Goal: Task Accomplishment & Management: Manage account settings

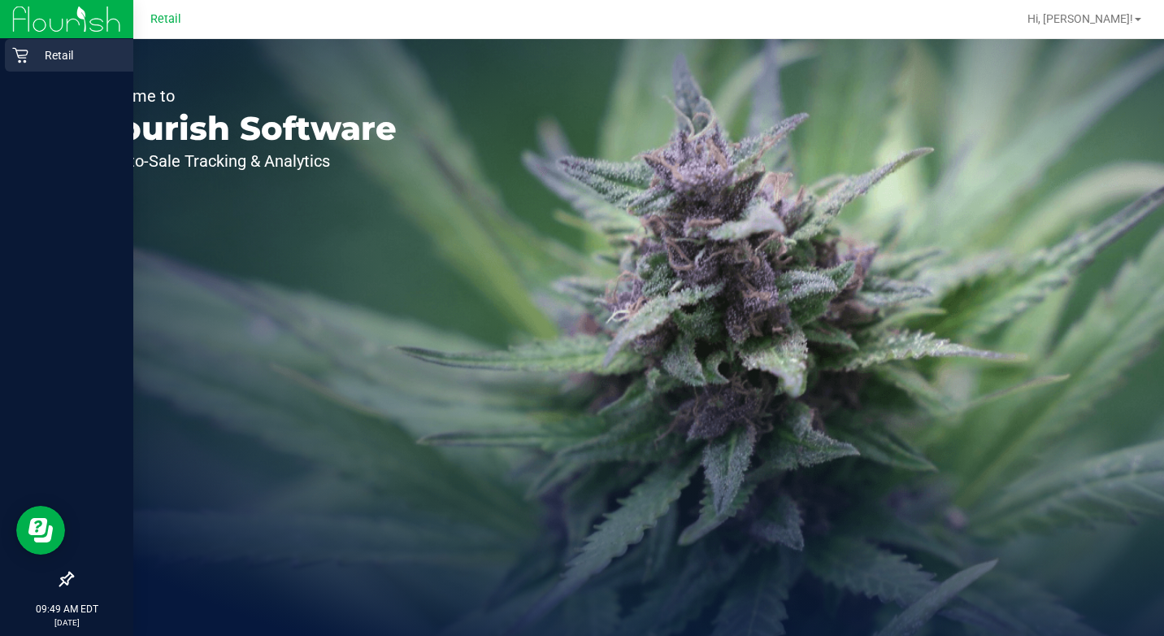
click at [33, 62] on p "Retail" at bounding box center [77, 56] width 98 height 20
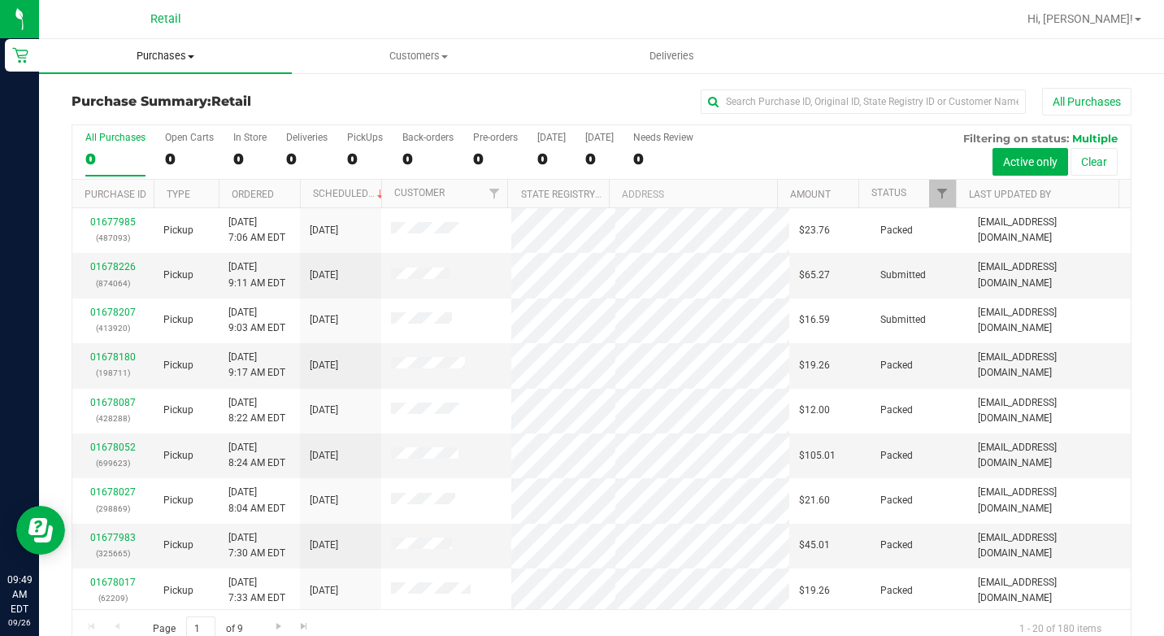
click at [189, 58] on span at bounding box center [191, 56] width 7 height 3
click at [164, 94] on span "Summary of purchases" at bounding box center [122, 98] width 167 height 14
click at [745, 107] on input "text" at bounding box center [863, 101] width 325 height 24
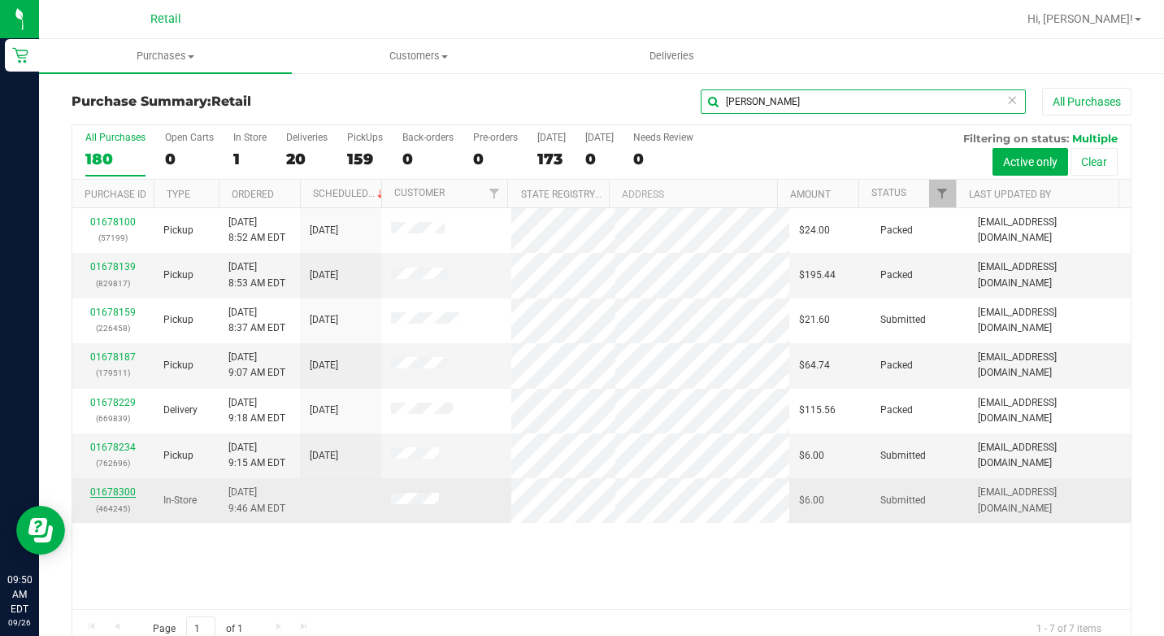
type input "[PERSON_NAME]"
click at [115, 492] on link "01678300" at bounding box center [113, 491] width 46 height 11
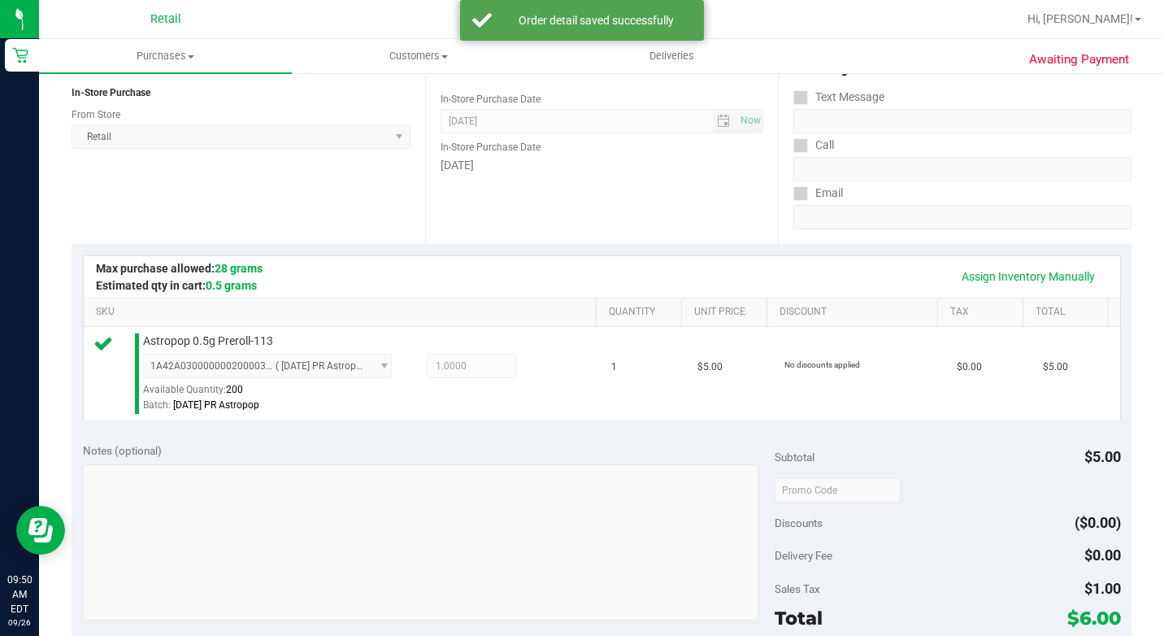
scroll to position [407, 0]
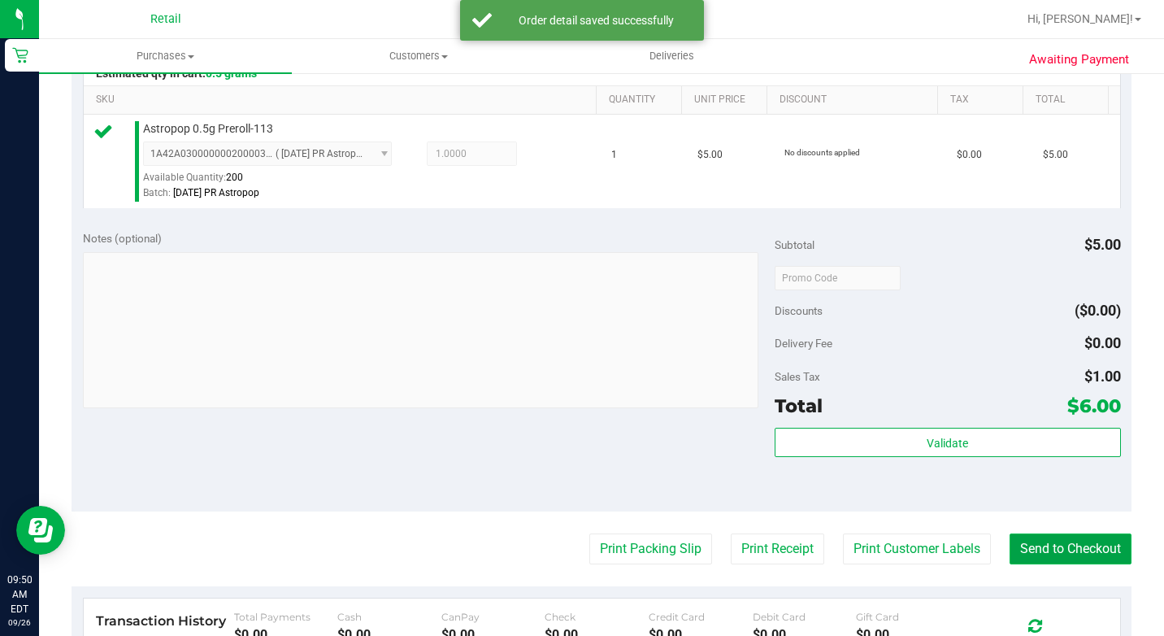
click at [1032, 564] on button "Send to Checkout" at bounding box center [1071, 548] width 122 height 31
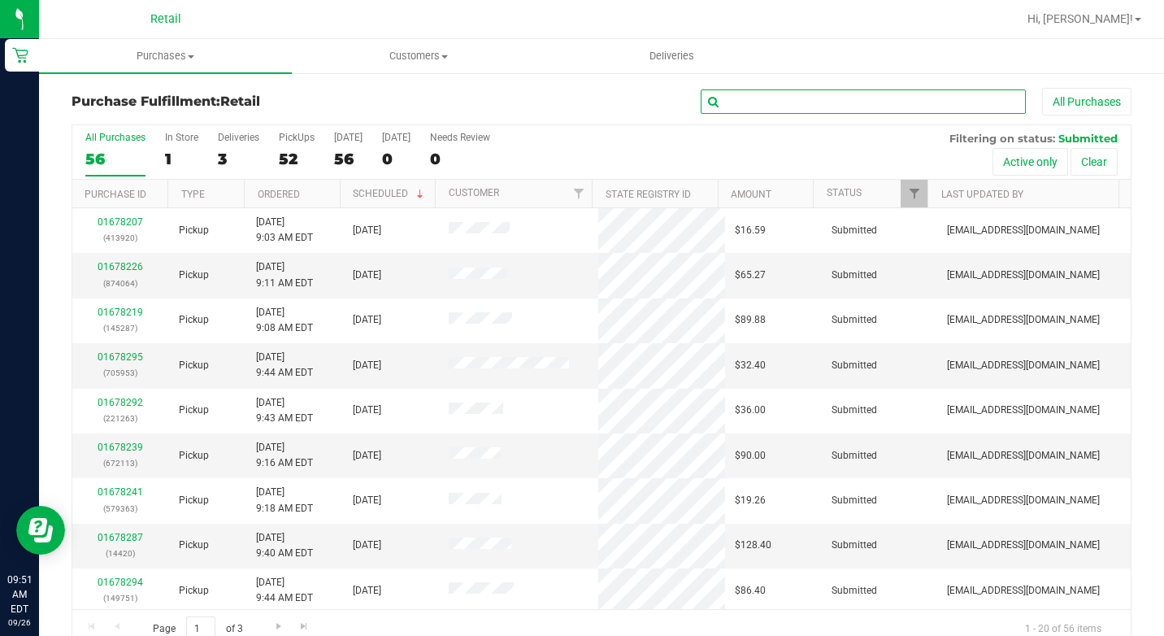
click at [737, 100] on input "text" at bounding box center [863, 101] width 325 height 24
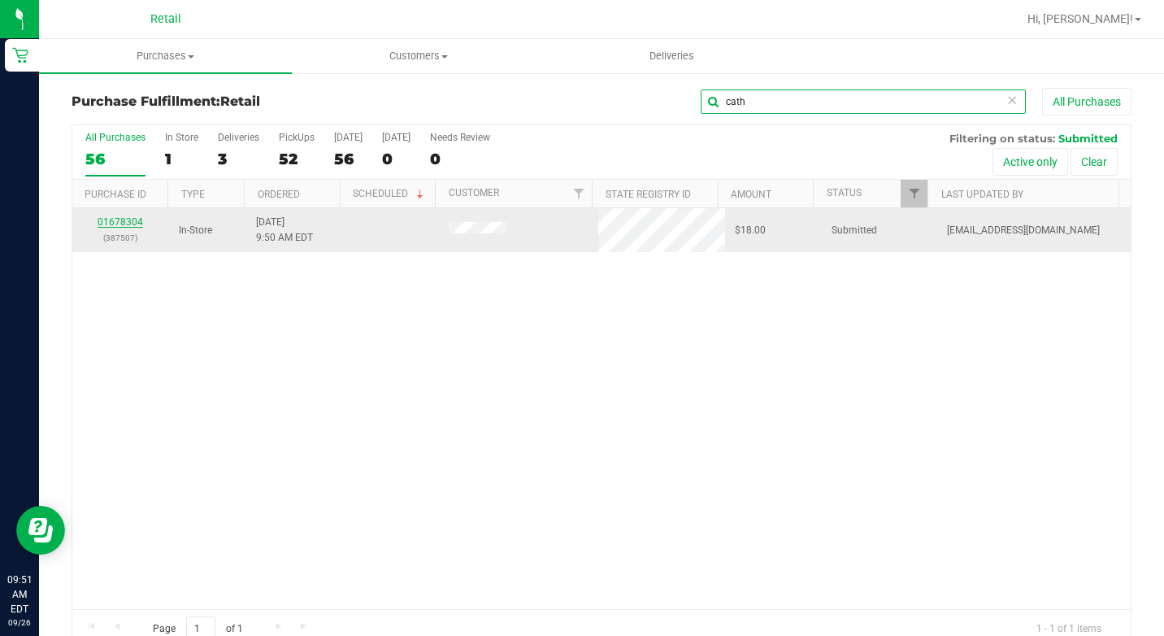
type input "cath"
click at [120, 218] on link "01678304" at bounding box center [121, 221] width 46 height 11
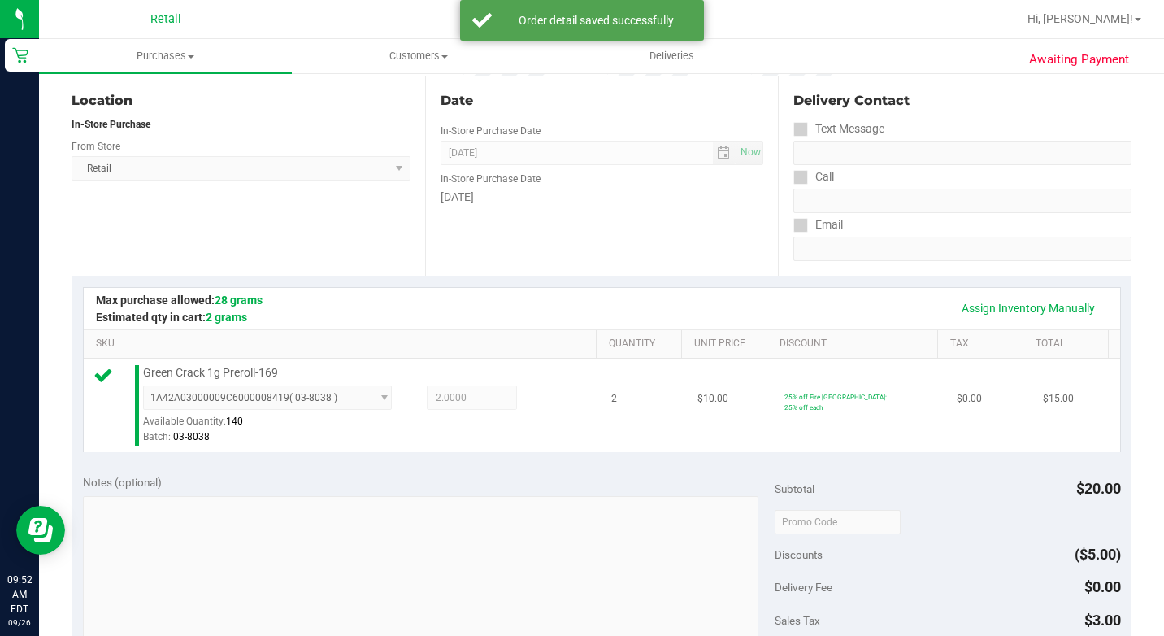
scroll to position [488, 0]
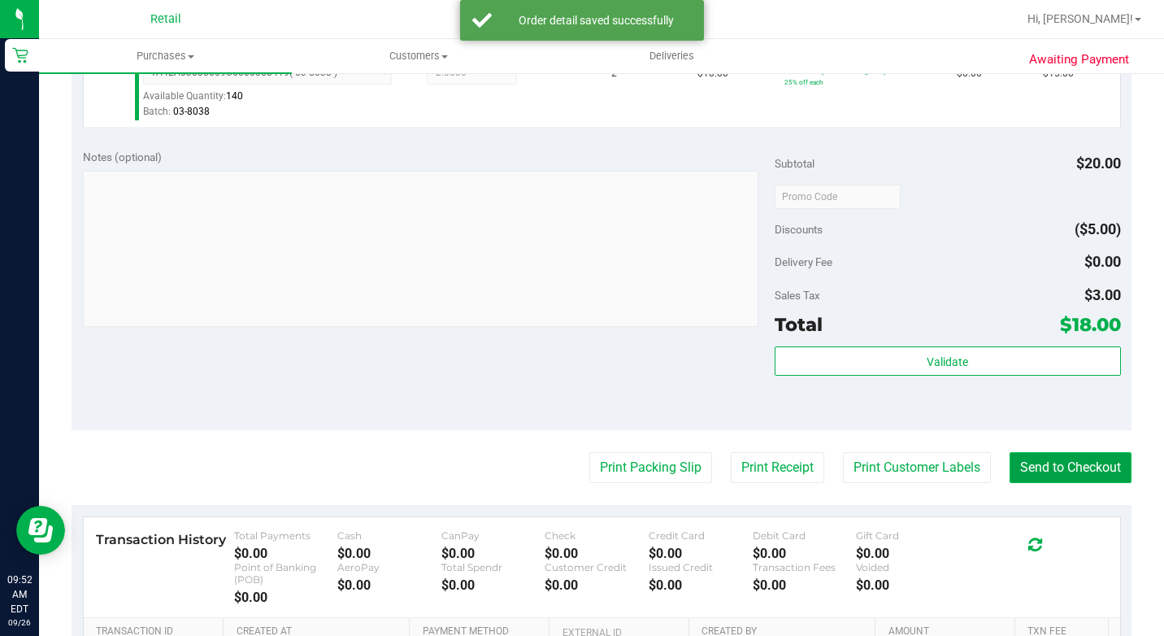
click at [1063, 483] on button "Send to Checkout" at bounding box center [1071, 467] width 122 height 31
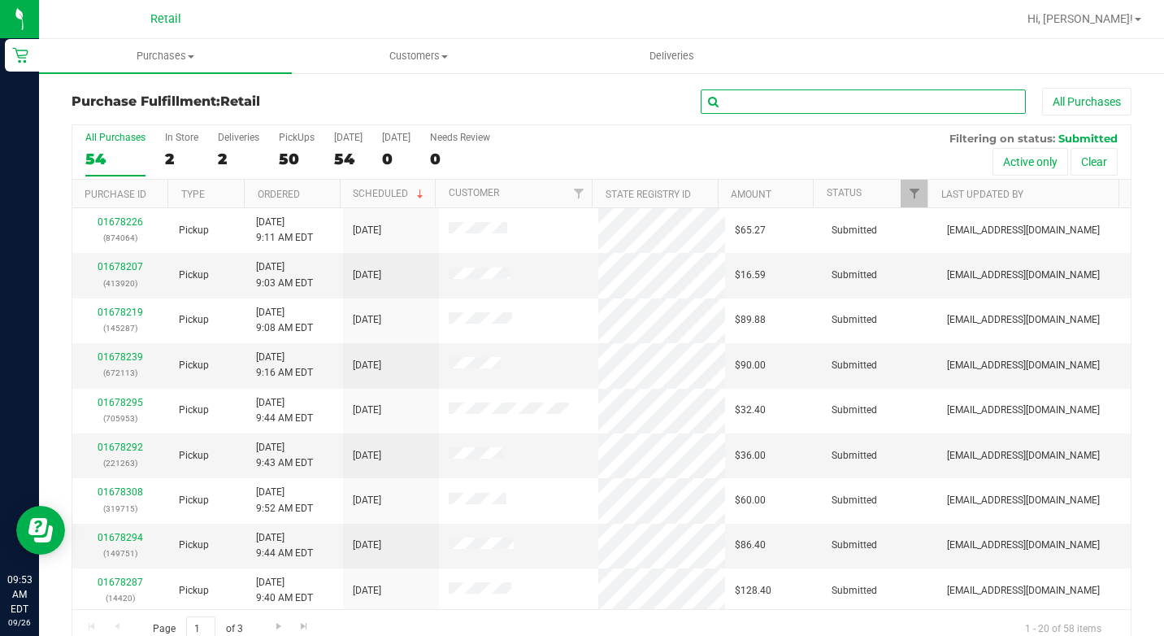
click at [797, 96] on input "text" at bounding box center [863, 101] width 325 height 24
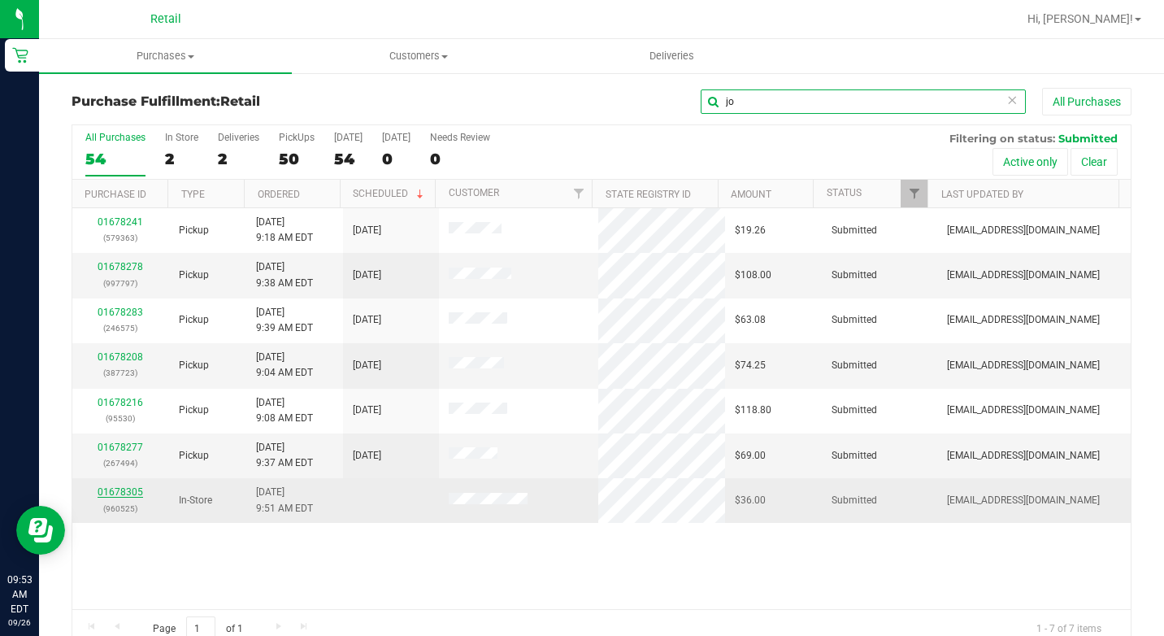
type input "jo"
click at [126, 492] on link "01678305" at bounding box center [121, 491] width 46 height 11
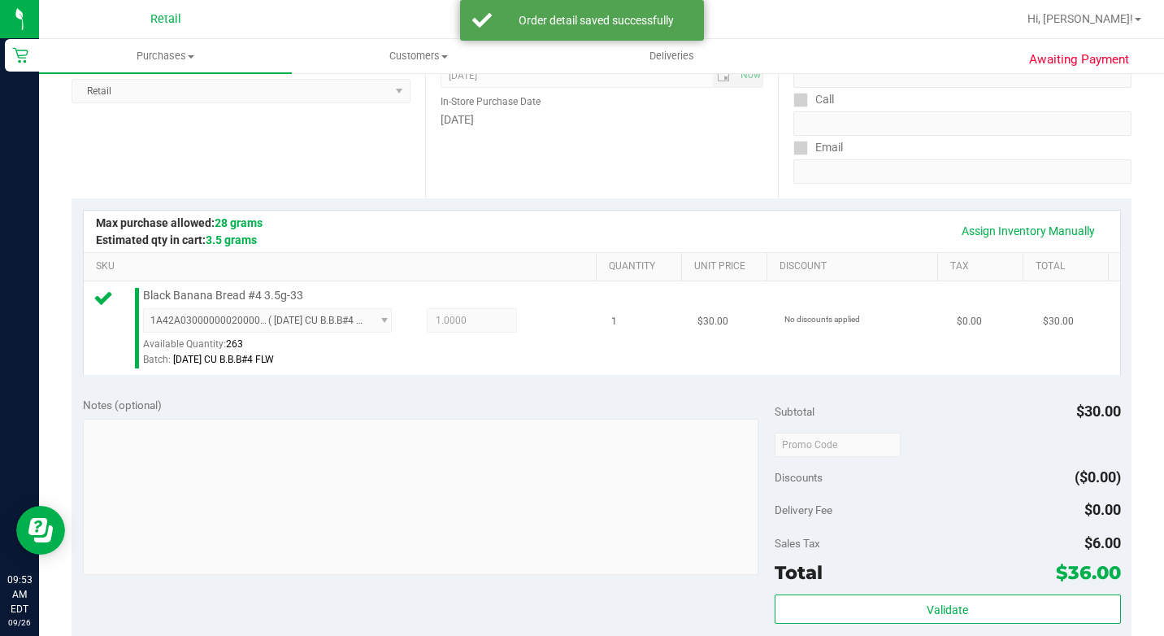
scroll to position [407, 0]
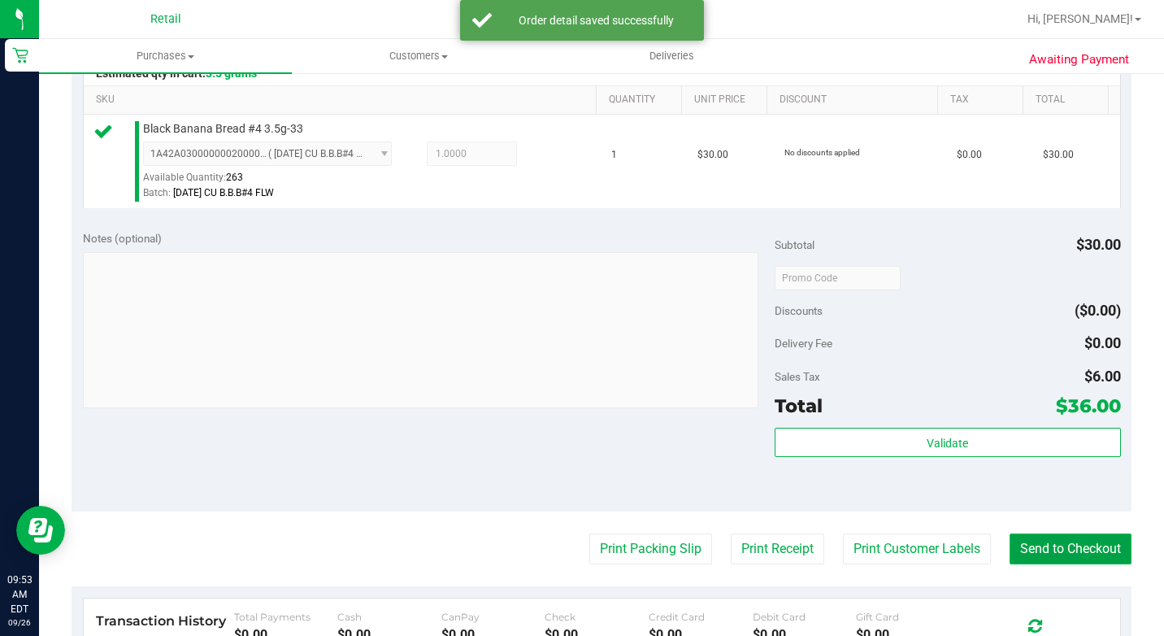
click at [1037, 564] on button "Send to Checkout" at bounding box center [1071, 548] width 122 height 31
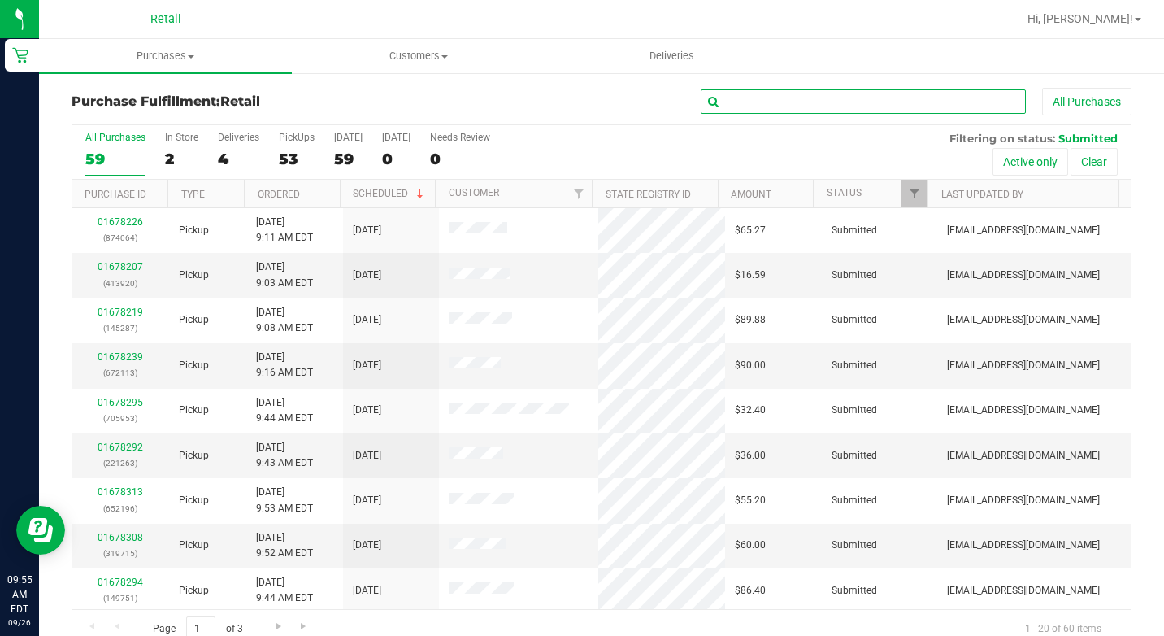
click at [813, 103] on input "text" at bounding box center [863, 101] width 325 height 24
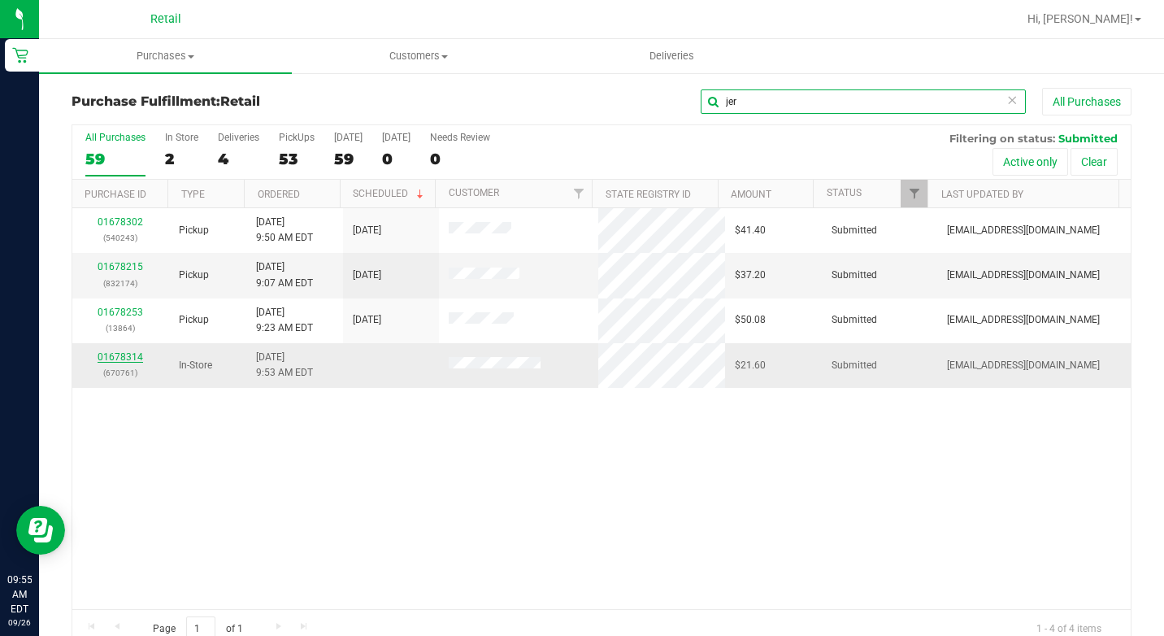
type input "jer"
click at [120, 352] on link "01678314" at bounding box center [121, 356] width 46 height 11
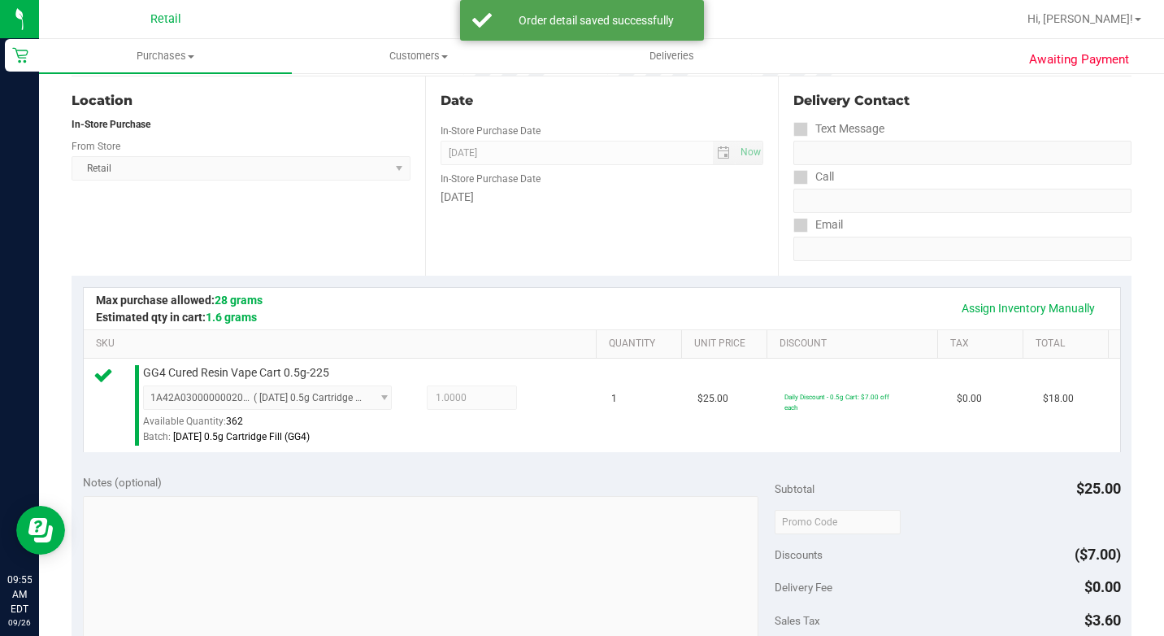
scroll to position [569, 0]
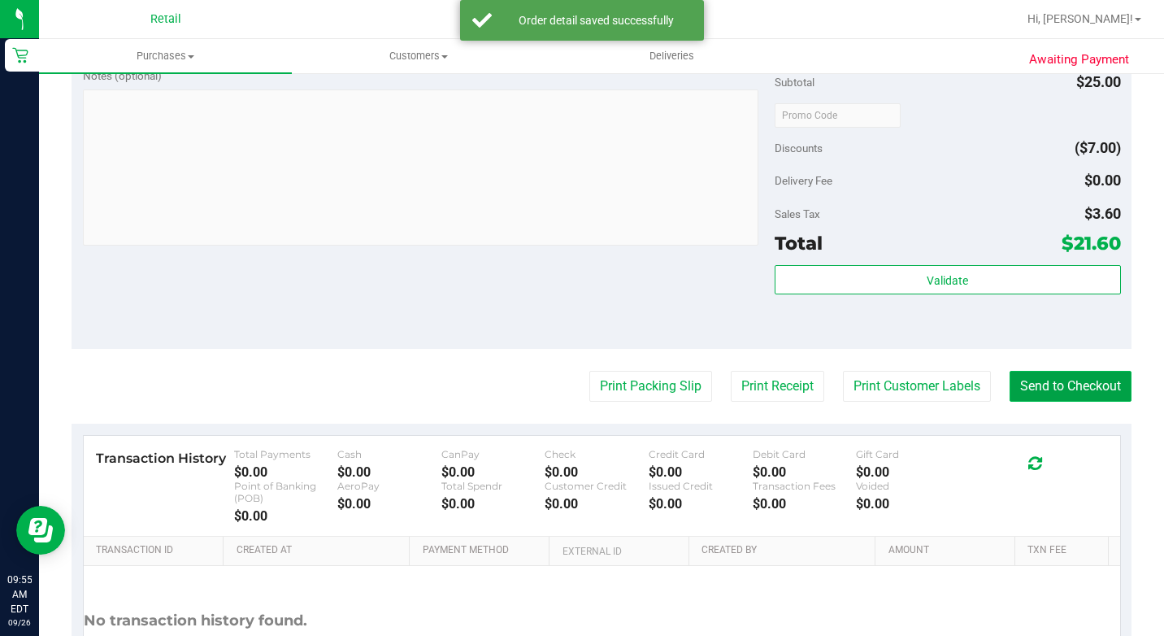
click at [1020, 402] on button "Send to Checkout" at bounding box center [1071, 386] width 122 height 31
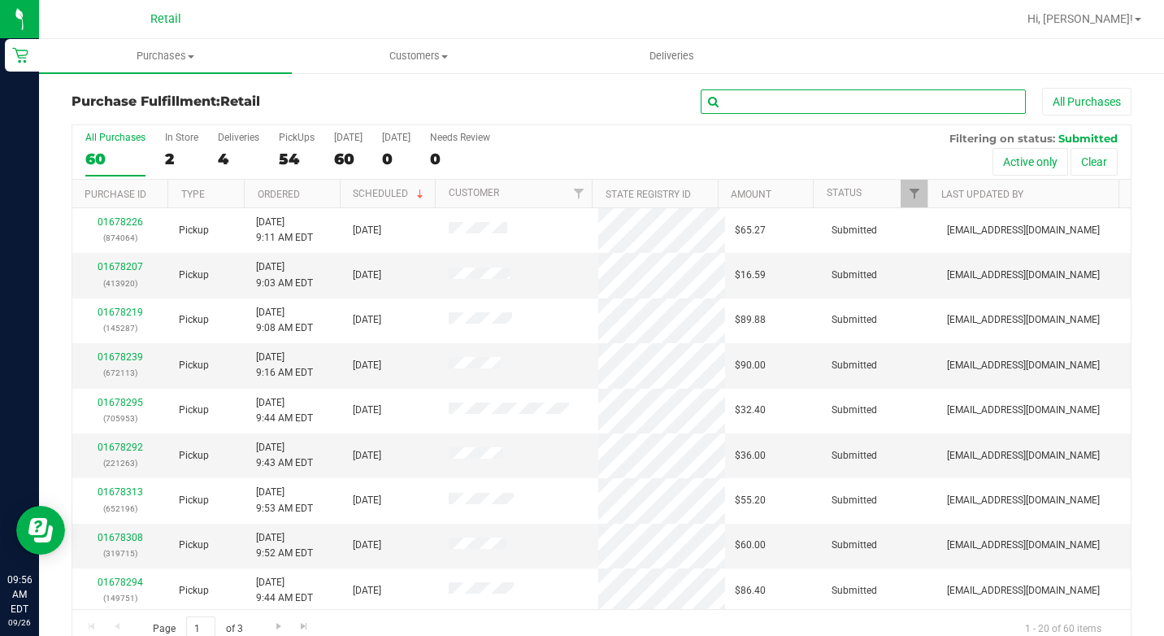
click at [759, 98] on input "text" at bounding box center [863, 101] width 325 height 24
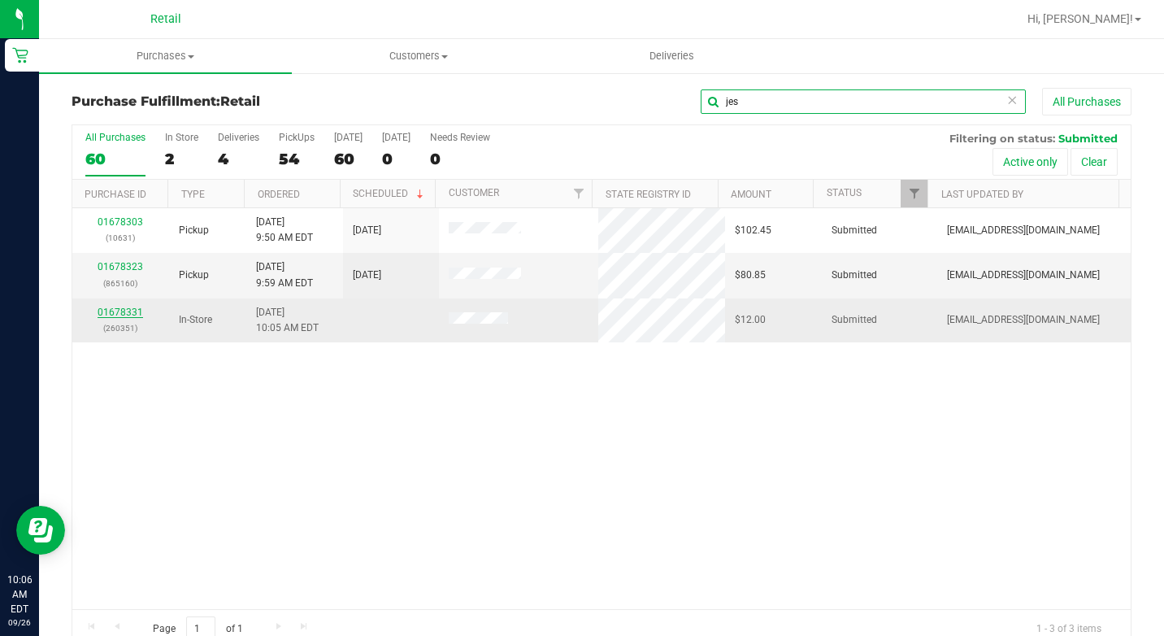
type input "jes"
click at [109, 313] on link "01678331" at bounding box center [121, 312] width 46 height 11
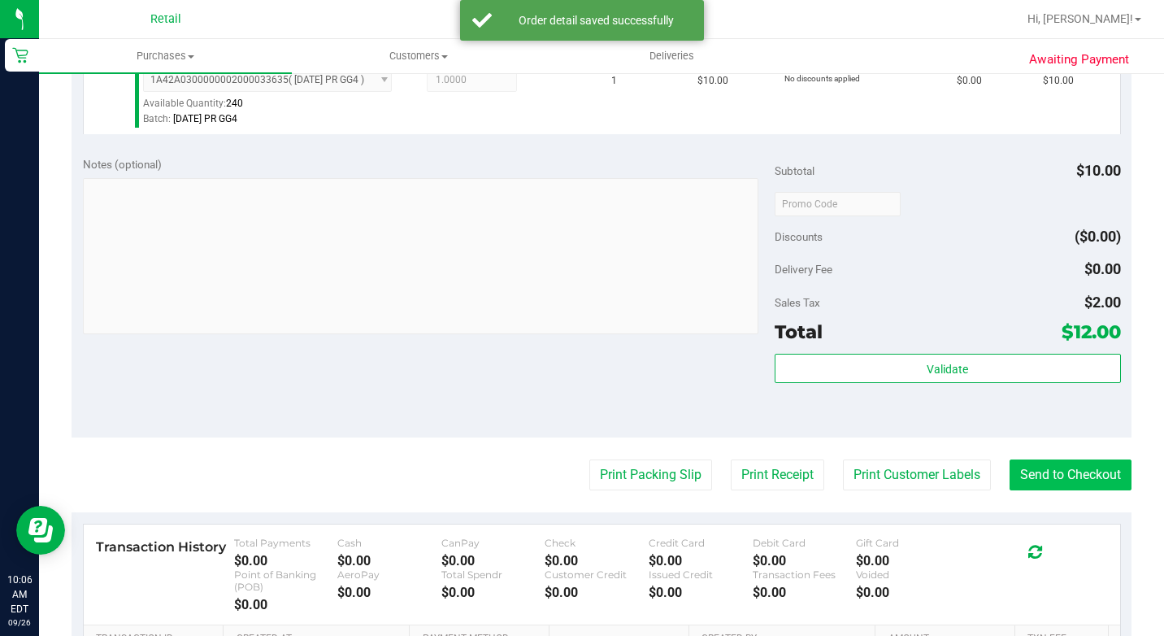
scroll to position [488, 0]
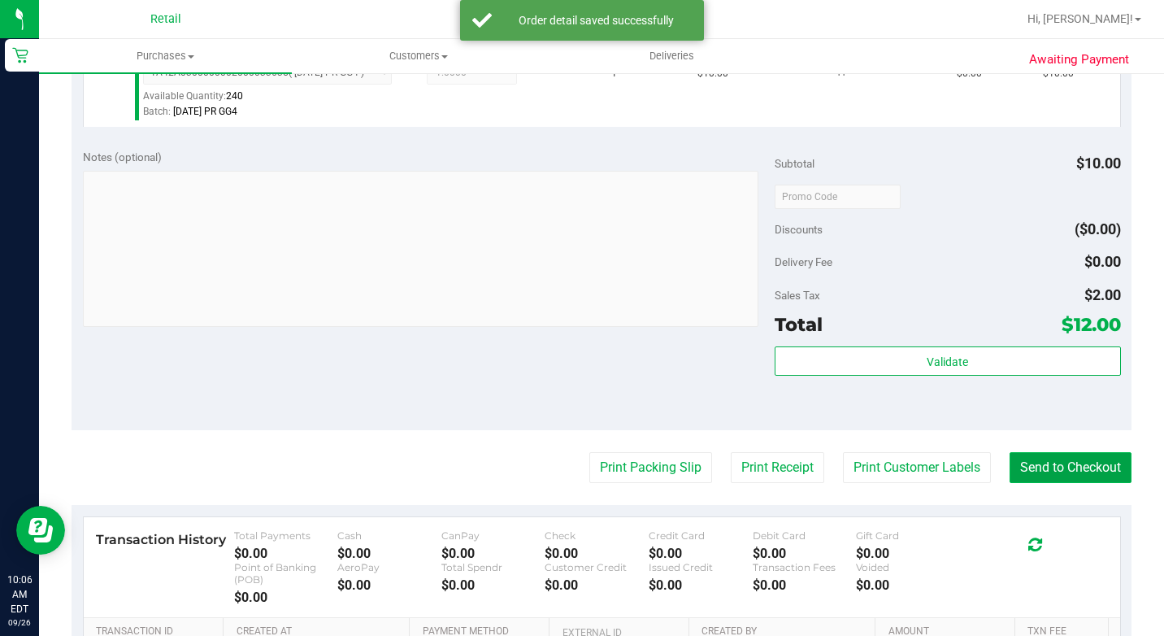
click at [1019, 481] on button "Send to Checkout" at bounding box center [1071, 467] width 122 height 31
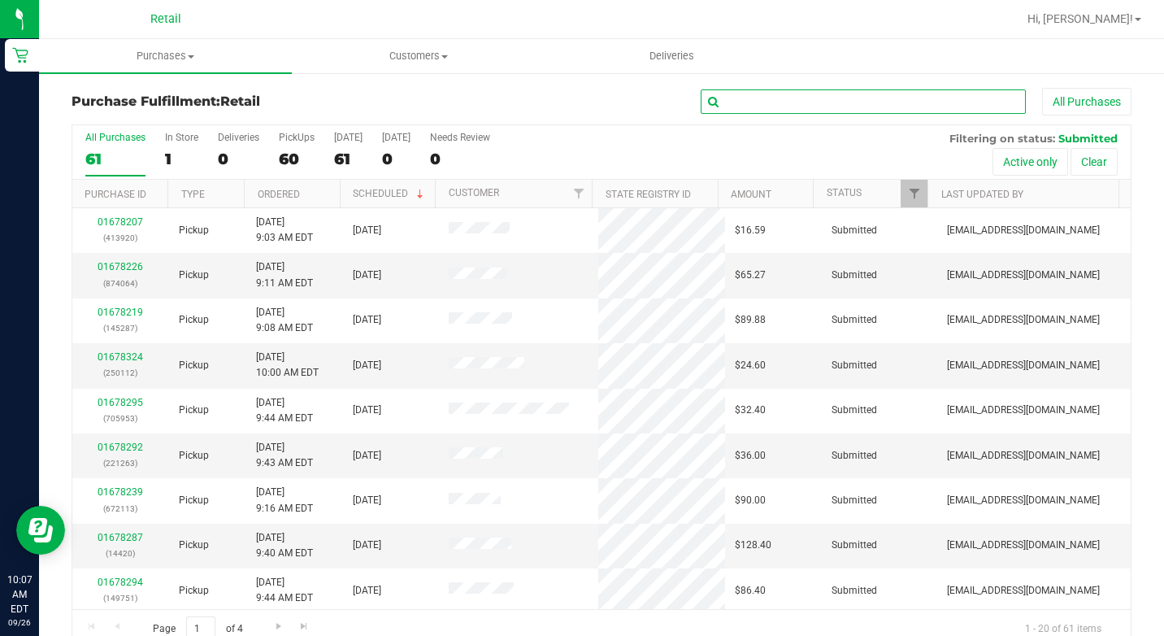
click at [806, 109] on input "text" at bounding box center [863, 101] width 325 height 24
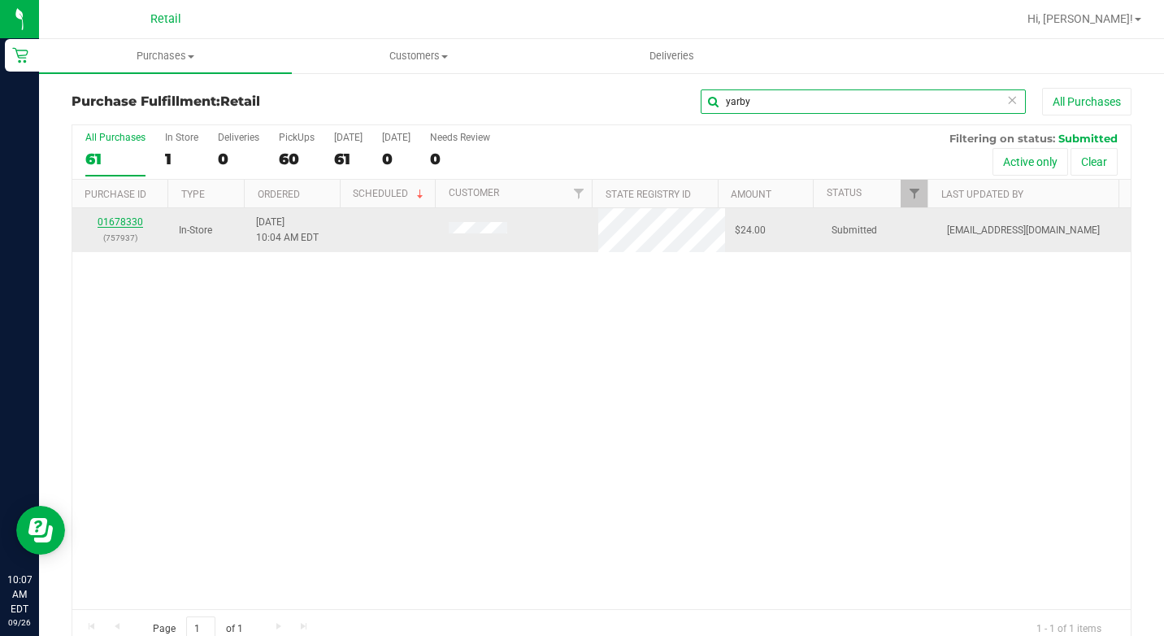
type input "yarby"
click at [128, 222] on link "01678330" at bounding box center [121, 221] width 46 height 11
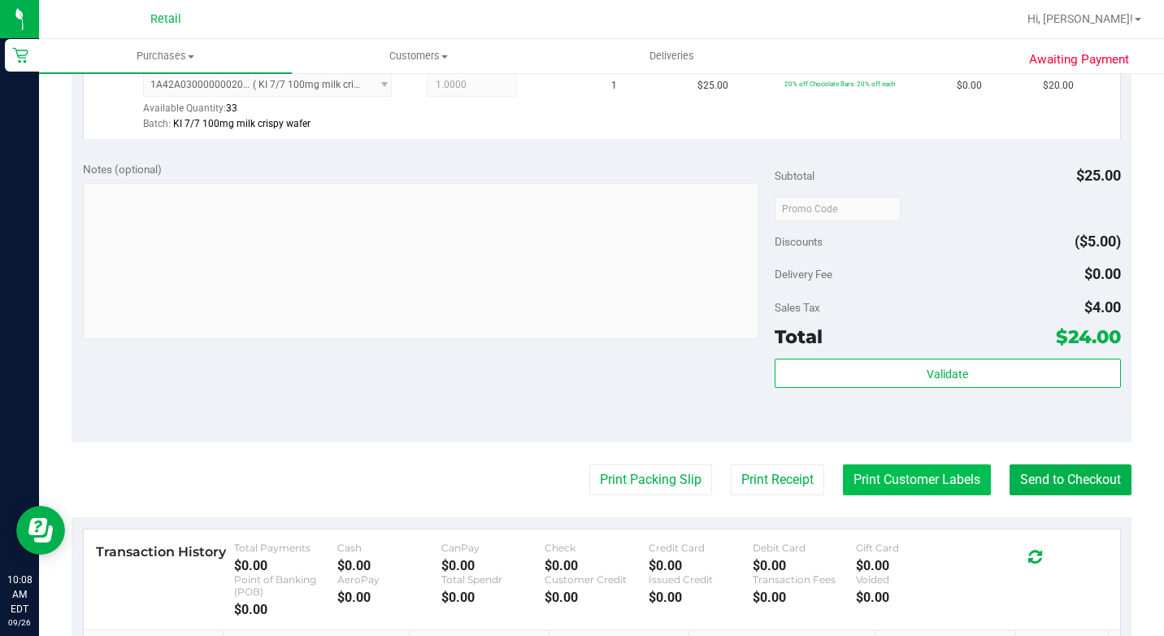
scroll to position [569, 0]
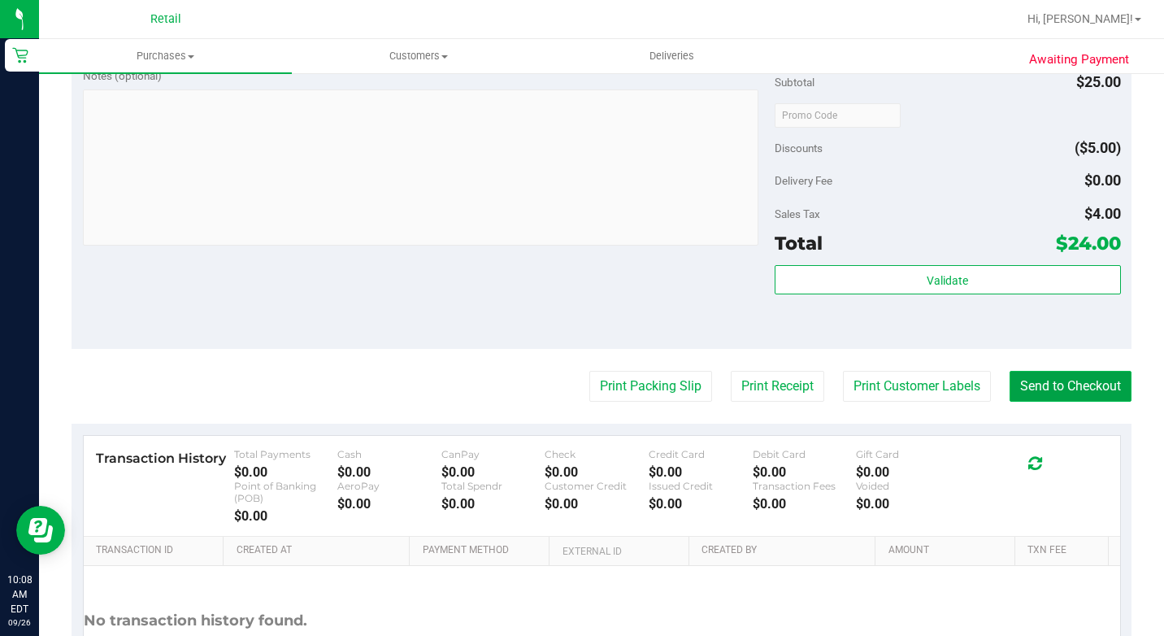
click at [1017, 402] on button "Send to Checkout" at bounding box center [1071, 386] width 122 height 31
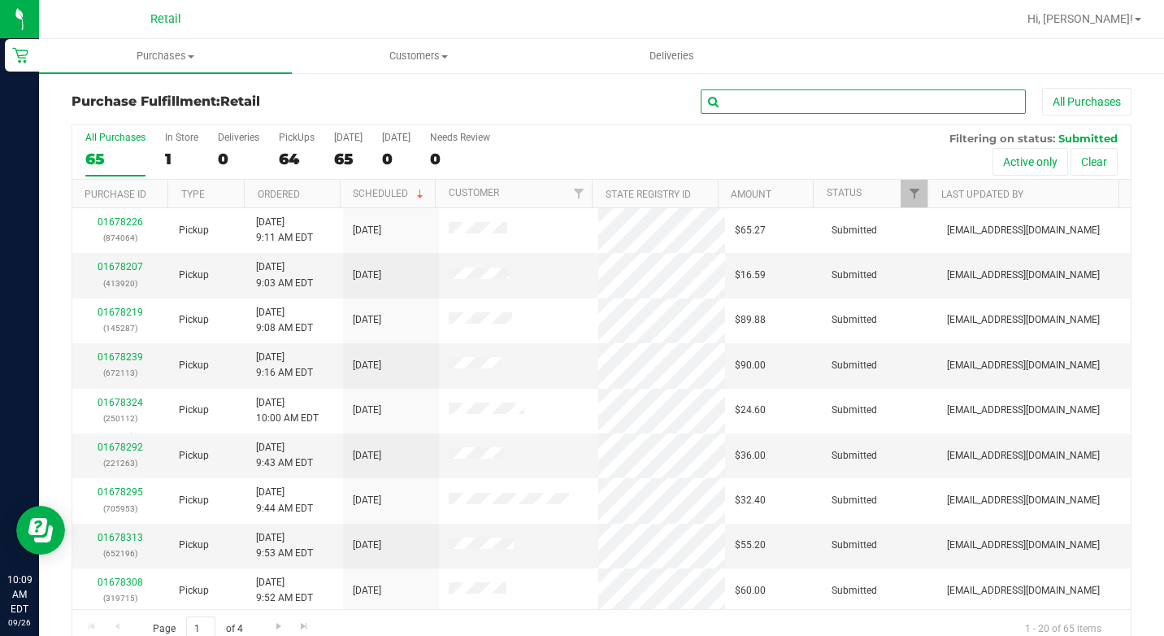
click at [736, 108] on input "text" at bounding box center [863, 101] width 325 height 24
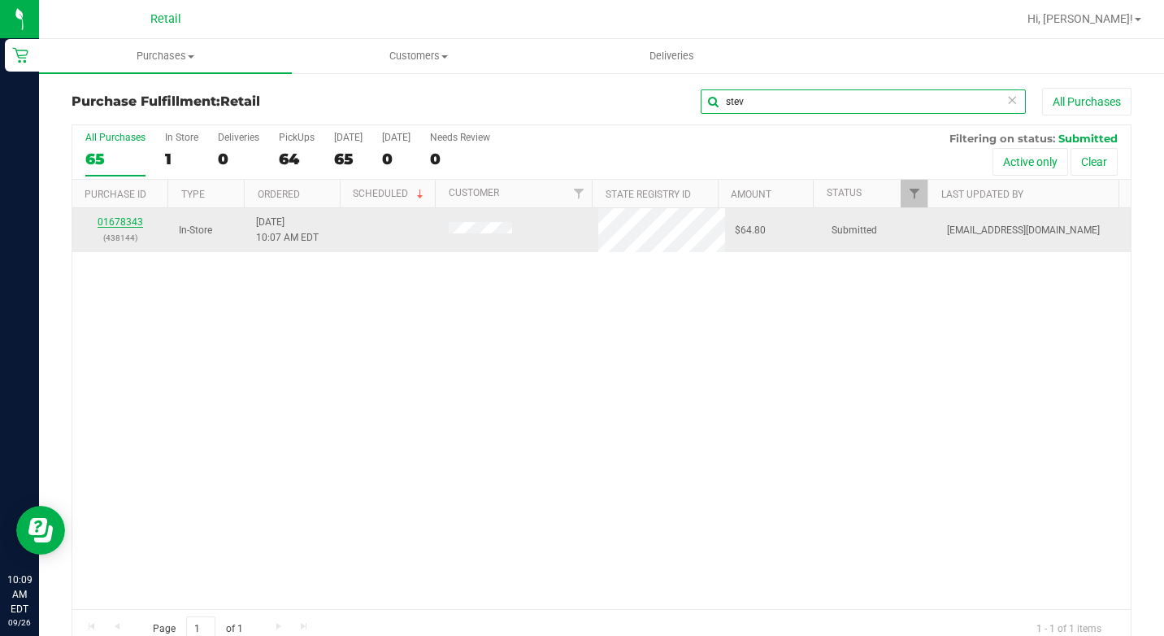
type input "stev"
click at [128, 222] on link "01678343" at bounding box center [121, 221] width 46 height 11
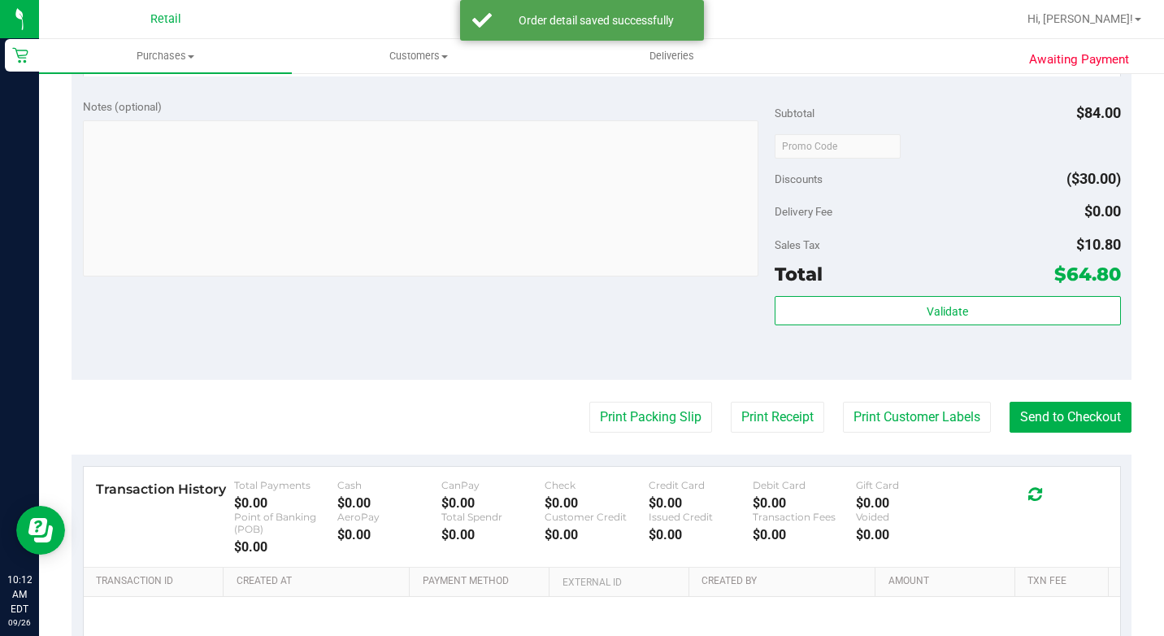
scroll to position [569, 0]
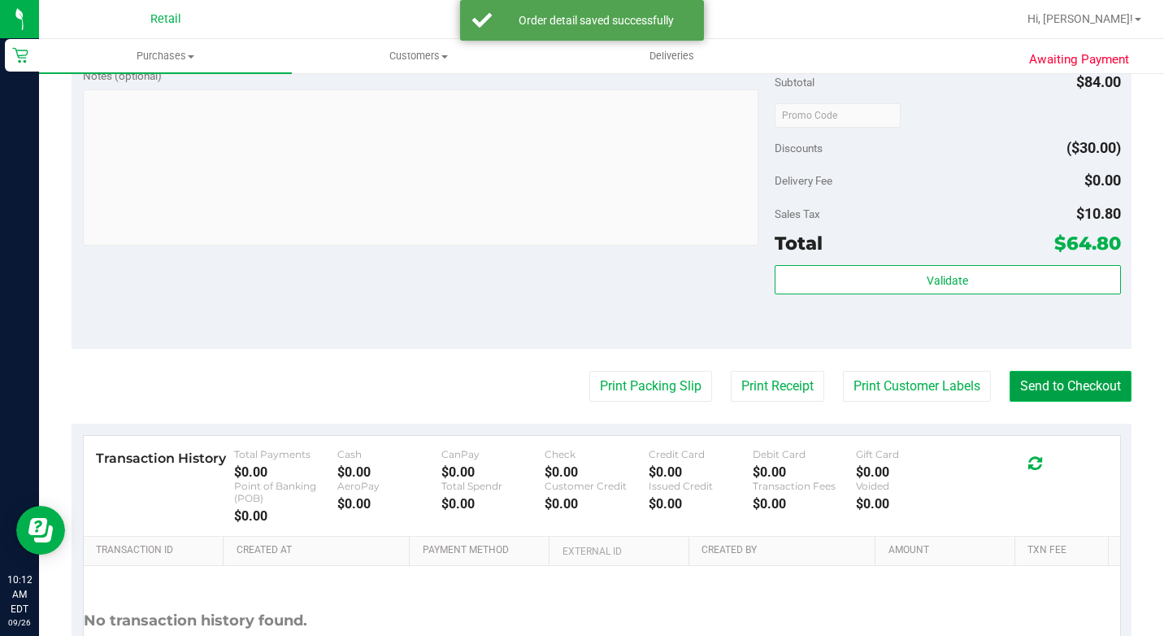
click at [1029, 397] on button "Send to Checkout" at bounding box center [1071, 386] width 122 height 31
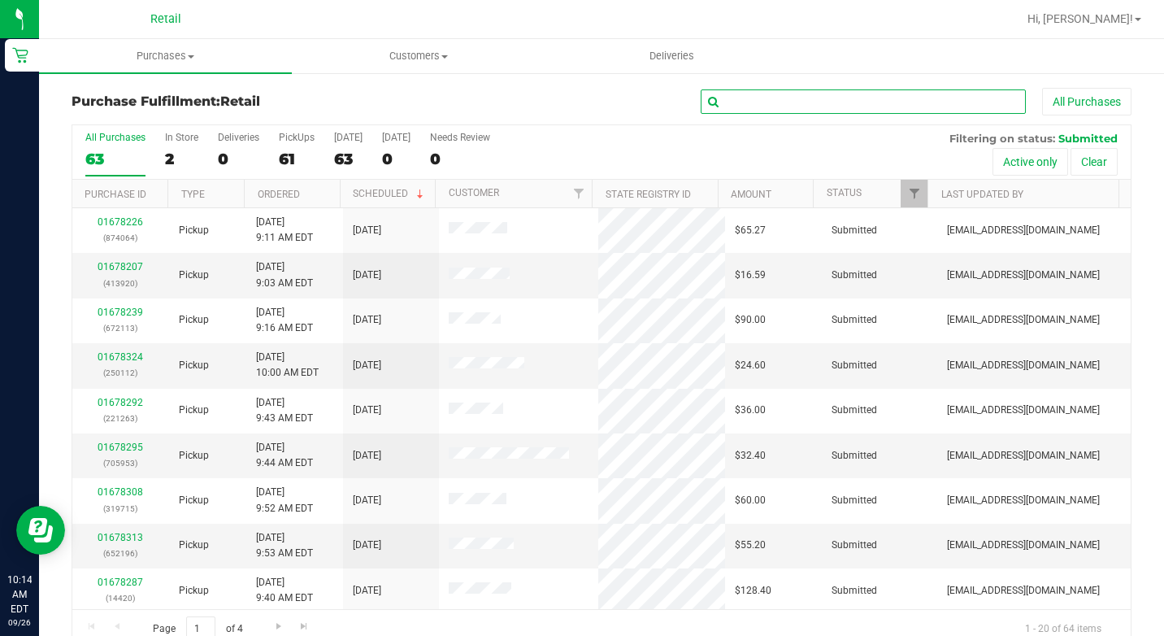
click at [745, 109] on input "text" at bounding box center [863, 101] width 325 height 24
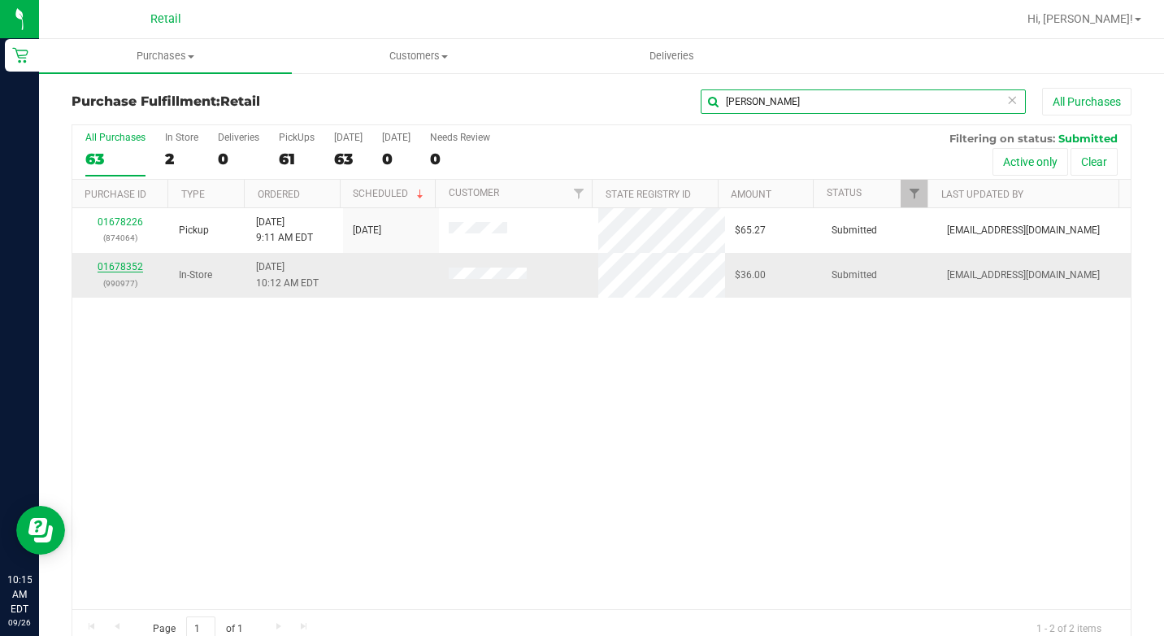
type input "[PERSON_NAME]"
click at [127, 267] on link "01678352" at bounding box center [121, 266] width 46 height 11
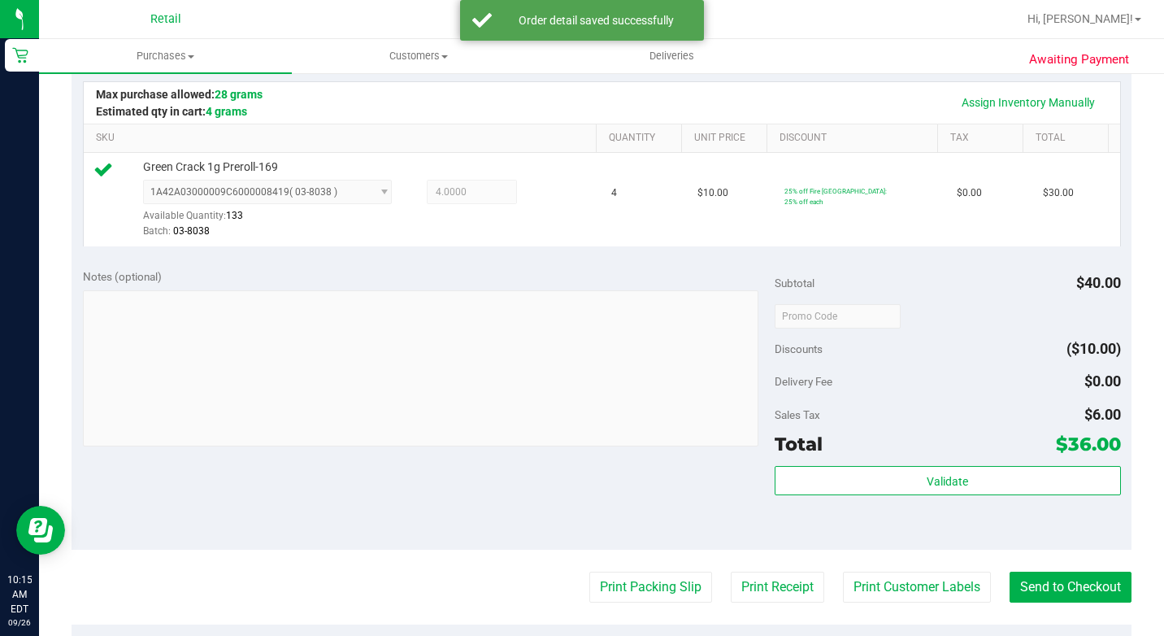
scroll to position [488, 0]
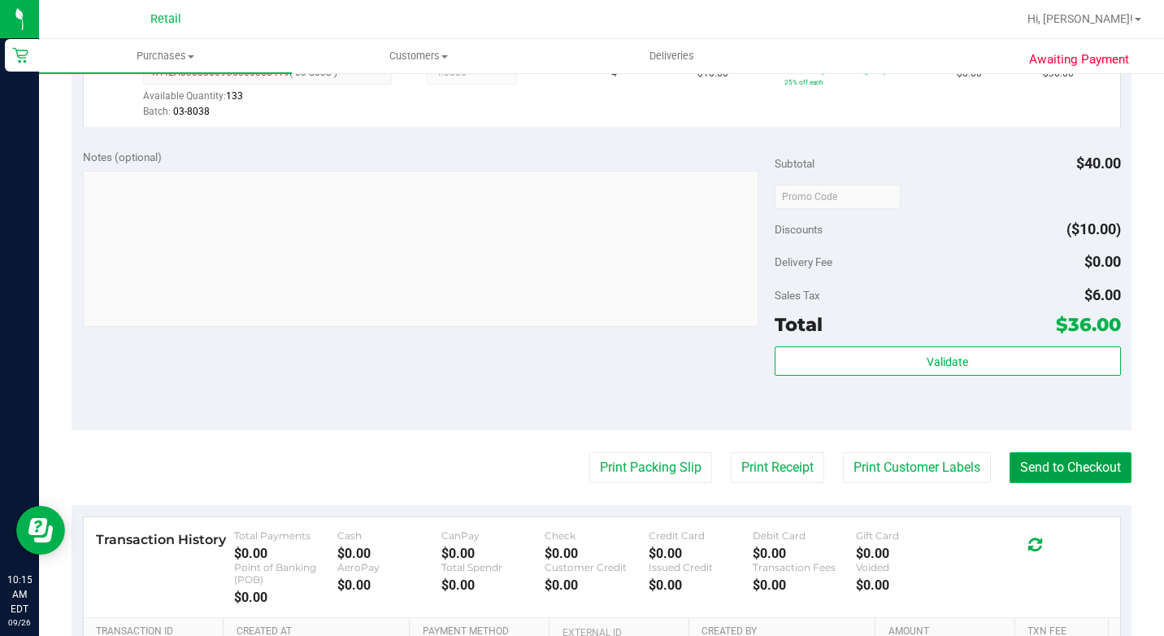
click at [1072, 483] on button "Send to Checkout" at bounding box center [1071, 467] width 122 height 31
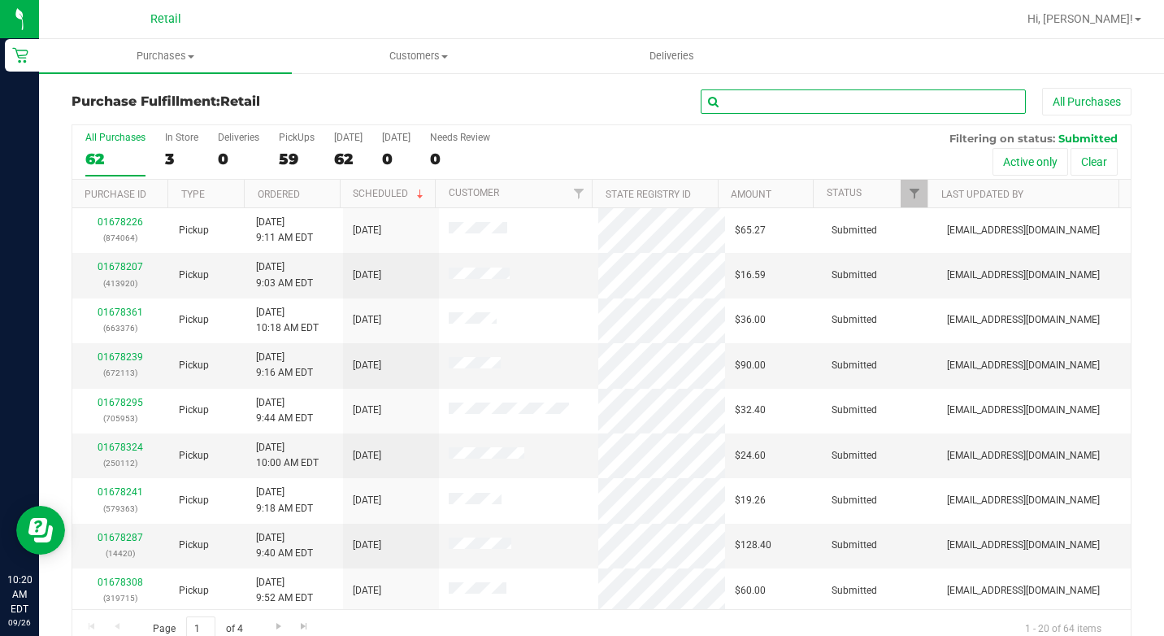
click at [737, 101] on input "text" at bounding box center [863, 101] width 325 height 24
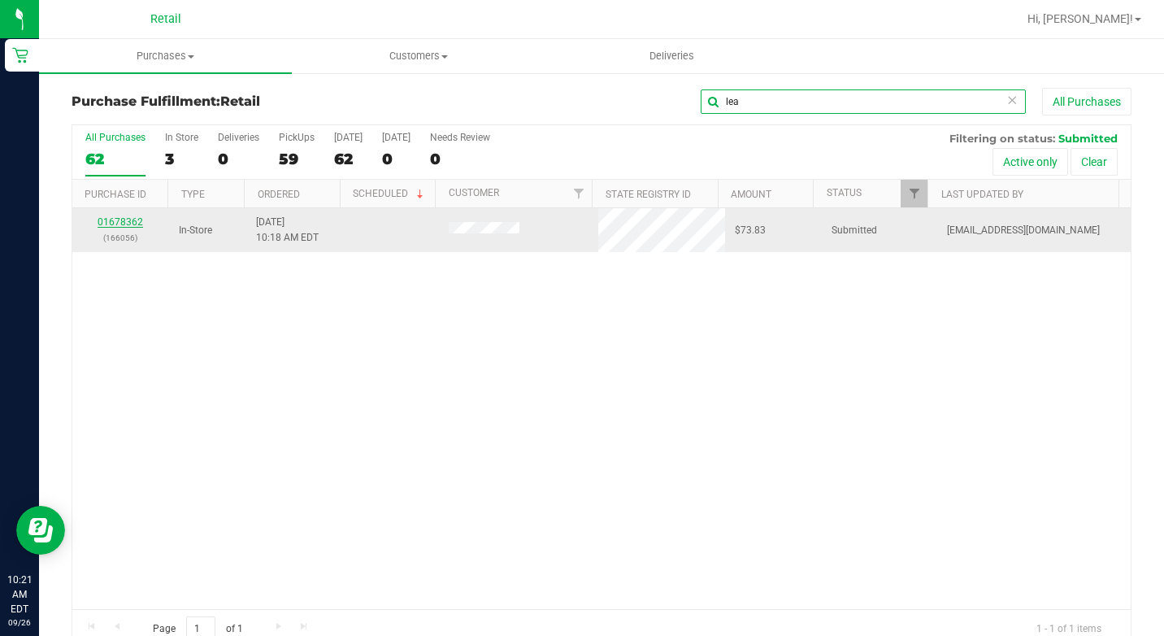
type input "lea"
click at [133, 224] on link "01678362" at bounding box center [121, 221] width 46 height 11
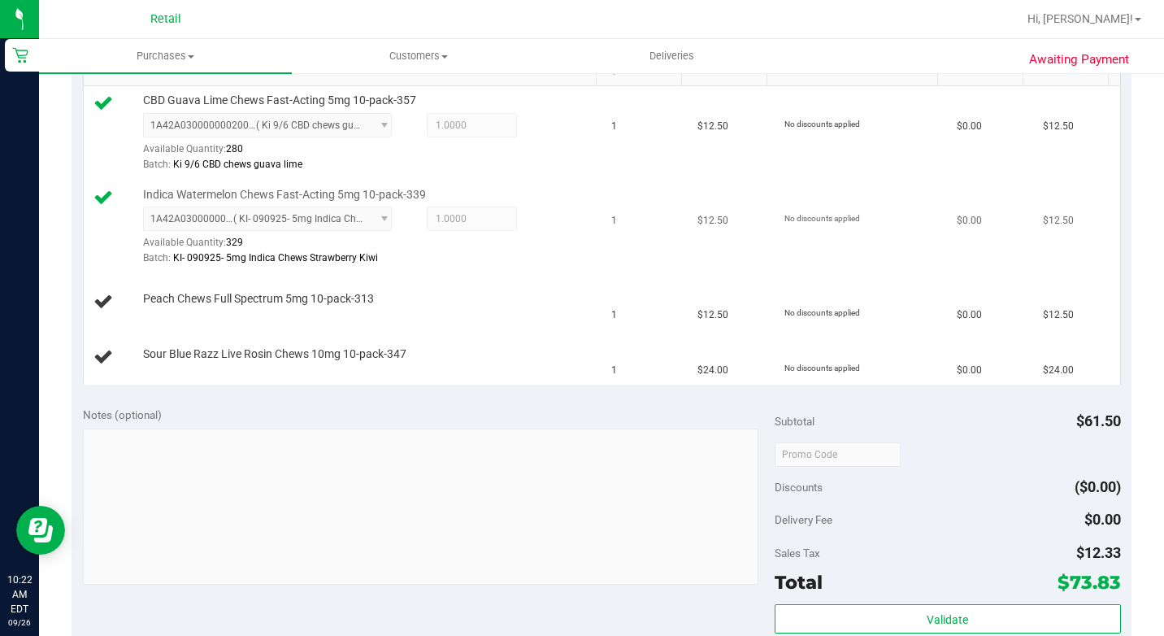
scroll to position [407, 0]
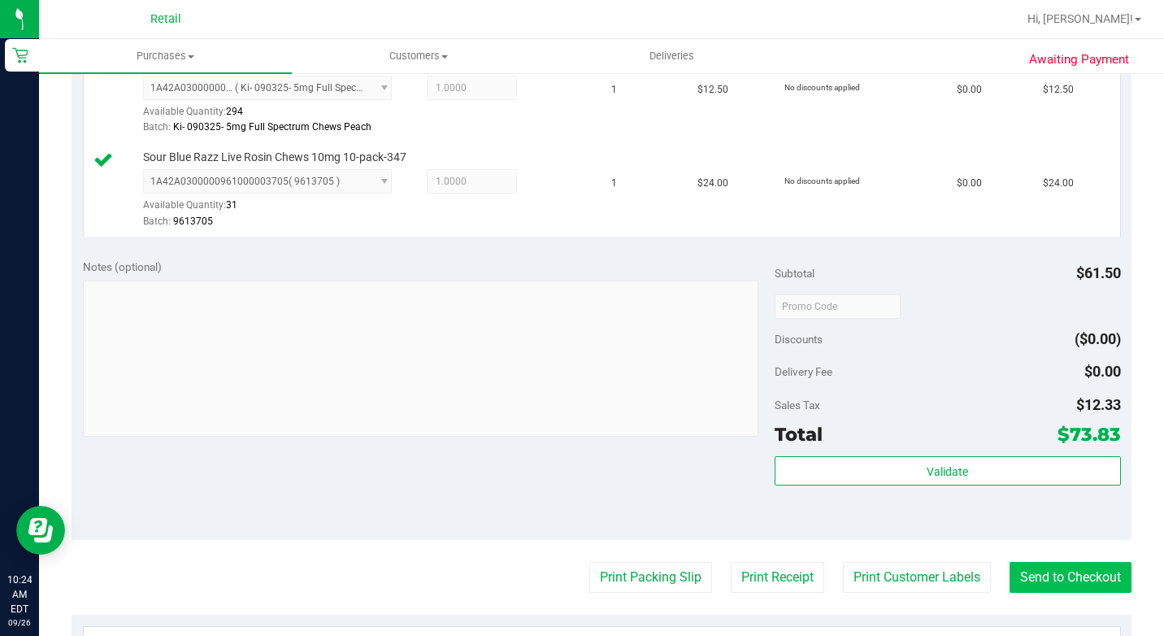
scroll to position [813, 0]
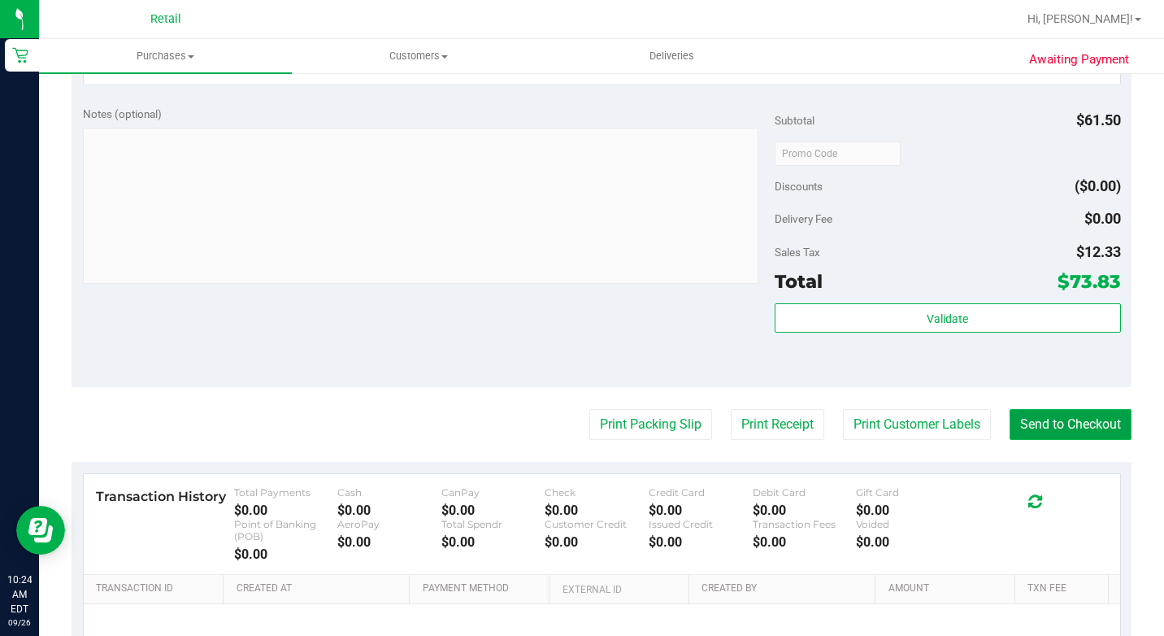
click at [1032, 440] on button "Send to Checkout" at bounding box center [1071, 424] width 122 height 31
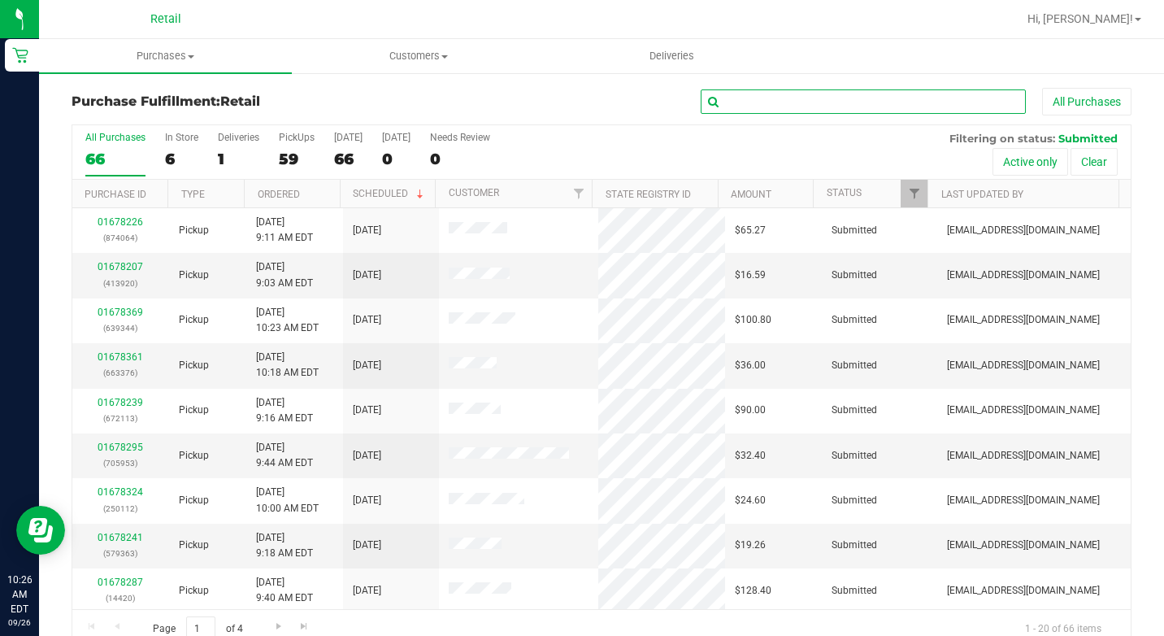
drag, startPoint x: 761, startPoint y: 104, endPoint x: 766, endPoint y: 91, distance: 13.9
click at [761, 104] on input "text" at bounding box center [863, 101] width 325 height 24
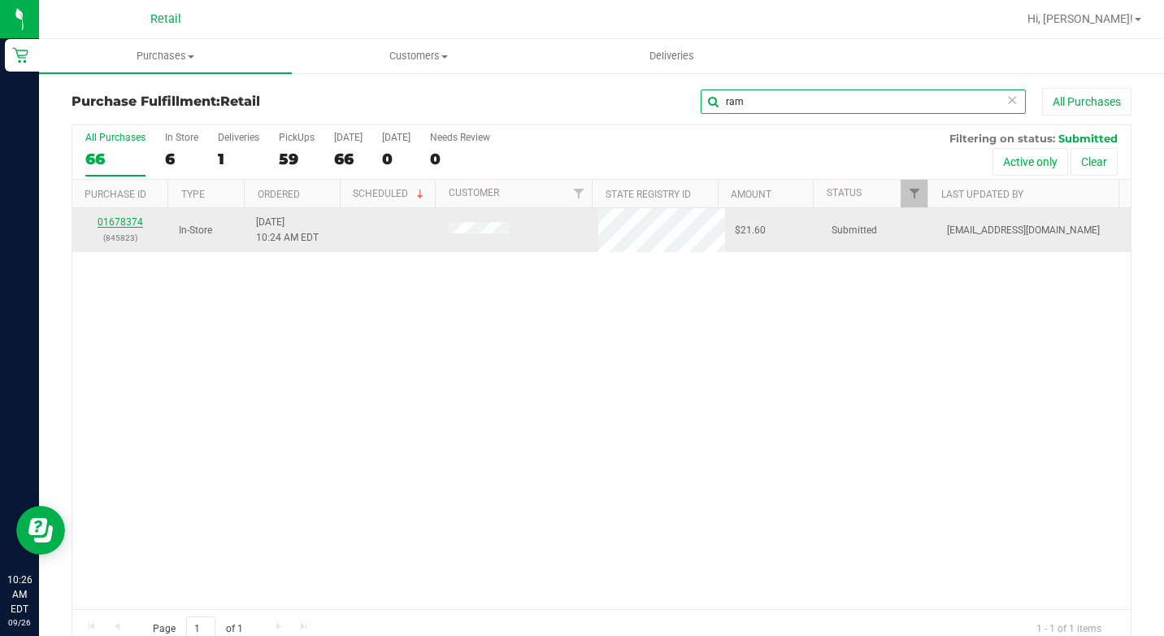
type input "ram"
click at [123, 222] on link "01678374" at bounding box center [121, 221] width 46 height 11
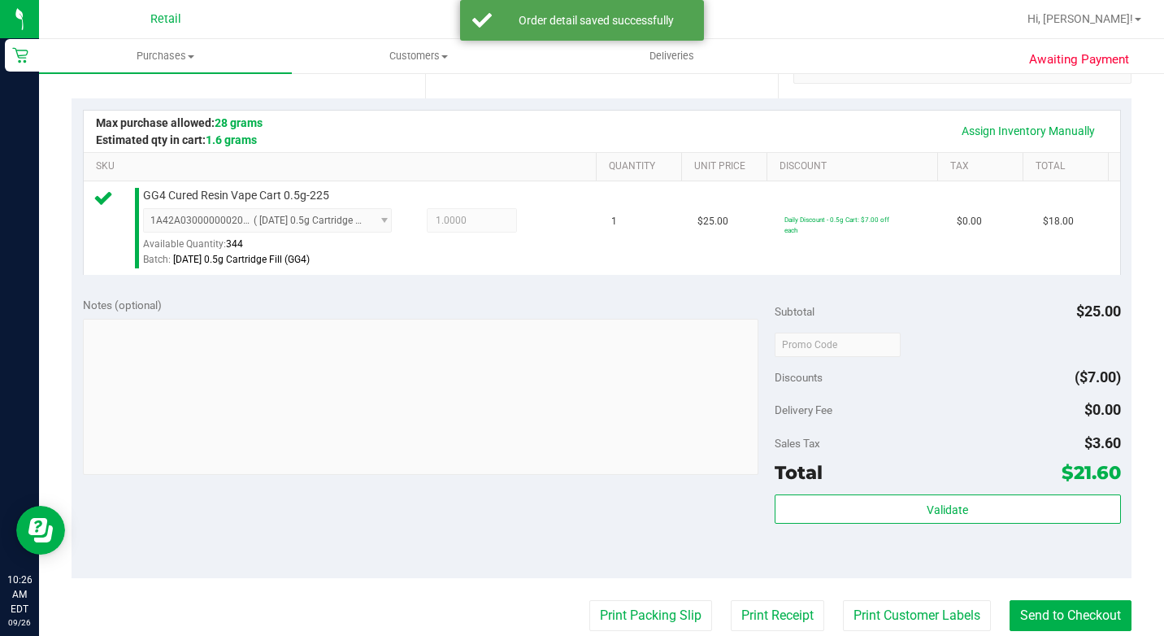
scroll to position [488, 0]
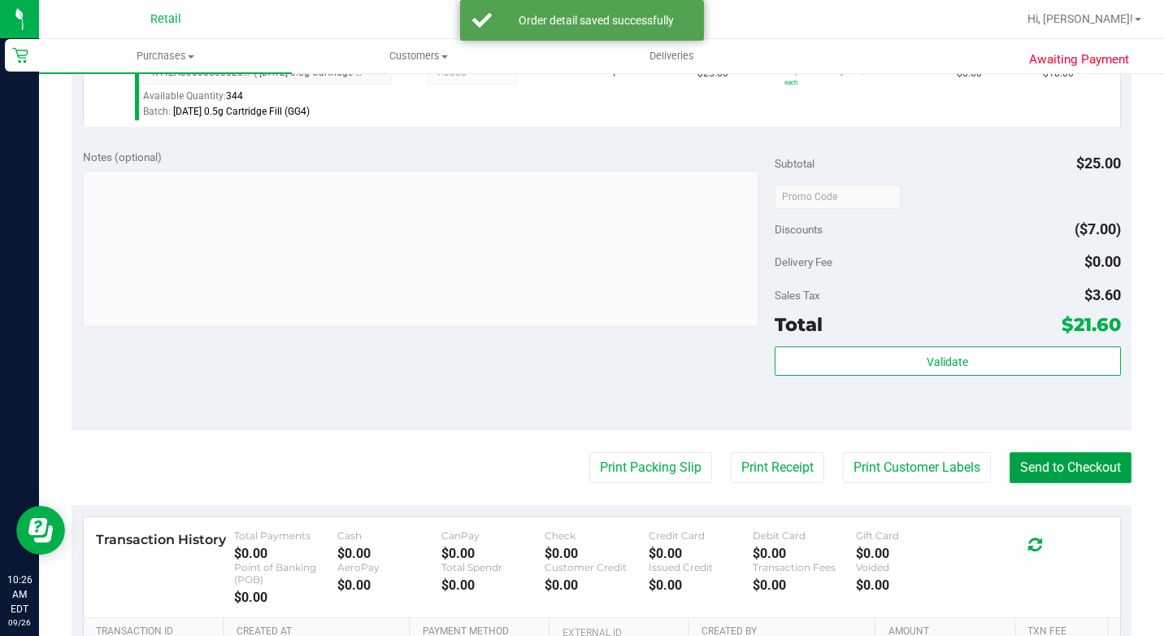
click at [1060, 483] on button "Send to Checkout" at bounding box center [1071, 467] width 122 height 31
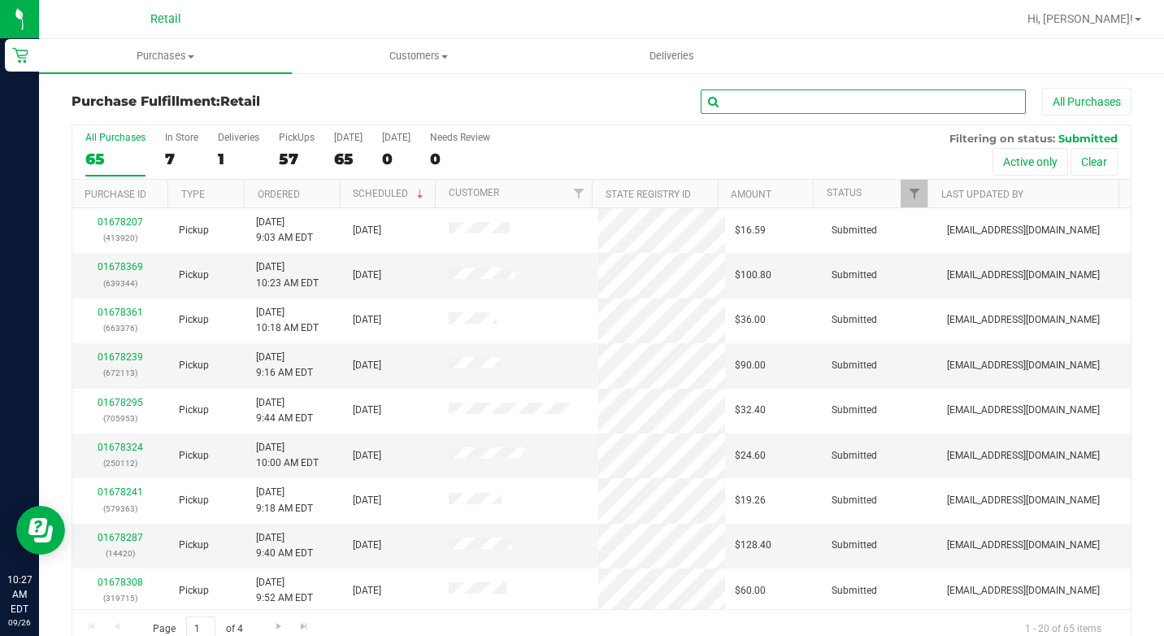
click at [719, 104] on input "text" at bounding box center [863, 101] width 325 height 24
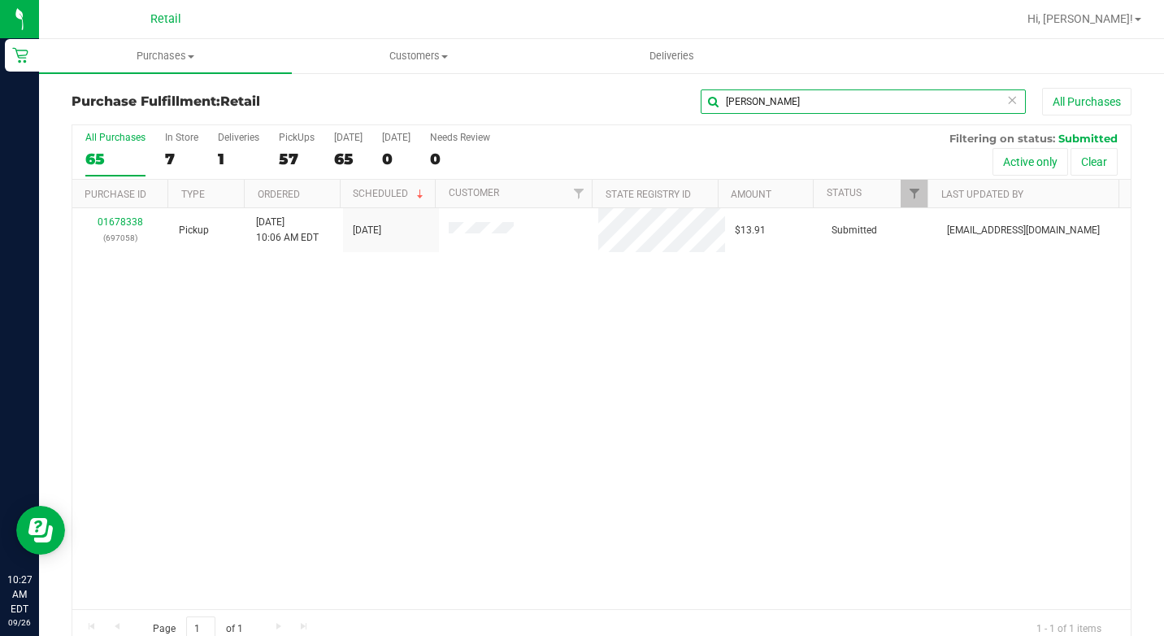
type input "[PERSON_NAME]"
click at [129, 221] on link "01678338" at bounding box center [121, 221] width 46 height 11
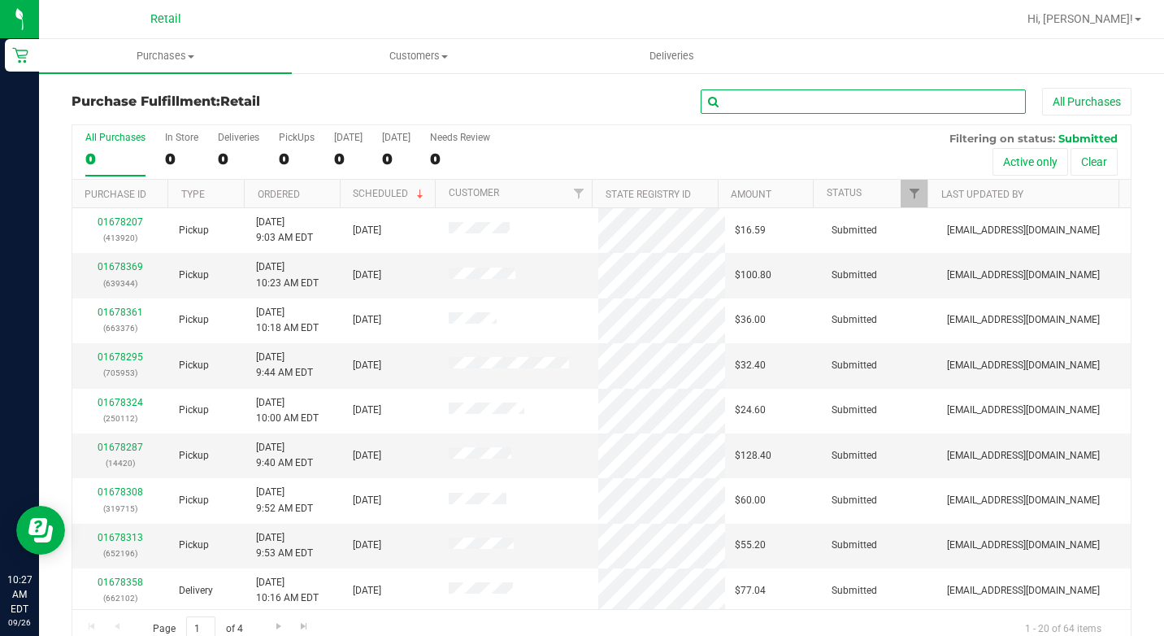
click at [797, 107] on input "text" at bounding box center [863, 101] width 325 height 24
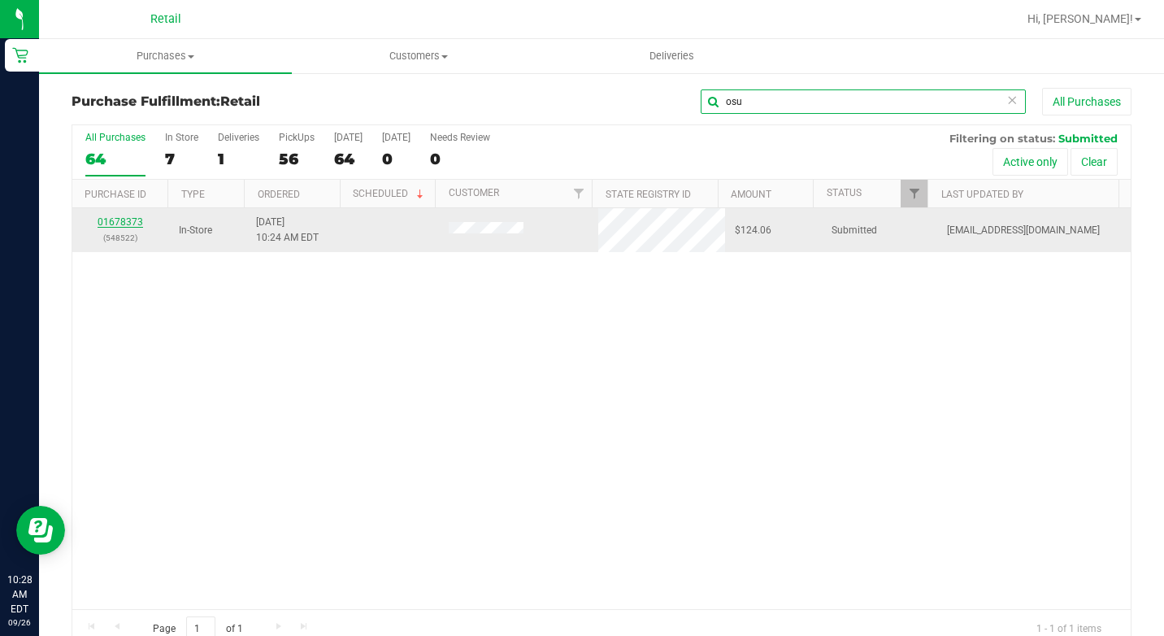
type input "osu"
click at [116, 222] on link "01678373" at bounding box center [121, 221] width 46 height 11
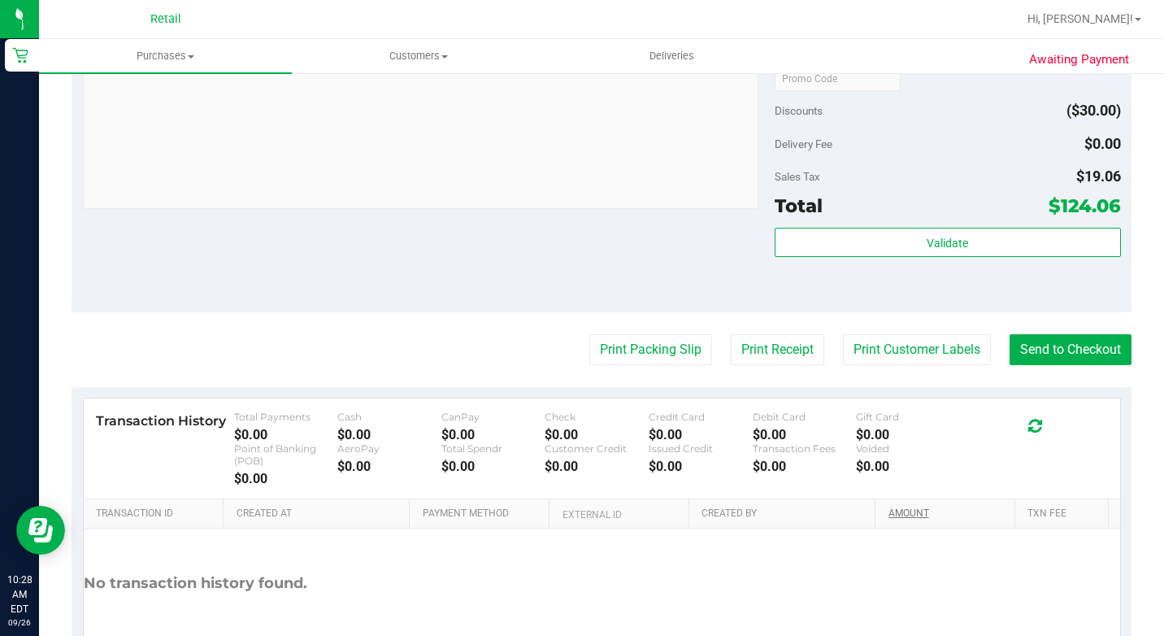
scroll to position [976, 0]
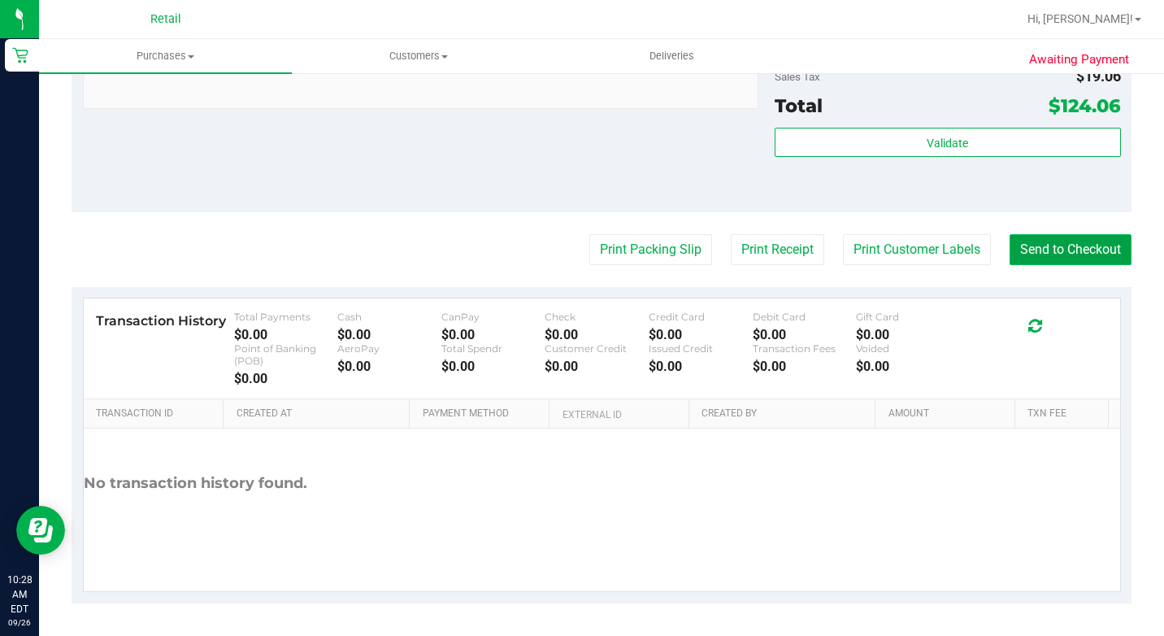
click at [1051, 265] on button "Send to Checkout" at bounding box center [1071, 249] width 122 height 31
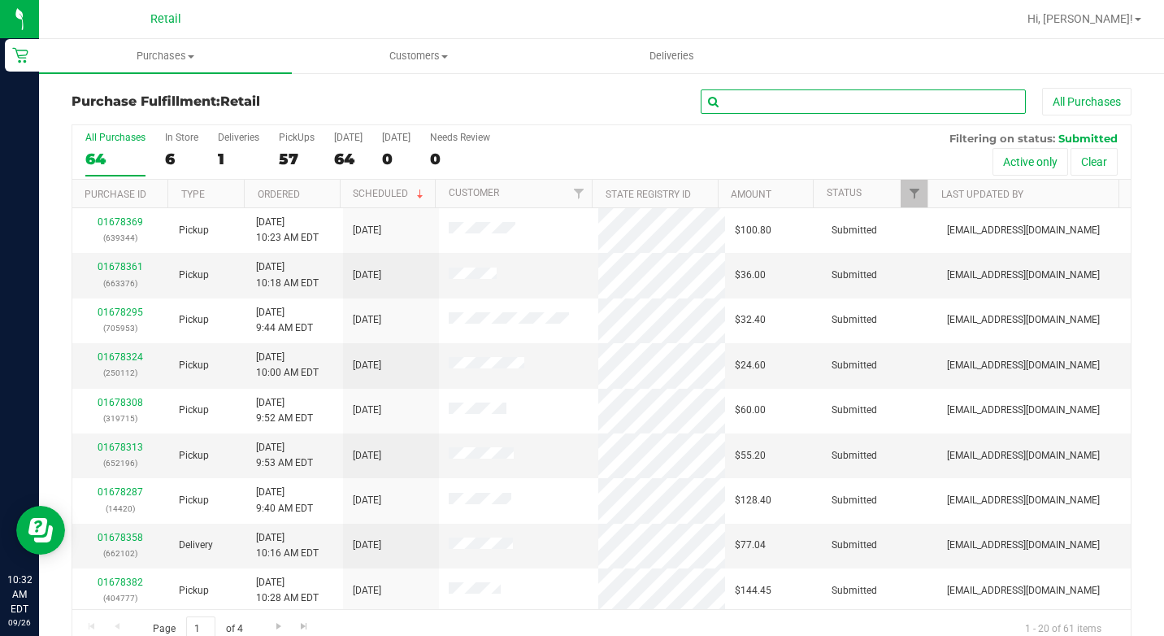
click at [738, 91] on input "text" at bounding box center [863, 101] width 325 height 24
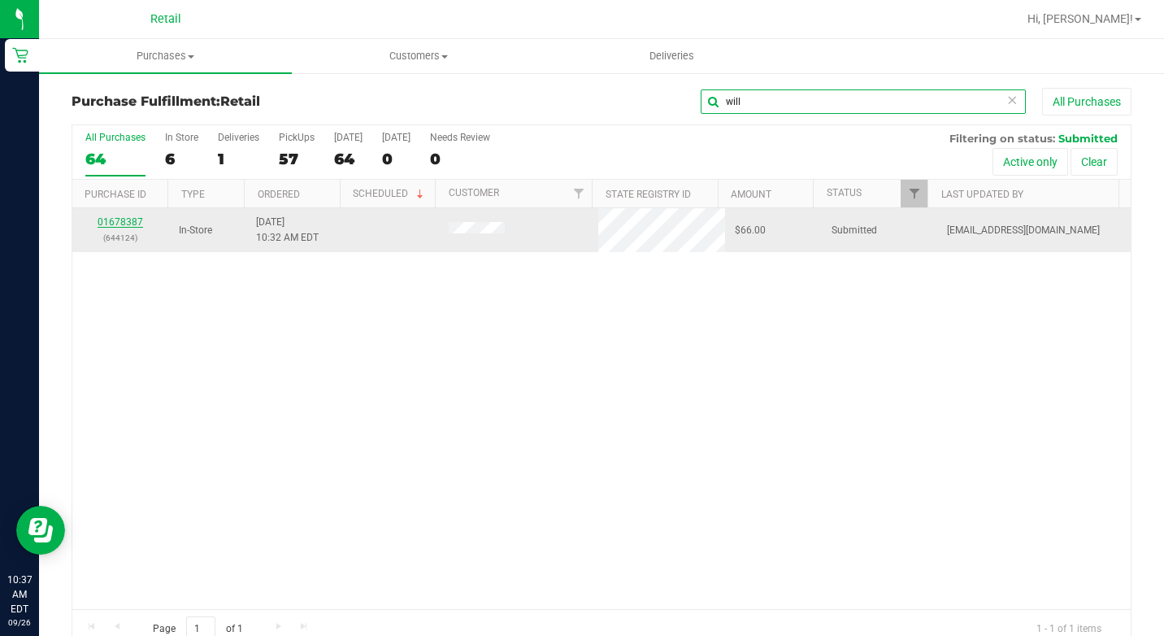
type input "will"
click at [121, 222] on link "01678387" at bounding box center [121, 221] width 46 height 11
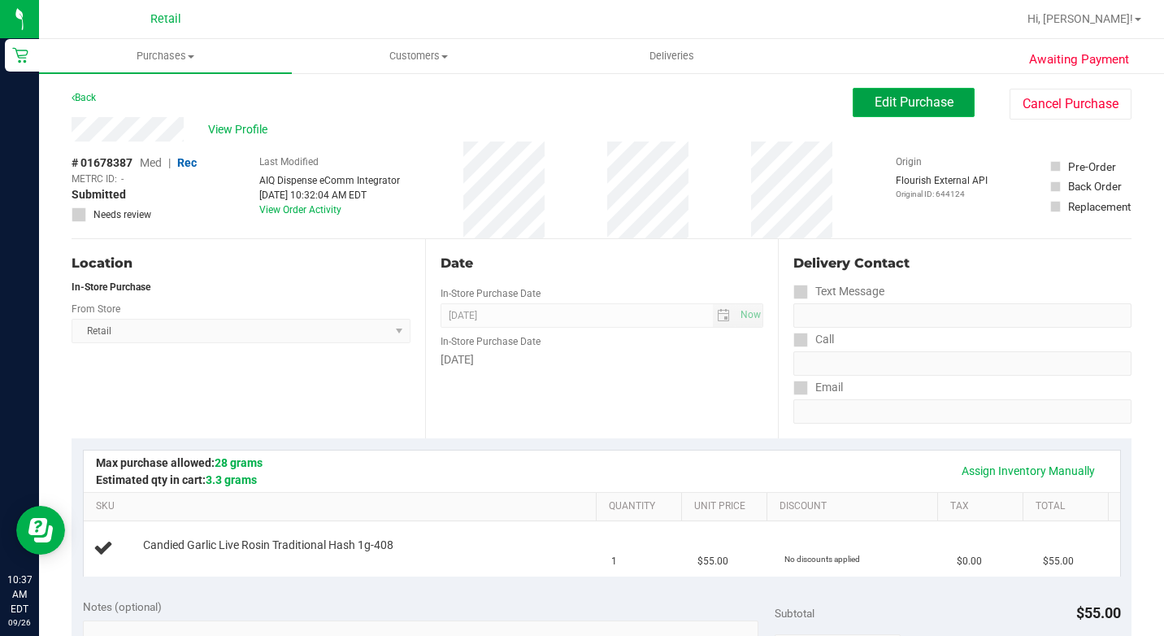
click at [896, 103] on span "Edit Purchase" at bounding box center [914, 101] width 79 height 15
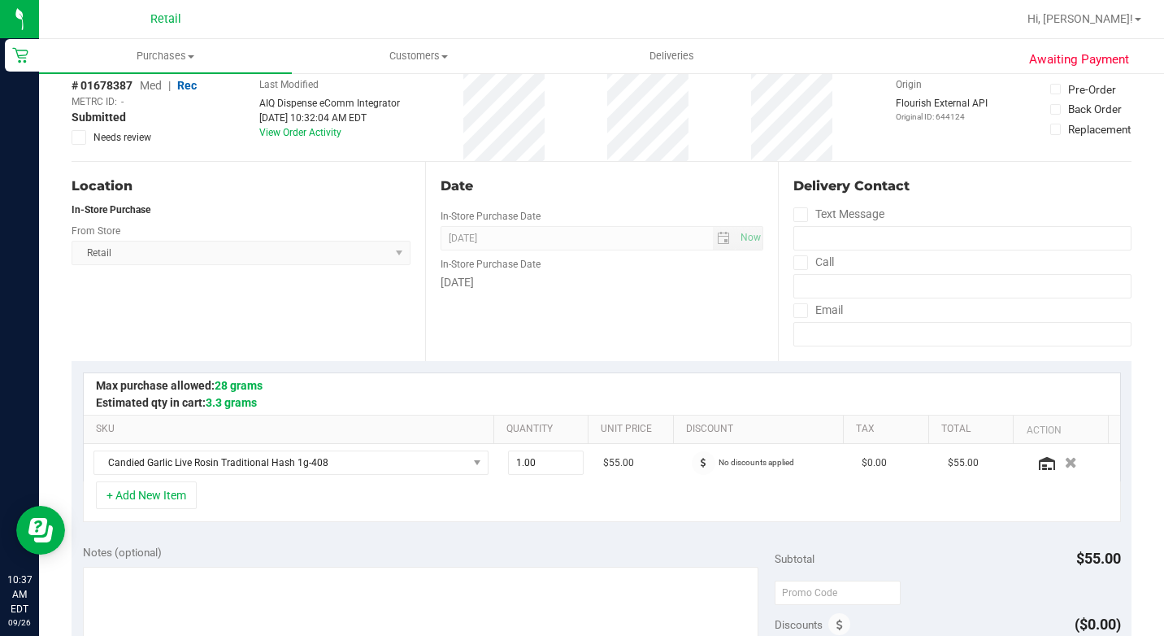
scroll to position [163, 0]
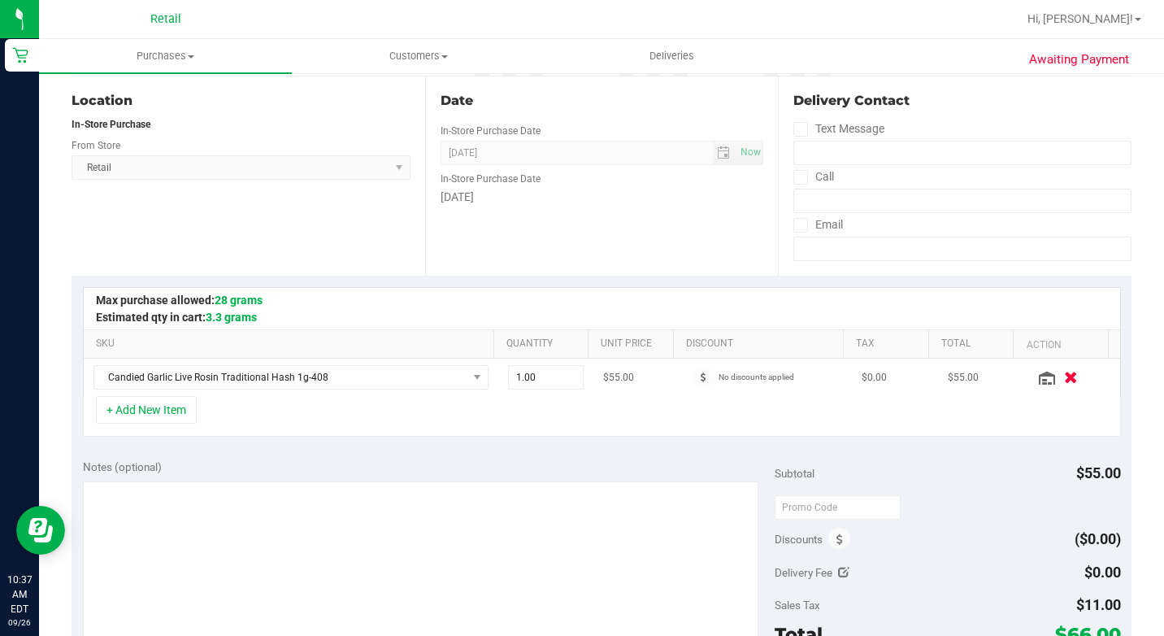
click at [1057, 378] on button "button" at bounding box center [1071, 376] width 28 height 17
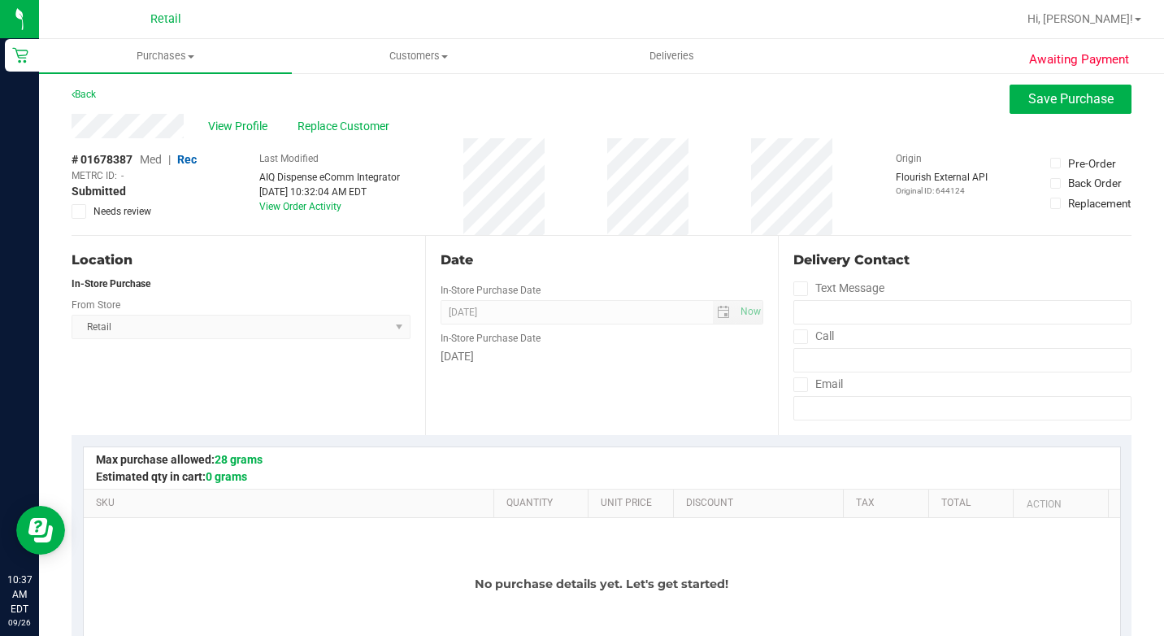
scroll to position [0, 0]
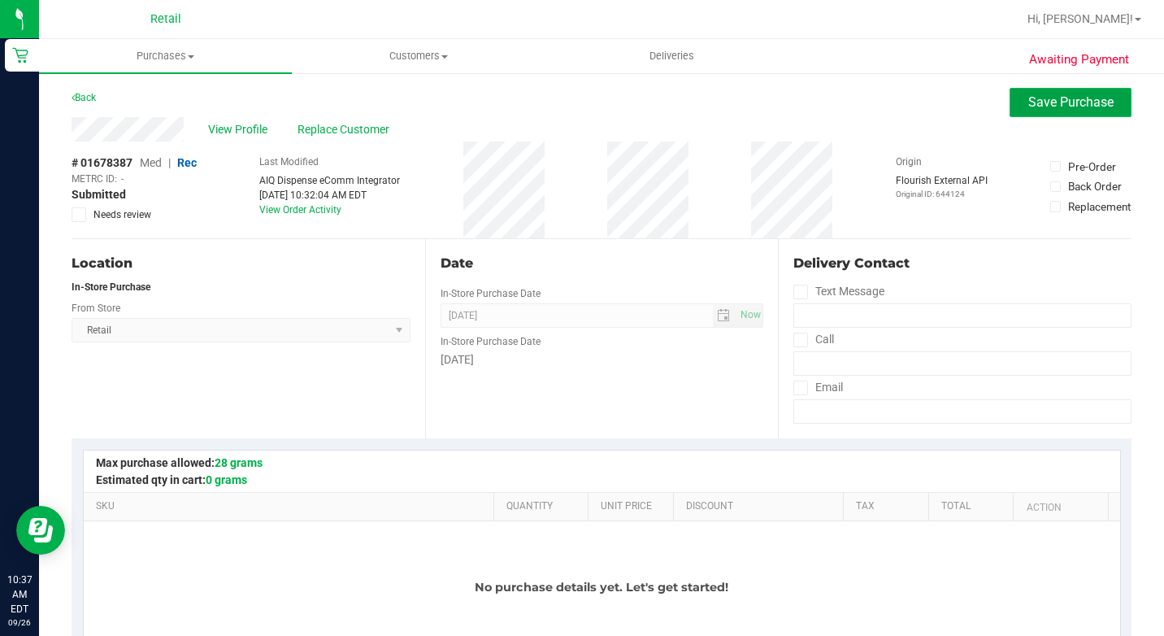
click at [1048, 105] on span "Save Purchase" at bounding box center [1071, 101] width 85 height 15
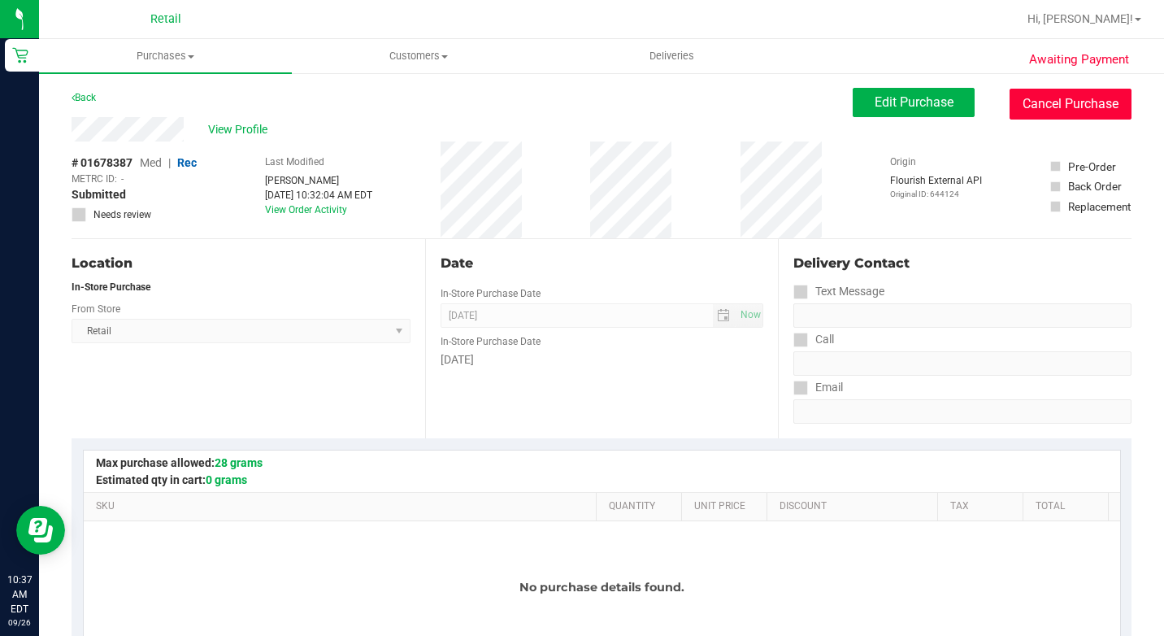
click at [1079, 107] on button "Cancel Purchase" at bounding box center [1071, 104] width 122 height 31
click at [1038, 102] on button "Cancel Purchase" at bounding box center [1071, 104] width 122 height 31
click at [1016, 94] on button "Cancel Purchase" at bounding box center [1071, 104] width 122 height 31
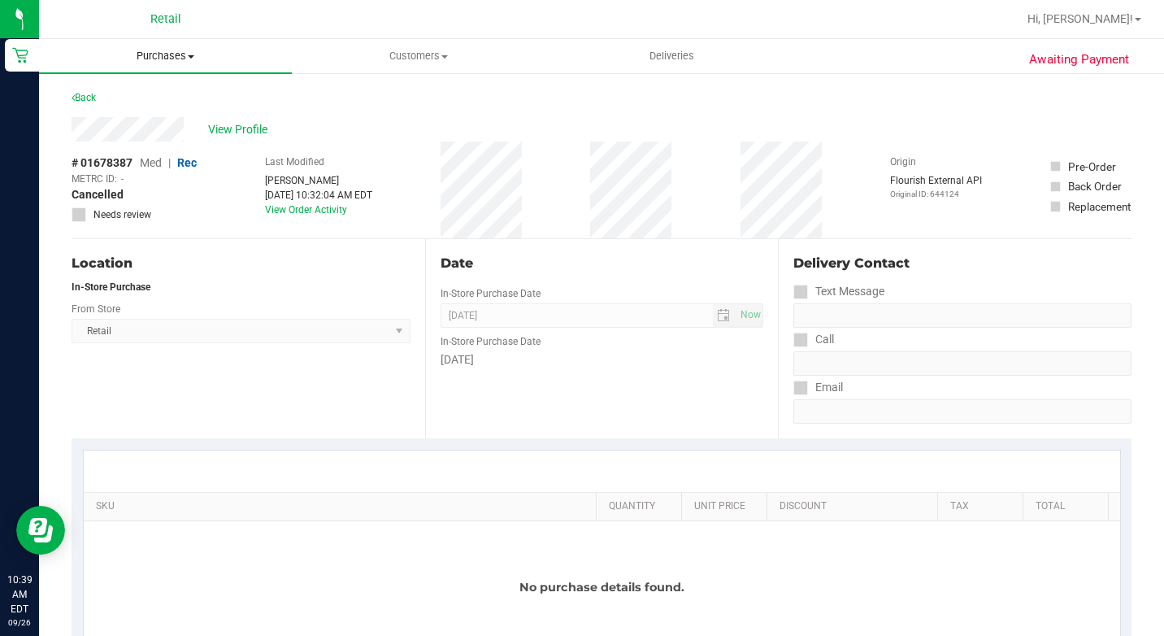
click at [171, 59] on span "Purchases" at bounding box center [165, 56] width 253 height 15
click at [146, 94] on span "Summary of purchases" at bounding box center [122, 98] width 167 height 14
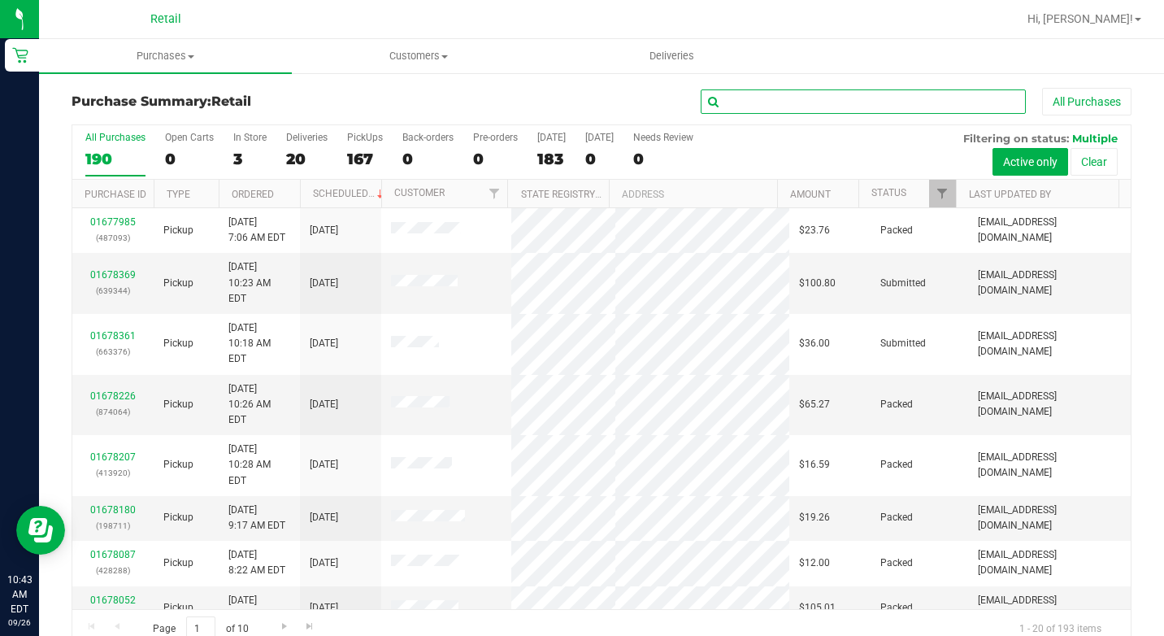
click at [755, 99] on input "text" at bounding box center [863, 101] width 325 height 24
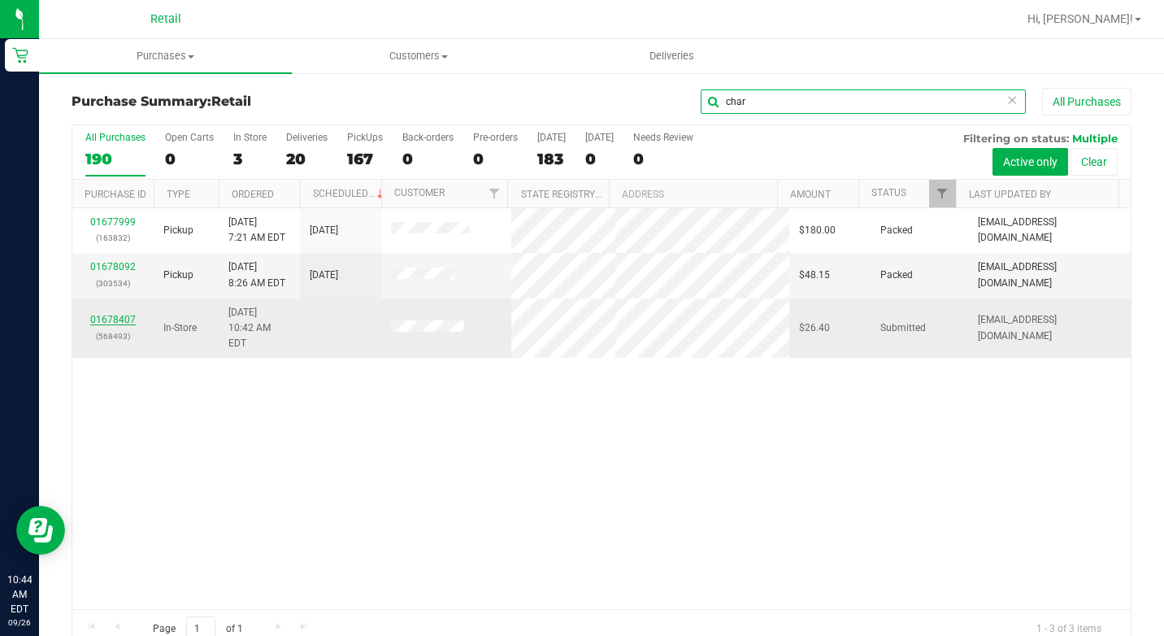
type input "char"
click at [123, 315] on link "01678407" at bounding box center [113, 319] width 46 height 11
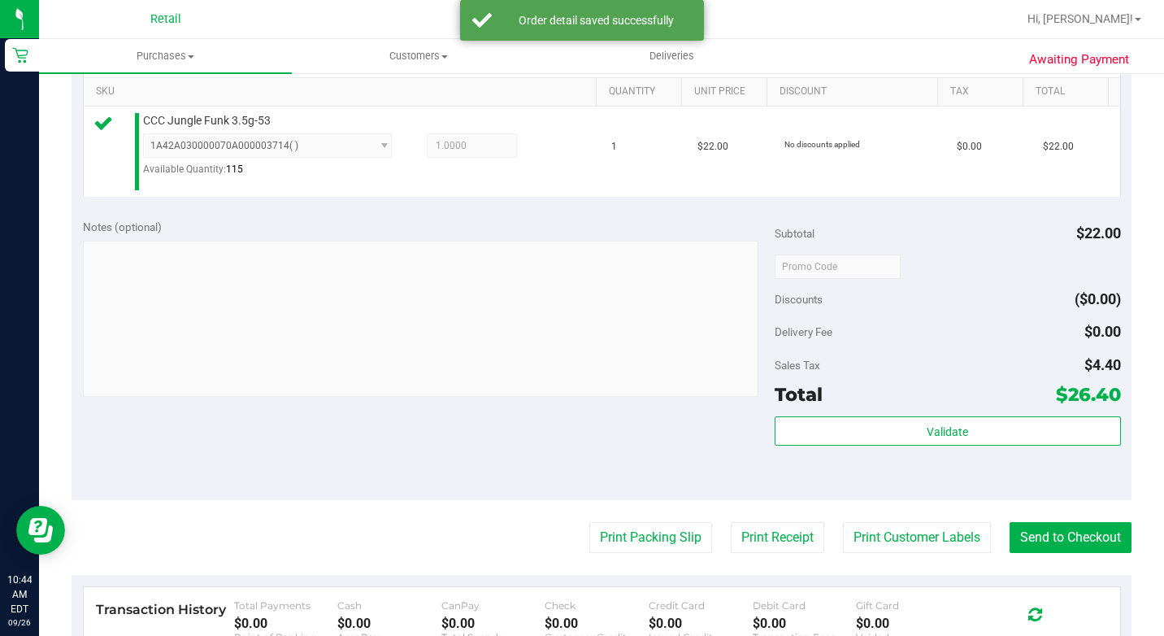
scroll to position [488, 0]
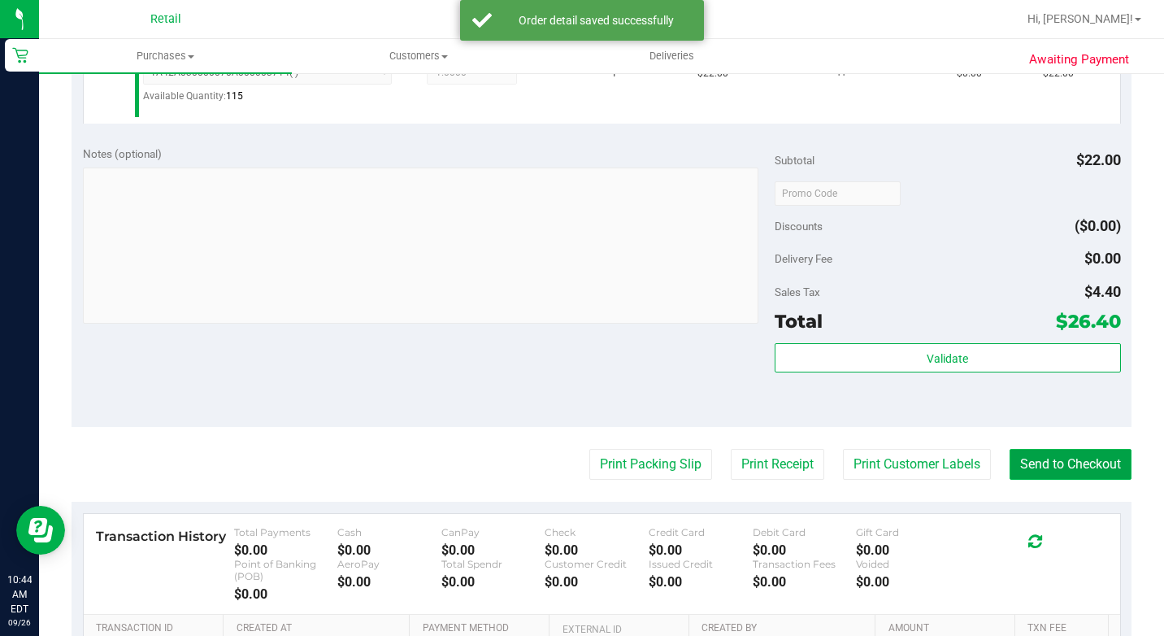
click at [1026, 480] on button "Send to Checkout" at bounding box center [1071, 464] width 122 height 31
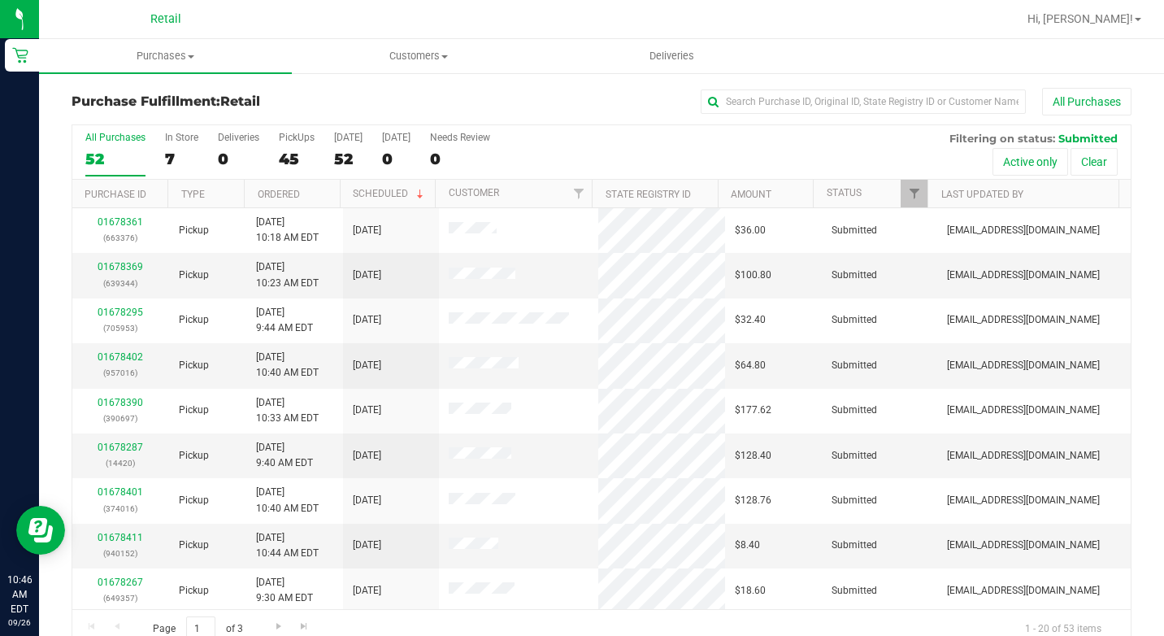
click at [782, 119] on div "Purchase Fulfillment: Retail All Purchases" at bounding box center [602, 106] width 1060 height 36
click at [793, 100] on input "text" at bounding box center [863, 101] width 325 height 24
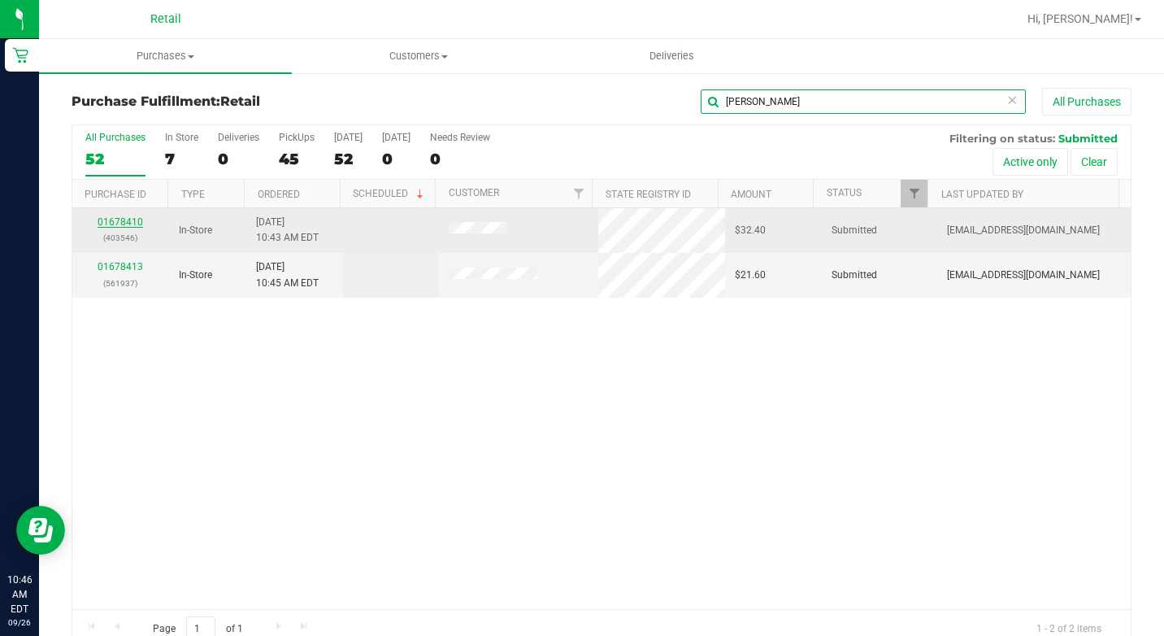
type input "[PERSON_NAME]"
click at [119, 224] on link "01678410" at bounding box center [121, 221] width 46 height 11
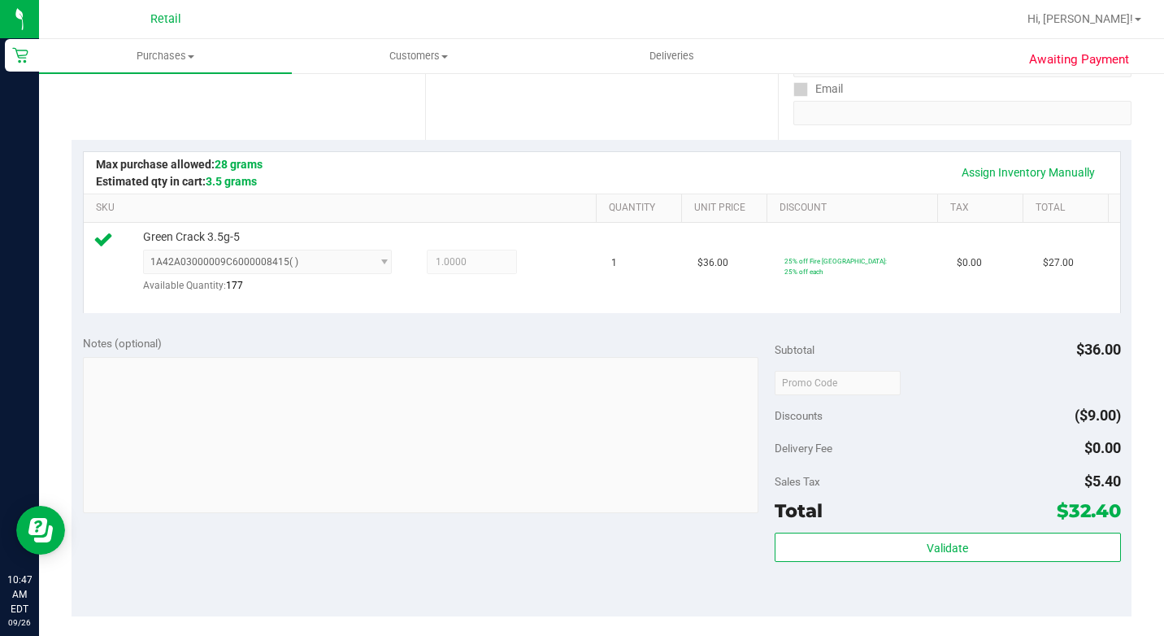
scroll to position [407, 0]
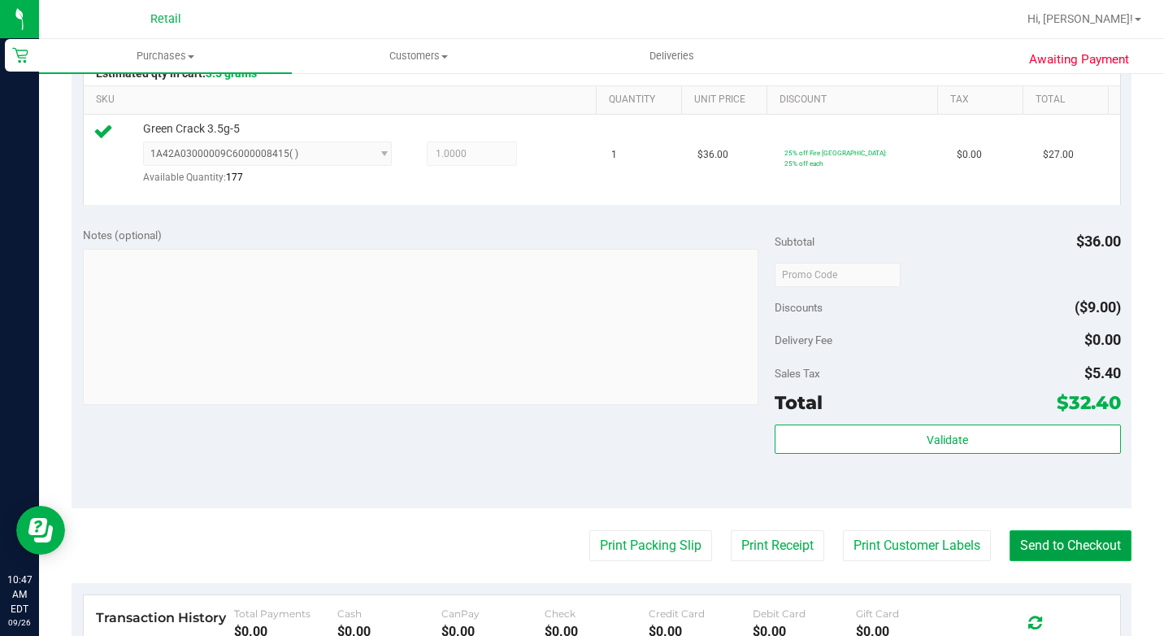
click at [1072, 559] on button "Send to Checkout" at bounding box center [1071, 545] width 122 height 31
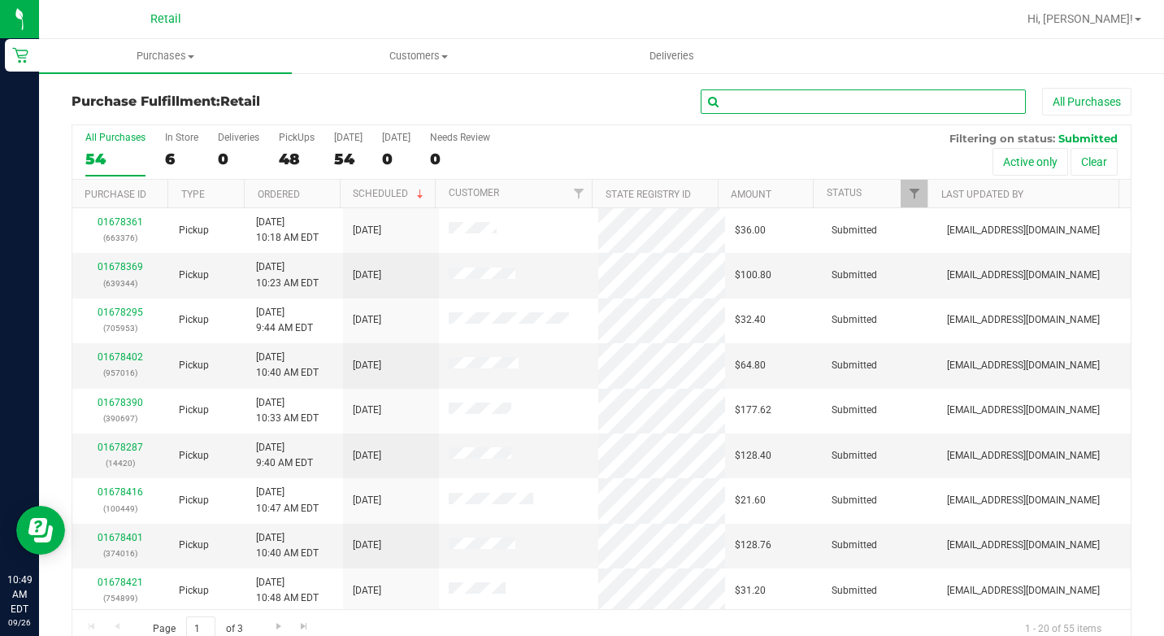
click at [789, 106] on input "text" at bounding box center [863, 101] width 325 height 24
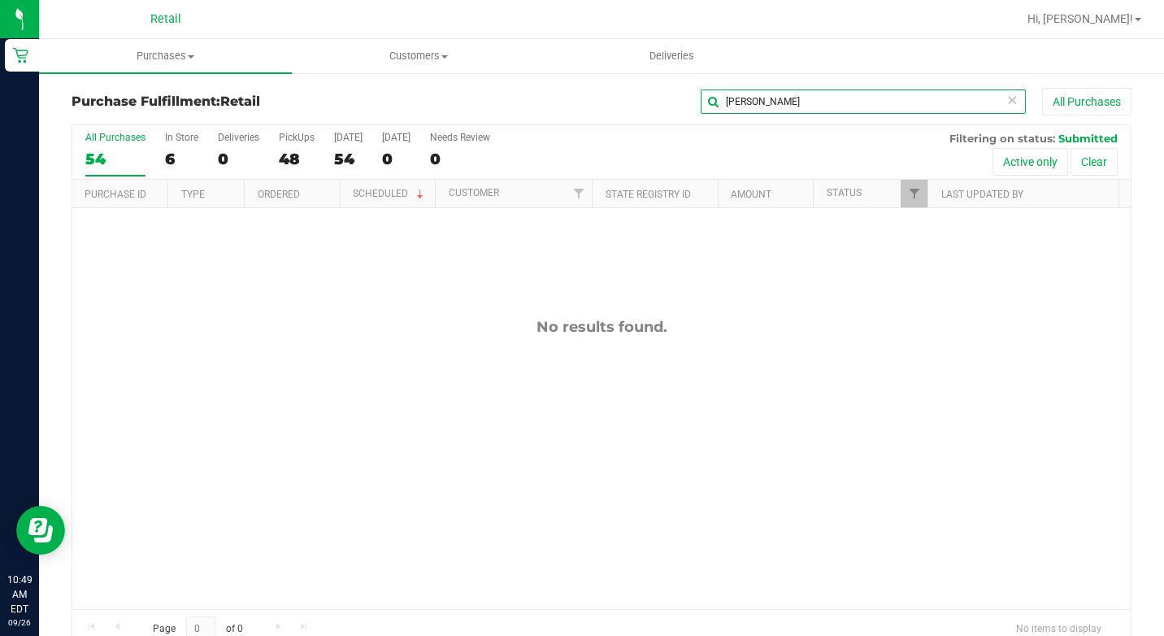
type input "[PERSON_NAME]"
click at [1007, 98] on icon at bounding box center [1012, 99] width 11 height 20
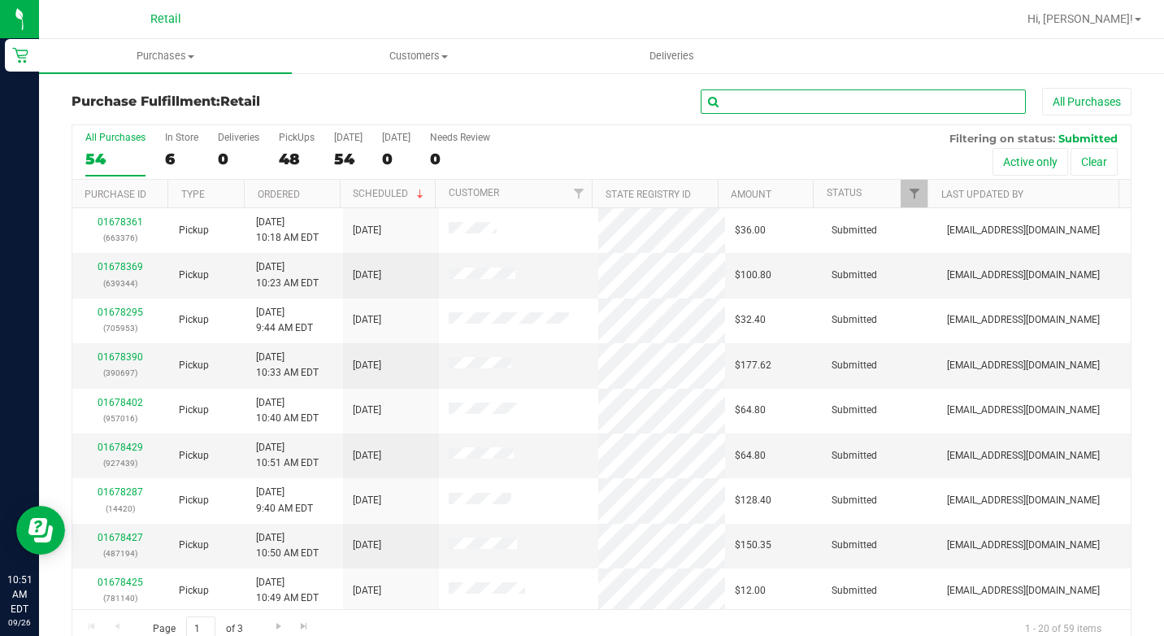
click at [939, 104] on input "text" at bounding box center [863, 101] width 325 height 24
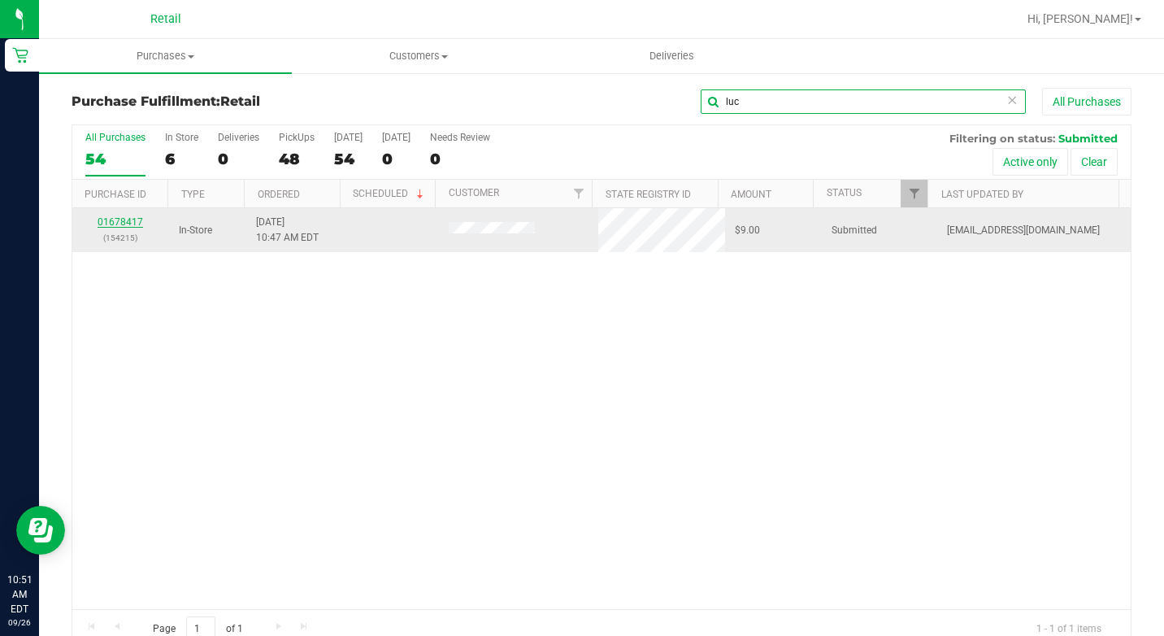
type input "luc"
click at [137, 223] on link "01678417" at bounding box center [121, 221] width 46 height 11
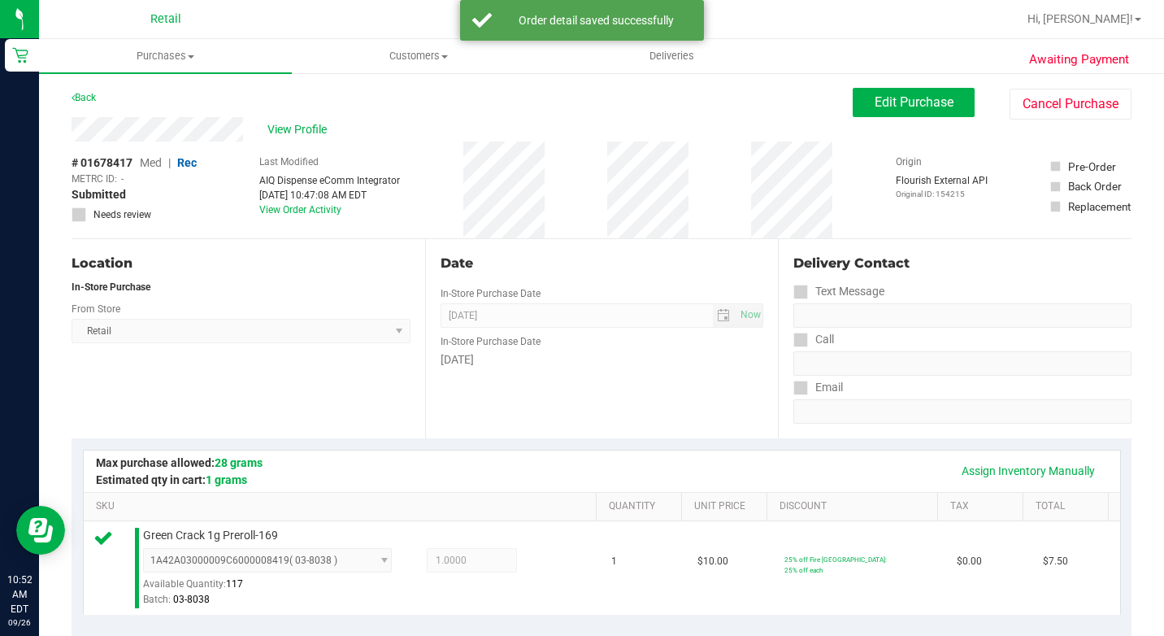
scroll to position [488, 0]
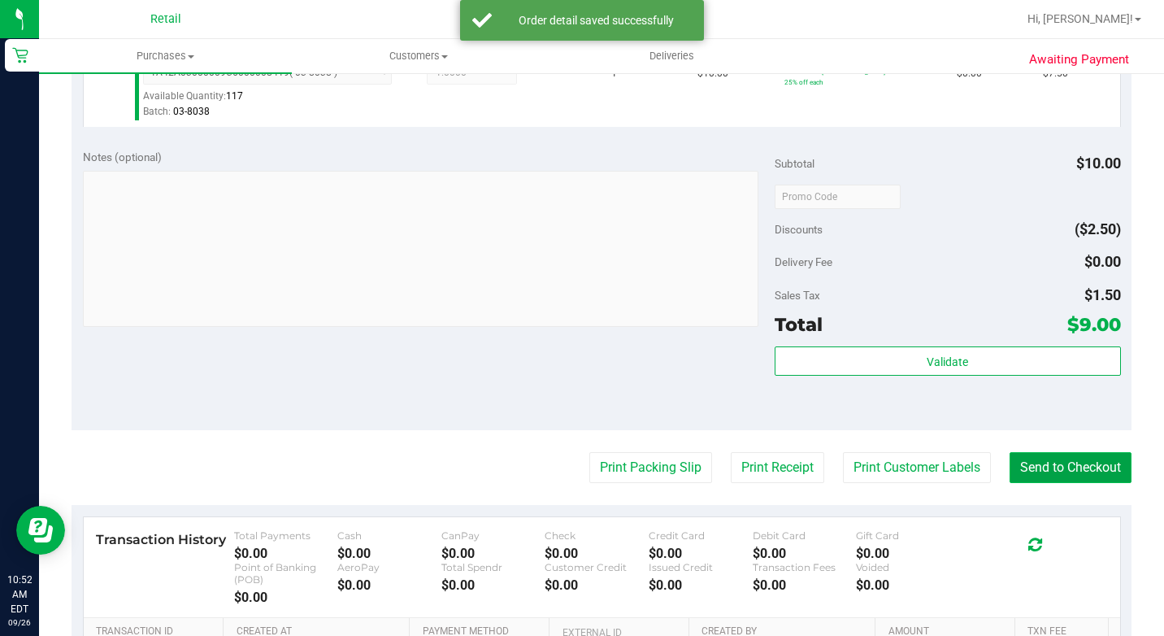
click at [1026, 483] on button "Send to Checkout" at bounding box center [1071, 467] width 122 height 31
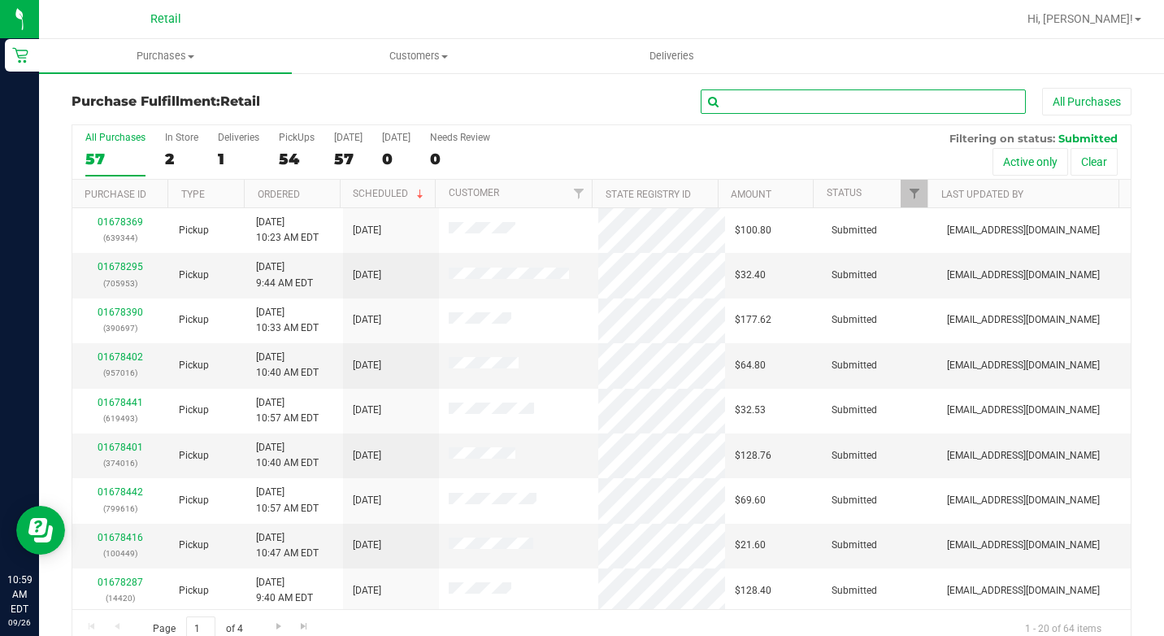
click at [745, 102] on input "text" at bounding box center [863, 101] width 325 height 24
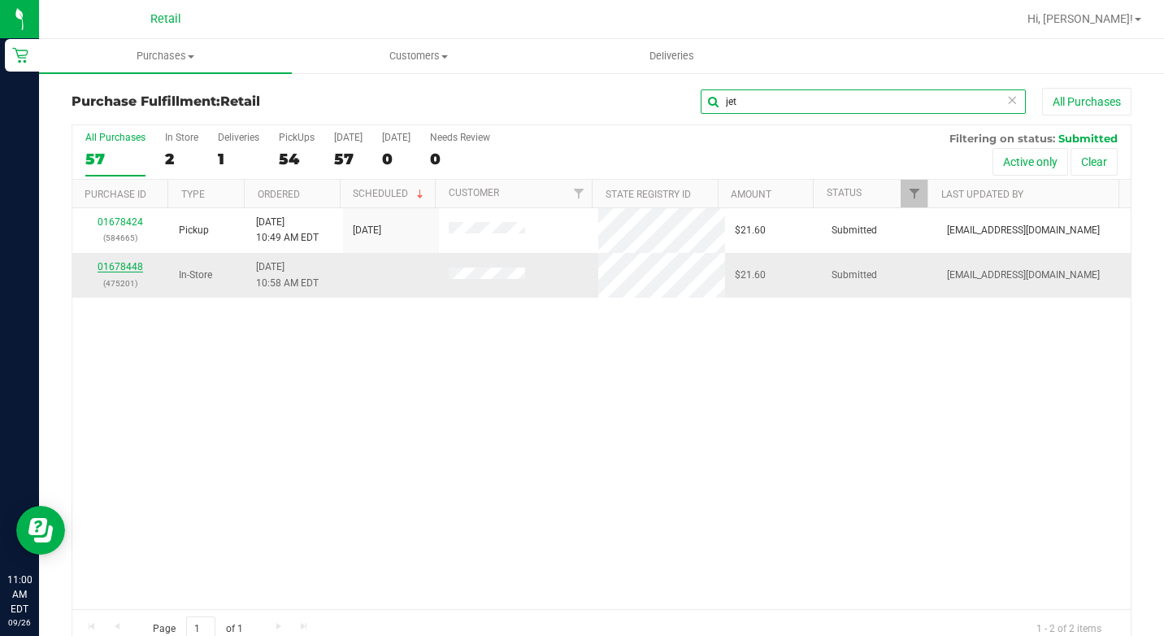
type input "jet"
click at [128, 270] on link "01678448" at bounding box center [121, 266] width 46 height 11
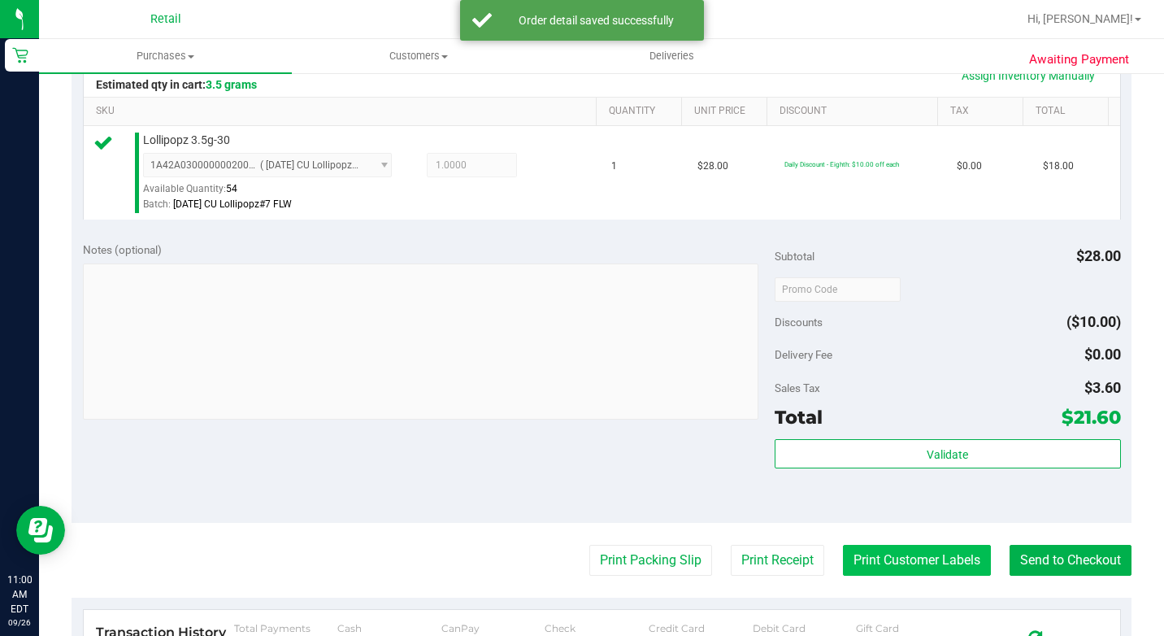
scroll to position [569, 0]
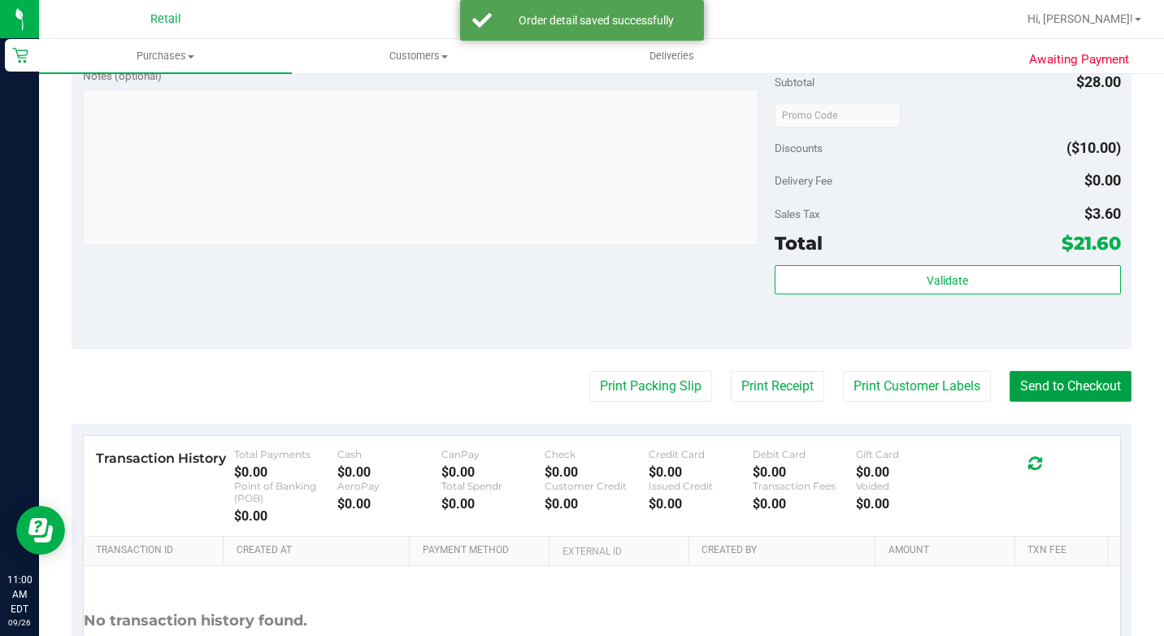
click at [1064, 402] on button "Send to Checkout" at bounding box center [1071, 386] width 122 height 31
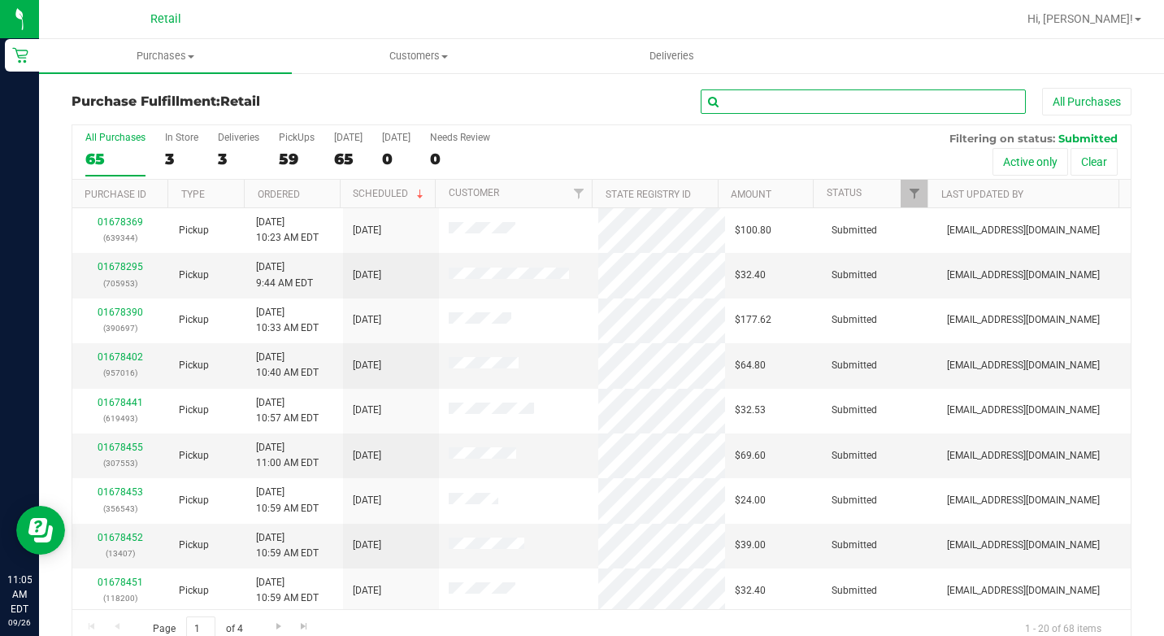
click at [716, 95] on input "text" at bounding box center [863, 101] width 325 height 24
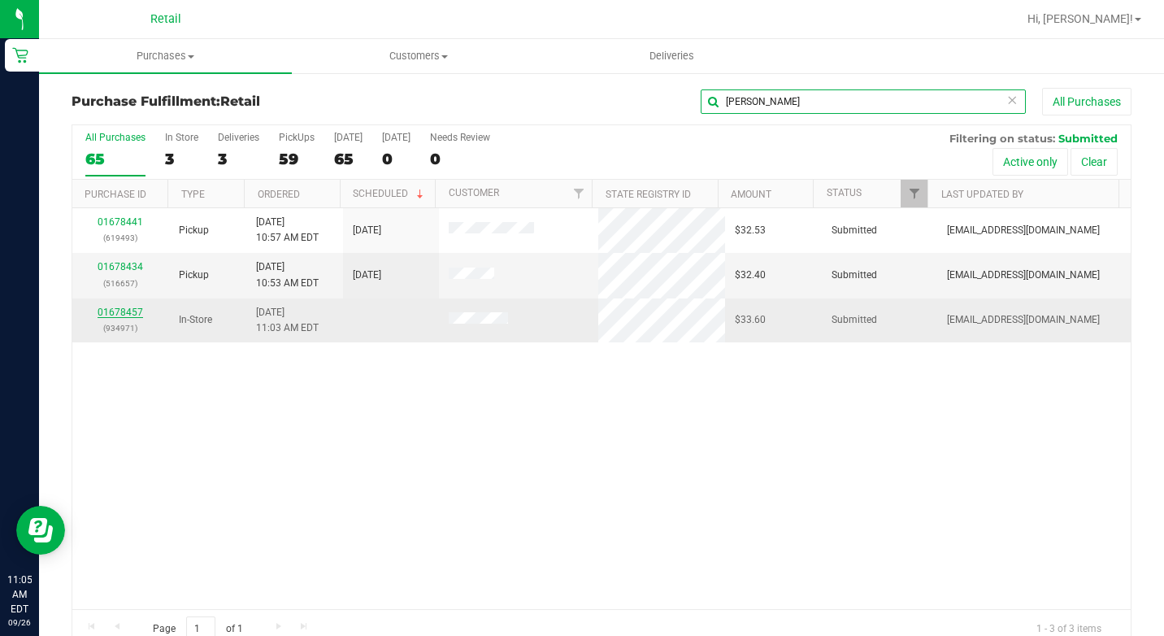
type input "[PERSON_NAME]"
click at [130, 312] on link "01678457" at bounding box center [121, 312] width 46 height 11
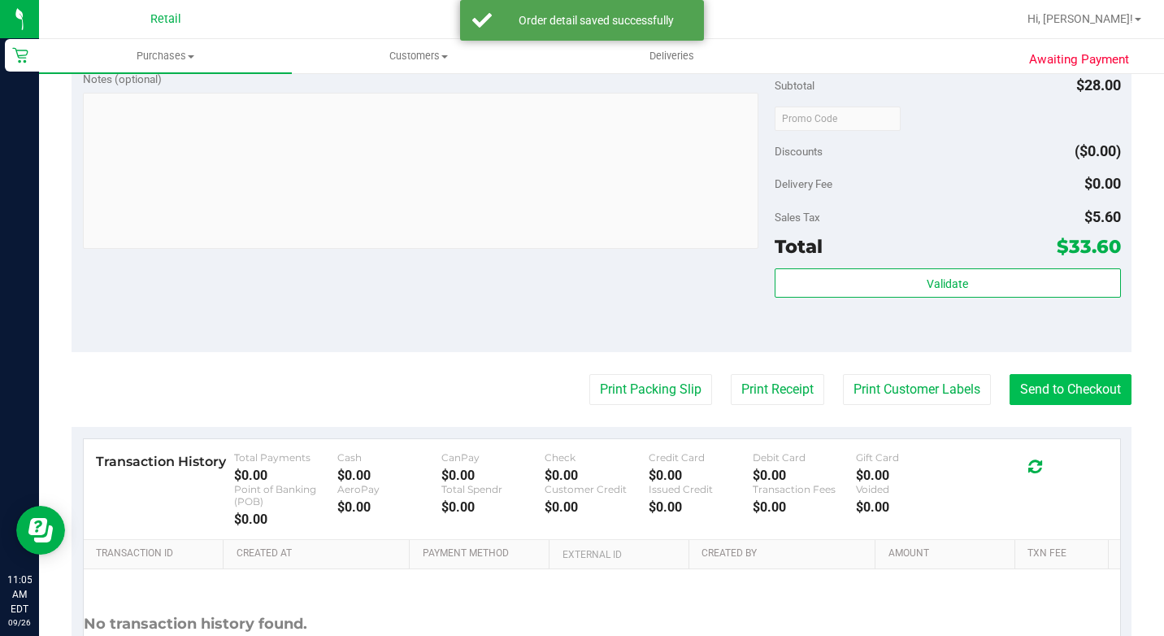
scroll to position [569, 0]
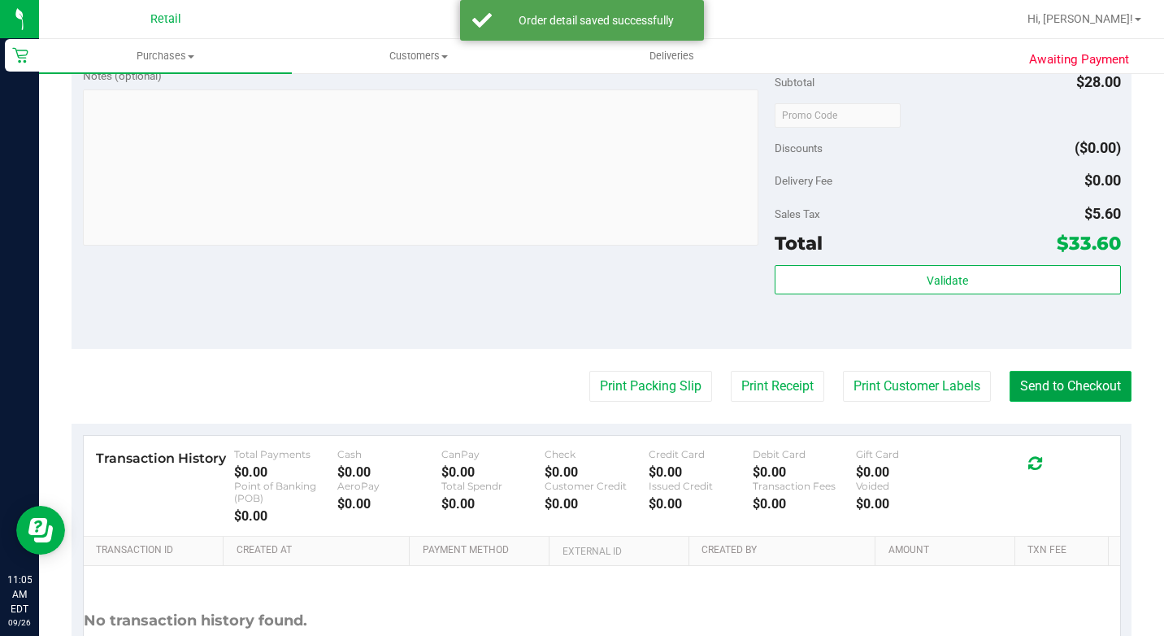
click at [1046, 401] on button "Send to Checkout" at bounding box center [1071, 386] width 122 height 31
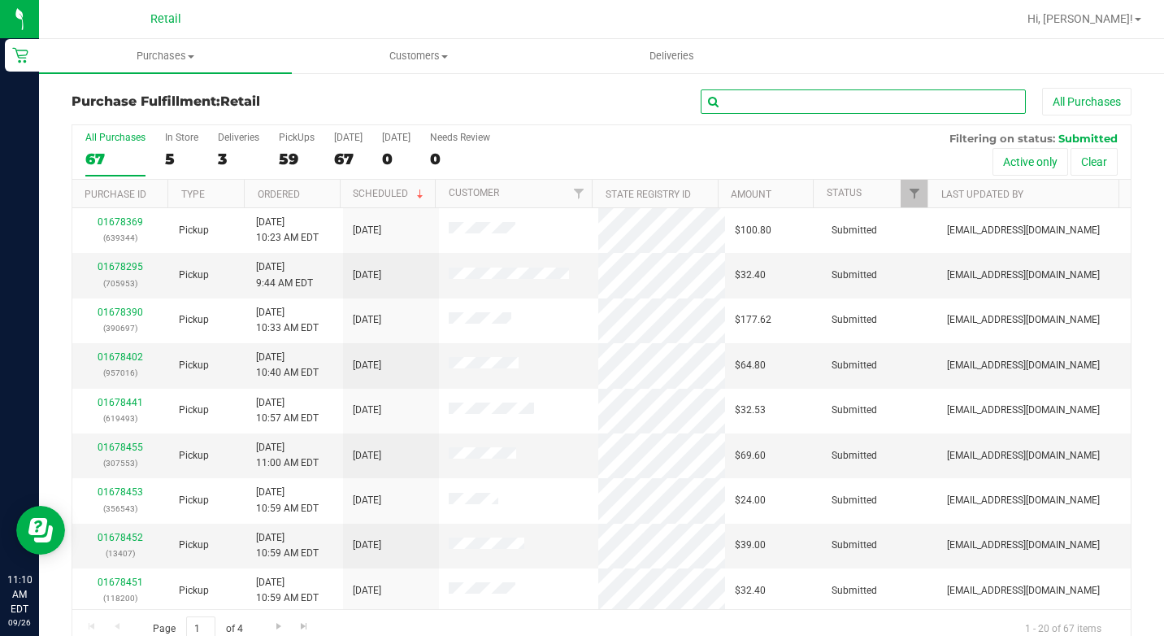
click at [755, 90] on input "text" at bounding box center [863, 101] width 325 height 24
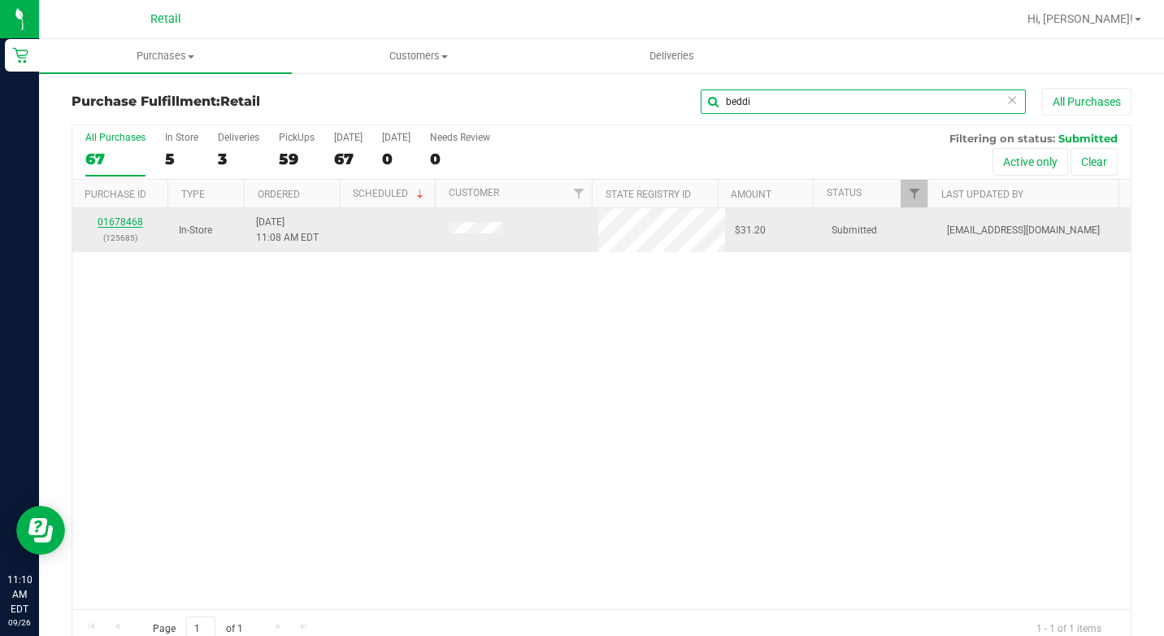
type input "beddi"
click at [135, 220] on link "01678468" at bounding box center [121, 221] width 46 height 11
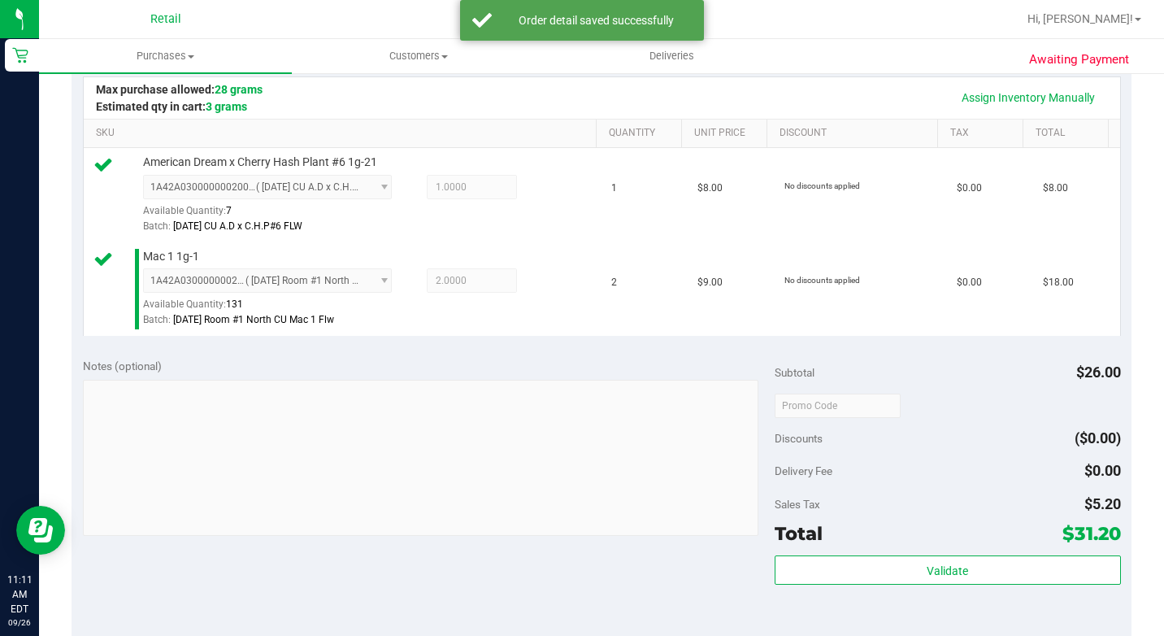
scroll to position [650, 0]
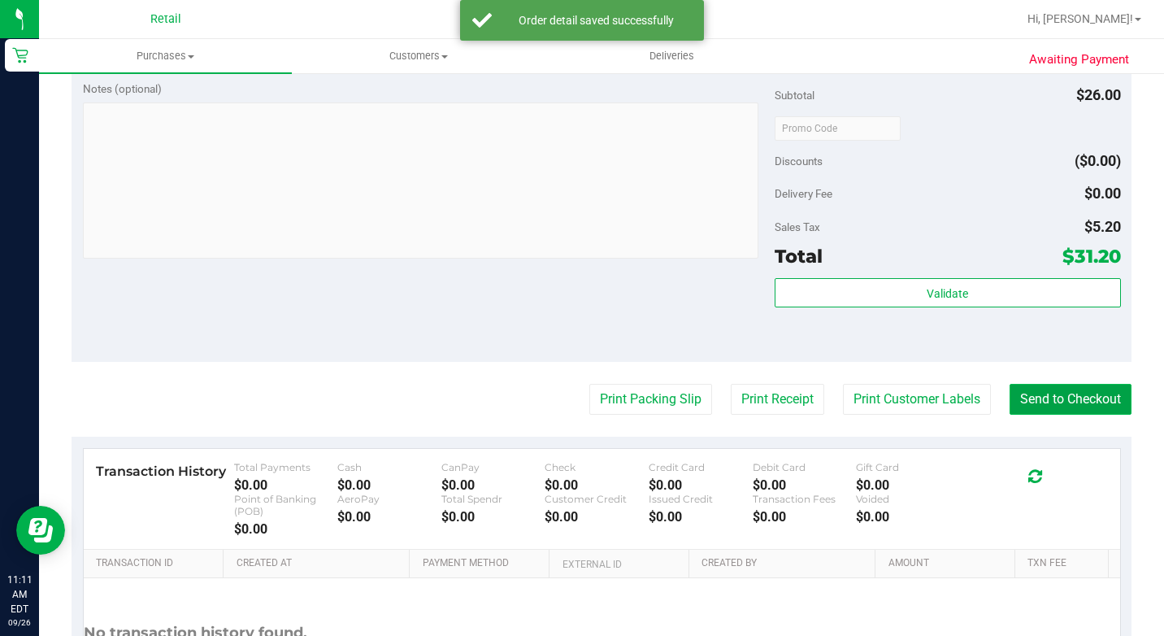
click at [1038, 415] on button "Send to Checkout" at bounding box center [1071, 399] width 122 height 31
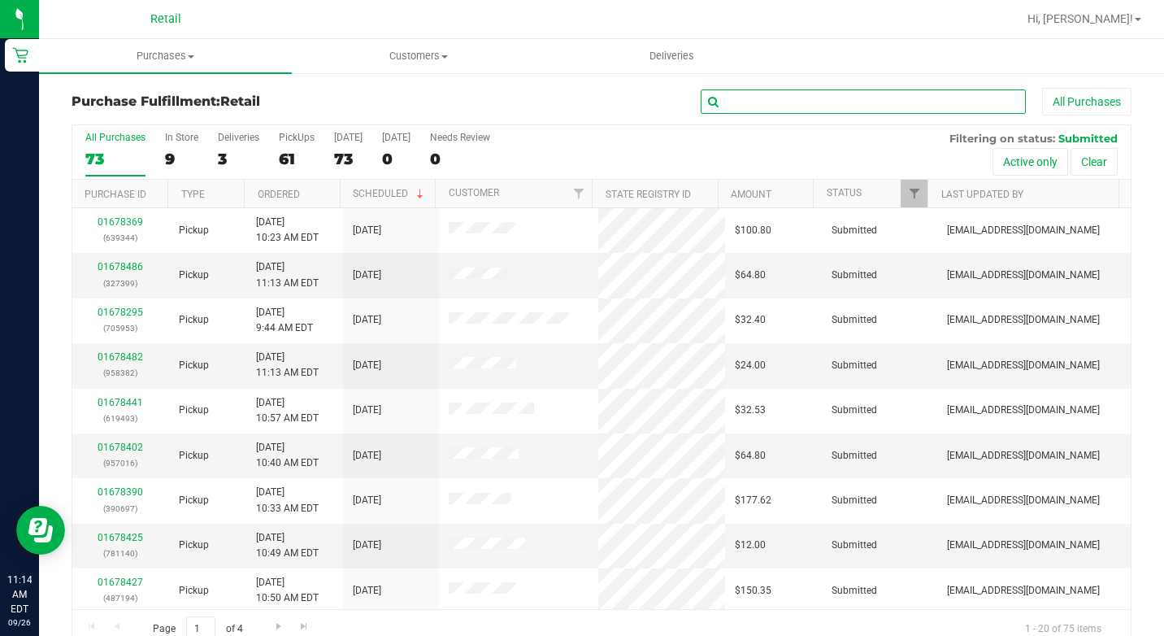
click at [734, 93] on input "text" at bounding box center [863, 101] width 325 height 24
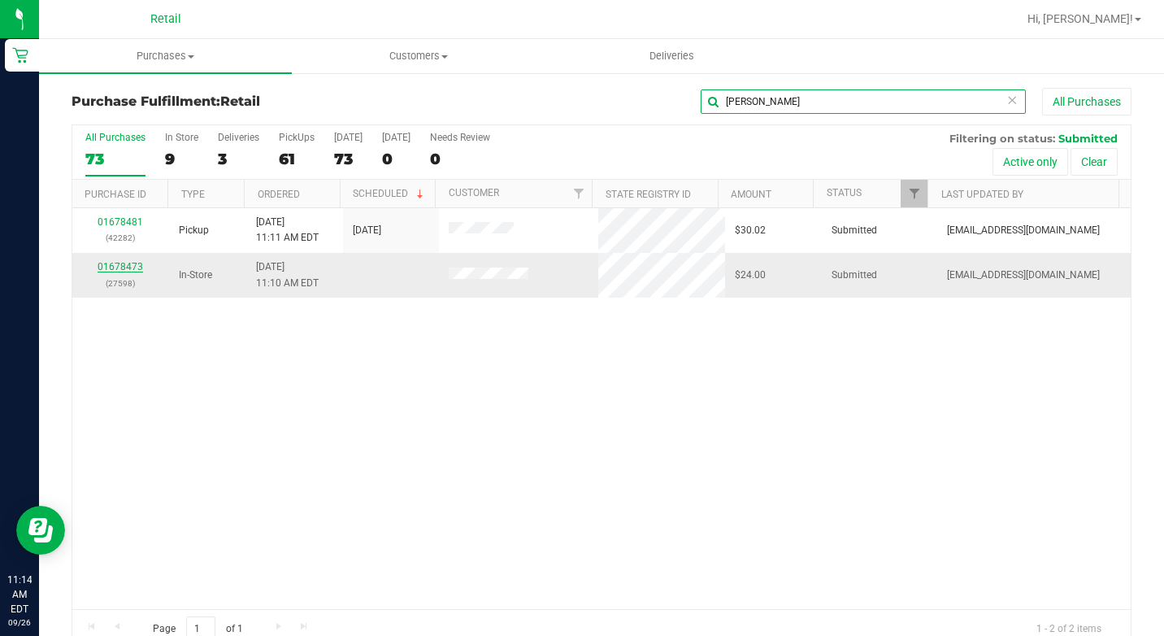
type input "[PERSON_NAME]"
click at [115, 268] on link "01678473" at bounding box center [121, 266] width 46 height 11
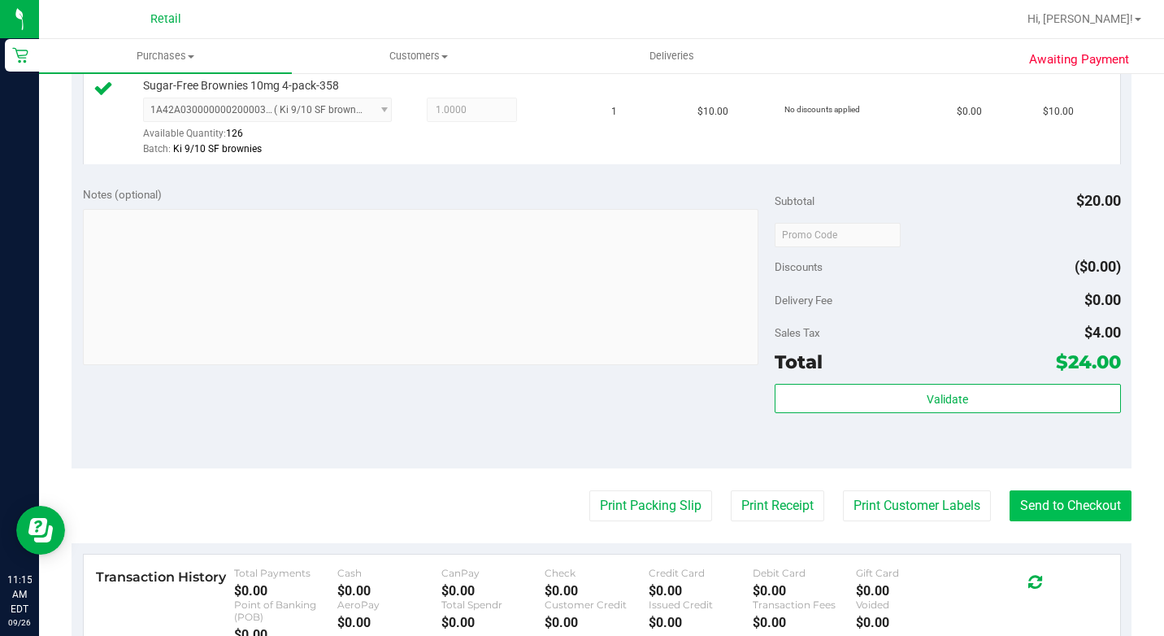
scroll to position [569, 0]
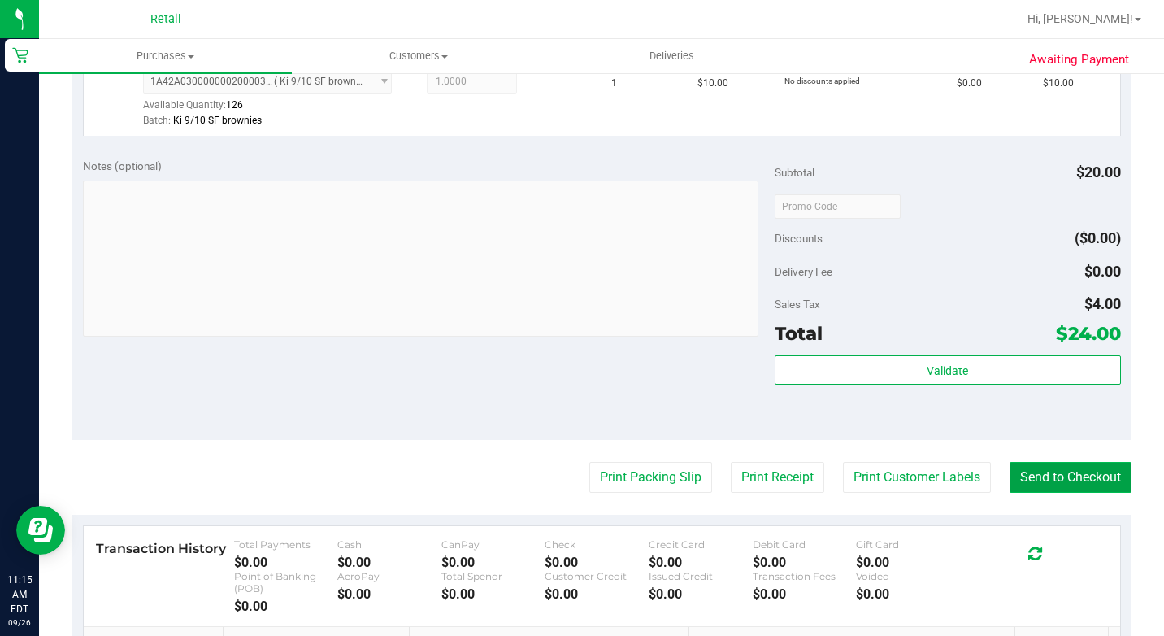
click at [1103, 493] on button "Send to Checkout" at bounding box center [1071, 477] width 122 height 31
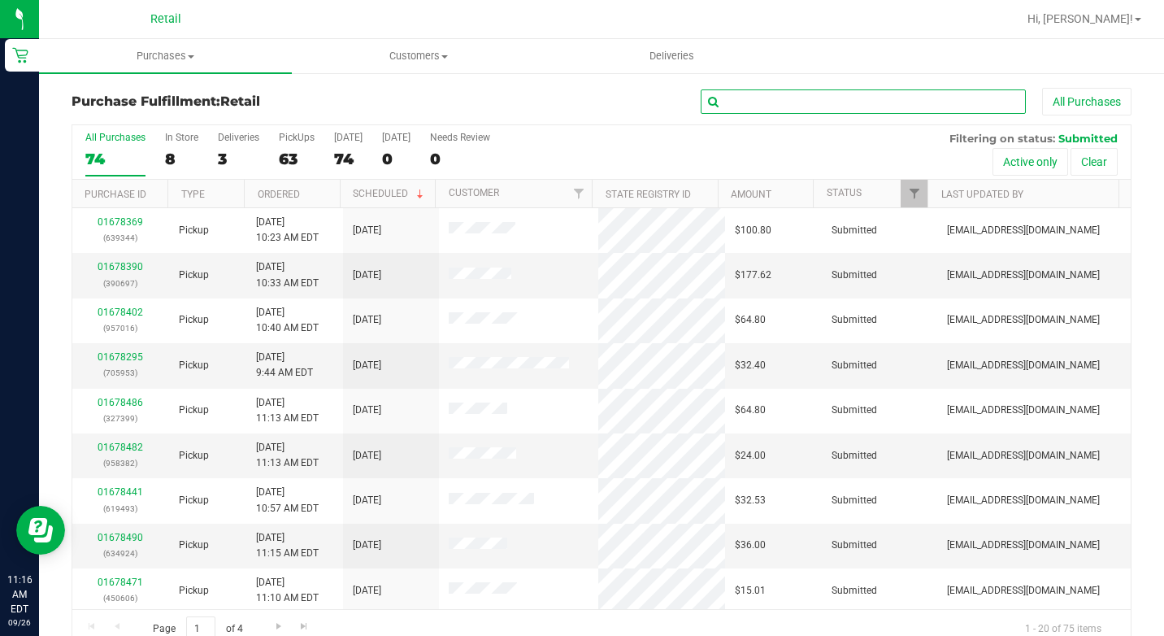
click at [787, 106] on input "text" at bounding box center [863, 101] width 325 height 24
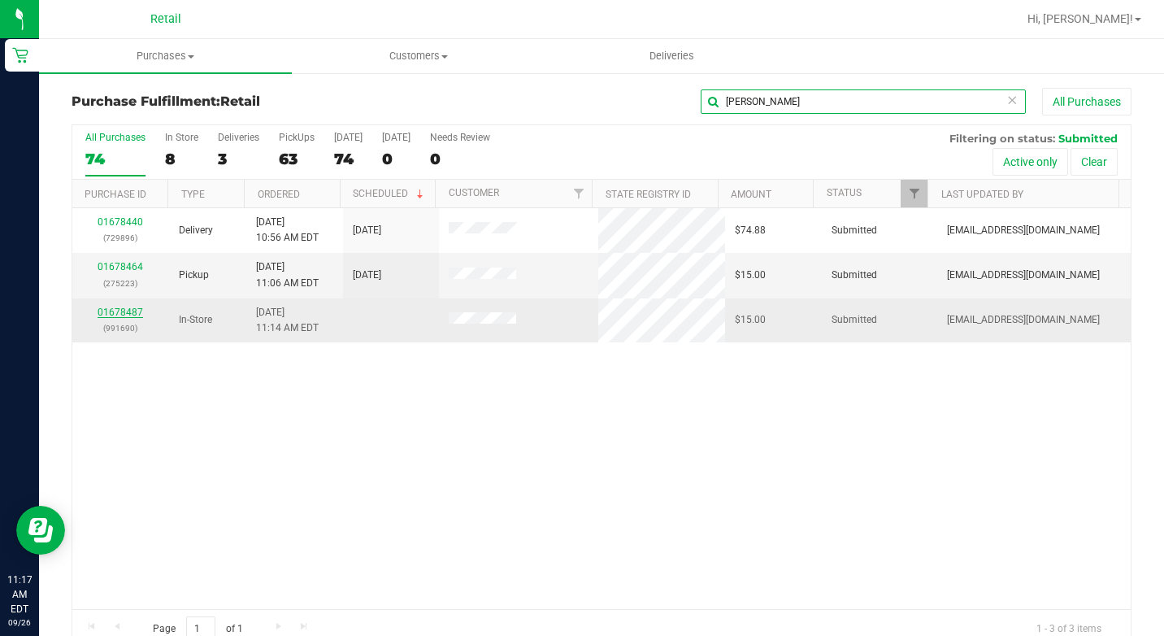
type input "[PERSON_NAME]"
click at [128, 313] on link "01678487" at bounding box center [121, 312] width 46 height 11
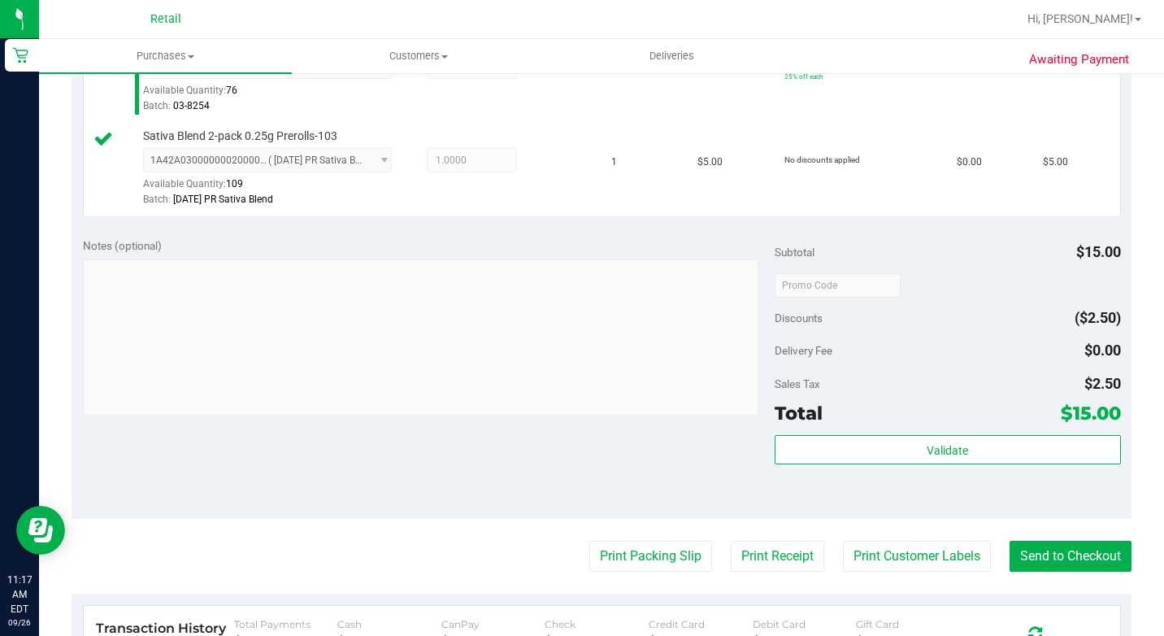
scroll to position [844, 0]
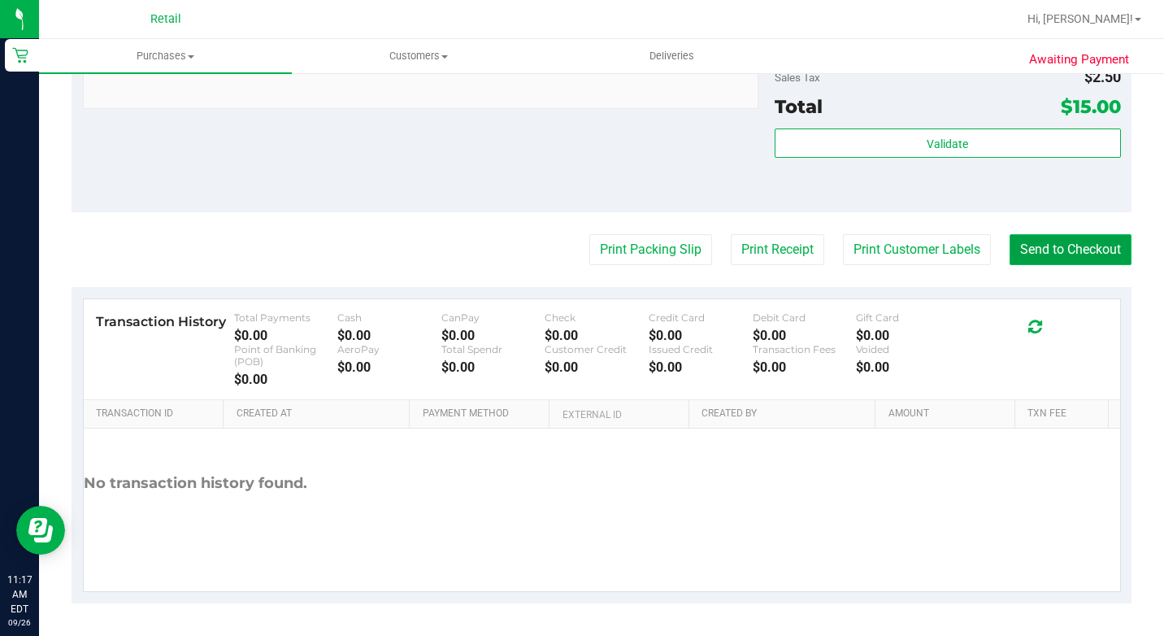
click at [1030, 243] on button "Send to Checkout" at bounding box center [1071, 249] width 122 height 31
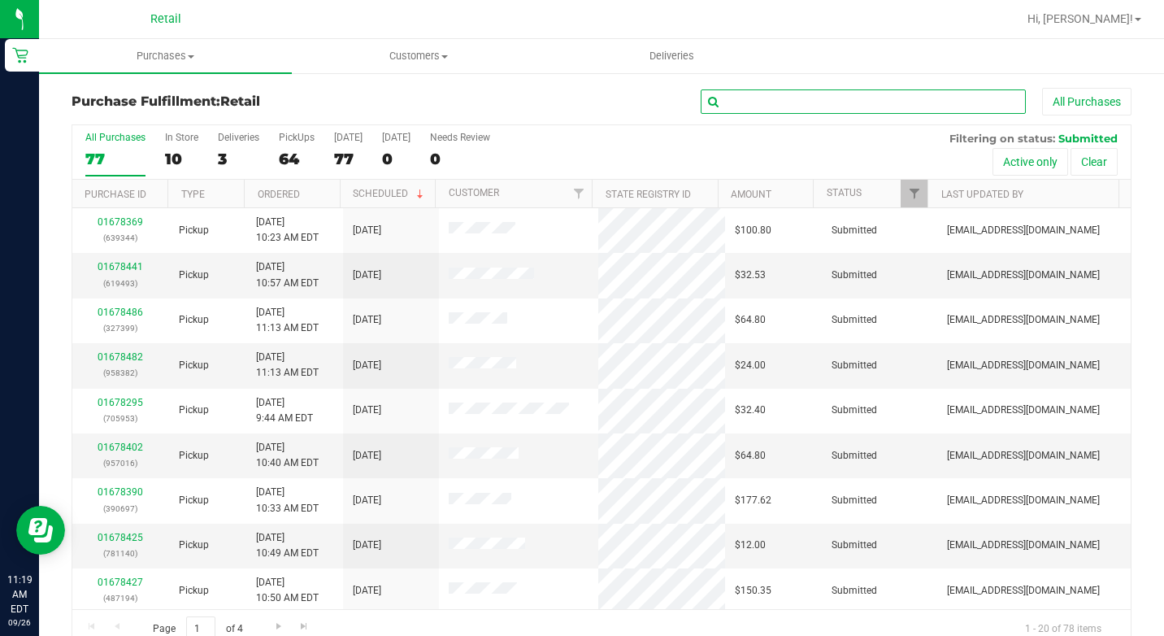
click at [768, 98] on input "text" at bounding box center [863, 101] width 325 height 24
type input "n"
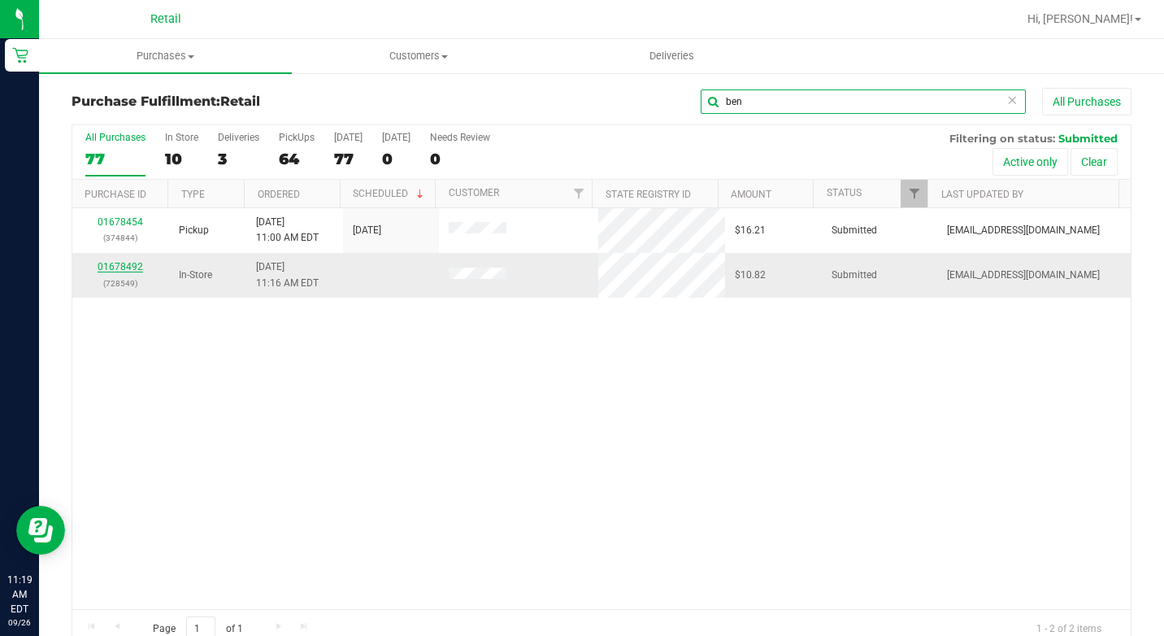
type input "ben"
click at [122, 264] on link "01678492" at bounding box center [121, 266] width 46 height 11
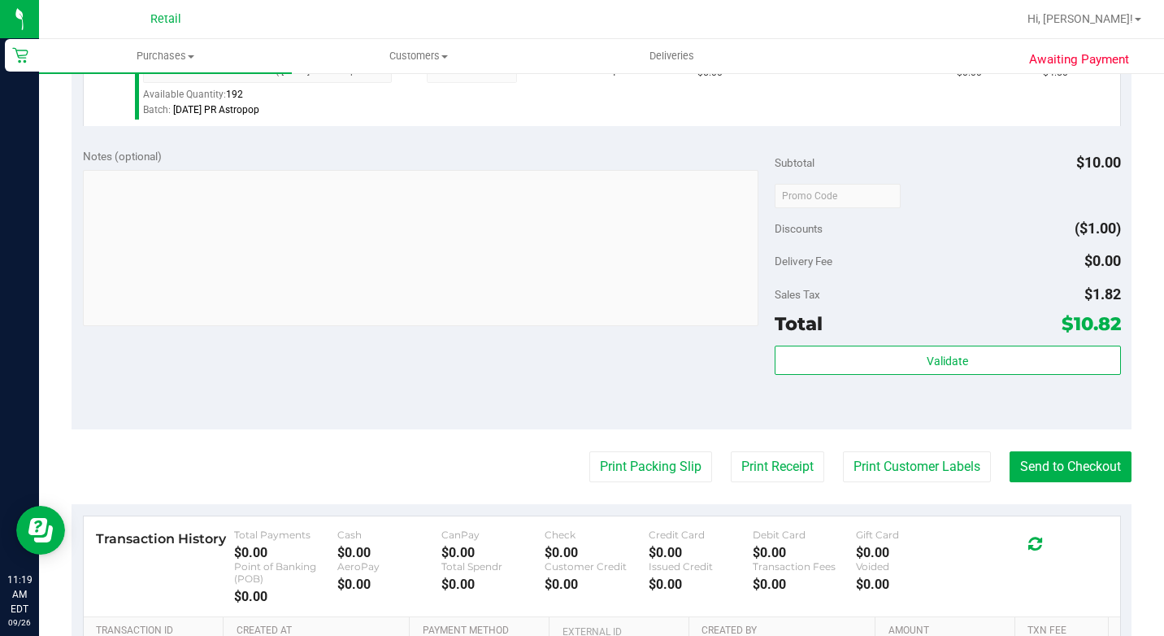
scroll to position [602, 0]
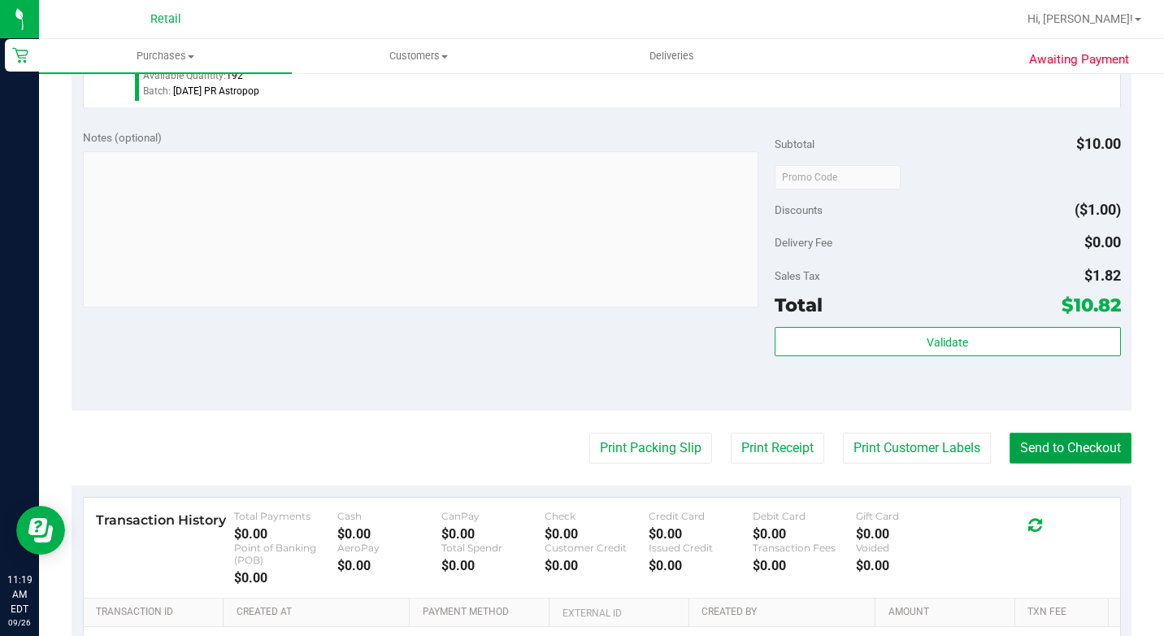
click at [1098, 463] on button "Send to Checkout" at bounding box center [1071, 448] width 122 height 31
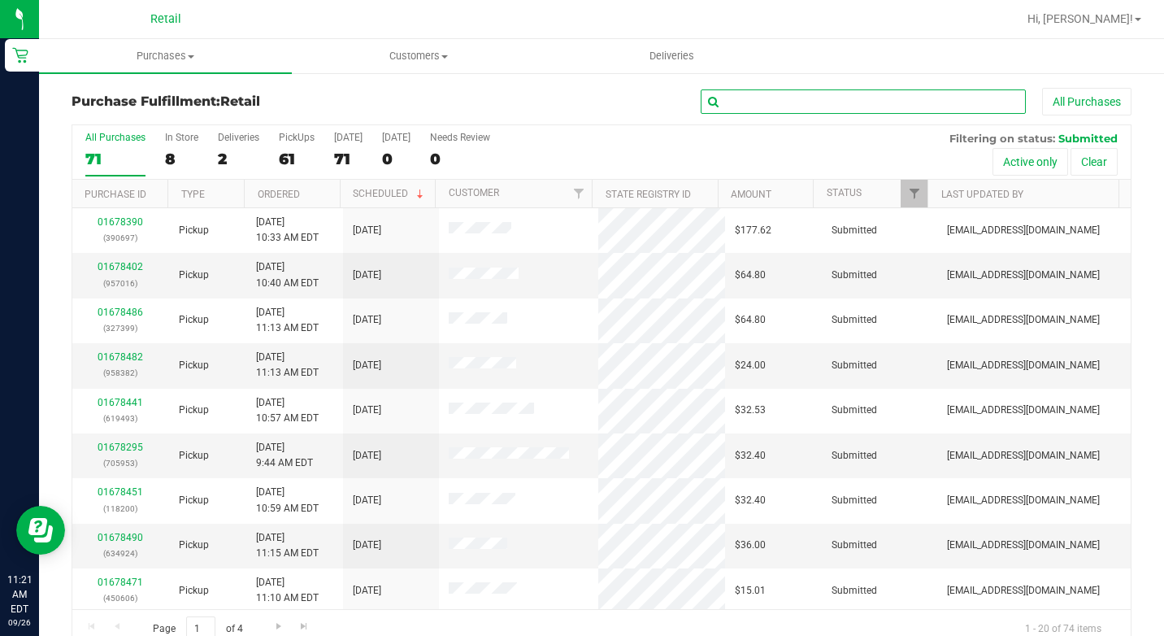
click at [786, 110] on input "text" at bounding box center [863, 101] width 325 height 24
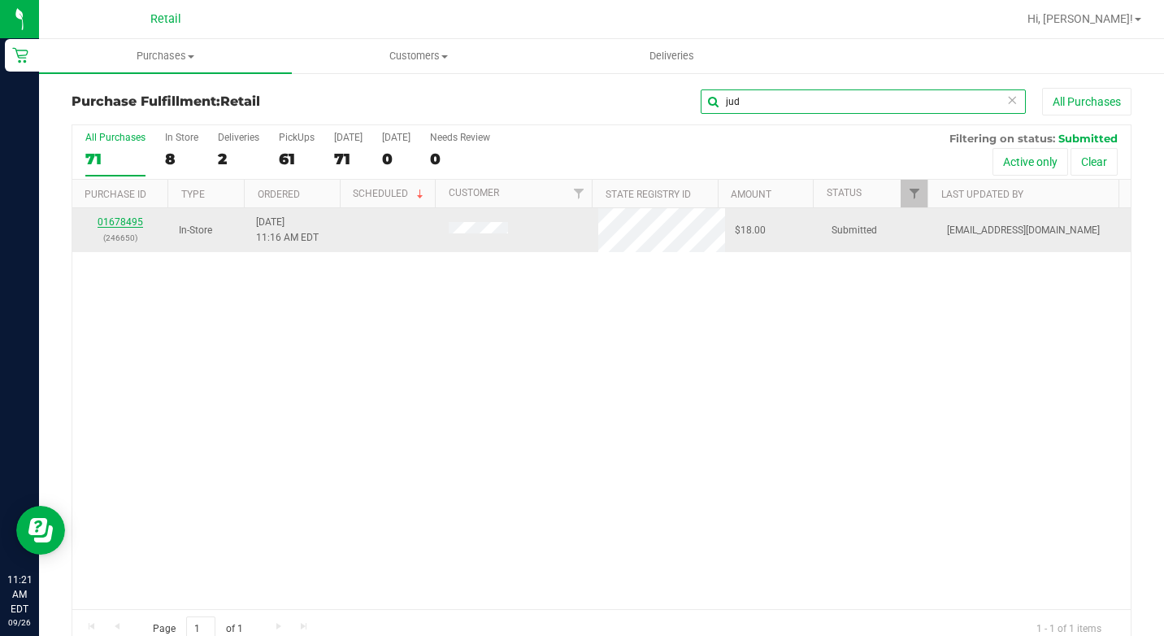
type input "jud"
click at [136, 224] on link "01678495" at bounding box center [121, 221] width 46 height 11
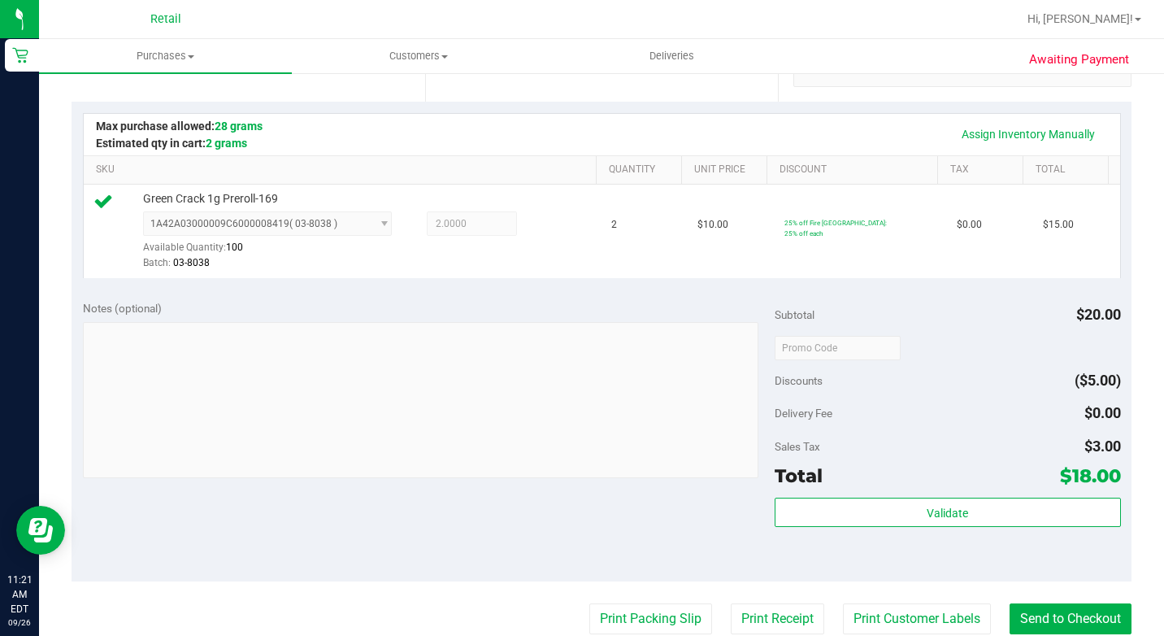
scroll to position [407, 0]
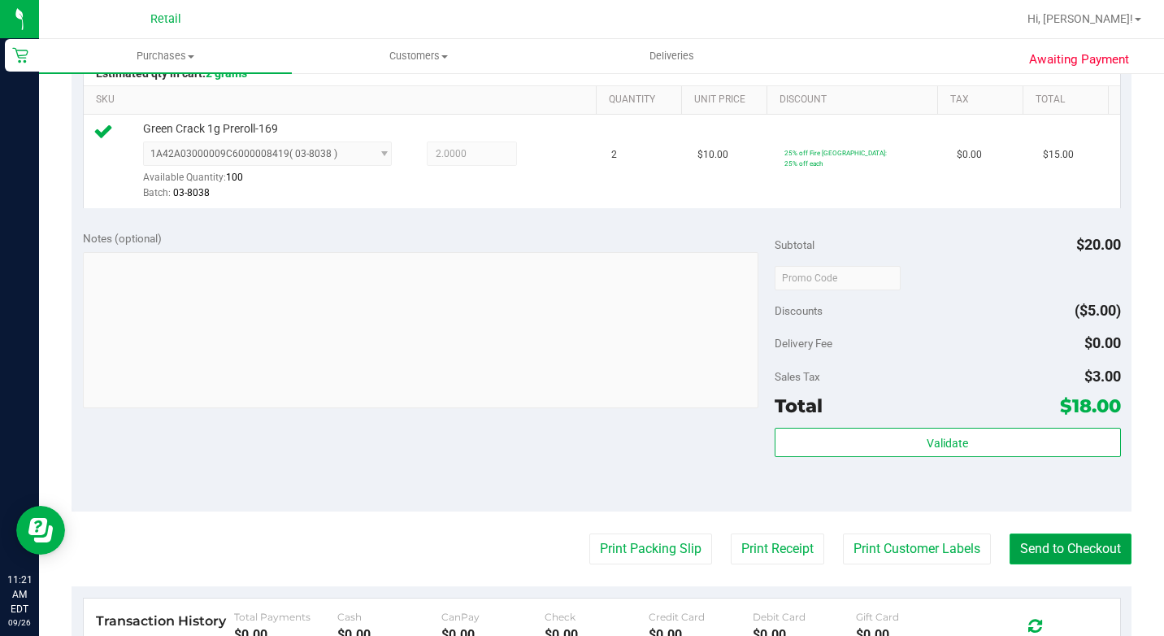
click at [1040, 560] on button "Send to Checkout" at bounding box center [1071, 548] width 122 height 31
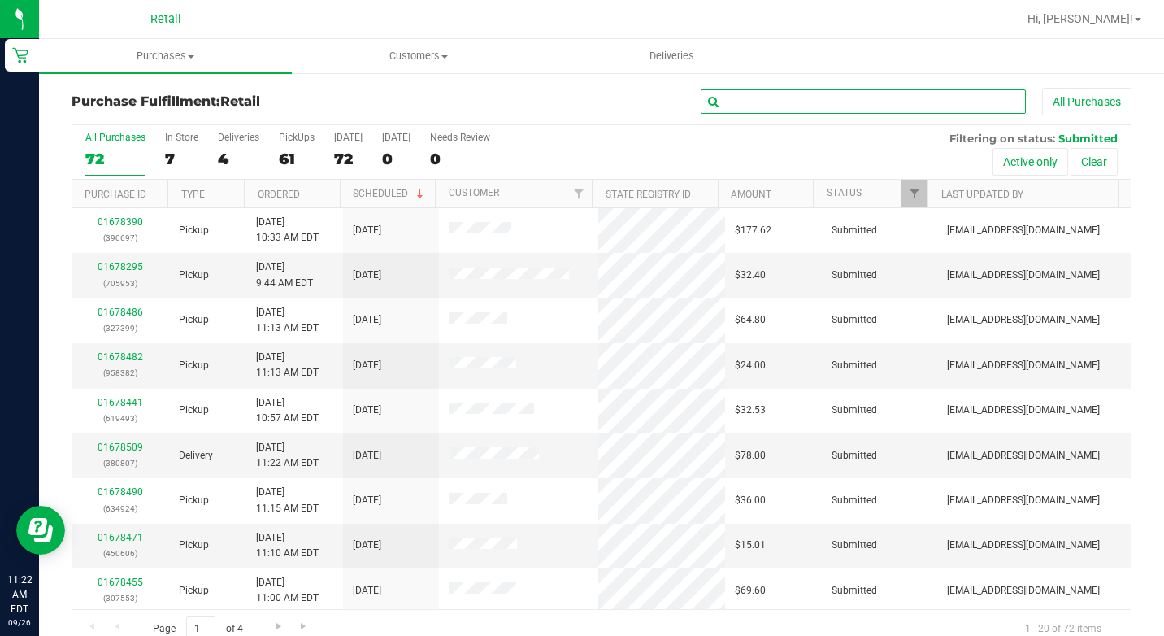
click at [743, 101] on input "text" at bounding box center [863, 101] width 325 height 24
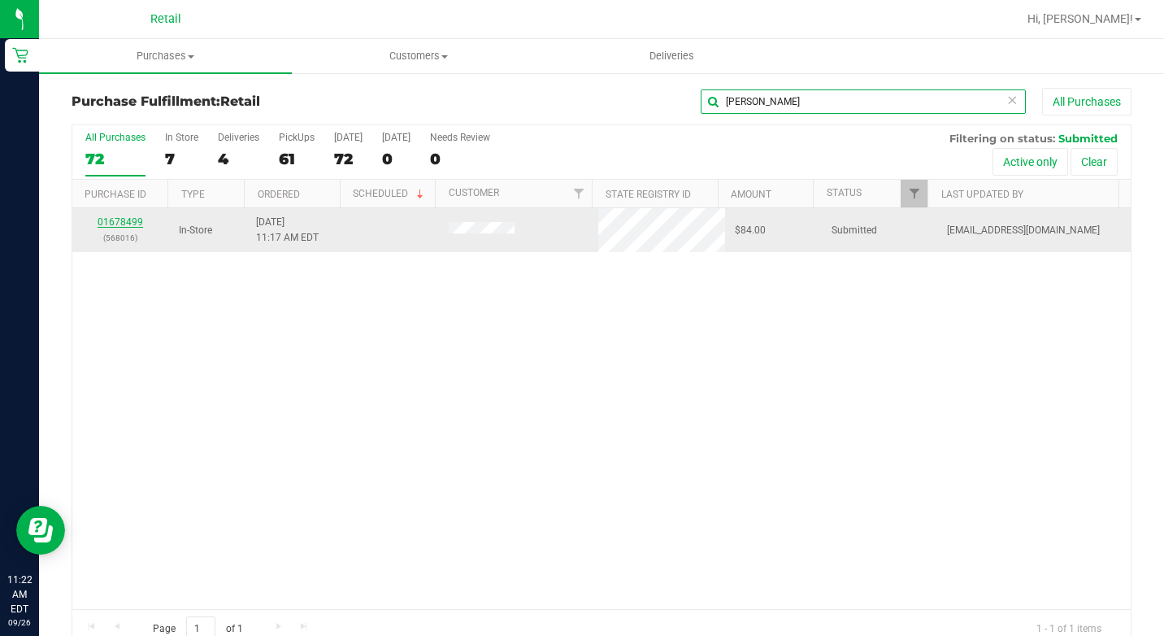
type input "[PERSON_NAME]"
click at [129, 220] on link "01678499" at bounding box center [121, 221] width 46 height 11
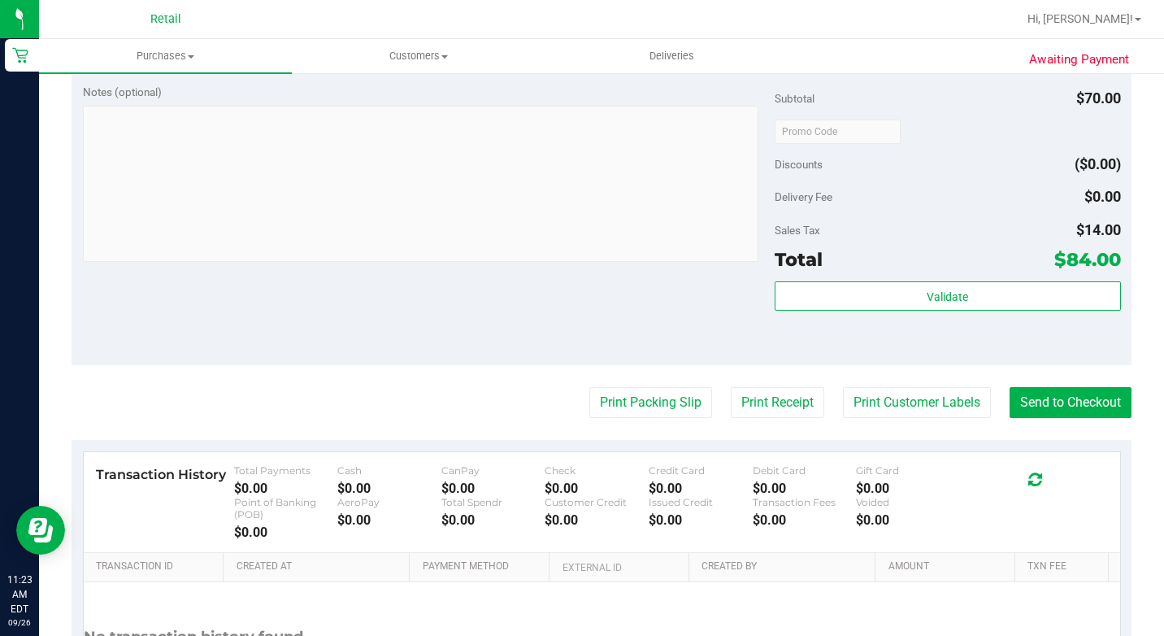
scroll to position [729, 0]
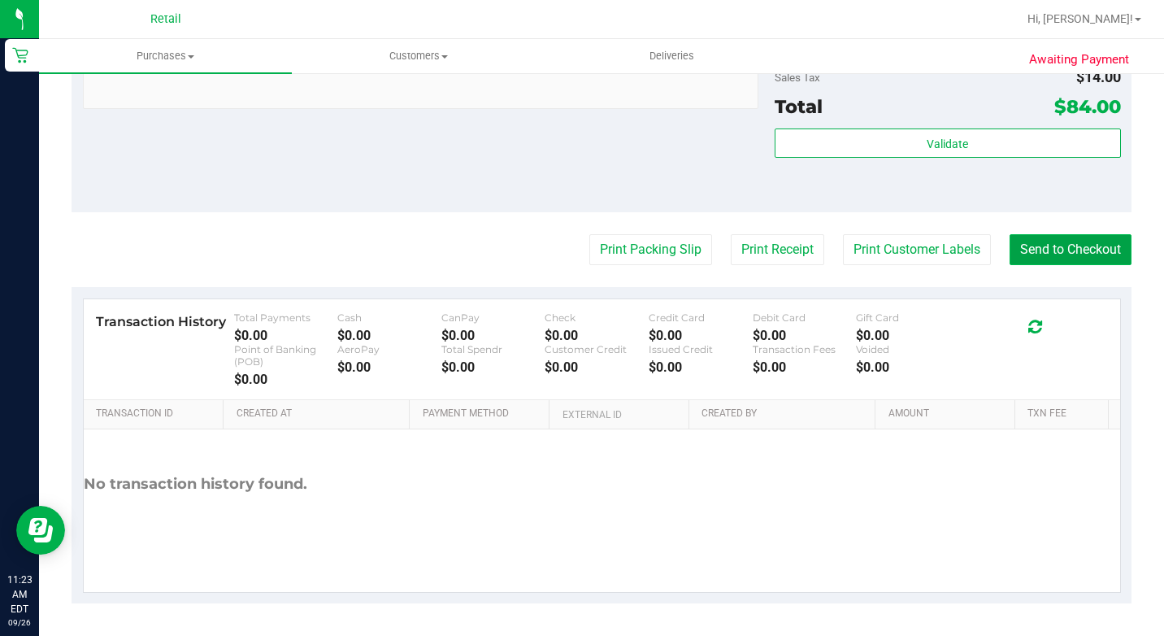
click at [1035, 252] on button "Send to Checkout" at bounding box center [1071, 249] width 122 height 31
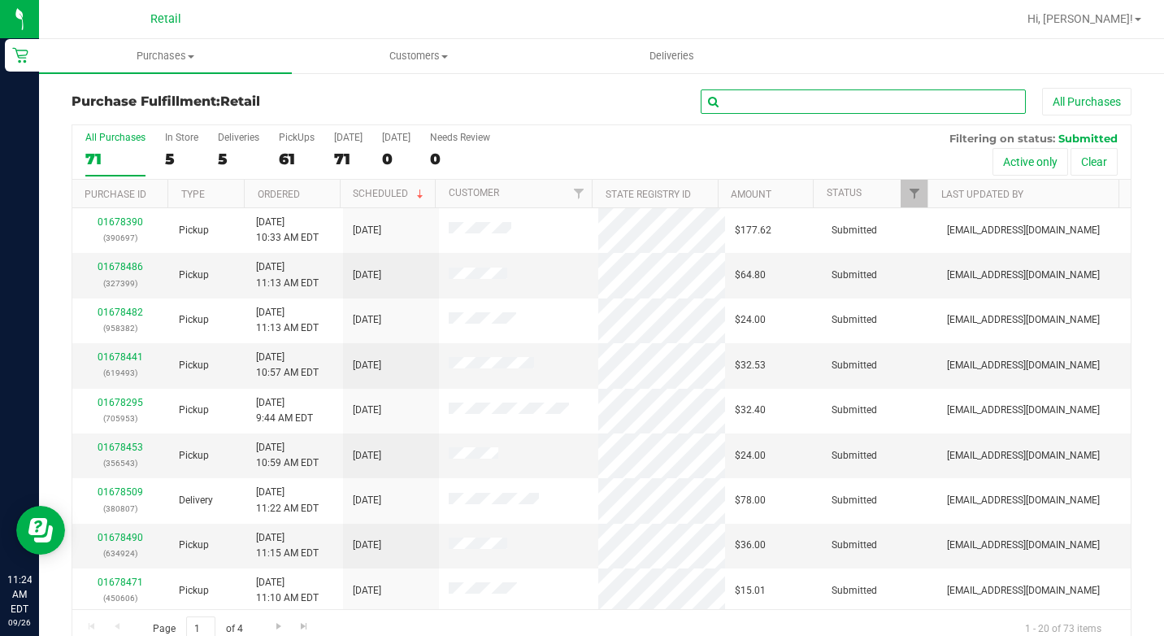
click at [768, 98] on input "text" at bounding box center [863, 101] width 325 height 24
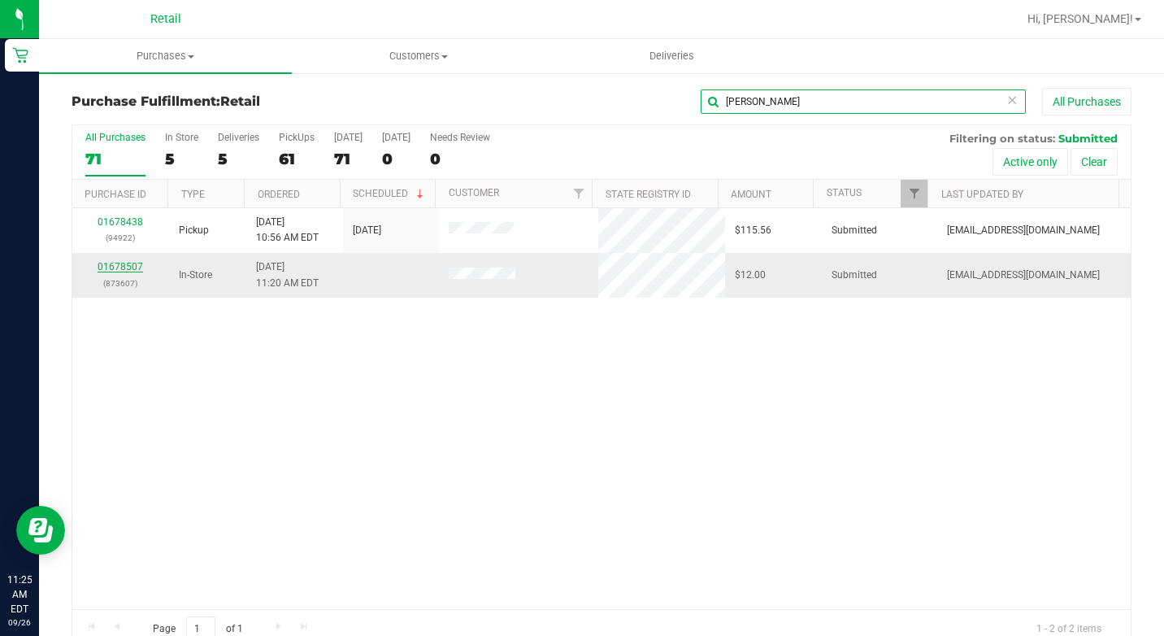
type input "[PERSON_NAME]"
click at [125, 268] on link "01678507" at bounding box center [121, 266] width 46 height 11
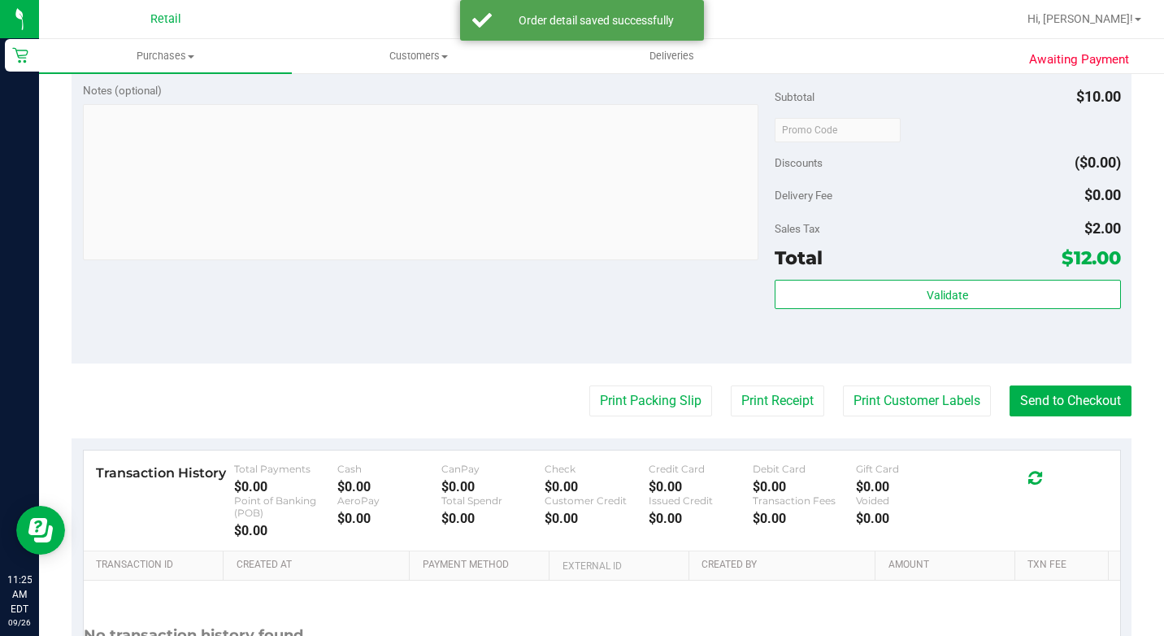
scroll to position [650, 0]
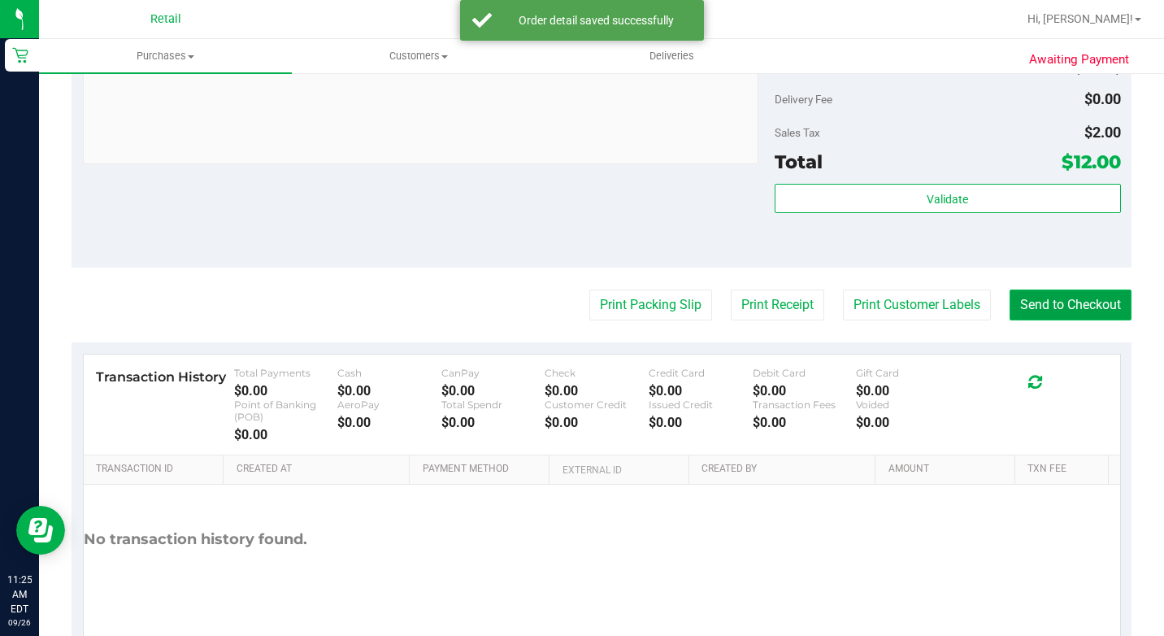
click at [1010, 320] on button "Send to Checkout" at bounding box center [1071, 304] width 122 height 31
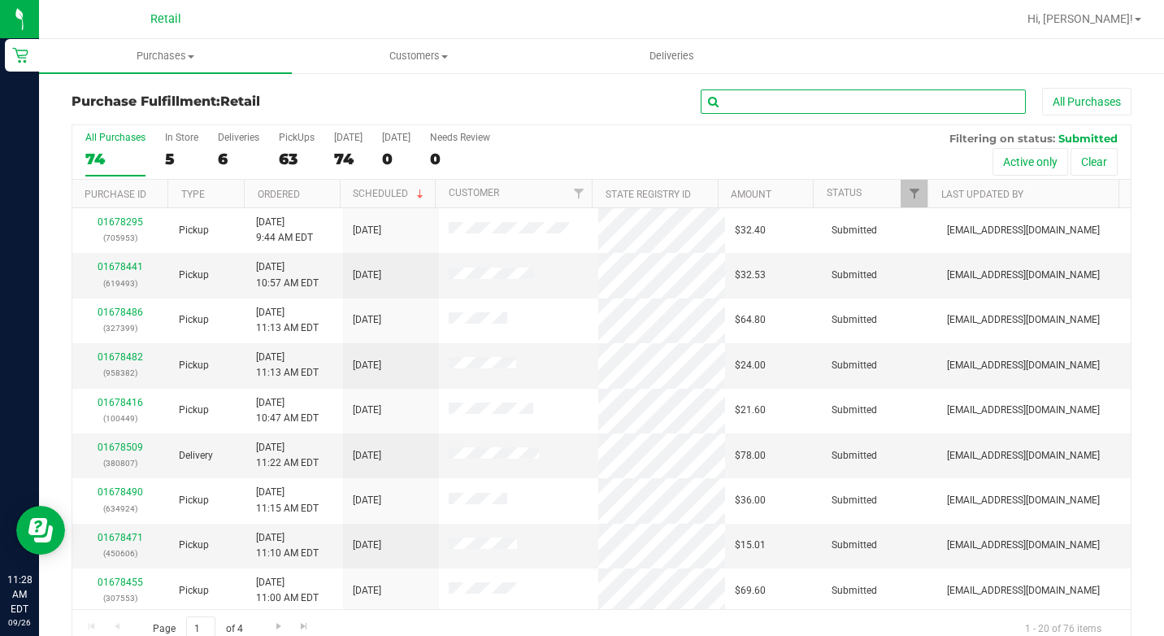
click at [781, 103] on input "text" at bounding box center [863, 101] width 325 height 24
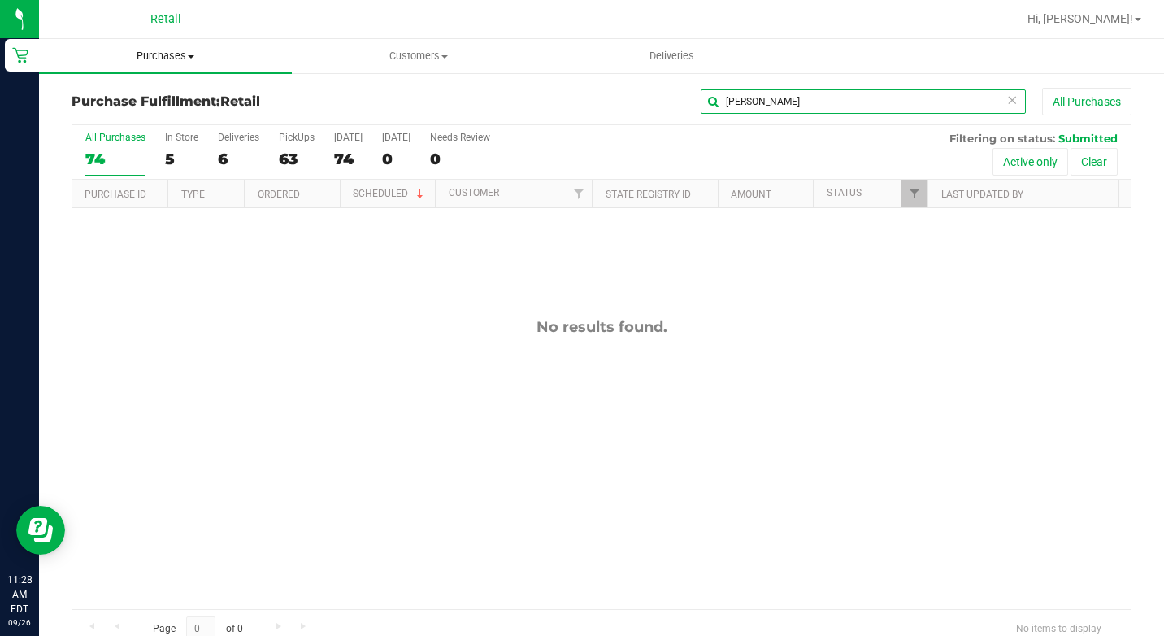
type input "[PERSON_NAME]"
click at [185, 54] on span "Purchases" at bounding box center [165, 56] width 253 height 15
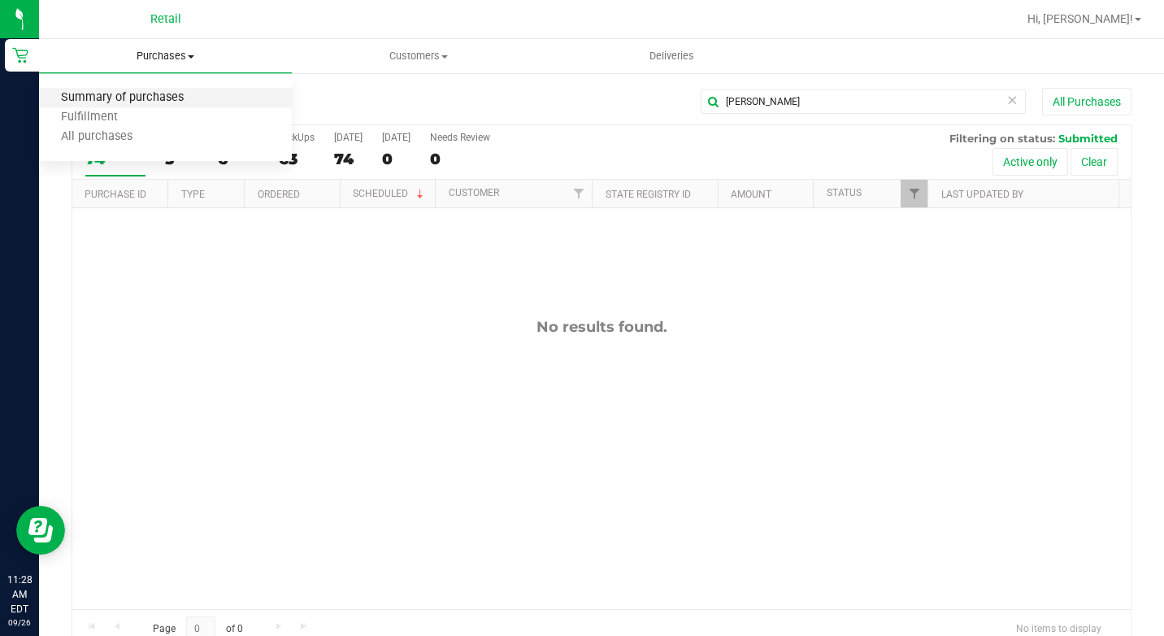
click at [166, 94] on span "Summary of purchases" at bounding box center [122, 98] width 167 height 14
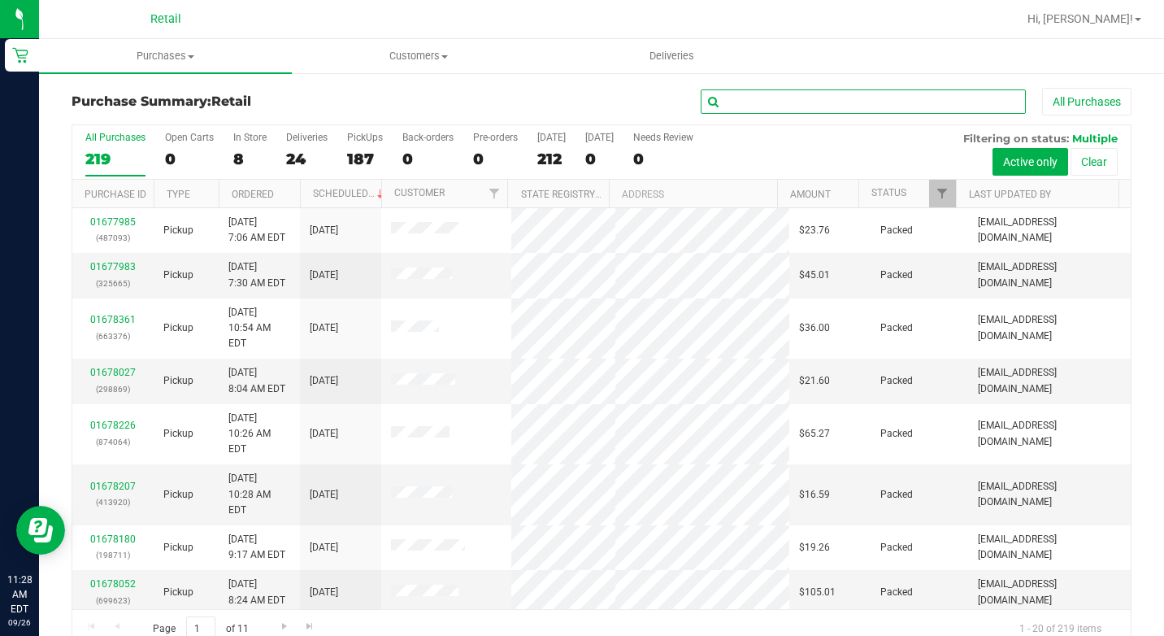
click at [929, 107] on input "text" at bounding box center [863, 101] width 325 height 24
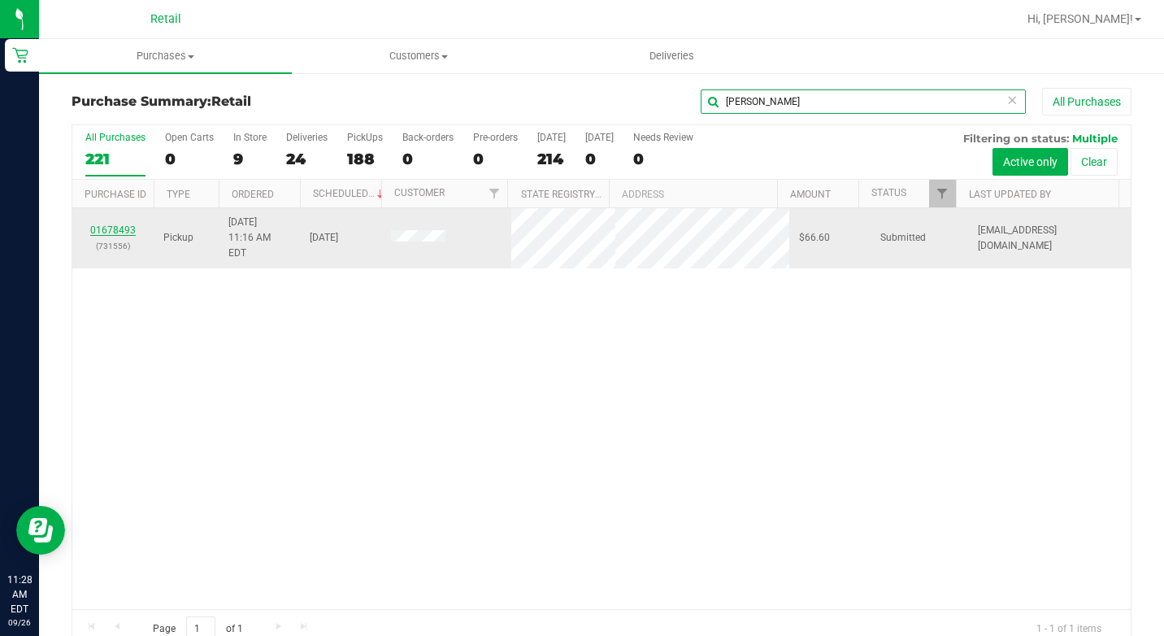
type input "[PERSON_NAME]"
click at [109, 224] on link "01678493" at bounding box center [113, 229] width 46 height 11
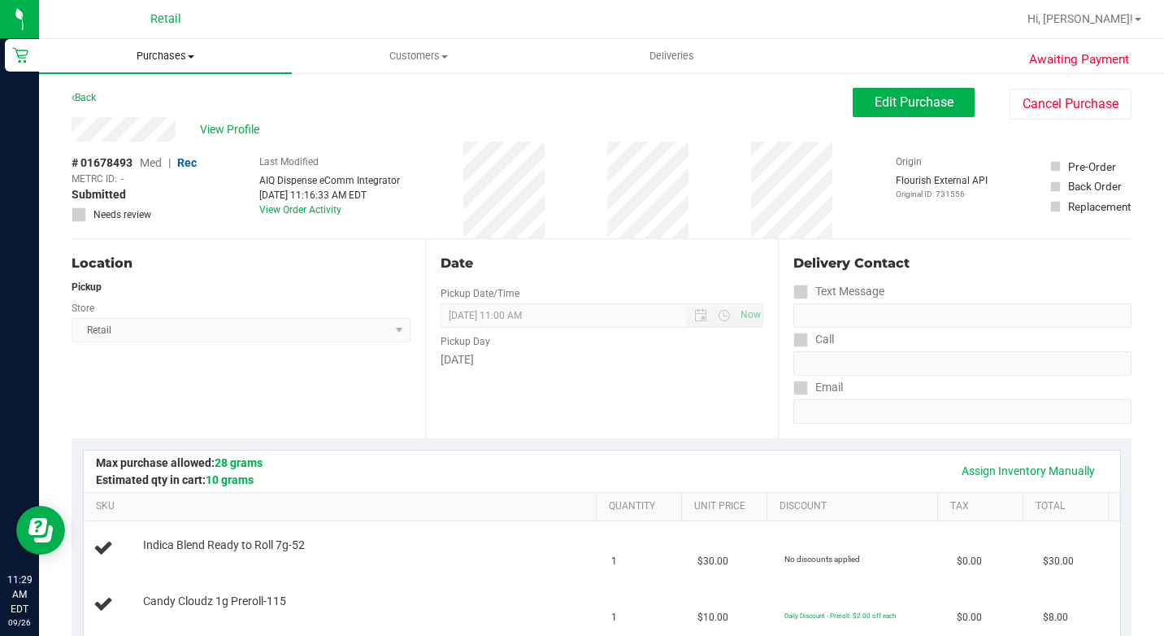
click at [176, 52] on span "Purchases" at bounding box center [165, 56] width 253 height 15
click at [159, 91] on span "Summary of purchases" at bounding box center [122, 98] width 167 height 14
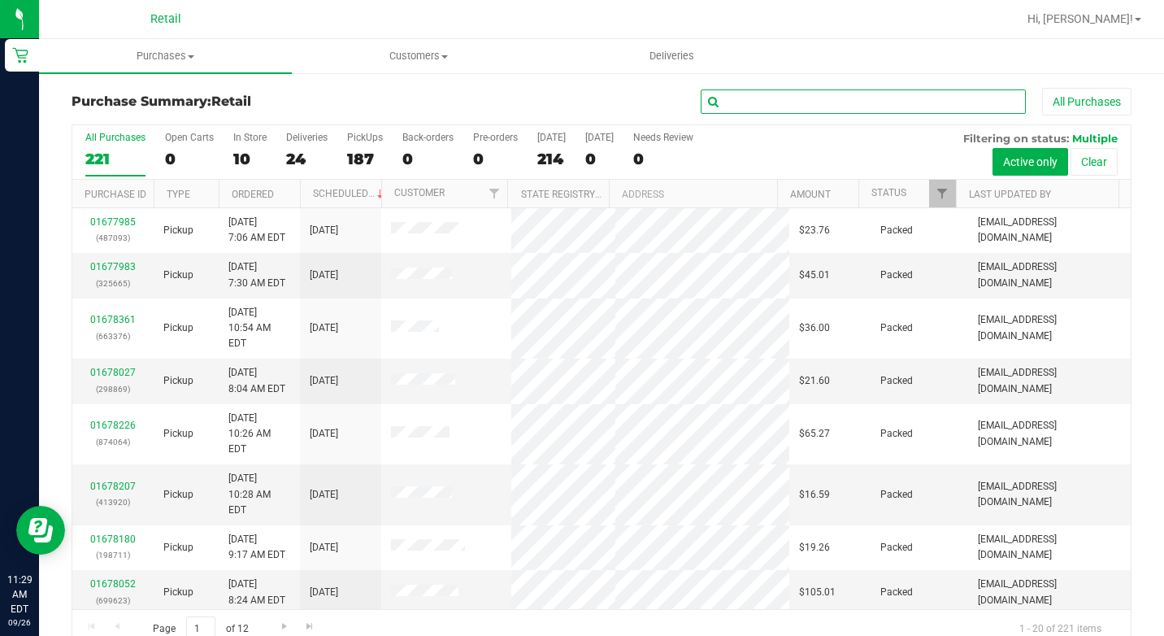
click at [815, 105] on input "text" at bounding box center [863, 101] width 325 height 24
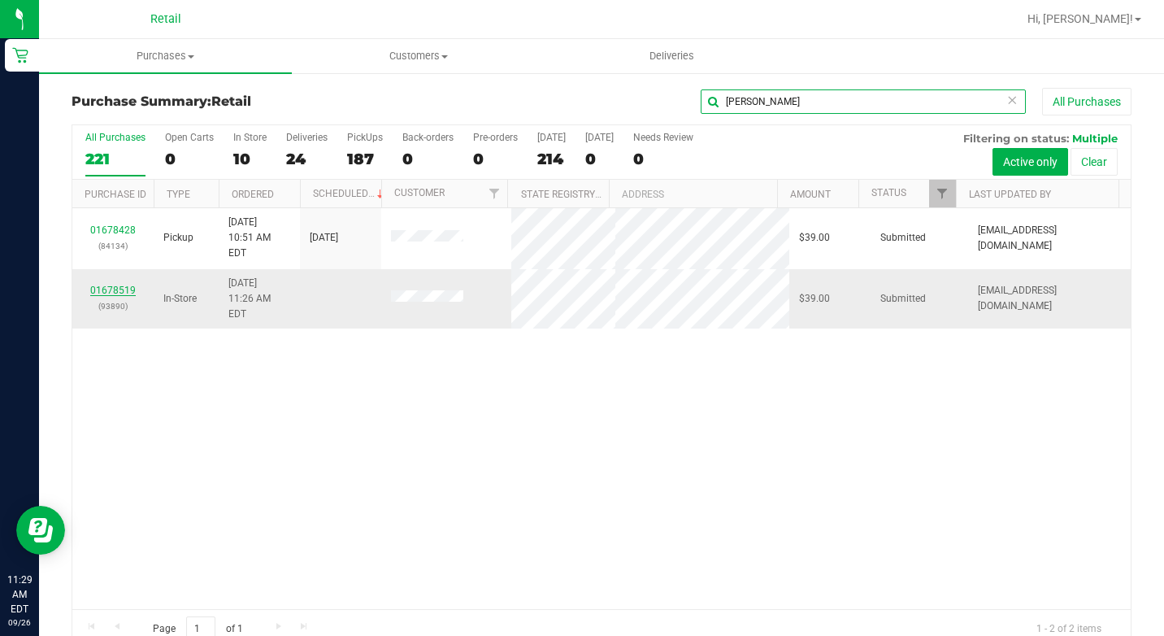
type input "[PERSON_NAME]"
click at [118, 285] on link "01678519" at bounding box center [113, 290] width 46 height 11
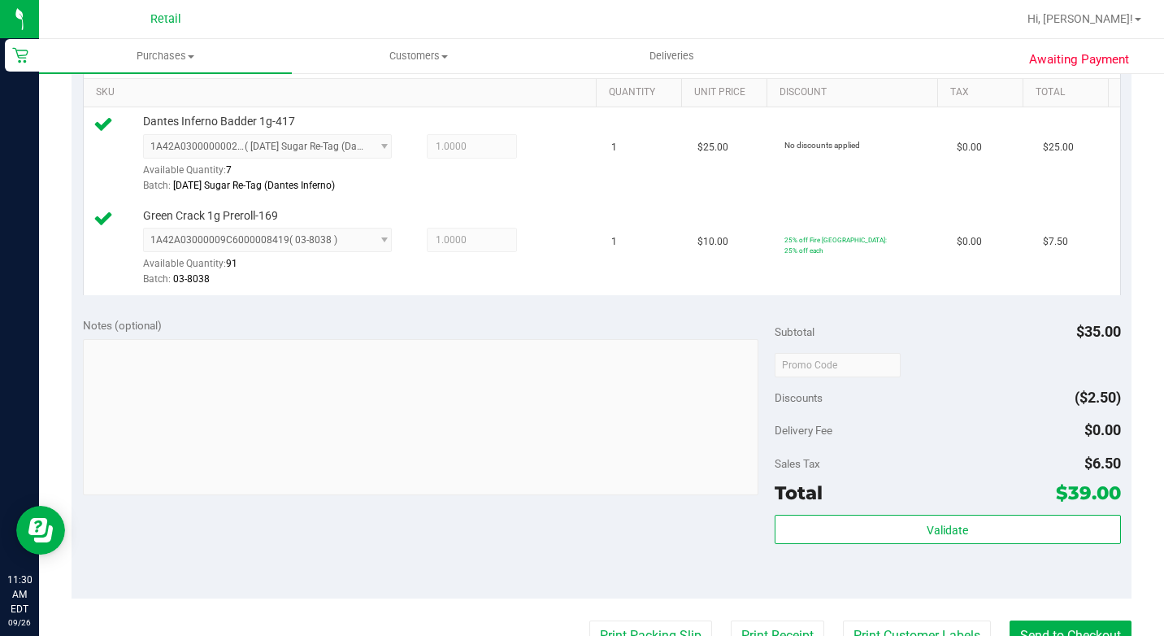
scroll to position [488, 0]
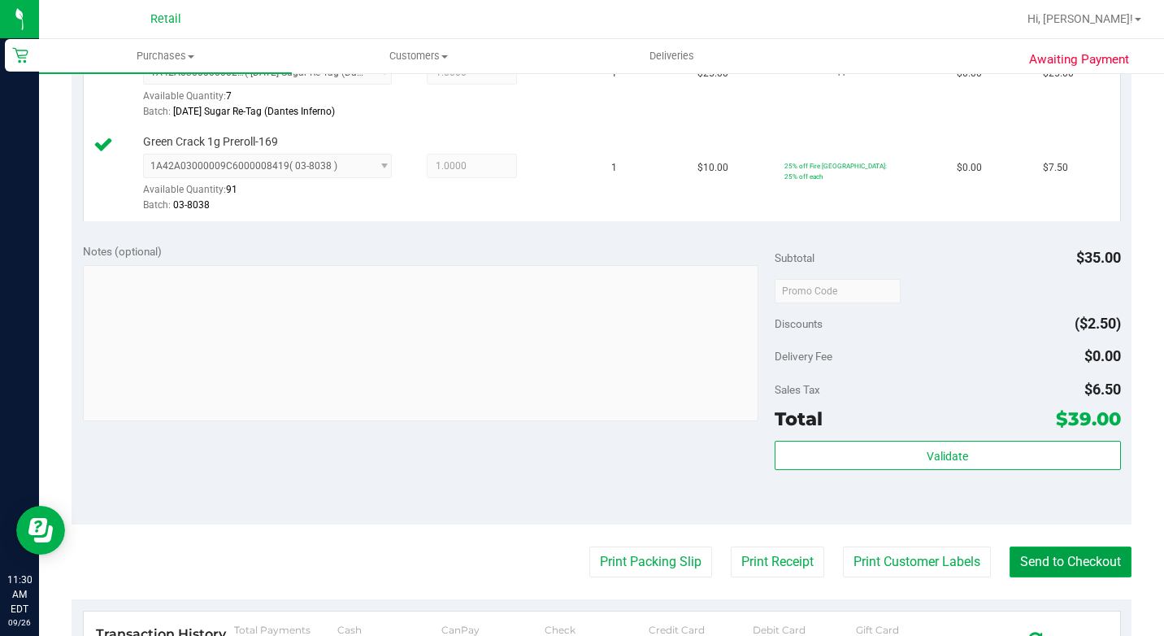
click at [1038, 577] on button "Send to Checkout" at bounding box center [1071, 561] width 122 height 31
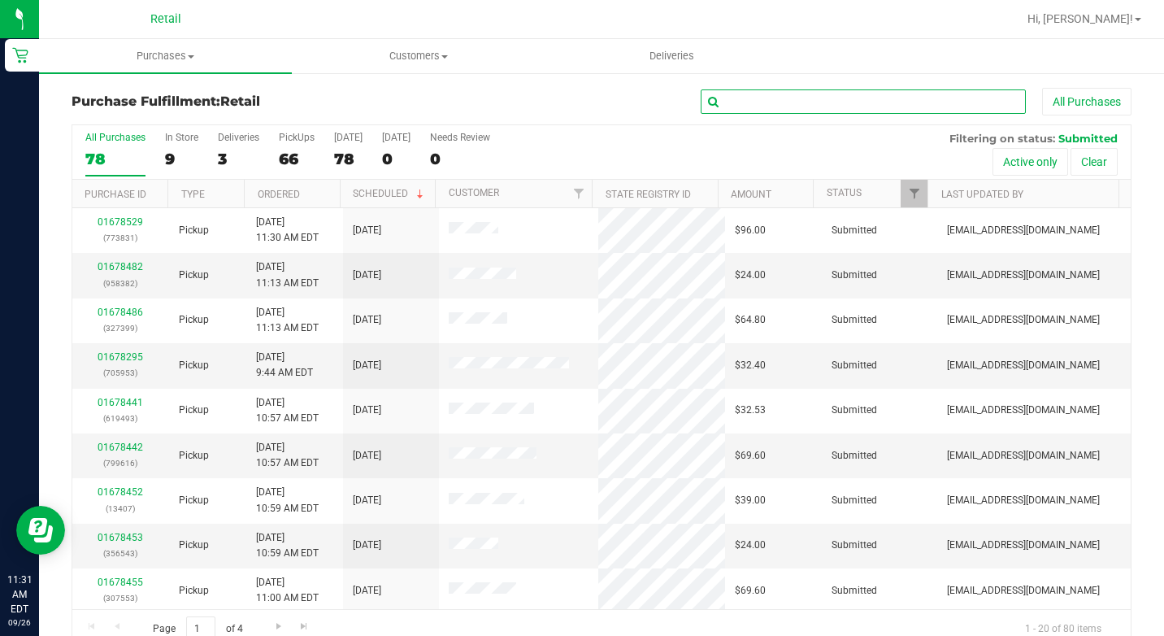
click at [818, 97] on input "text" at bounding box center [863, 101] width 325 height 24
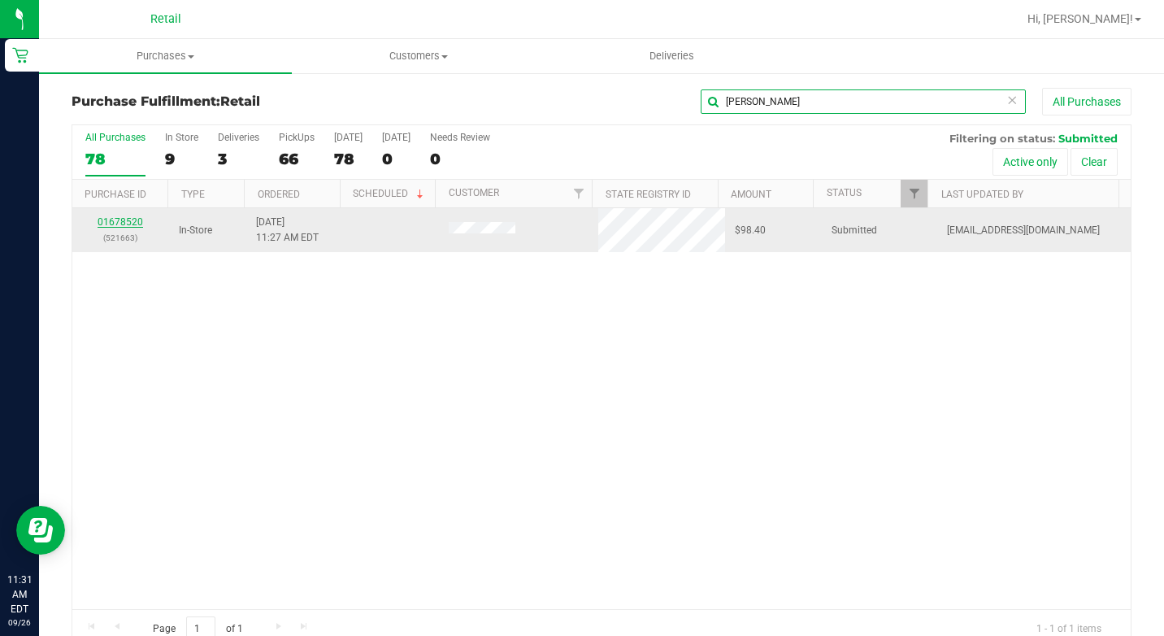
type input "[PERSON_NAME]"
click at [132, 216] on link "01678520" at bounding box center [121, 221] width 46 height 11
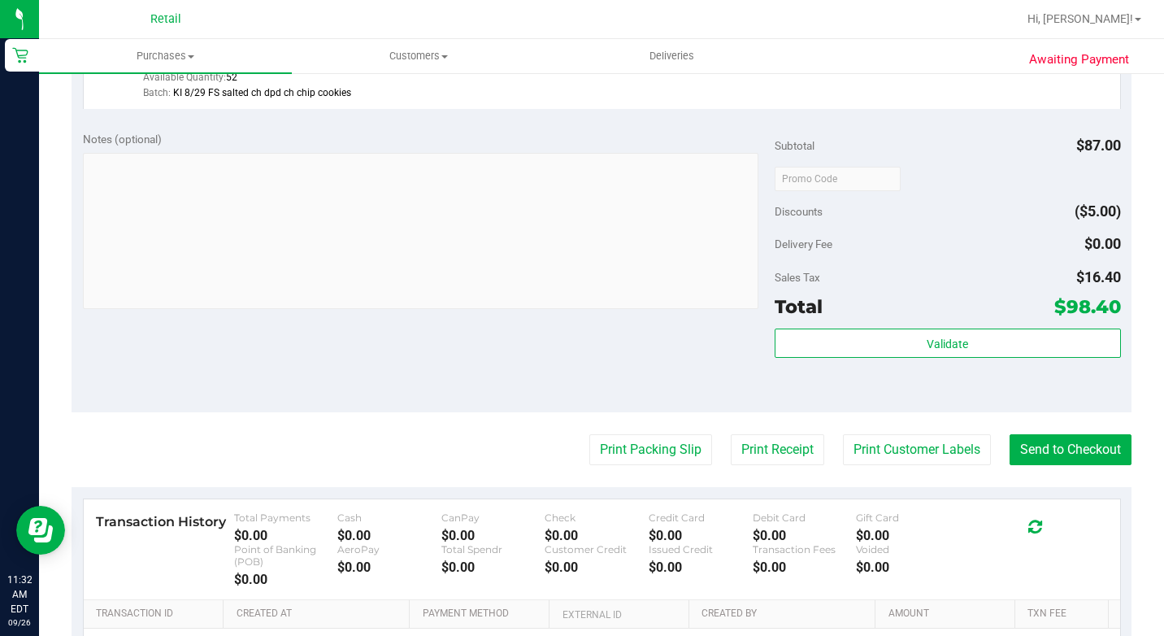
scroll to position [813, 0]
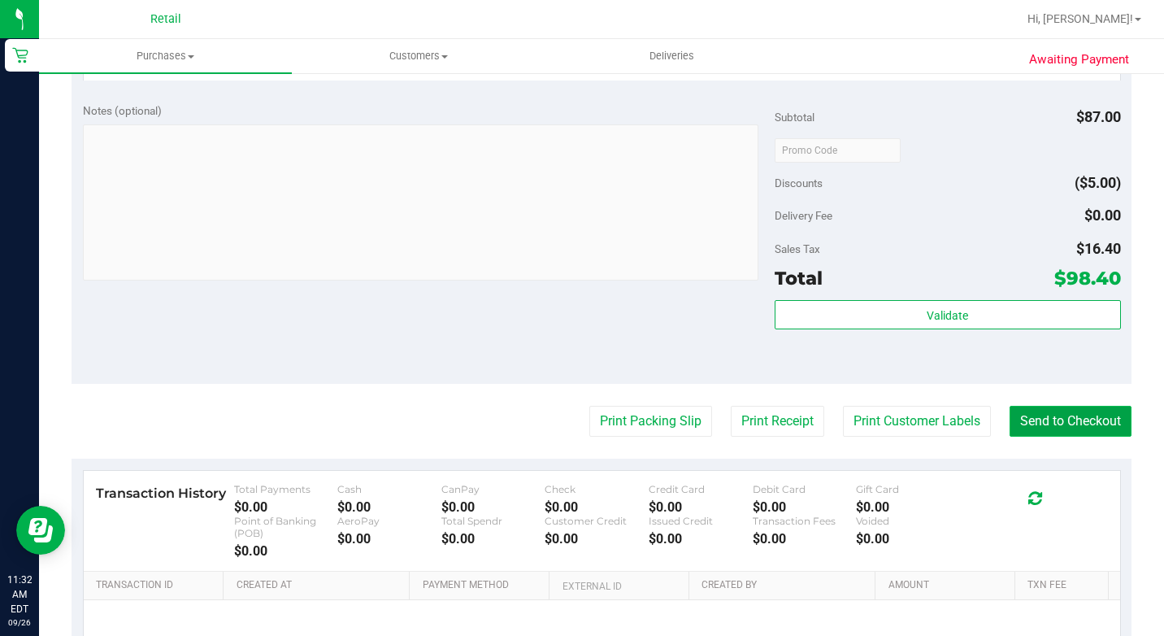
click at [1048, 437] on button "Send to Checkout" at bounding box center [1071, 421] width 122 height 31
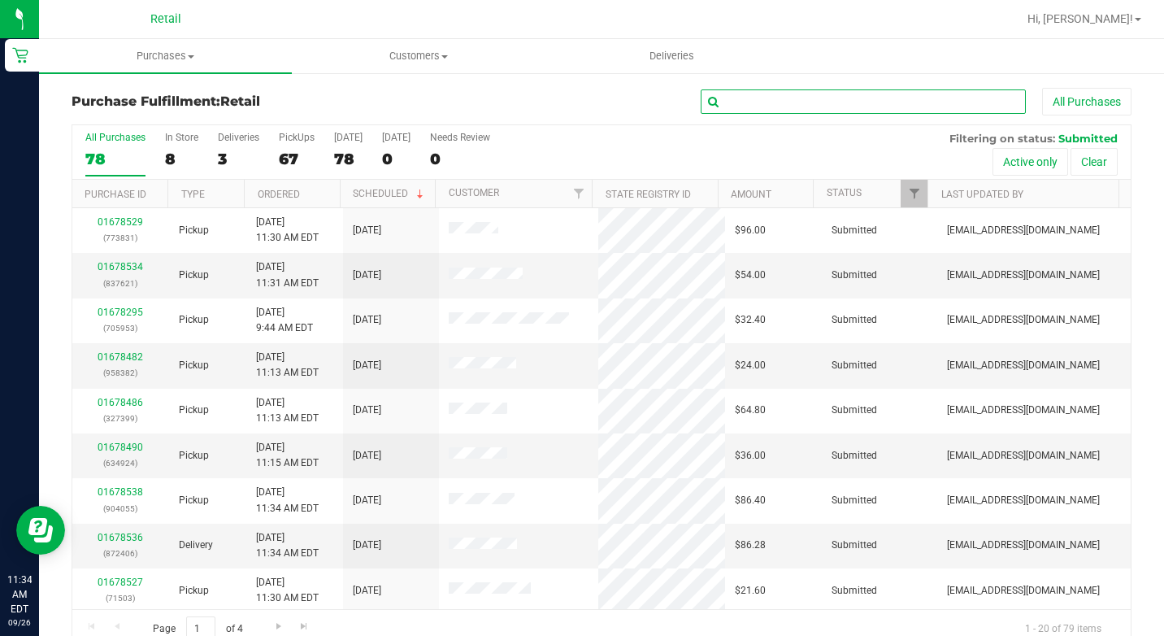
click at [725, 102] on input "text" at bounding box center [863, 101] width 325 height 24
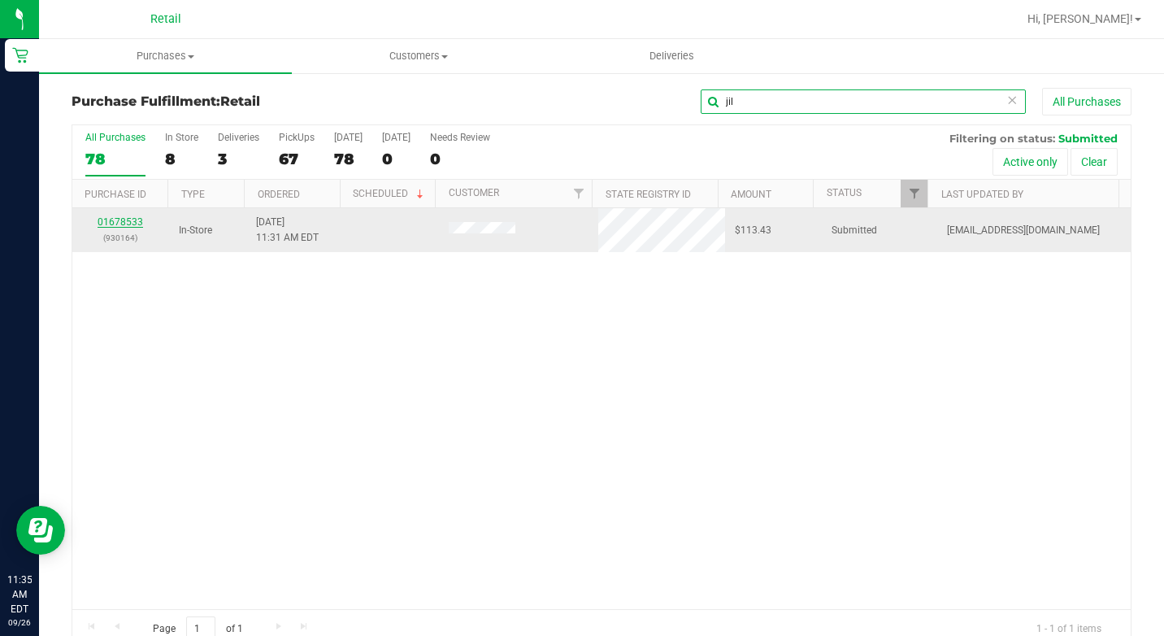
type input "jil"
click at [133, 220] on link "01678533" at bounding box center [121, 221] width 46 height 11
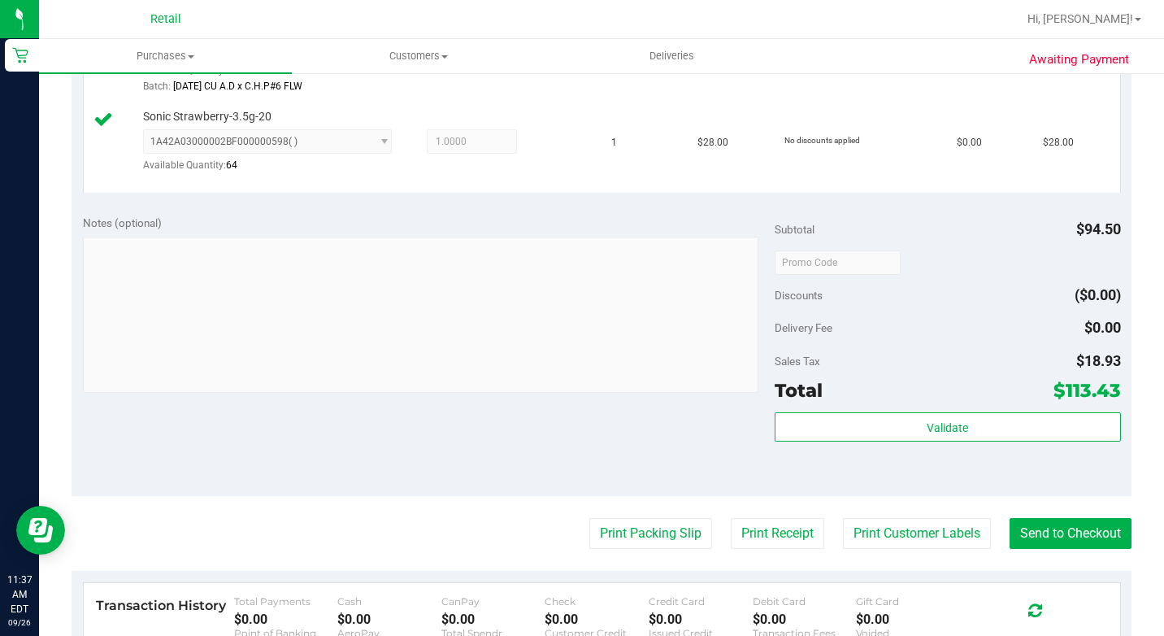
scroll to position [1220, 0]
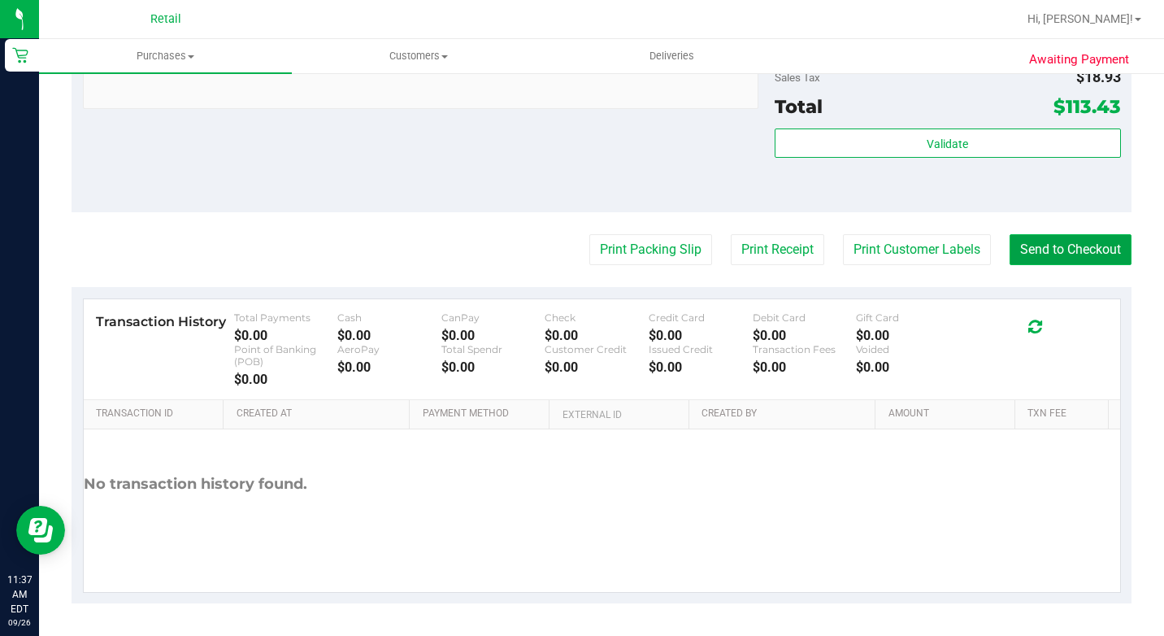
click at [1039, 265] on button "Send to Checkout" at bounding box center [1071, 249] width 122 height 31
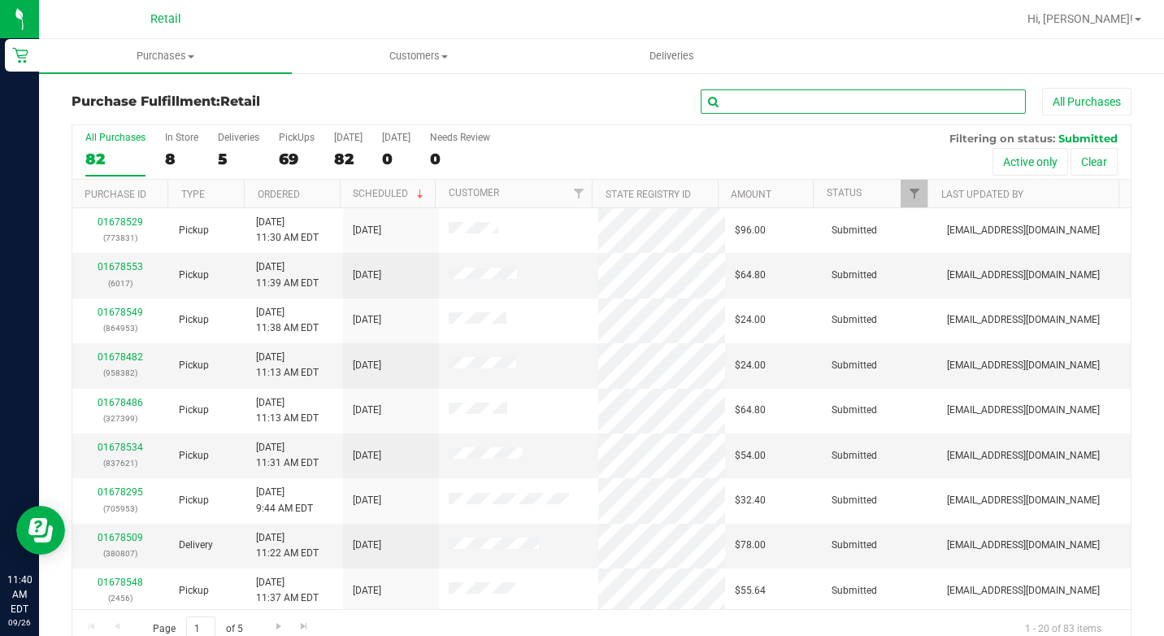
click at [737, 94] on input "text" at bounding box center [863, 101] width 325 height 24
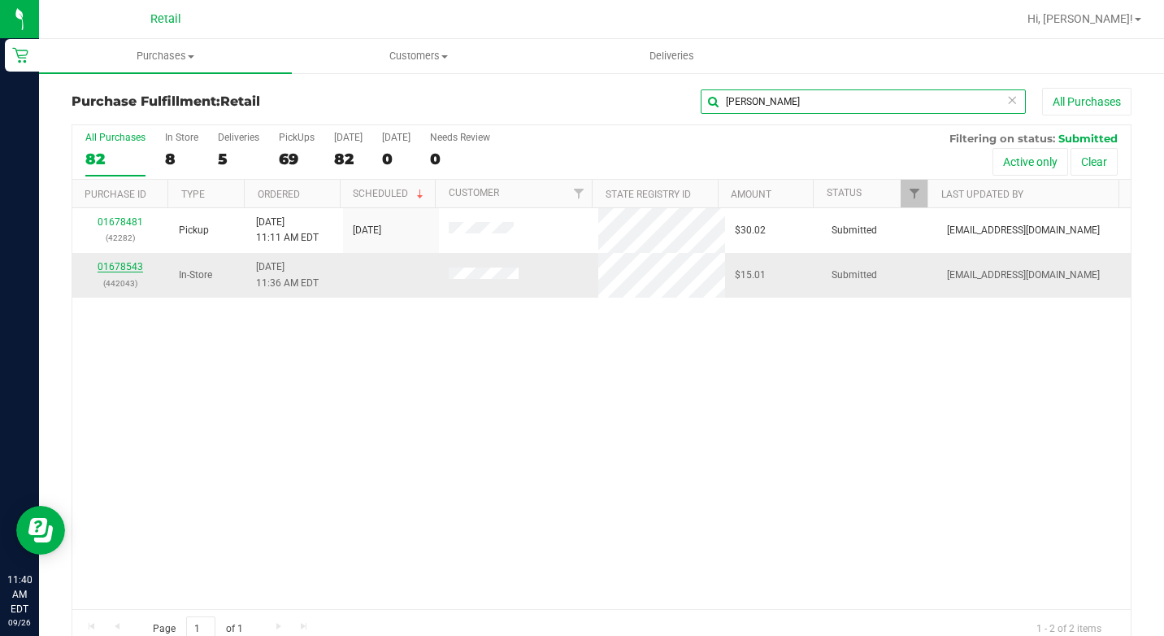
type input "[PERSON_NAME]"
click at [139, 267] on link "01678543" at bounding box center [121, 266] width 46 height 11
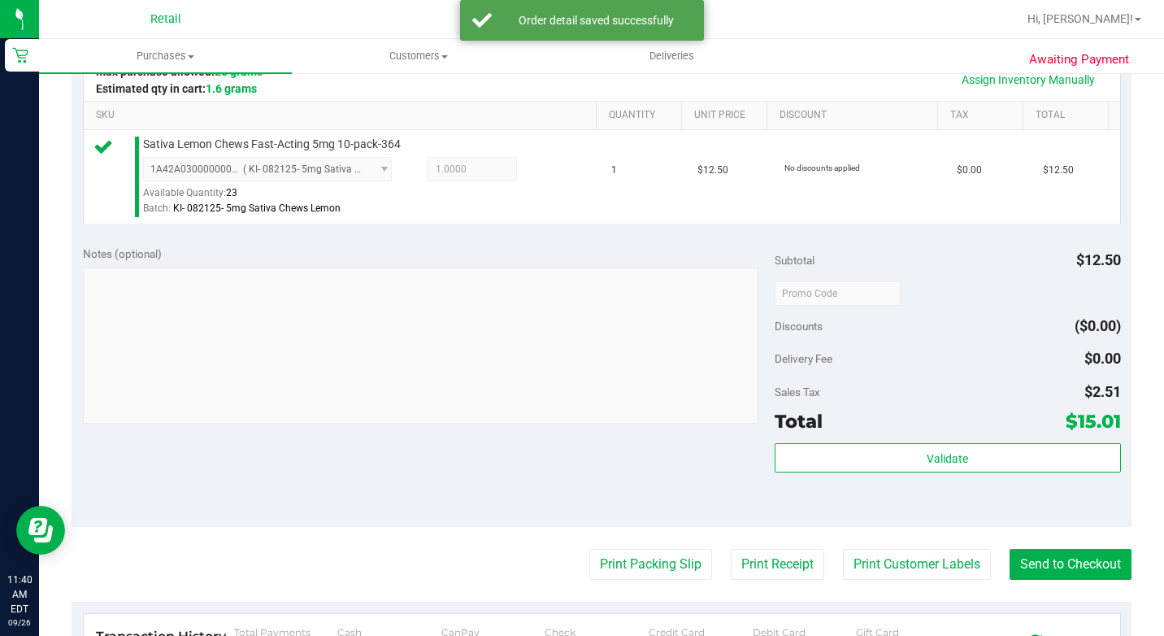
scroll to position [488, 0]
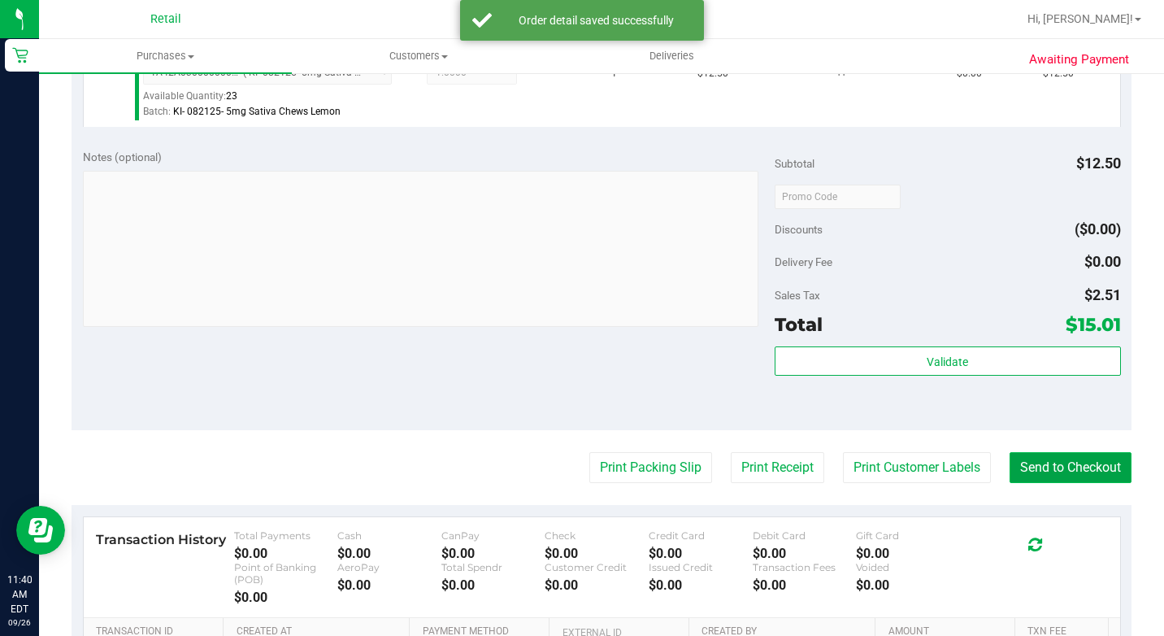
click at [1070, 483] on button "Send to Checkout" at bounding box center [1071, 467] width 122 height 31
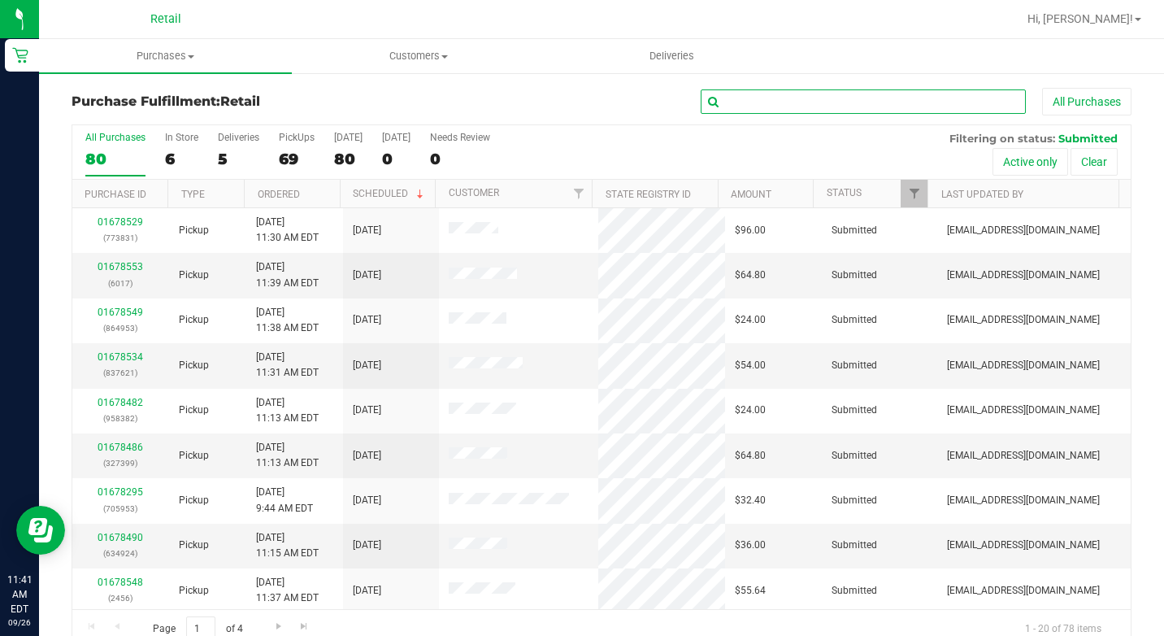
click at [863, 103] on input "text" at bounding box center [863, 101] width 325 height 24
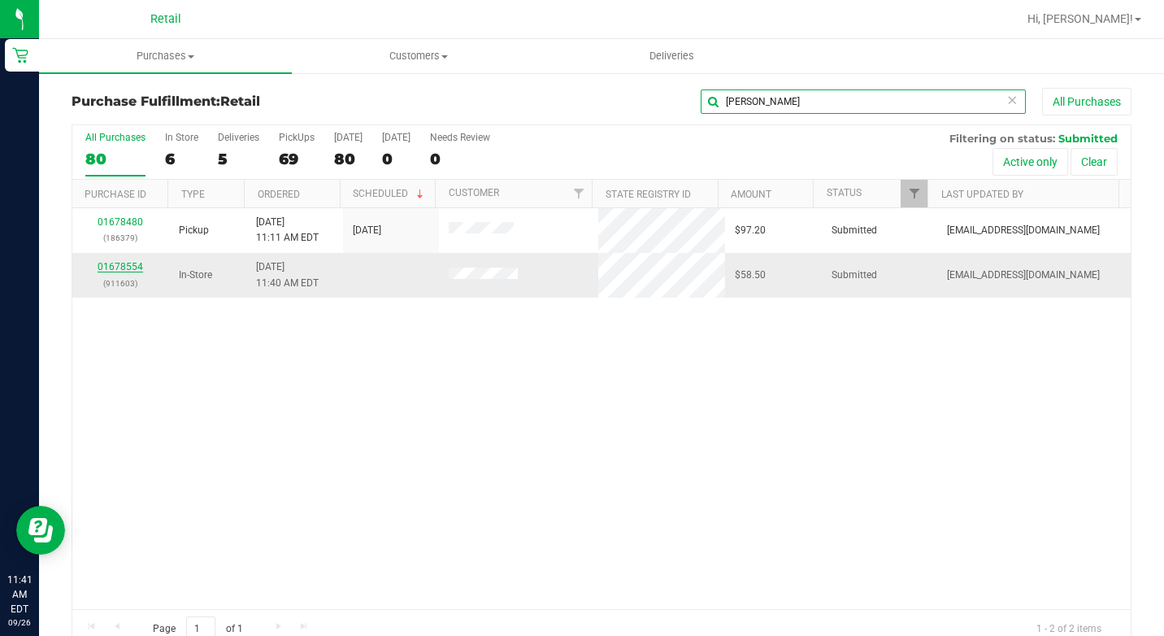
type input "[PERSON_NAME]"
click at [124, 267] on link "01678554" at bounding box center [121, 266] width 46 height 11
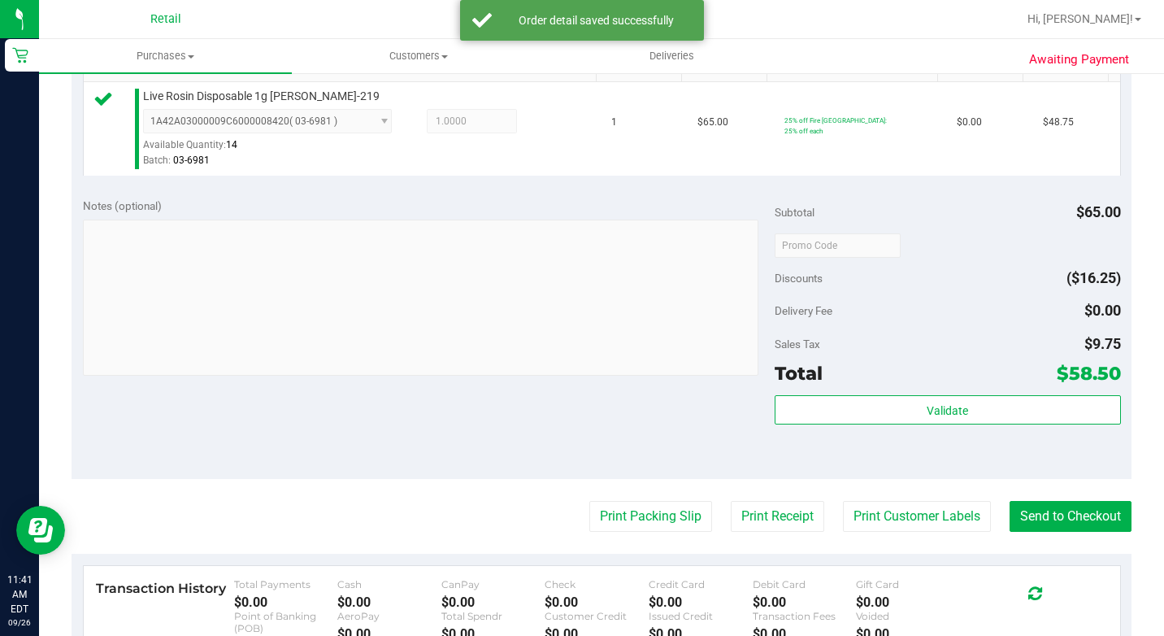
scroll to position [488, 0]
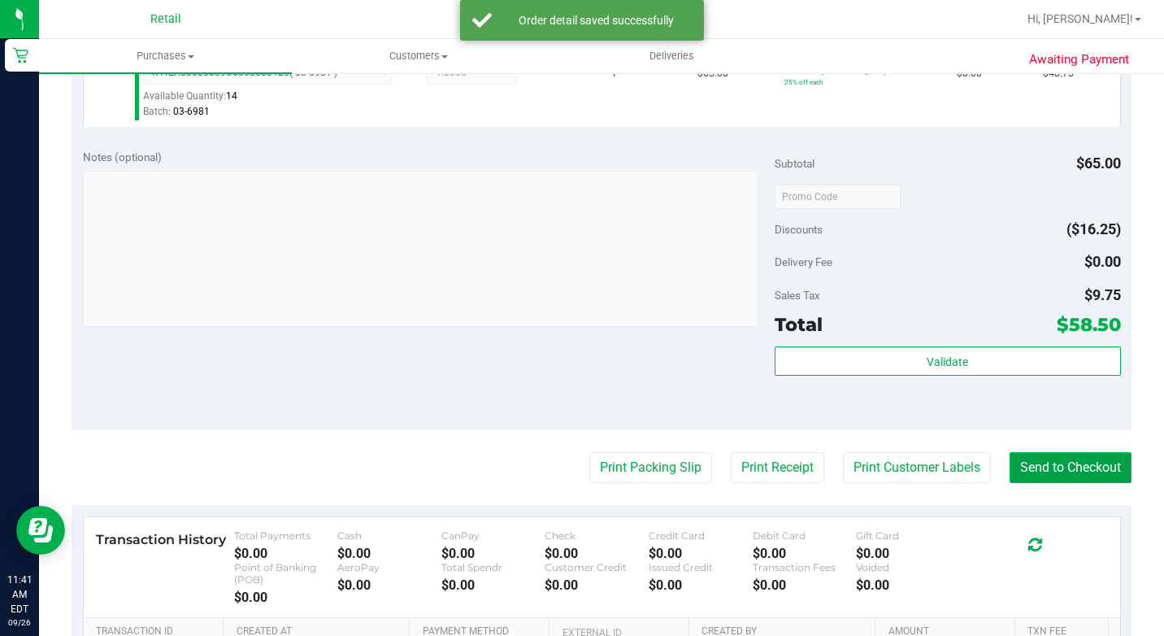
click at [1059, 483] on button "Send to Checkout" at bounding box center [1071, 467] width 122 height 31
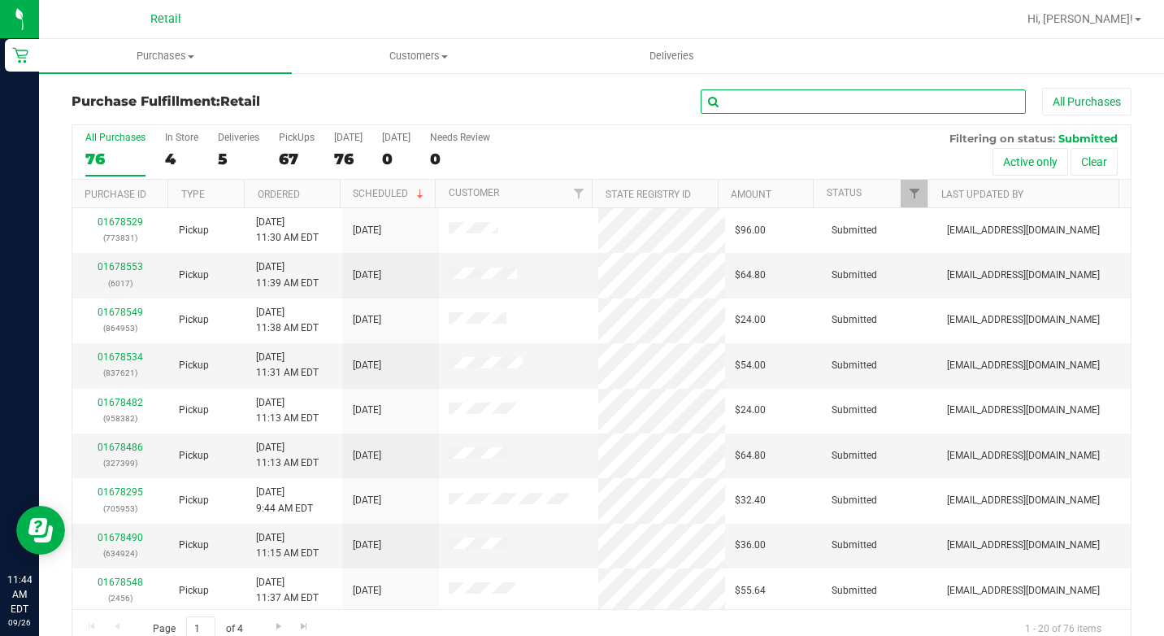
click at [735, 103] on input "text" at bounding box center [863, 101] width 325 height 24
click at [790, 102] on input "text" at bounding box center [863, 101] width 325 height 24
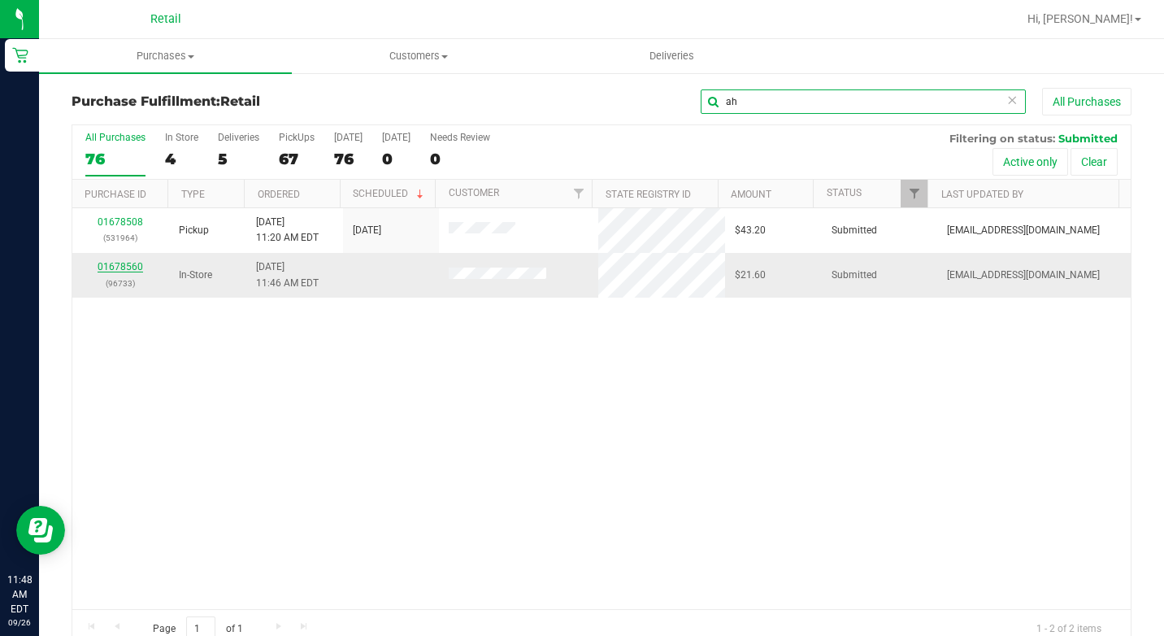
type input "ah"
click at [133, 269] on link "01678560" at bounding box center [121, 266] width 46 height 11
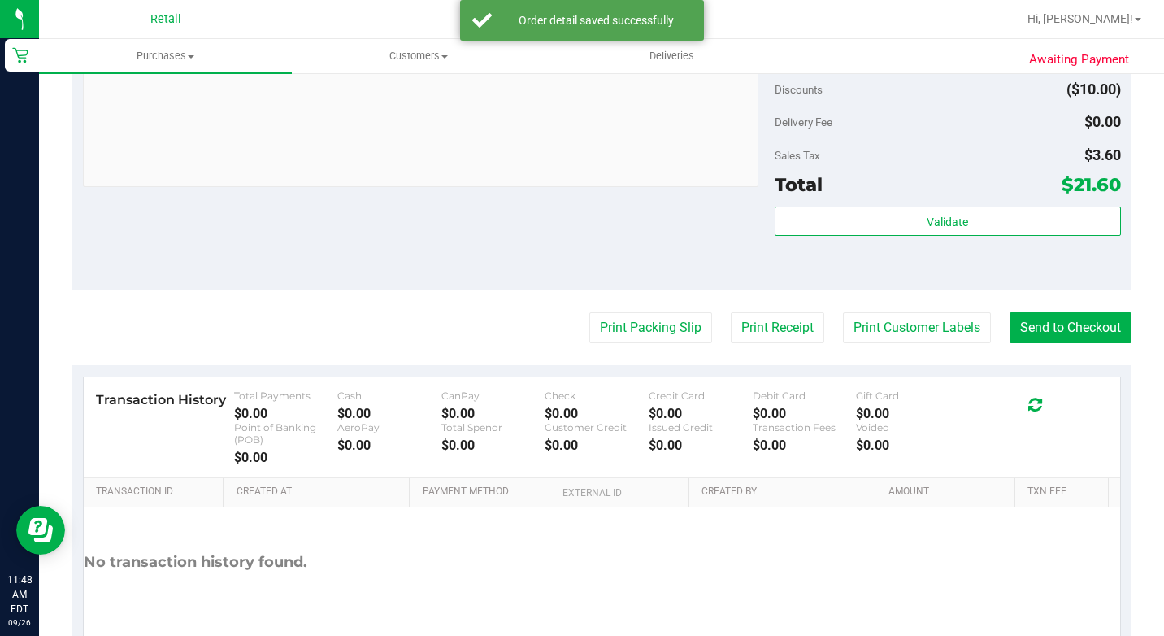
scroll to position [650, 0]
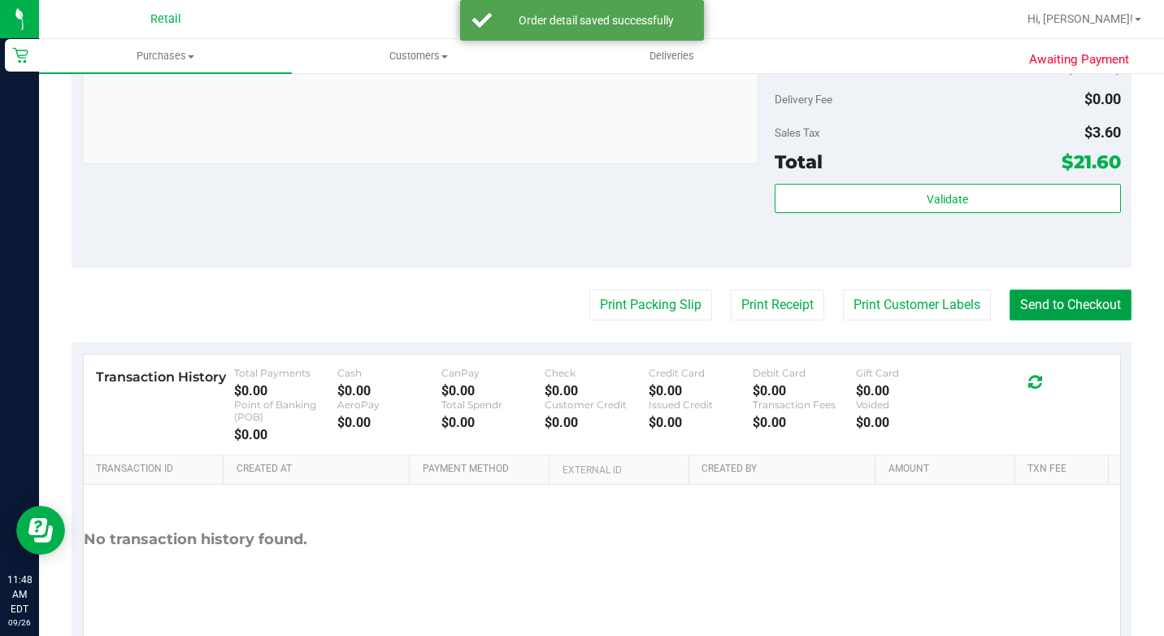
click at [1026, 320] on button "Send to Checkout" at bounding box center [1071, 304] width 122 height 31
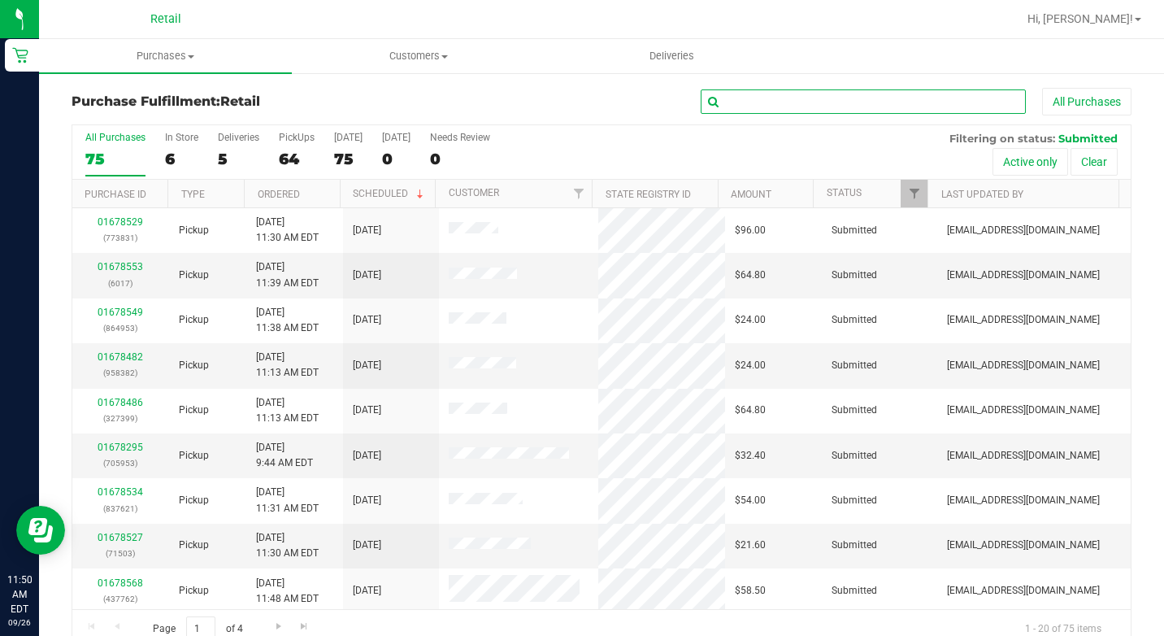
click at [800, 109] on input "text" at bounding box center [863, 101] width 325 height 24
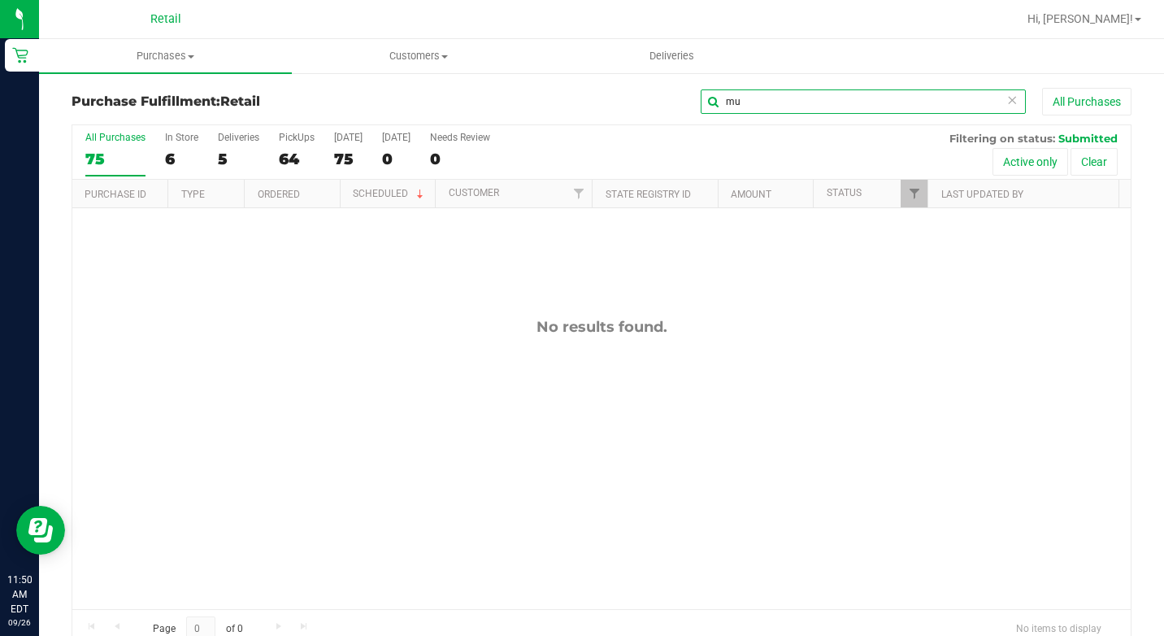
type input "m"
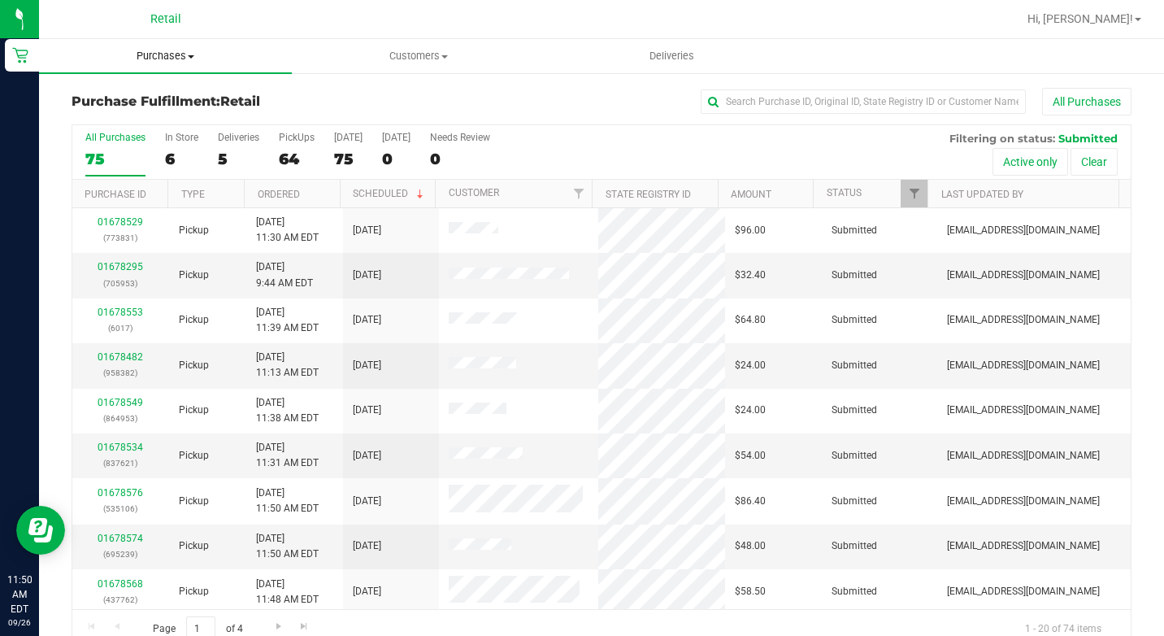
click at [178, 54] on span "Purchases" at bounding box center [165, 56] width 253 height 15
click at [180, 92] on span "Summary of purchases" at bounding box center [122, 98] width 167 height 14
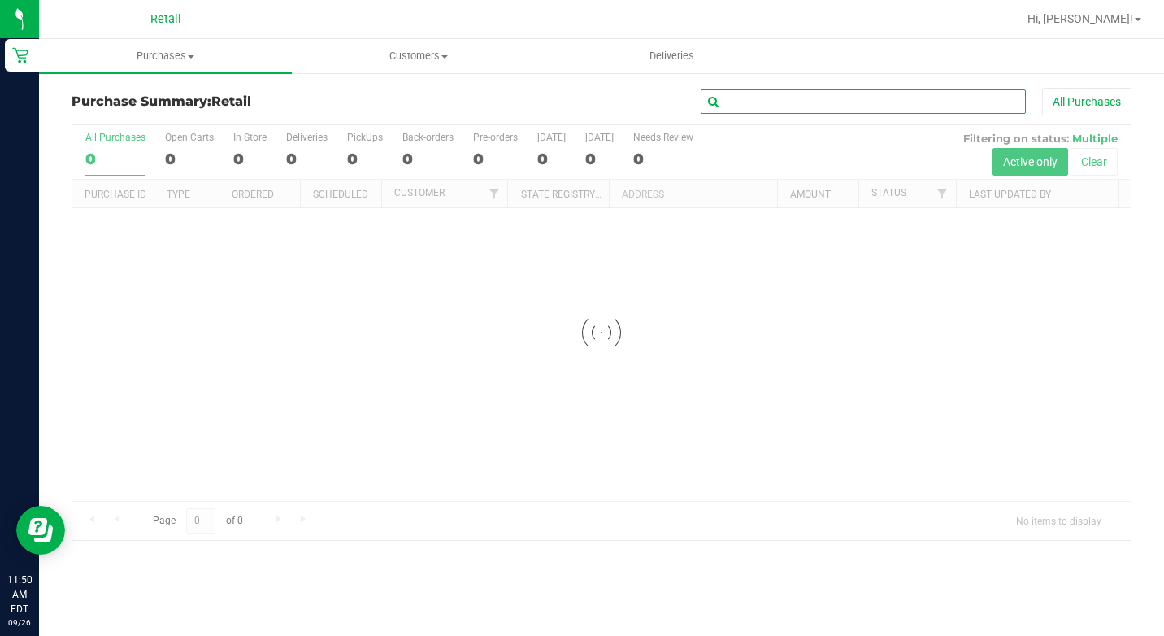
click at [759, 104] on input "text" at bounding box center [863, 101] width 325 height 24
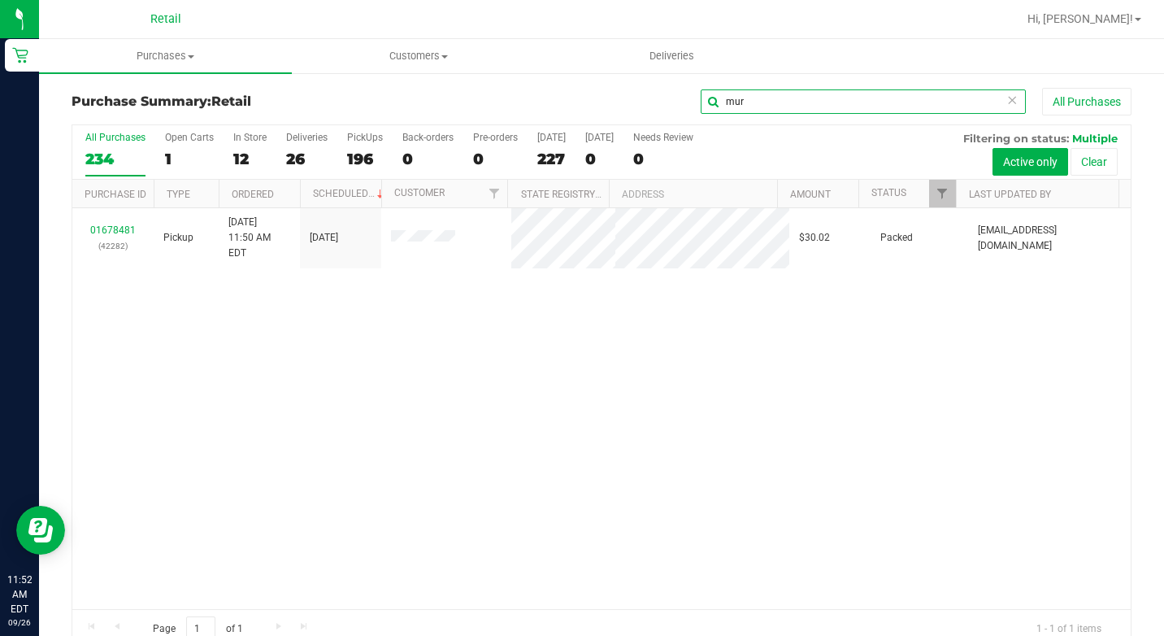
type input "mur"
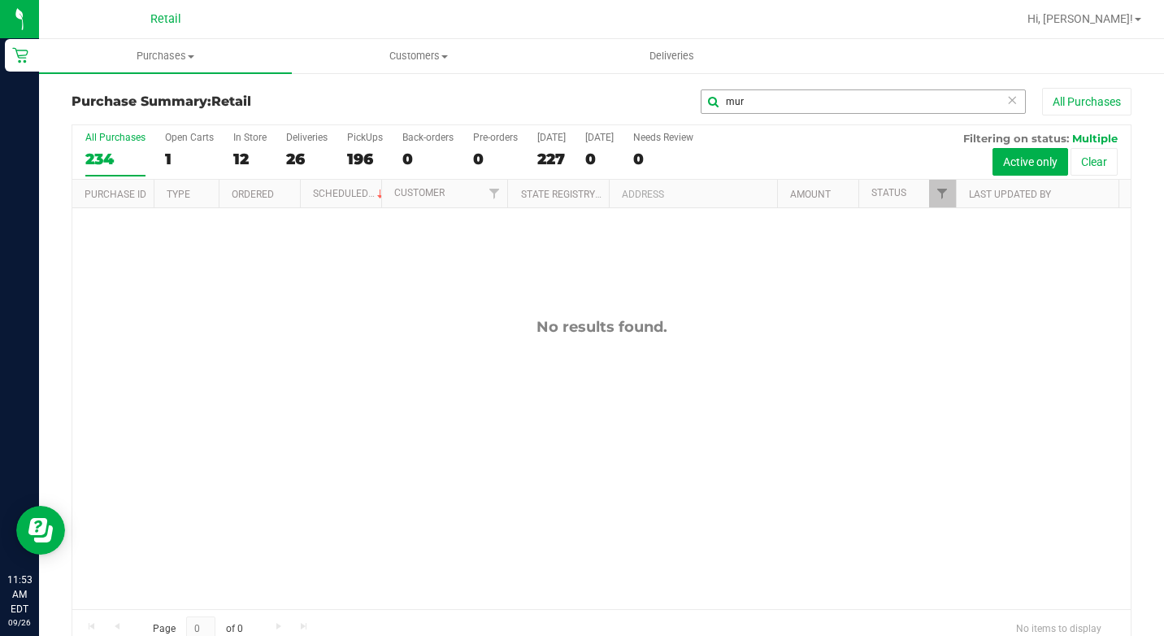
click at [1007, 100] on icon at bounding box center [1012, 99] width 11 height 20
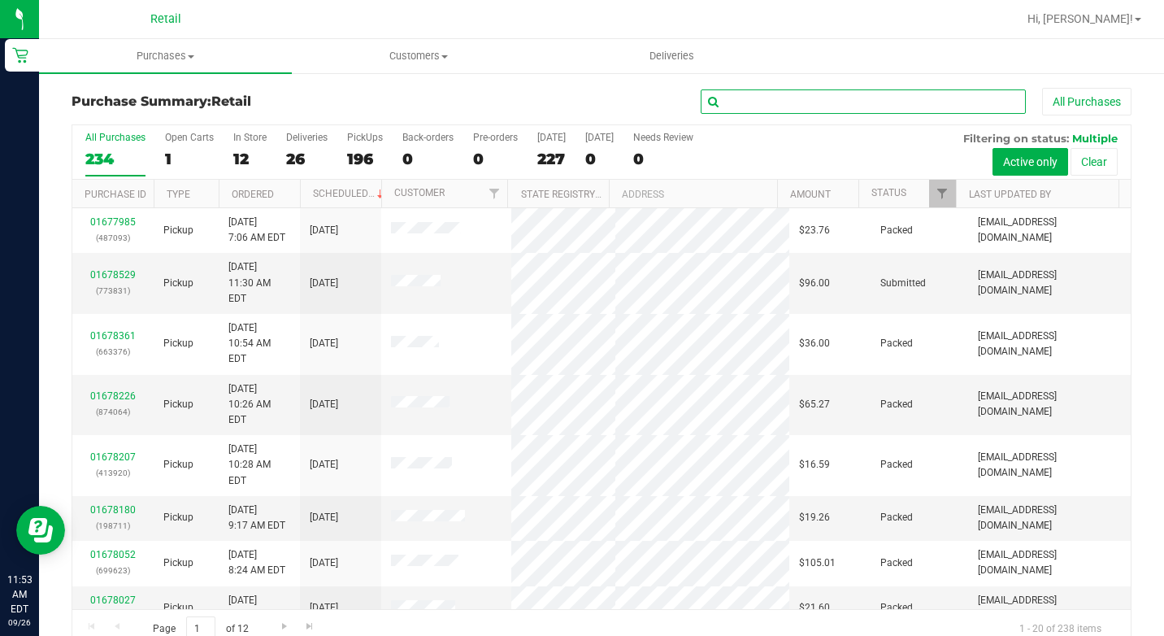
click at [898, 100] on input "text" at bounding box center [863, 101] width 325 height 24
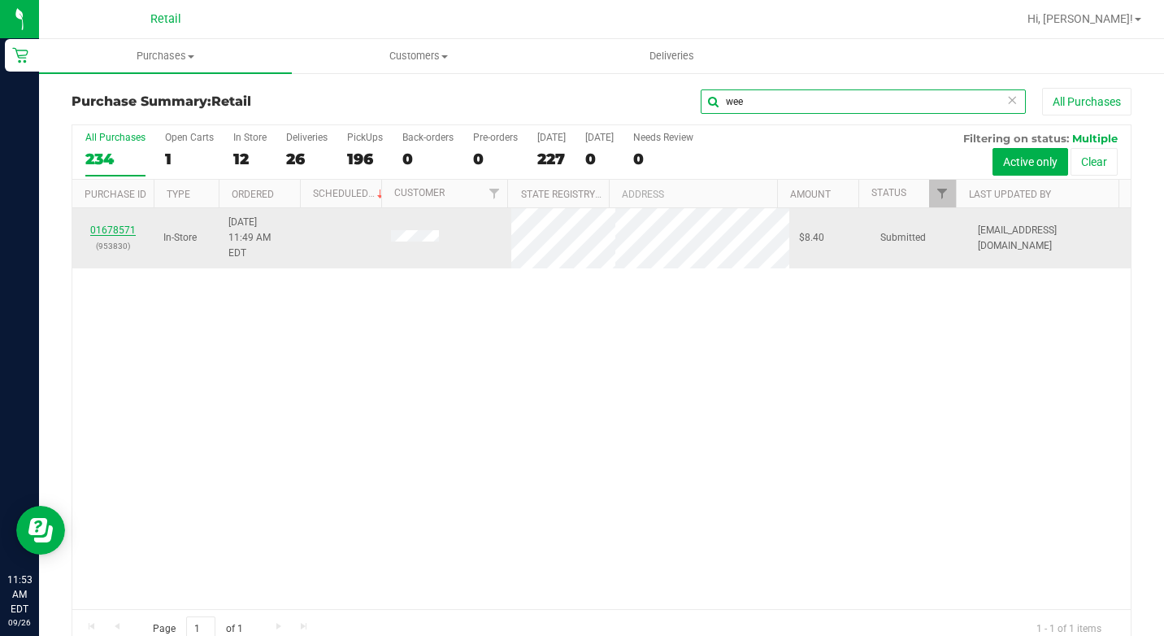
type input "wee"
click at [124, 224] on link "01678571" at bounding box center [113, 229] width 46 height 11
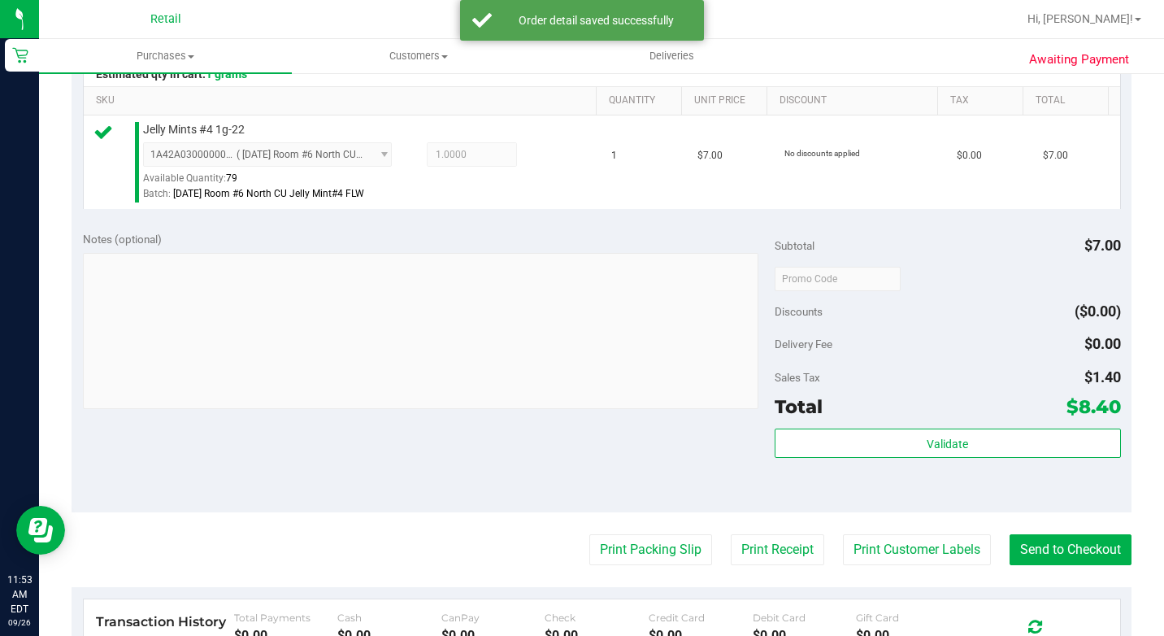
scroll to position [407, 0]
click at [1067, 564] on button "Send to Checkout" at bounding box center [1071, 548] width 122 height 31
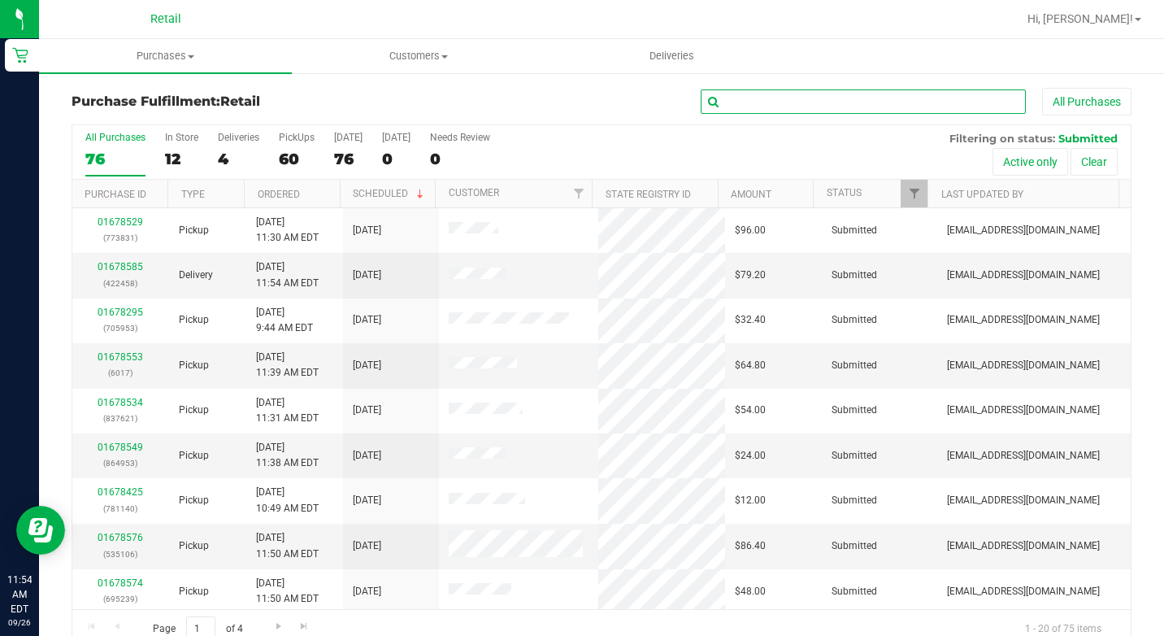
click at [724, 102] on input "text" at bounding box center [863, 101] width 325 height 24
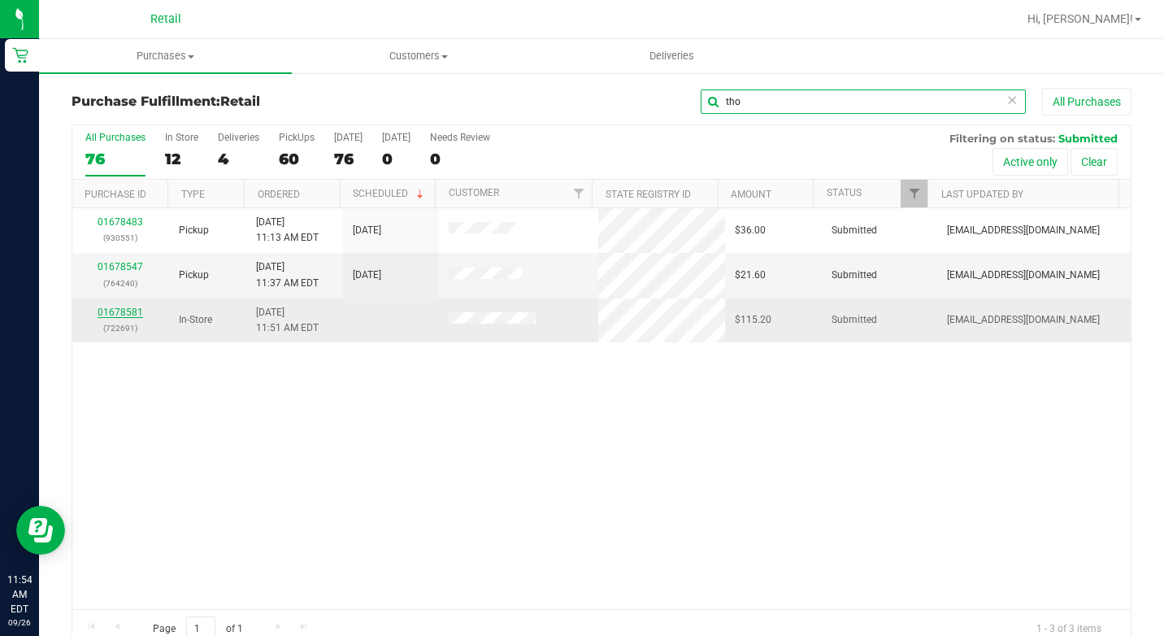
type input "tho"
click at [135, 313] on link "01678581" at bounding box center [121, 312] width 46 height 11
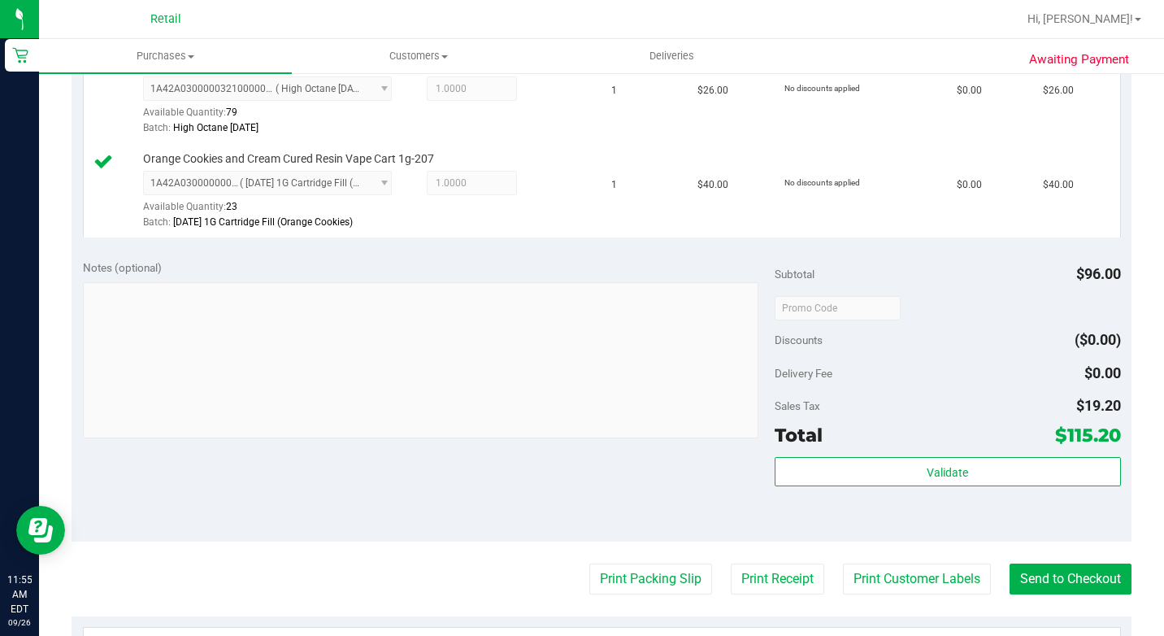
scroll to position [732, 0]
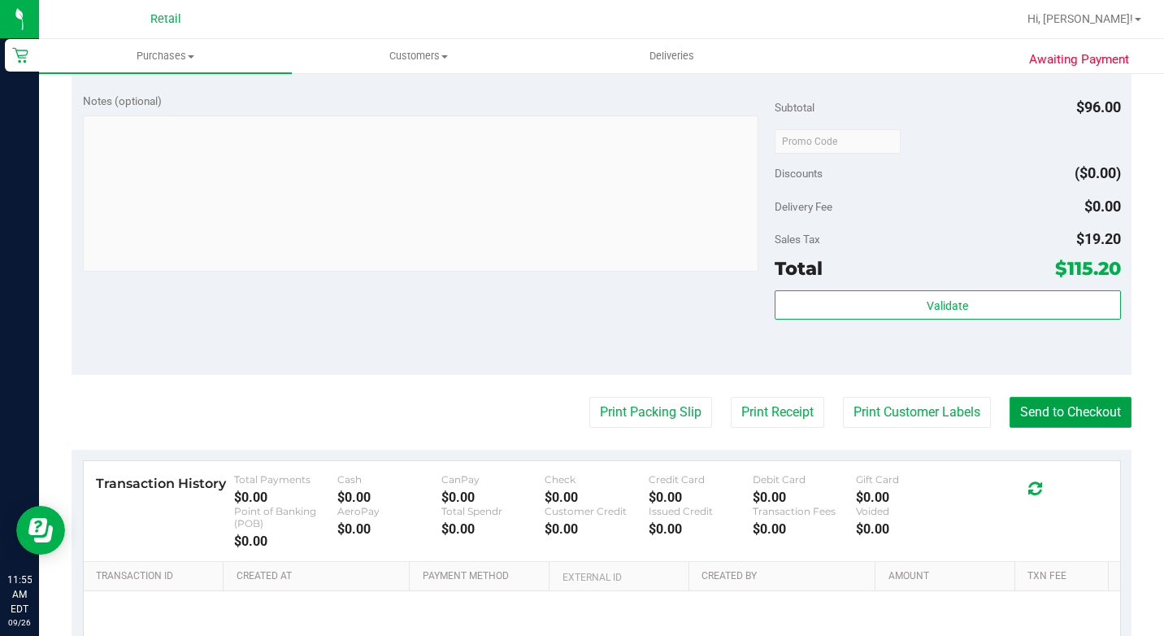
click at [1039, 428] on button "Send to Checkout" at bounding box center [1071, 412] width 122 height 31
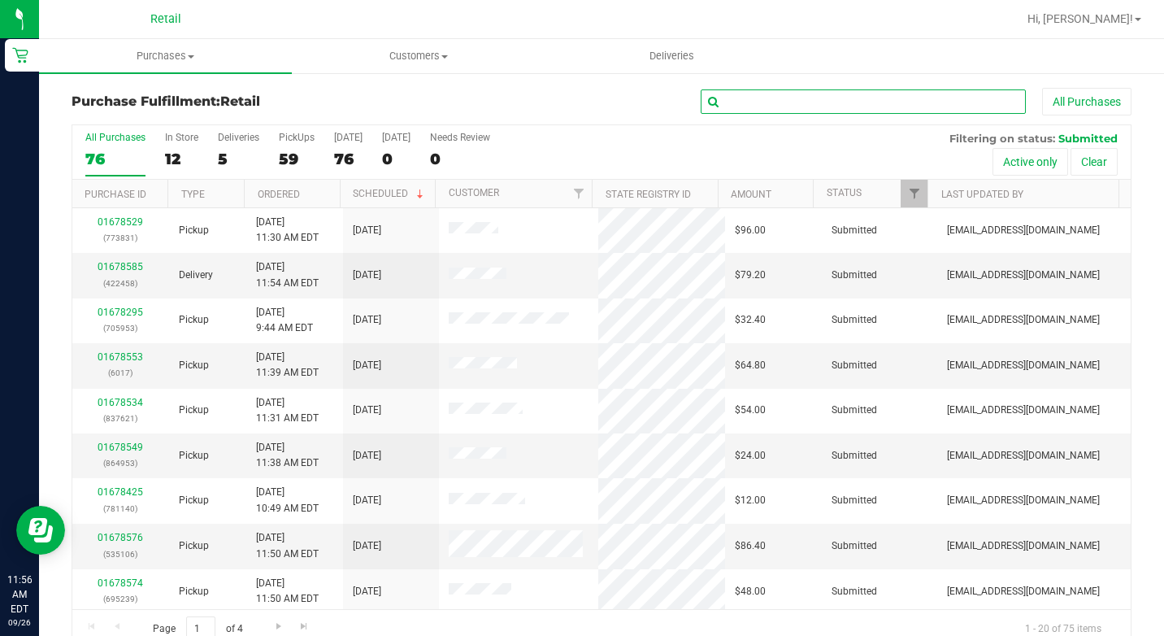
click at [796, 105] on input "text" at bounding box center [863, 101] width 325 height 24
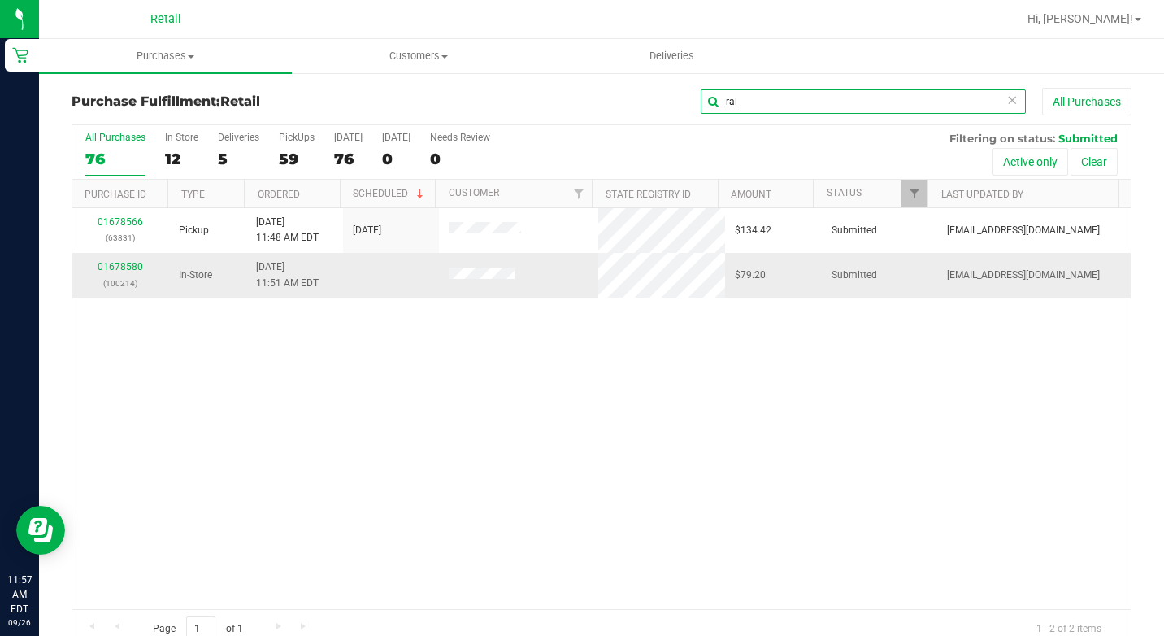
type input "ral"
click at [132, 266] on link "01678580" at bounding box center [121, 266] width 46 height 11
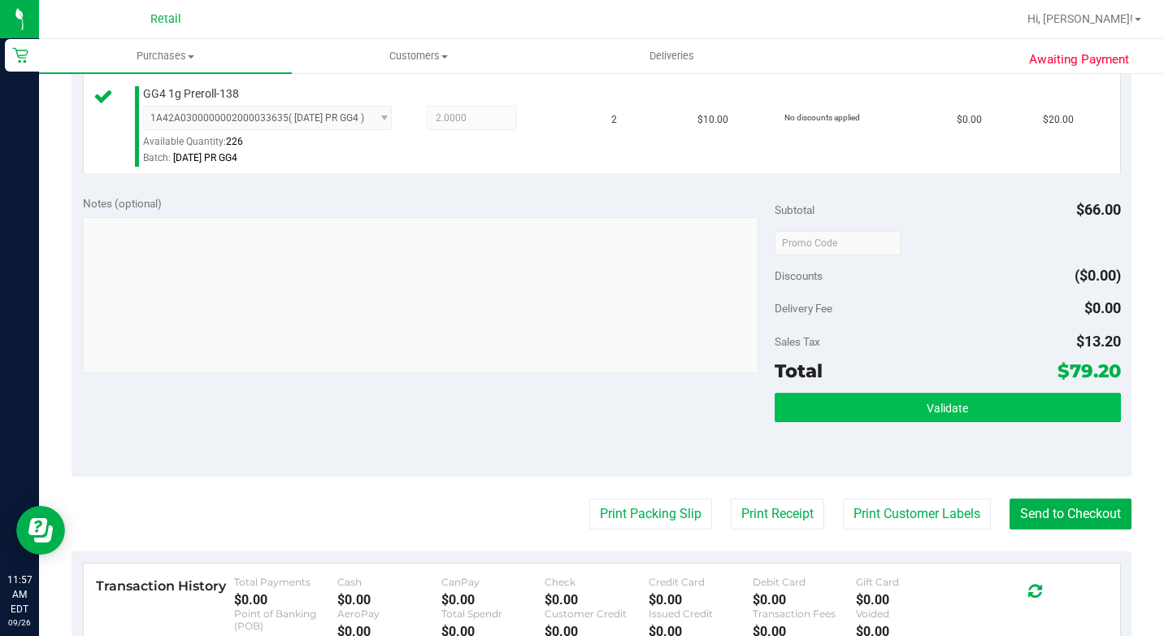
scroll to position [813, 0]
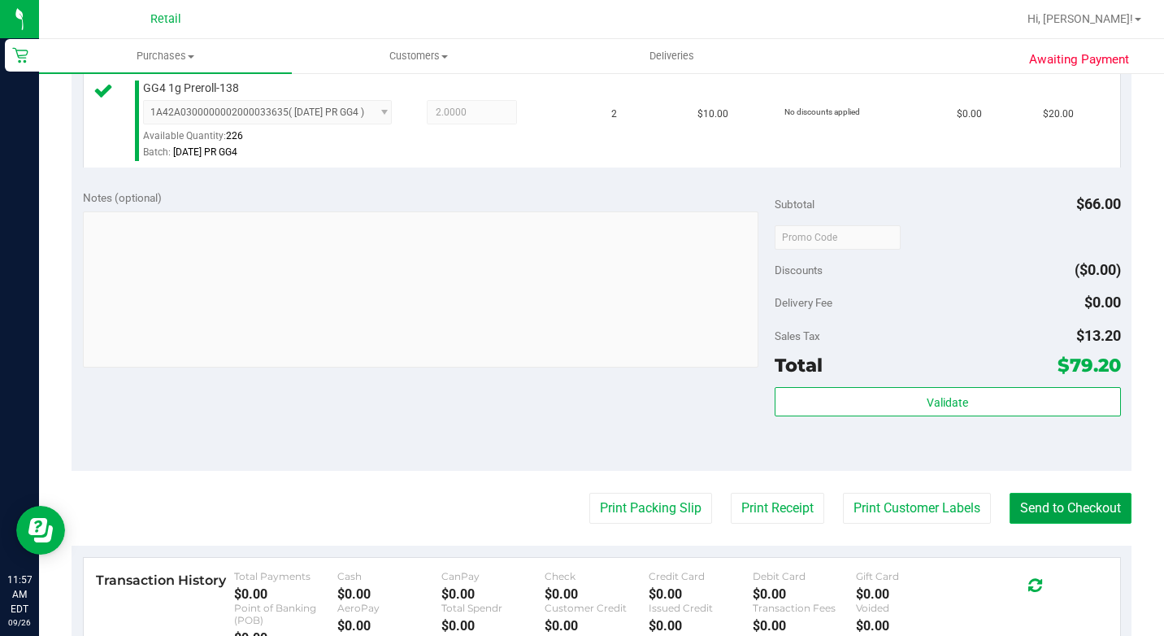
click at [1059, 524] on button "Send to Checkout" at bounding box center [1071, 508] width 122 height 31
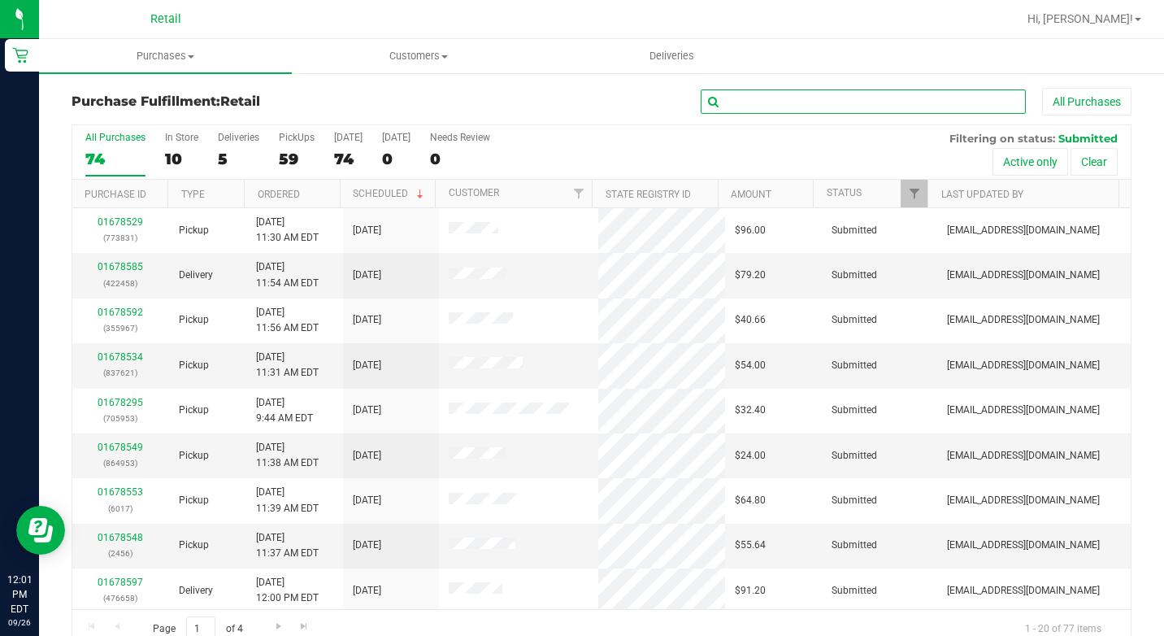
click at [760, 94] on input "text" at bounding box center [863, 101] width 325 height 24
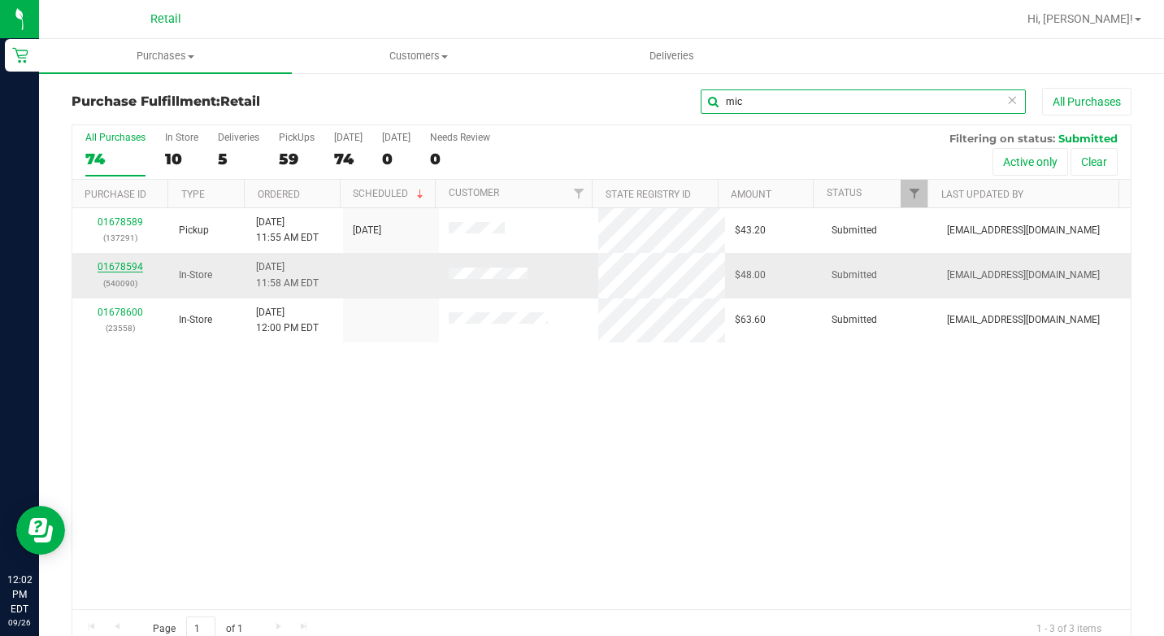
type input "mic"
click at [120, 264] on link "01678594" at bounding box center [121, 266] width 46 height 11
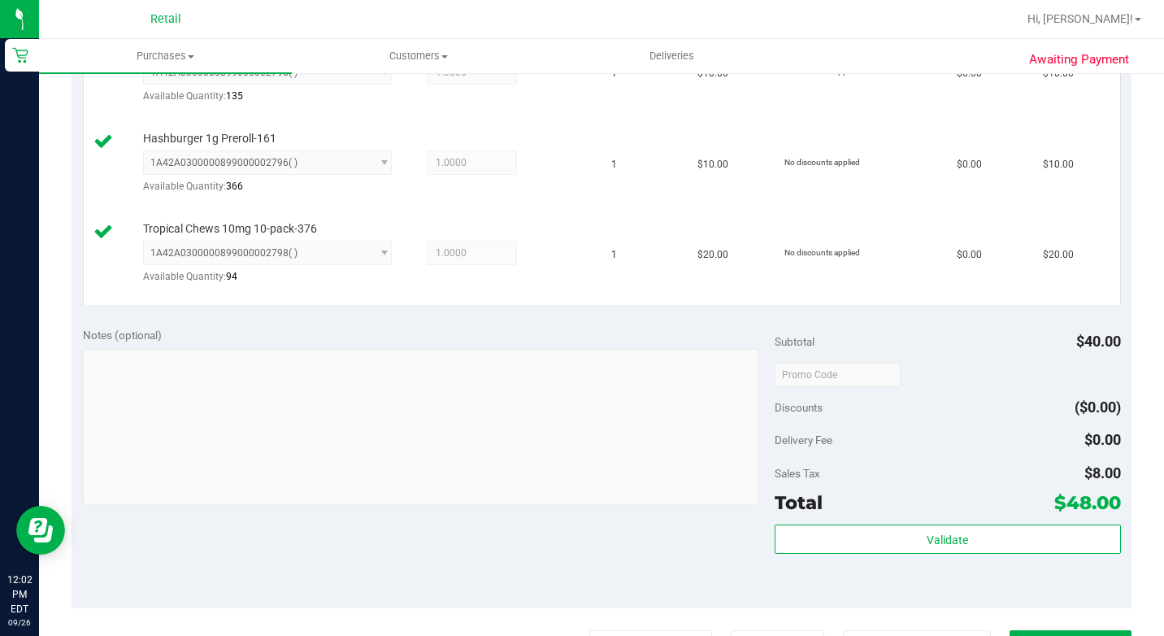
scroll to position [894, 0]
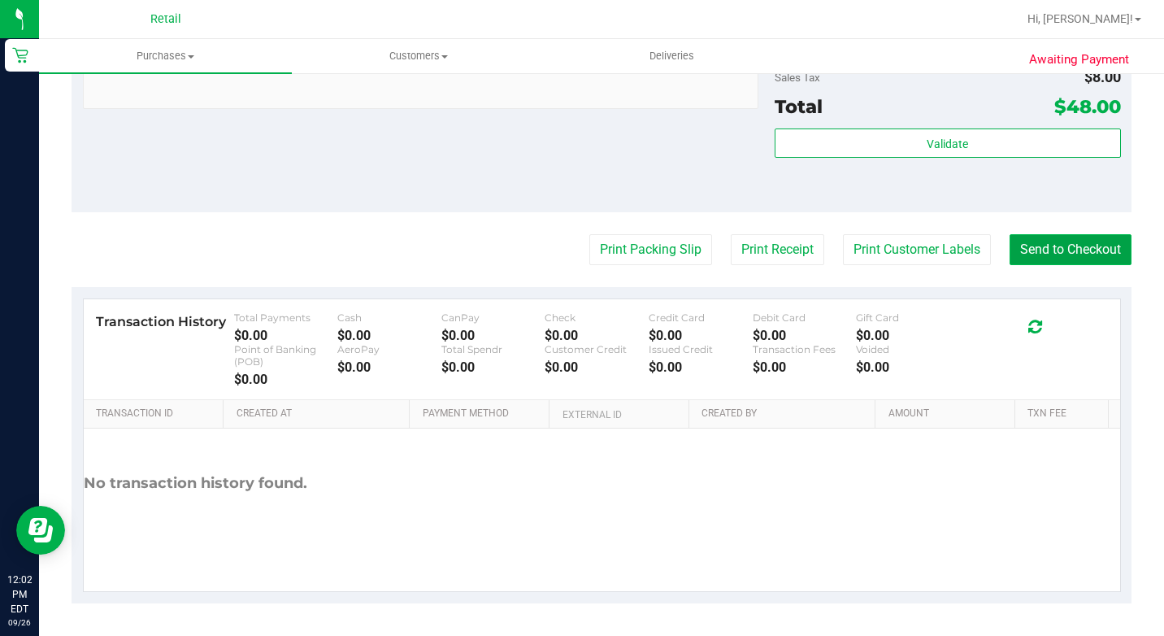
click at [1013, 265] on button "Send to Checkout" at bounding box center [1071, 249] width 122 height 31
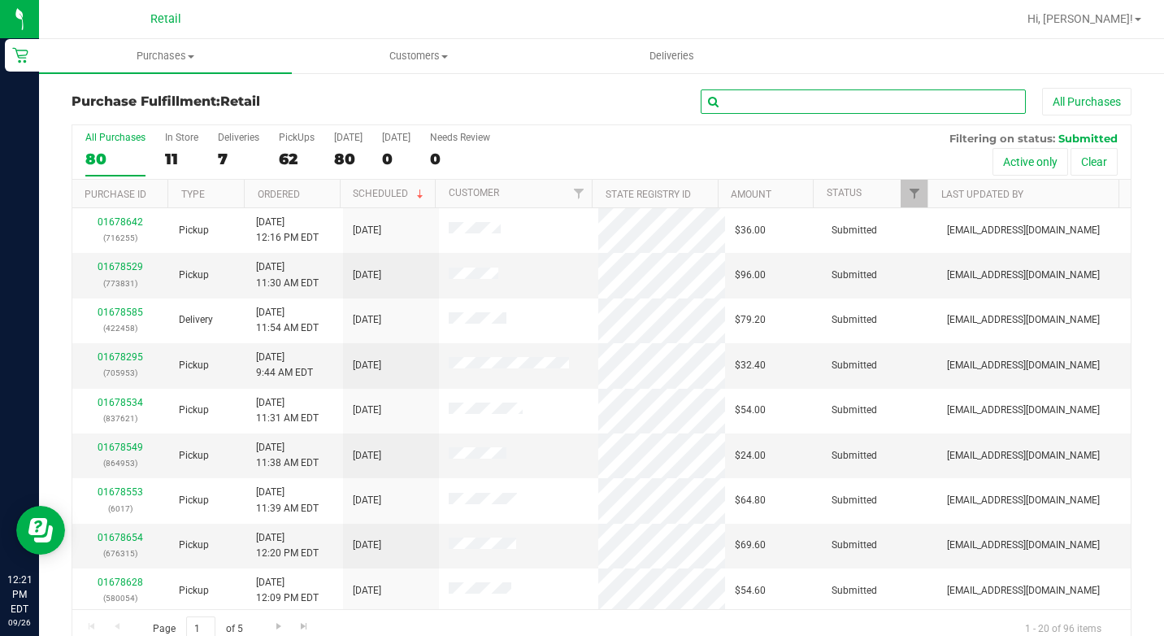
click at [894, 107] on input "text" at bounding box center [863, 101] width 325 height 24
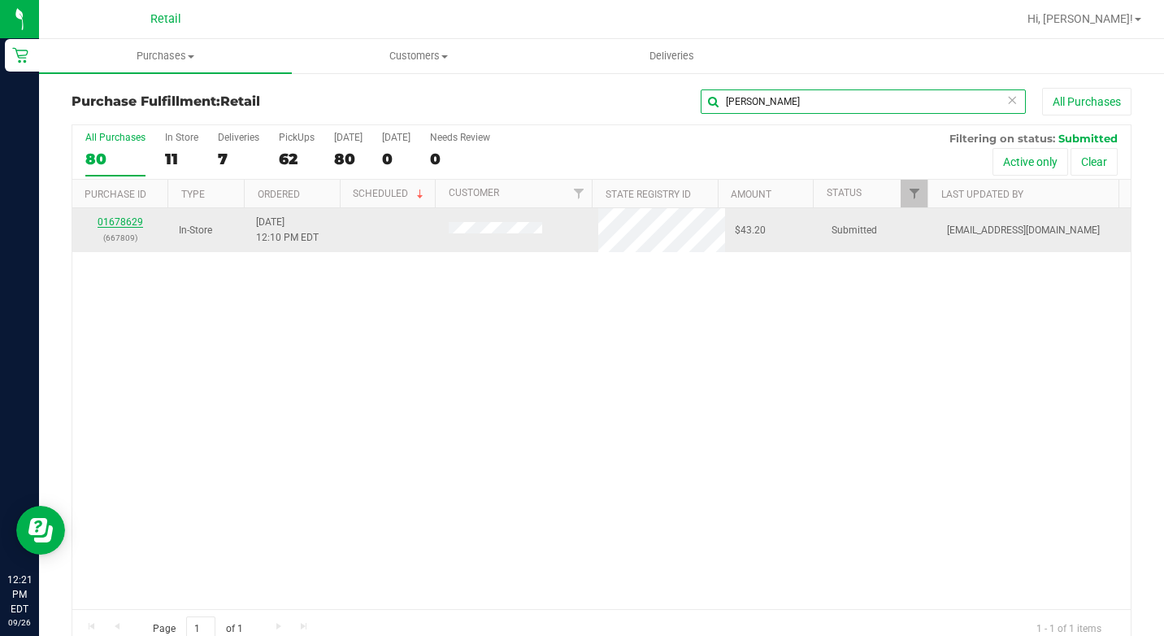
type input "[PERSON_NAME]"
click at [132, 224] on link "01678629" at bounding box center [121, 221] width 46 height 11
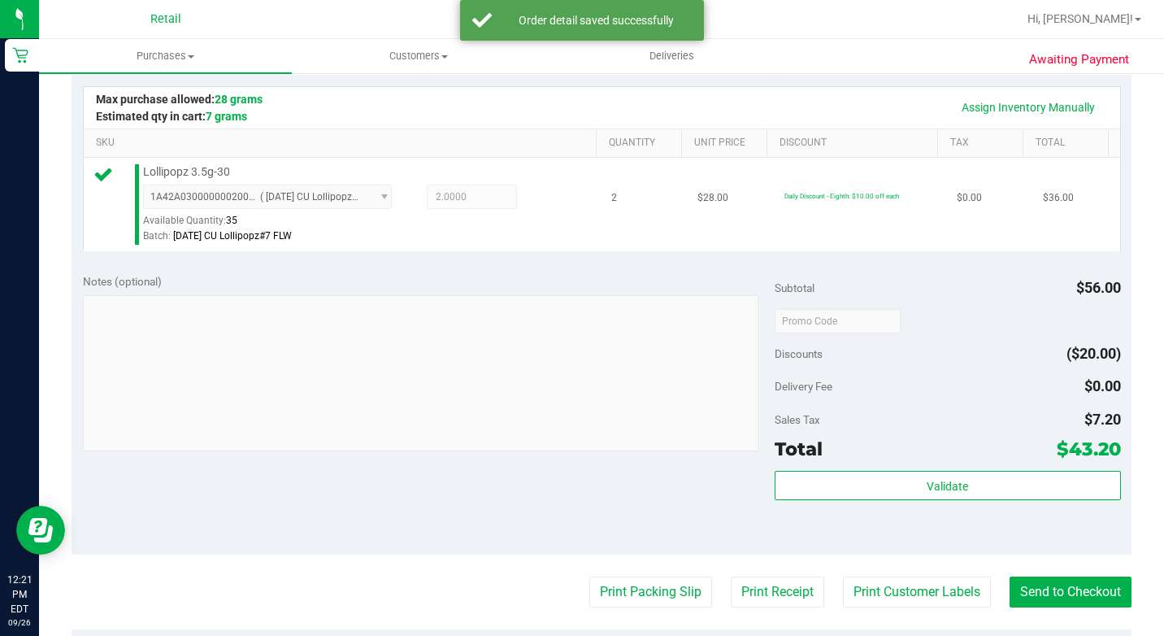
scroll to position [488, 0]
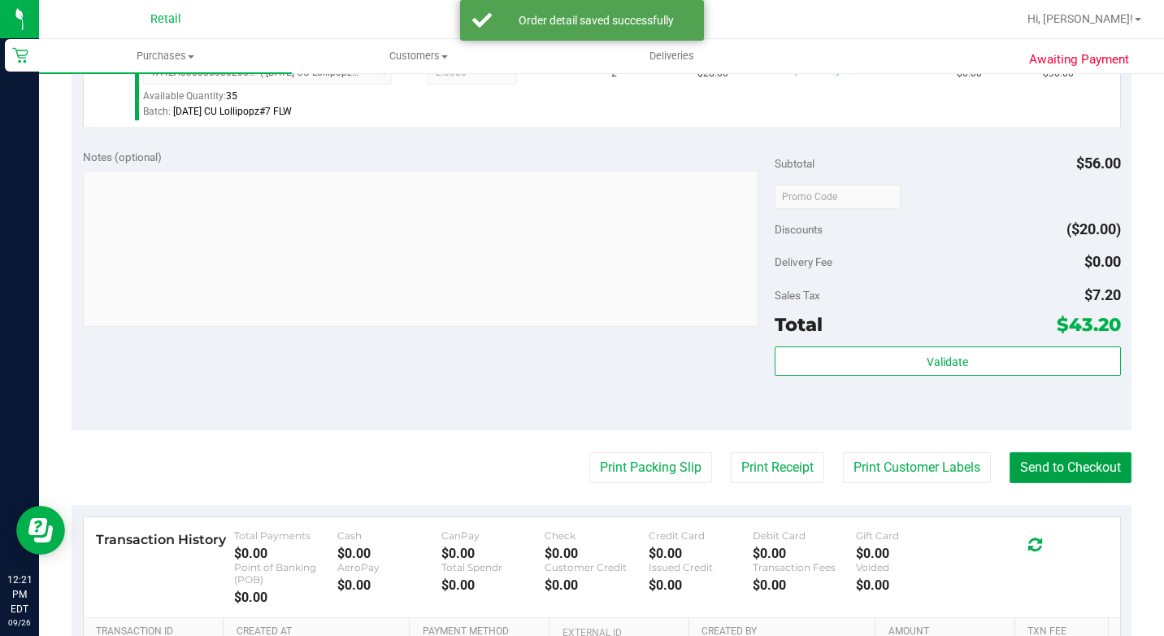
click at [1086, 477] on button "Send to Checkout" at bounding box center [1071, 467] width 122 height 31
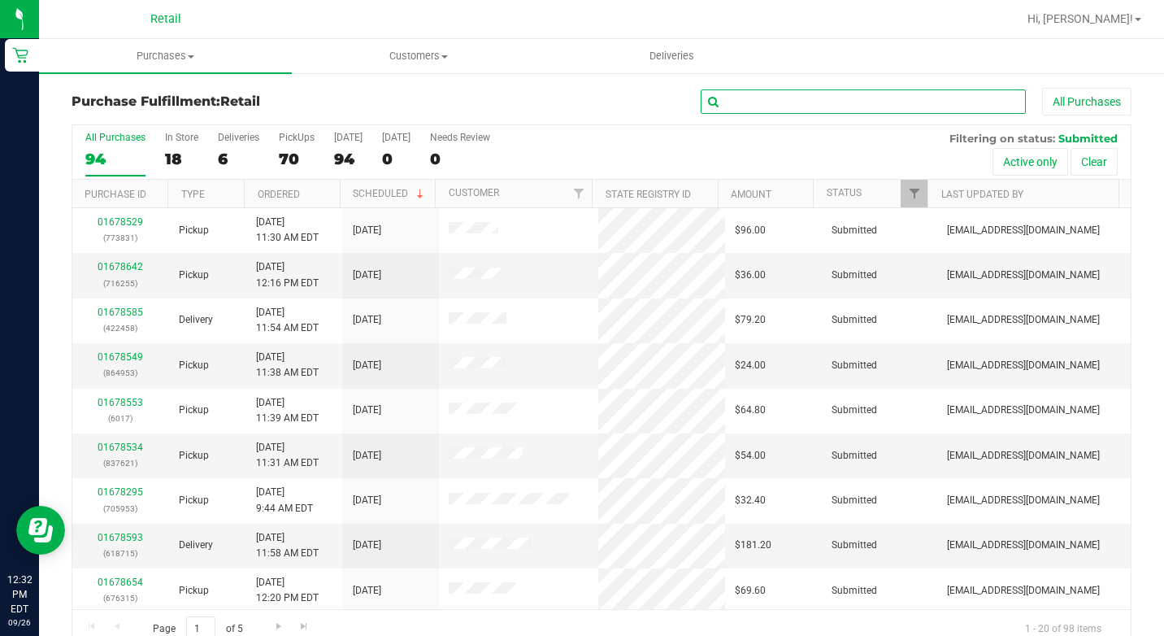
click at [768, 96] on input "text" at bounding box center [863, 101] width 325 height 24
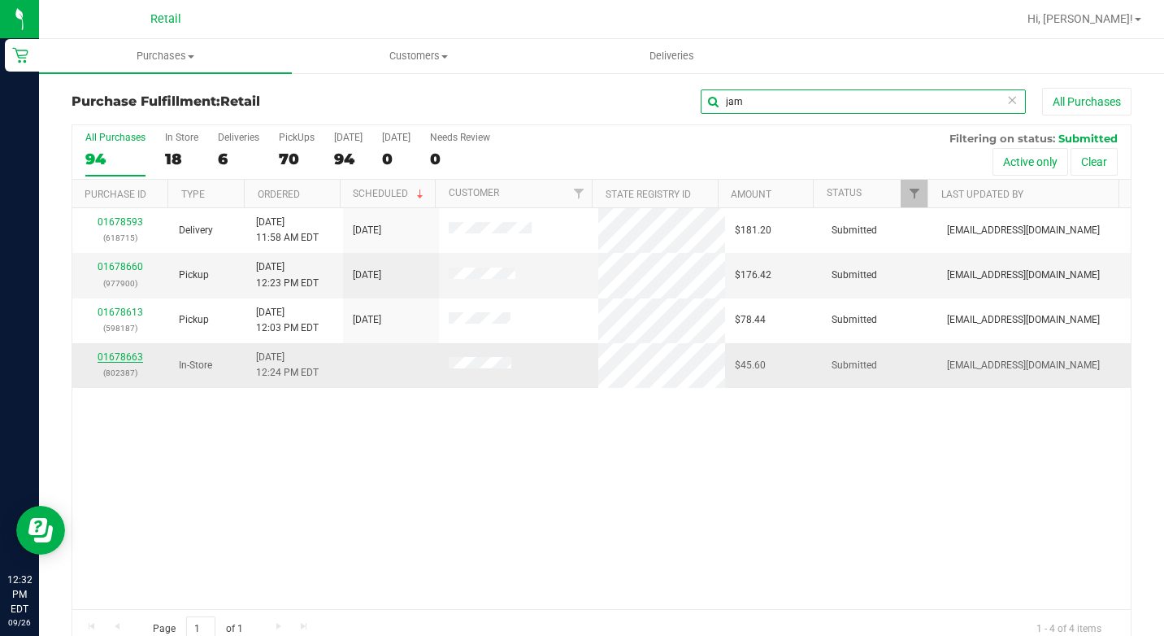
type input "jam"
click at [126, 355] on link "01678663" at bounding box center [121, 356] width 46 height 11
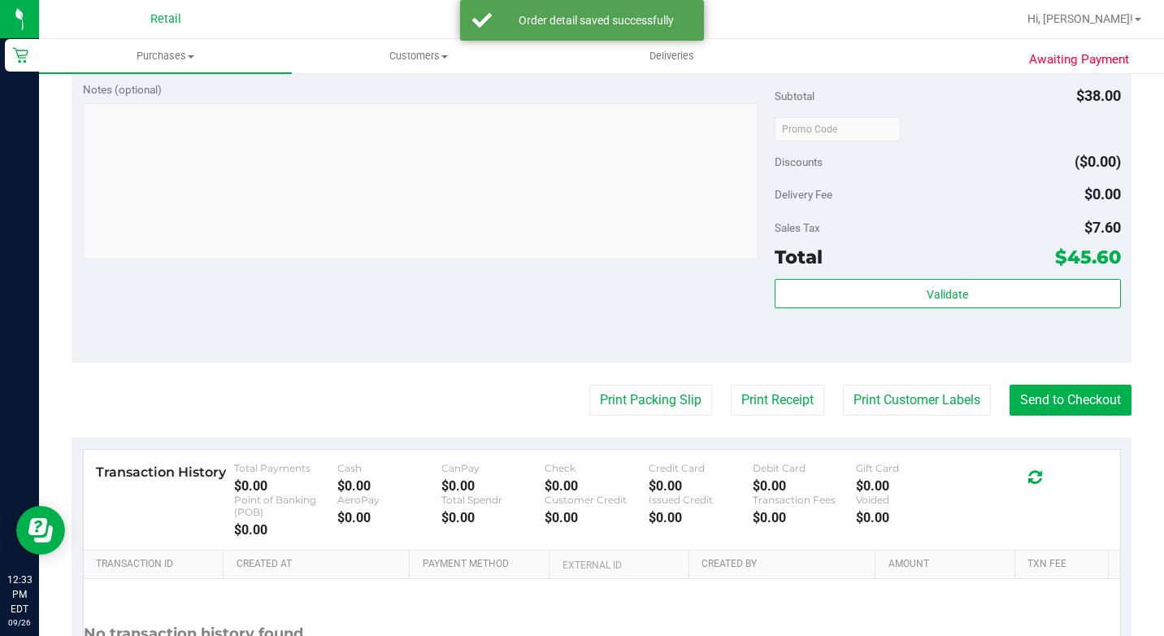
scroll to position [650, 0]
click at [1056, 415] on button "Send to Checkout" at bounding box center [1071, 399] width 122 height 31
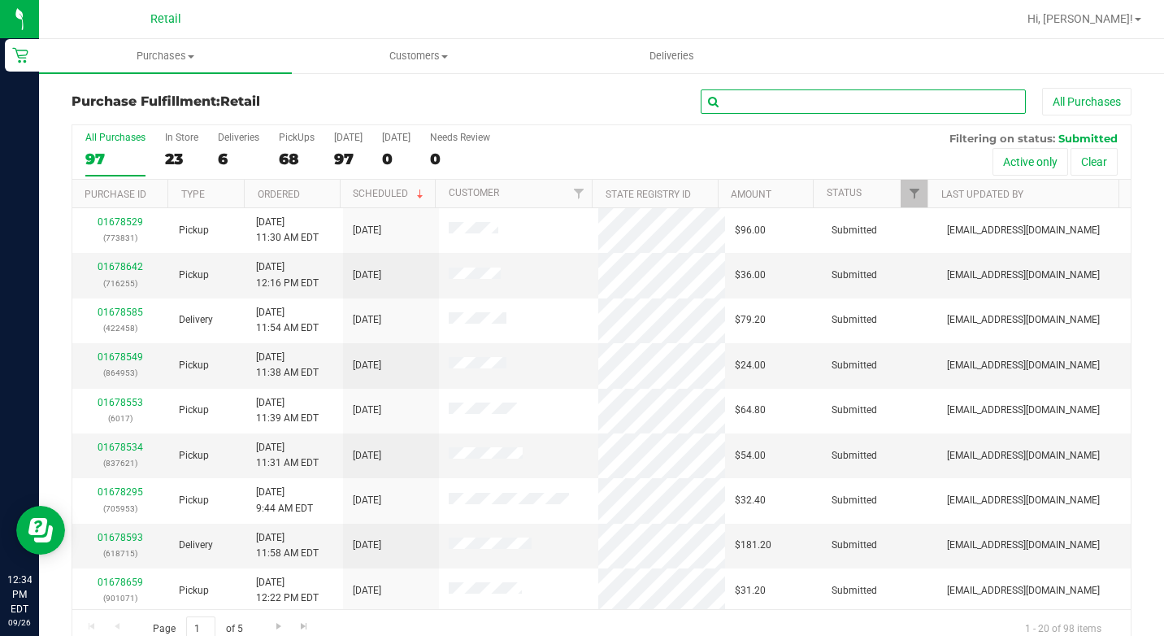
click at [733, 105] on input "text" at bounding box center [863, 101] width 325 height 24
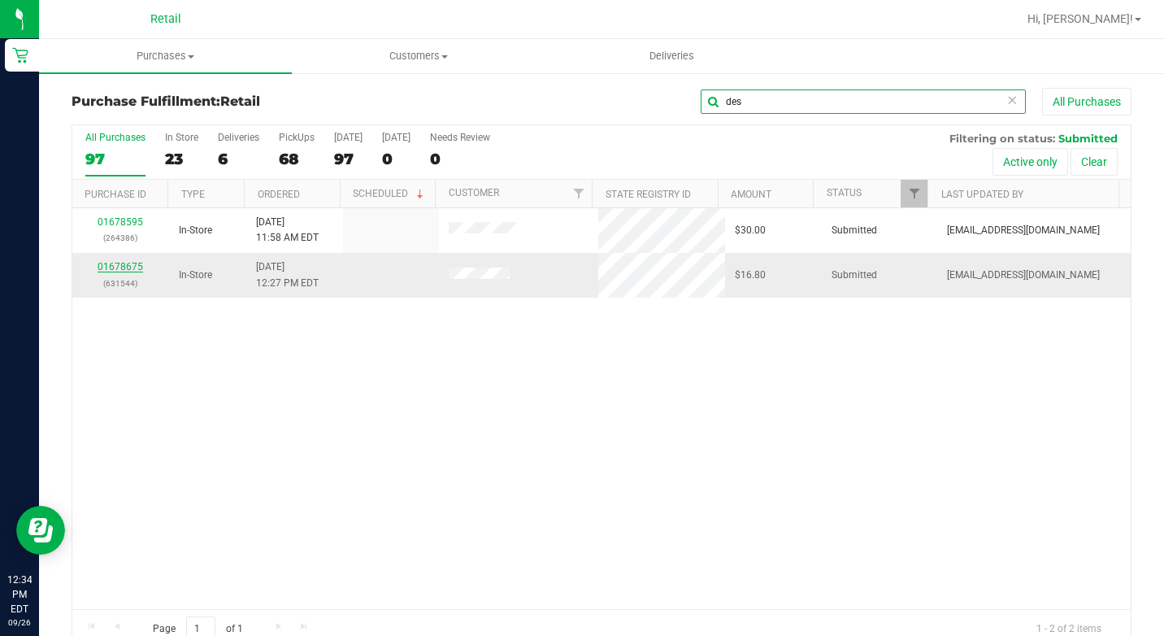
type input "des"
click at [125, 268] on link "01678675" at bounding box center [121, 266] width 46 height 11
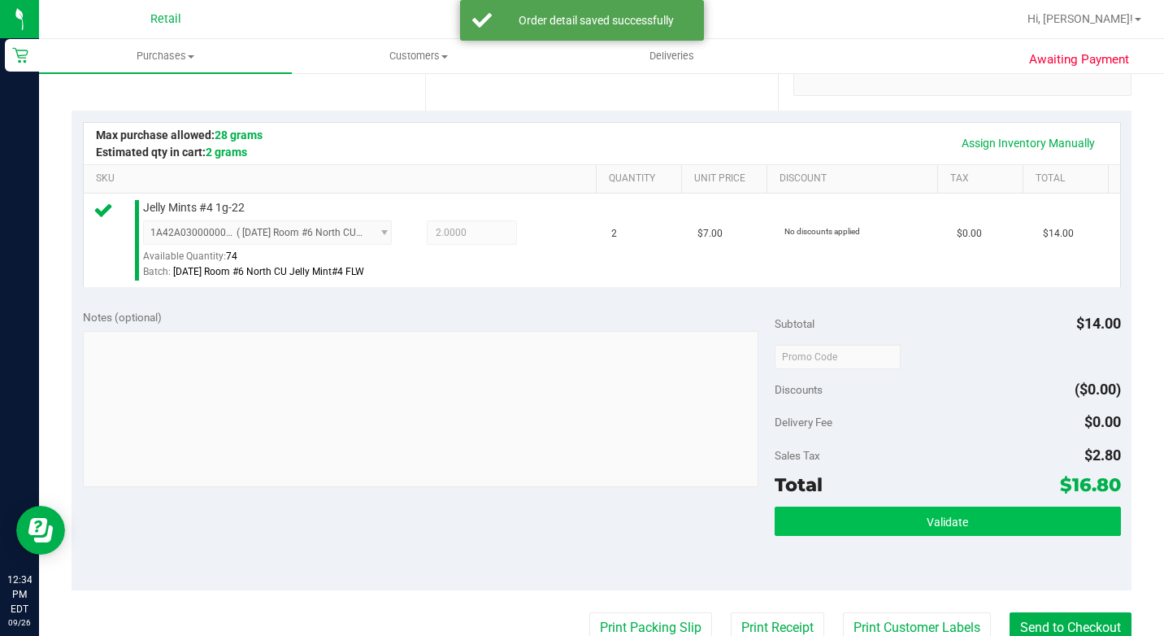
scroll to position [407, 0]
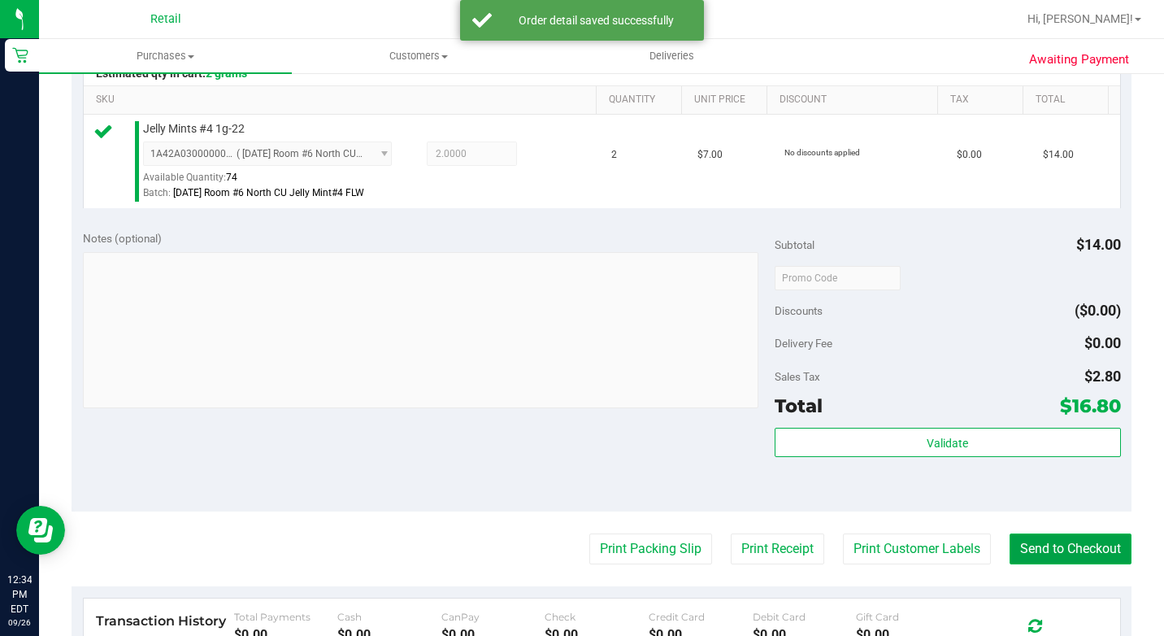
click at [1076, 564] on button "Send to Checkout" at bounding box center [1071, 548] width 122 height 31
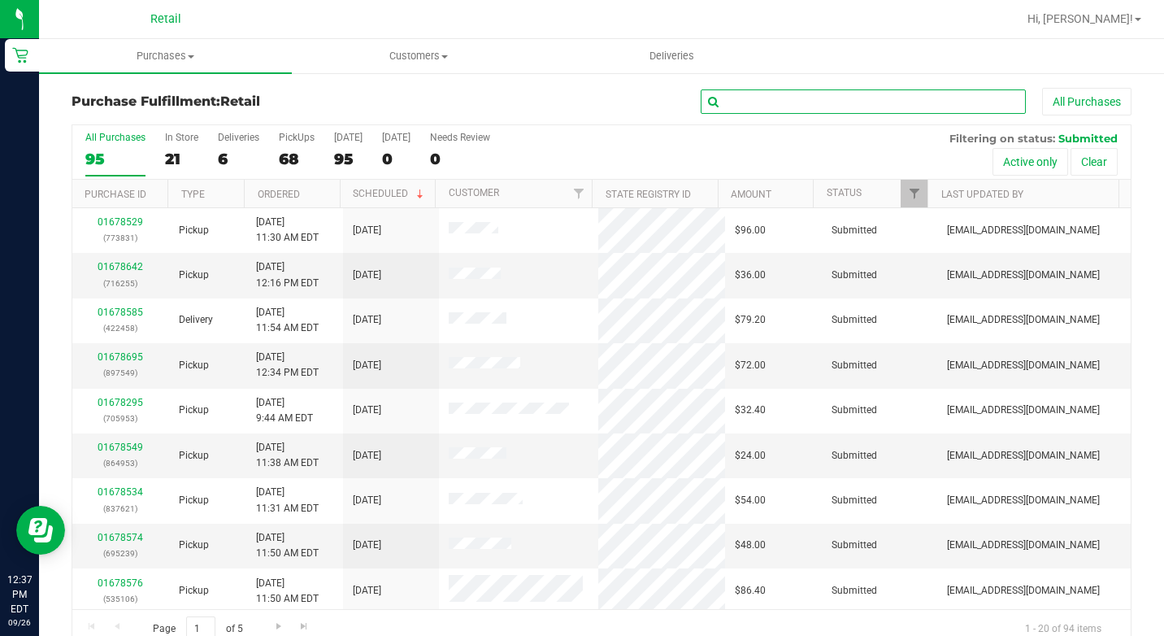
click at [771, 101] on input "text" at bounding box center [863, 101] width 325 height 24
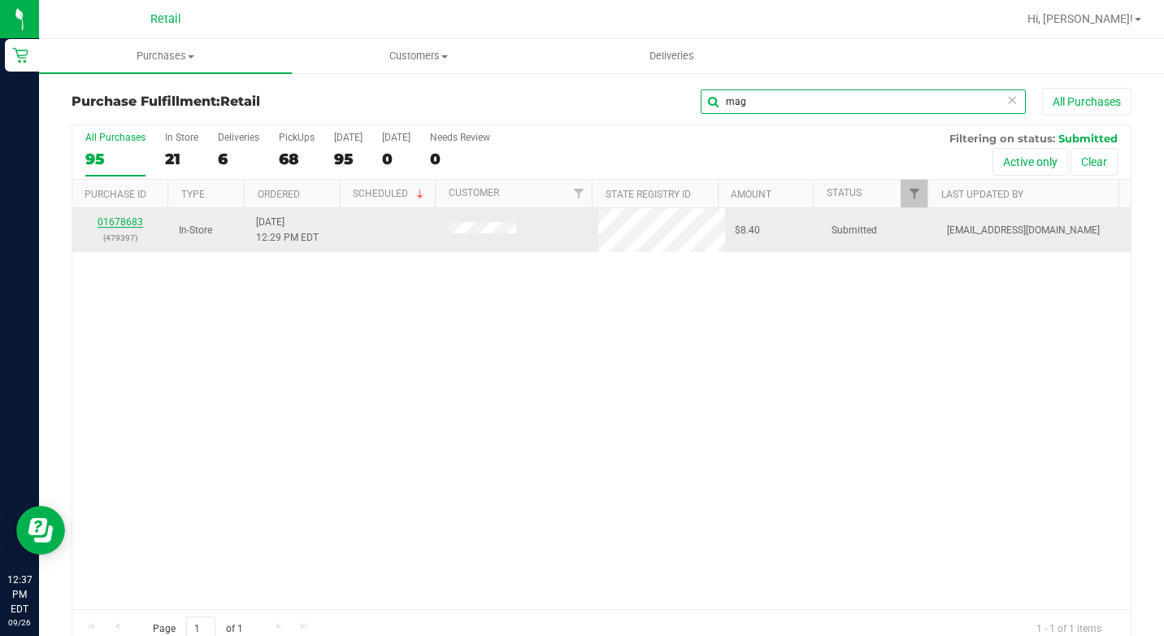
type input "mag"
click at [137, 225] on link "01678683" at bounding box center [121, 221] width 46 height 11
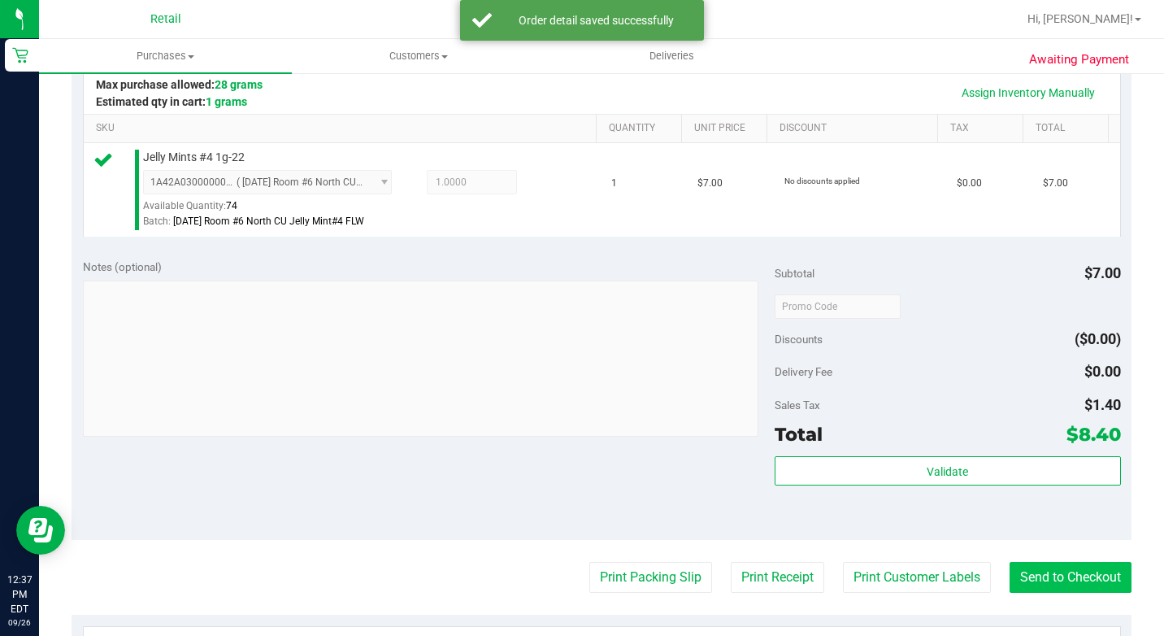
scroll to position [407, 0]
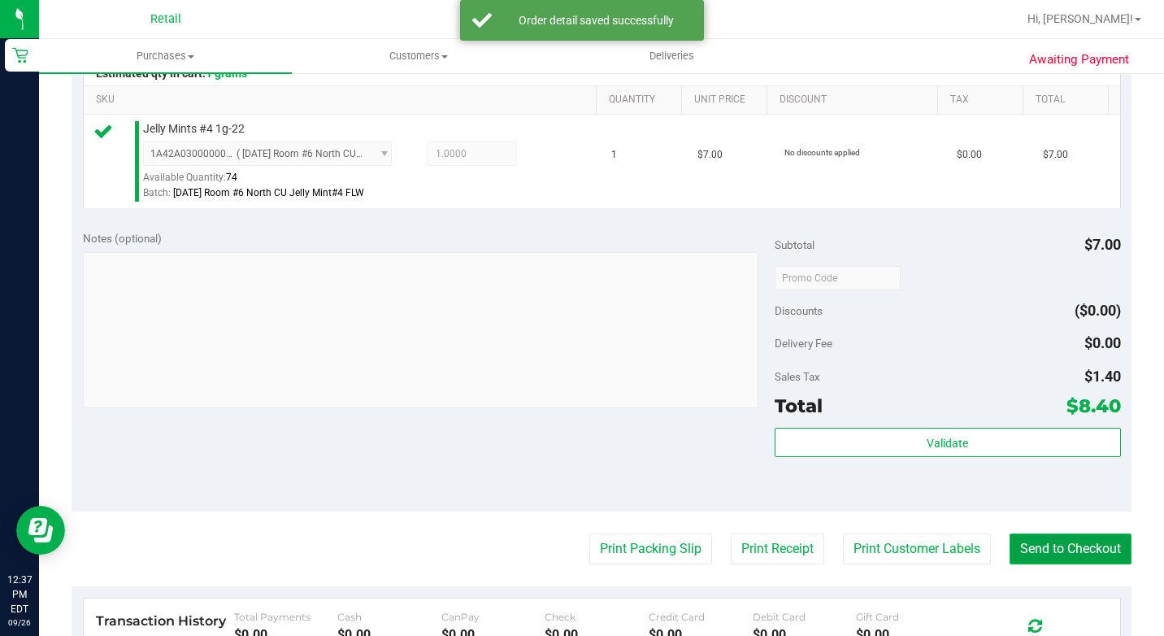
click at [1027, 563] on button "Send to Checkout" at bounding box center [1071, 548] width 122 height 31
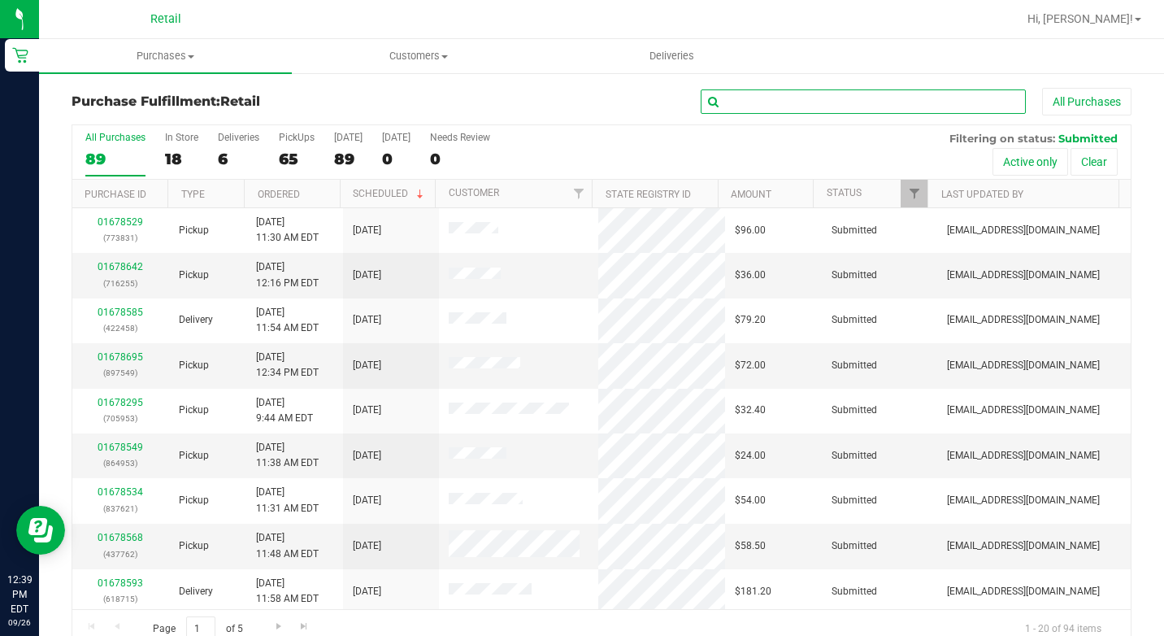
click at [841, 102] on input "text" at bounding box center [863, 101] width 325 height 24
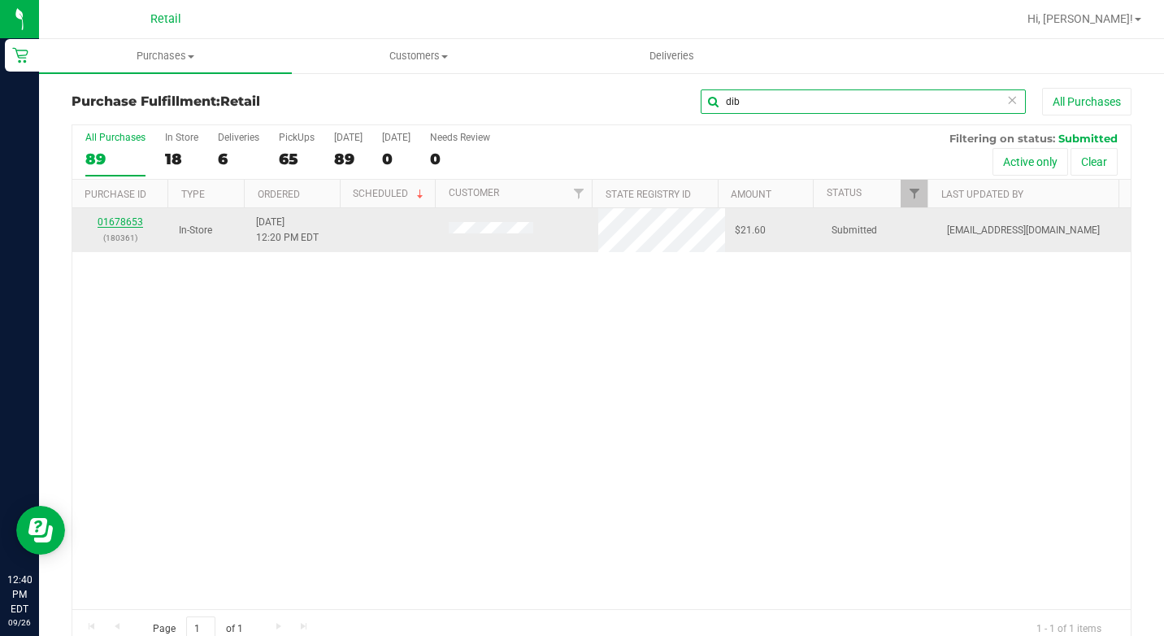
type input "dib"
click at [119, 222] on link "01678653" at bounding box center [121, 221] width 46 height 11
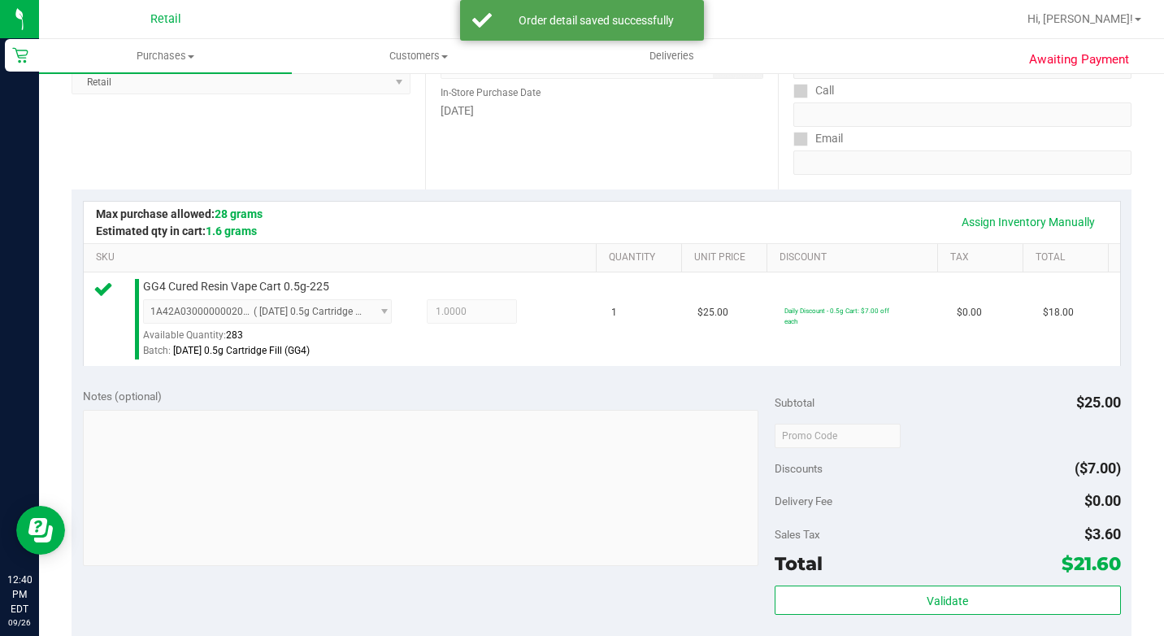
scroll to position [488, 0]
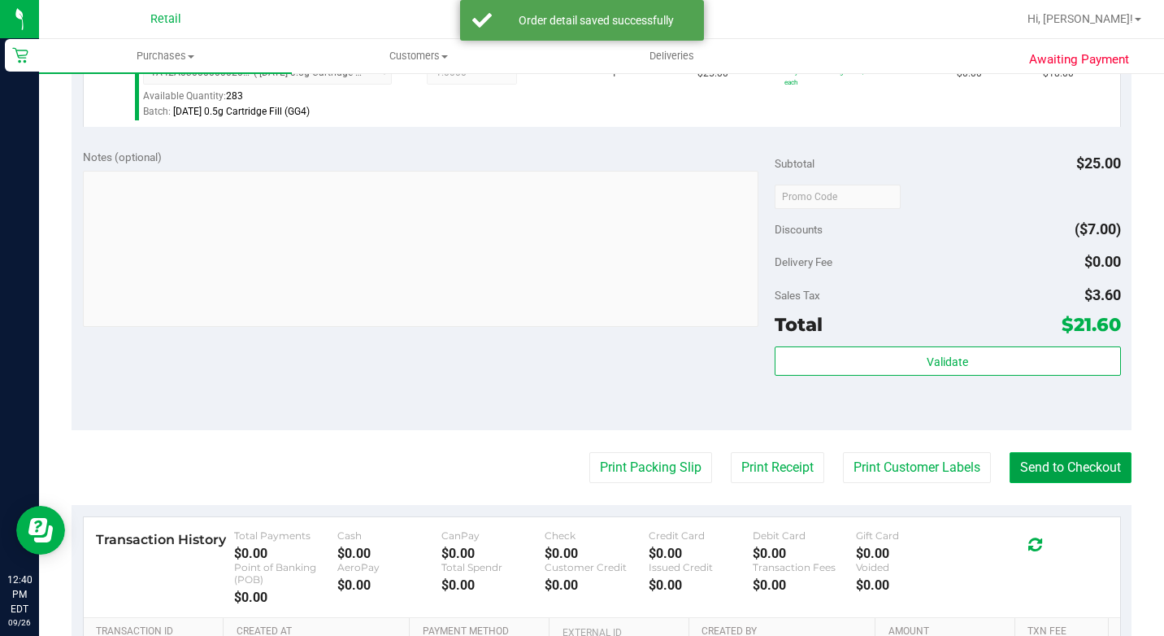
click at [1042, 483] on button "Send to Checkout" at bounding box center [1071, 467] width 122 height 31
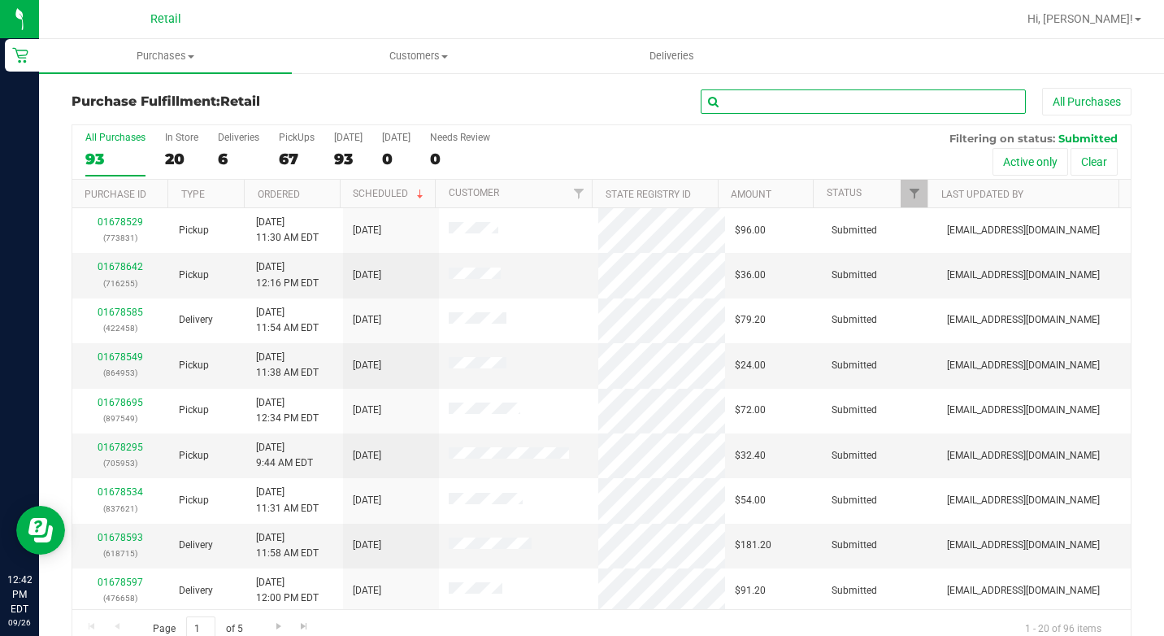
click at [729, 112] on input "text" at bounding box center [863, 101] width 325 height 24
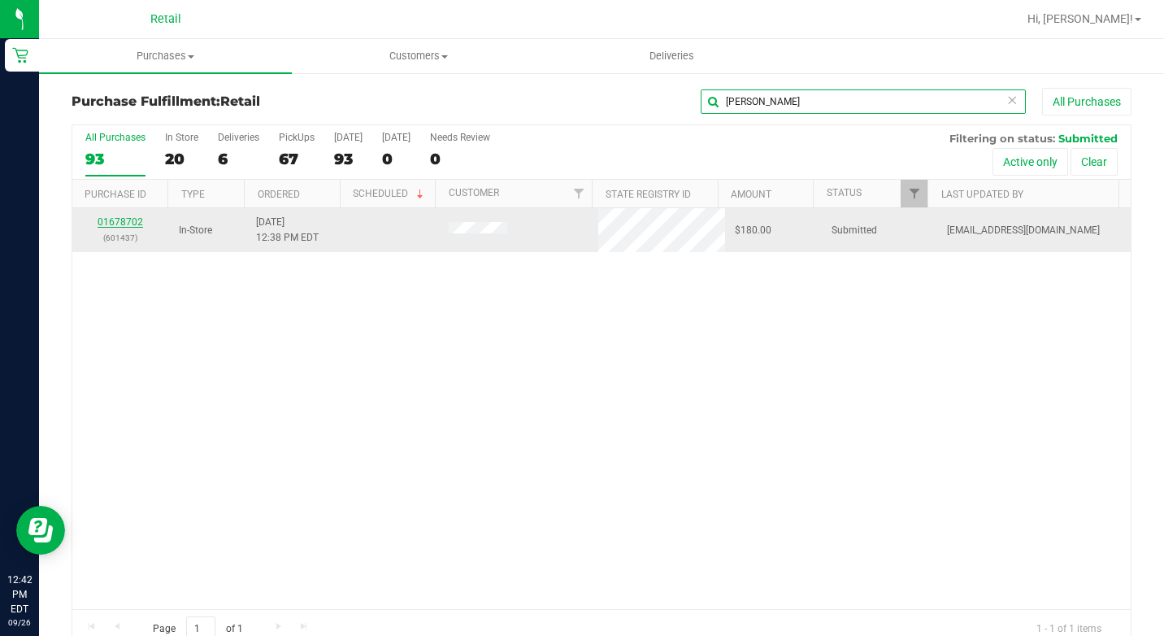
type input "[PERSON_NAME]"
click at [118, 218] on link "01678702" at bounding box center [121, 221] width 46 height 11
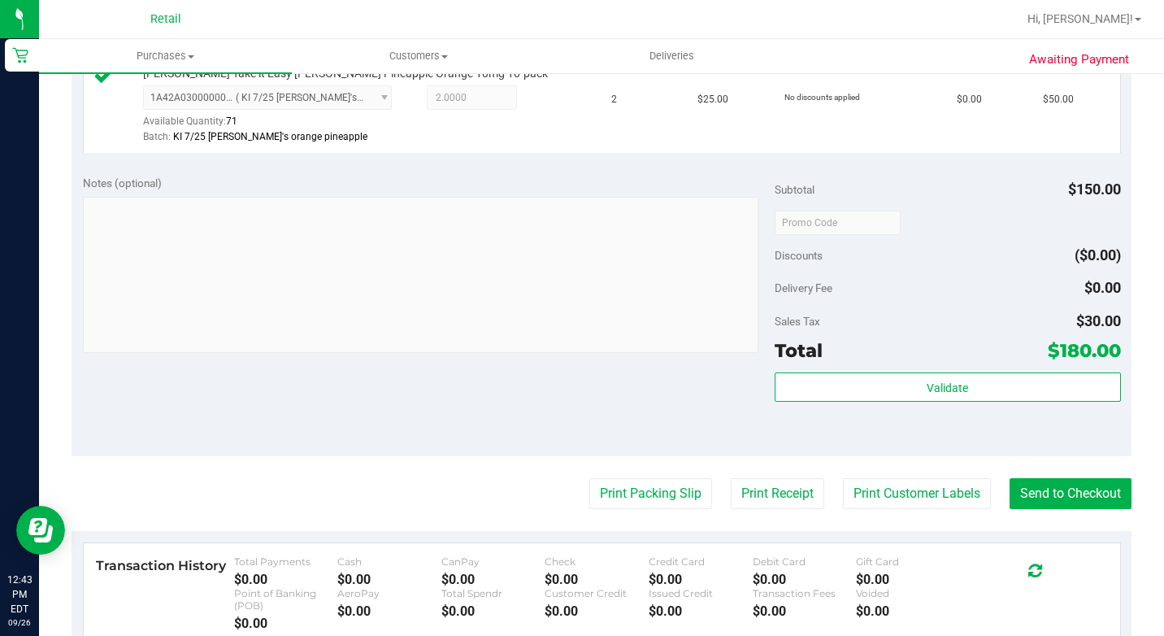
scroll to position [650, 0]
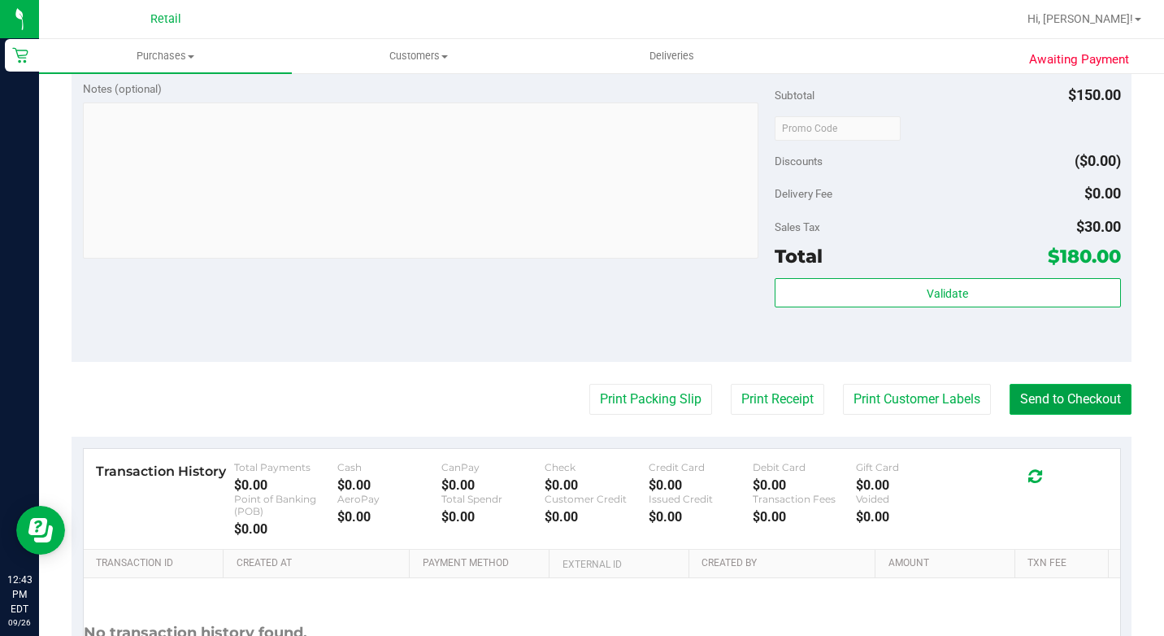
click at [1046, 415] on button "Send to Checkout" at bounding box center [1071, 399] width 122 height 31
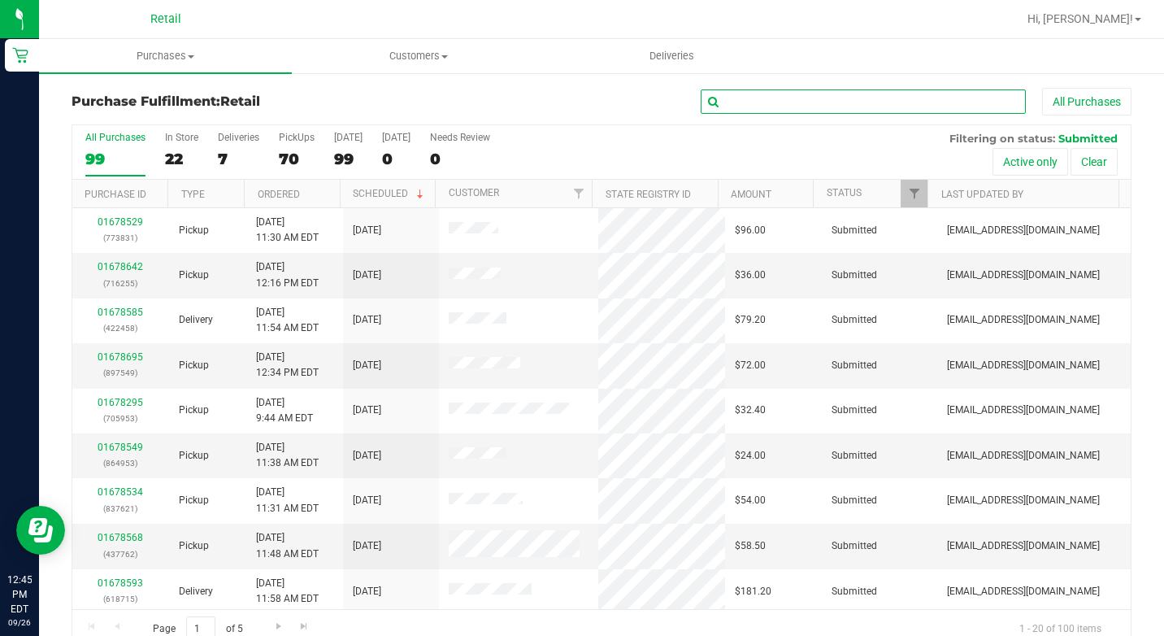
click at [788, 101] on input "text" at bounding box center [863, 101] width 325 height 24
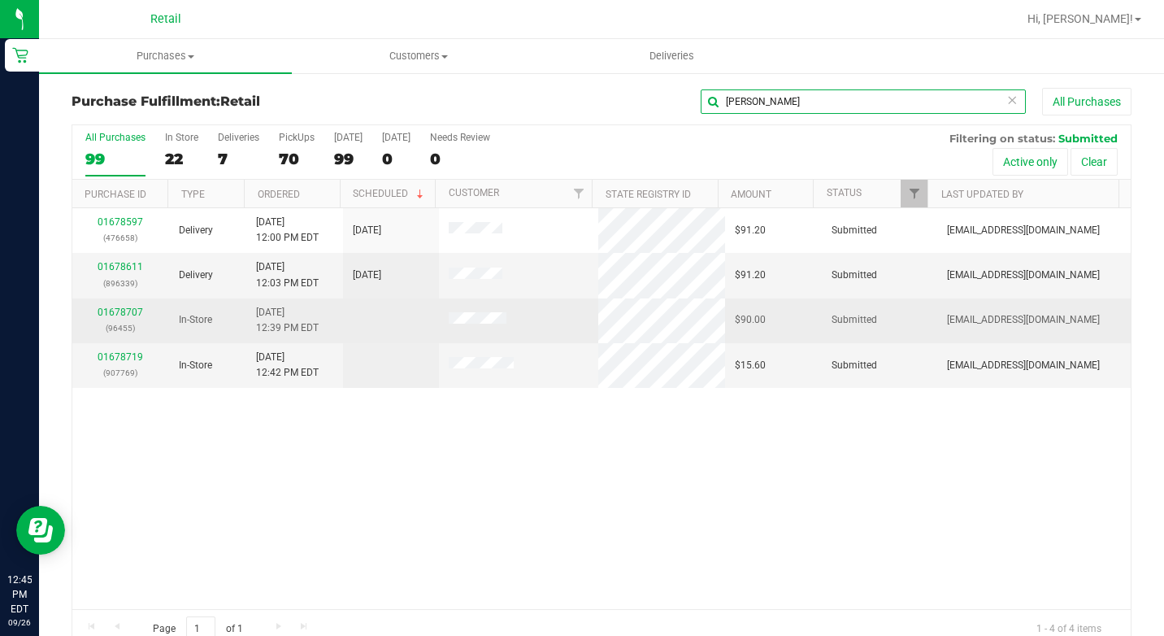
type input "[PERSON_NAME]"
click at [124, 305] on div "01678707 (96455)" at bounding box center [120, 320] width 77 height 31
click at [127, 311] on link "01678707" at bounding box center [121, 312] width 46 height 11
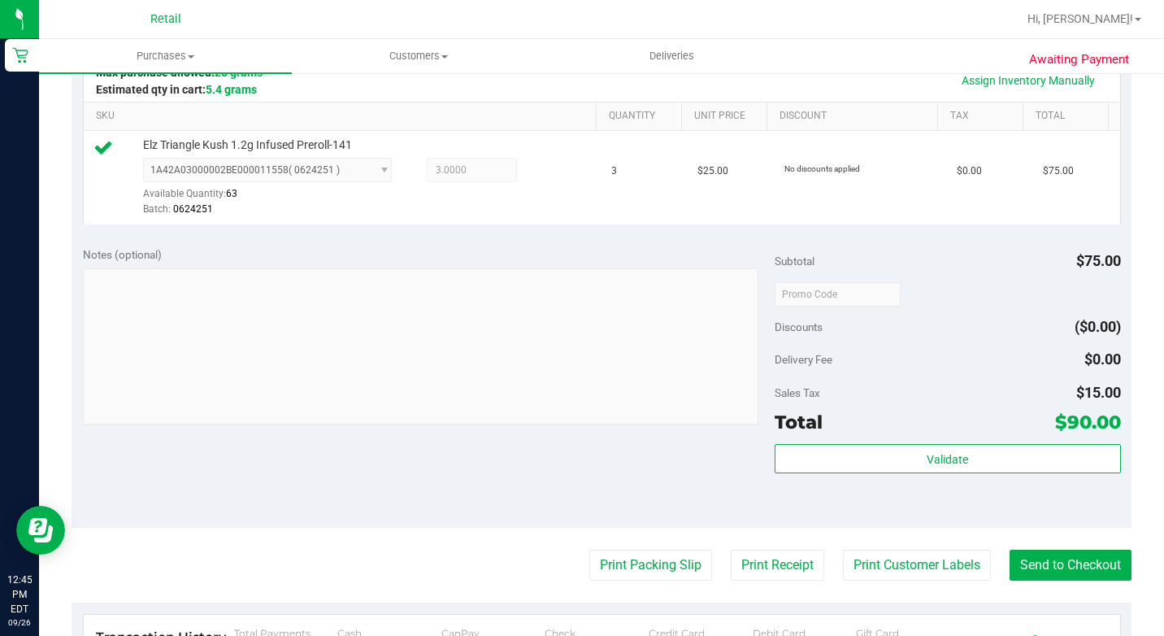
scroll to position [569, 0]
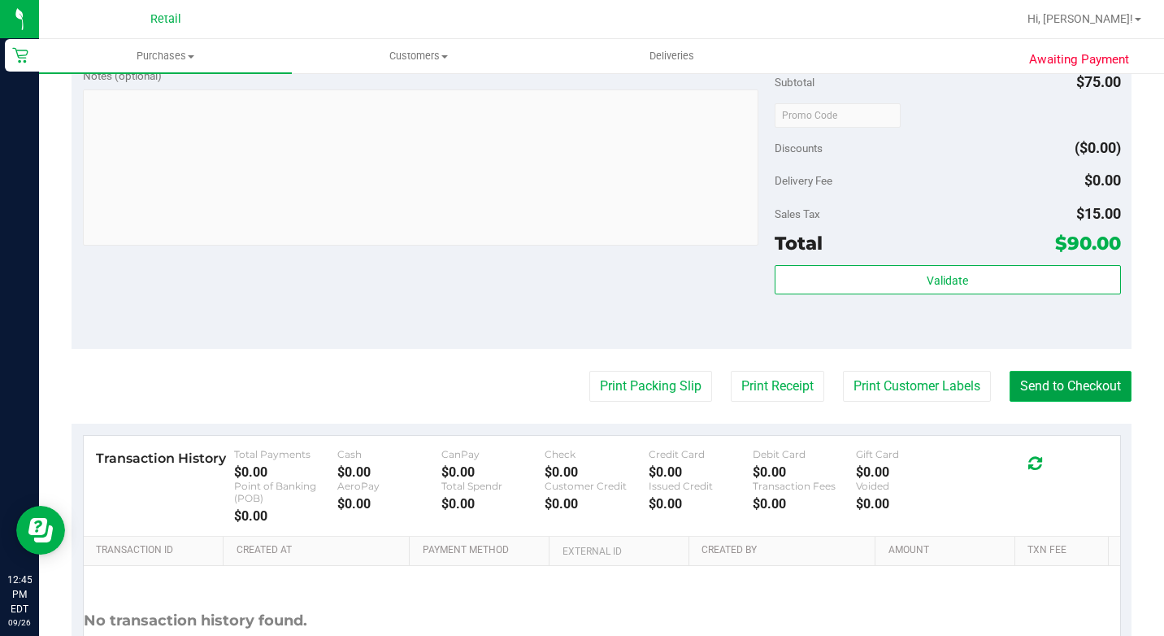
click at [1067, 402] on button "Send to Checkout" at bounding box center [1071, 386] width 122 height 31
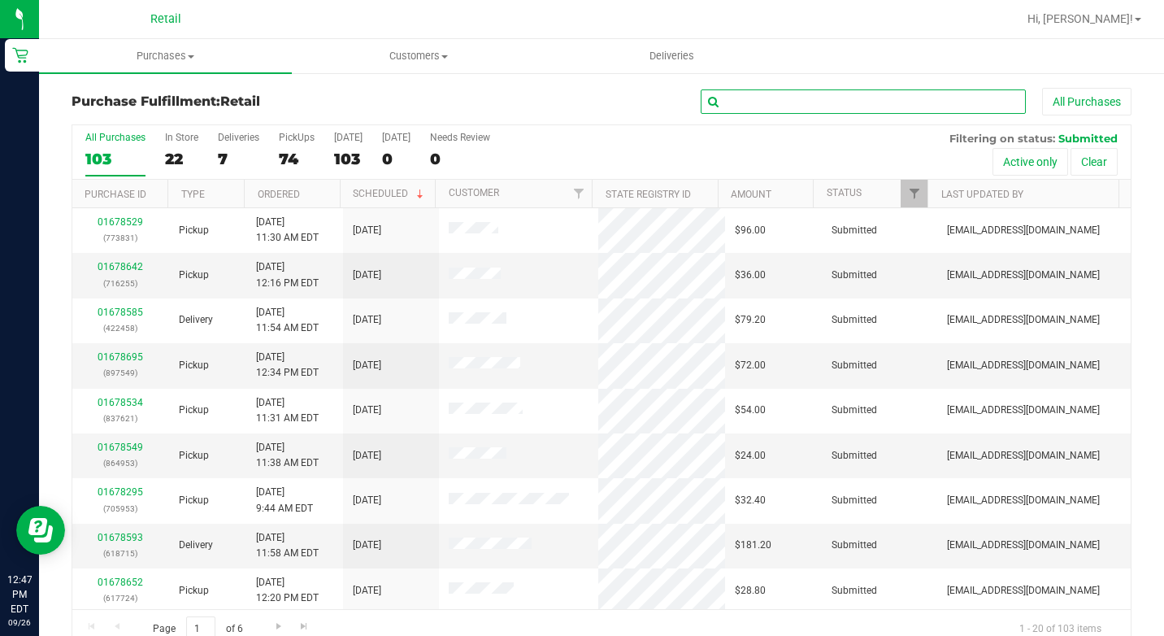
click at [757, 102] on input "text" at bounding box center [863, 101] width 325 height 24
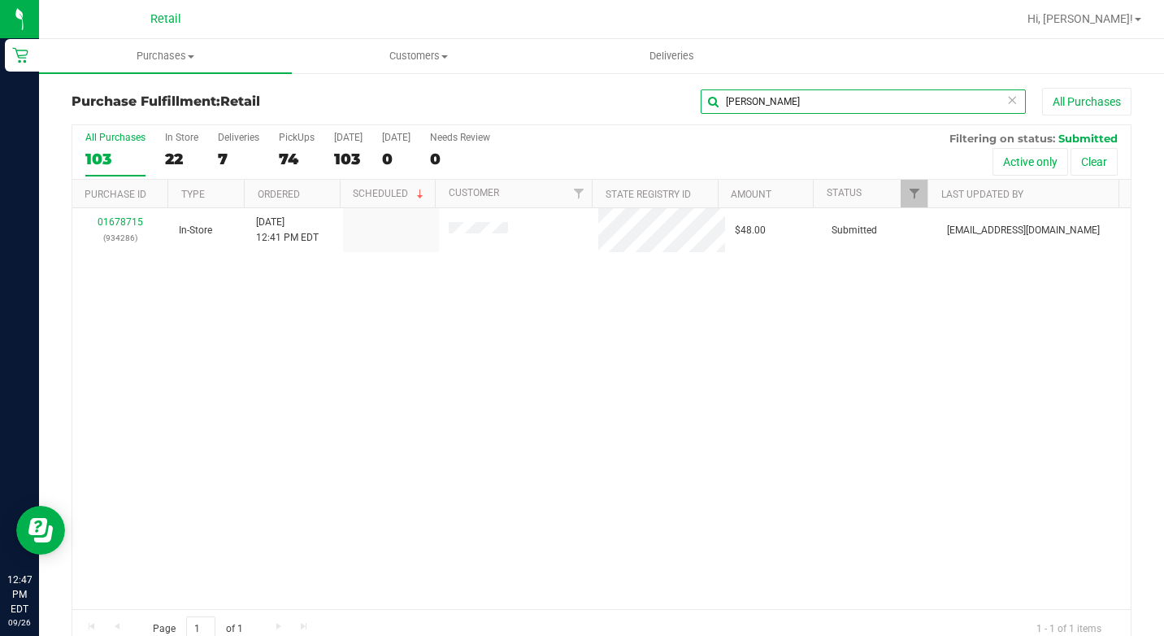
type input "[PERSON_NAME]"
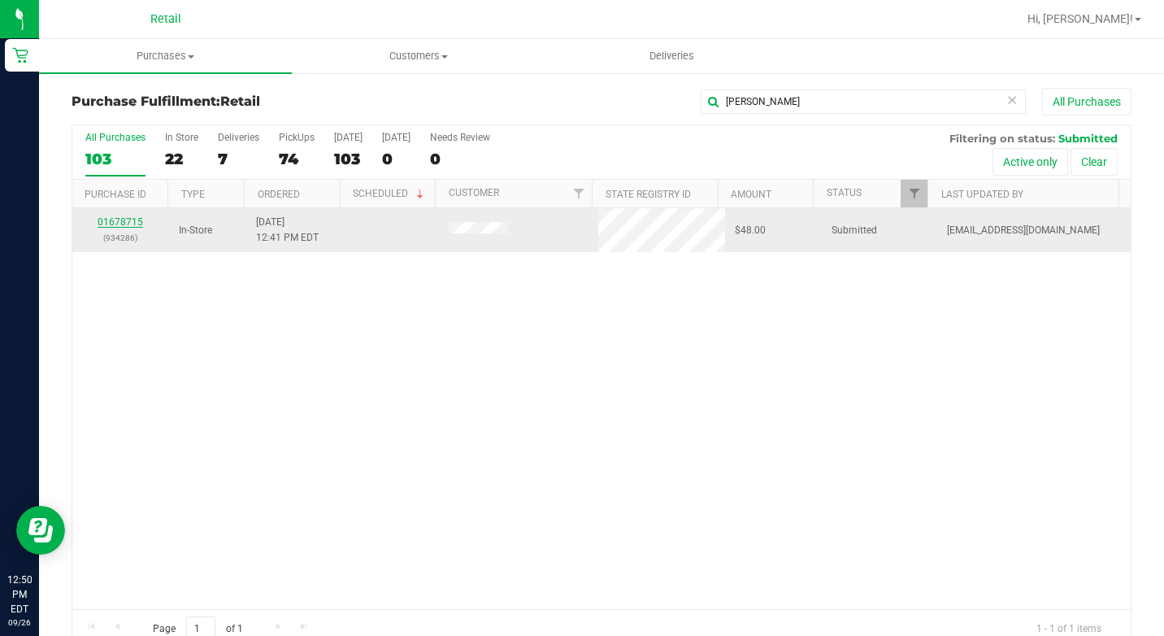
click at [122, 220] on link "01678715" at bounding box center [121, 221] width 46 height 11
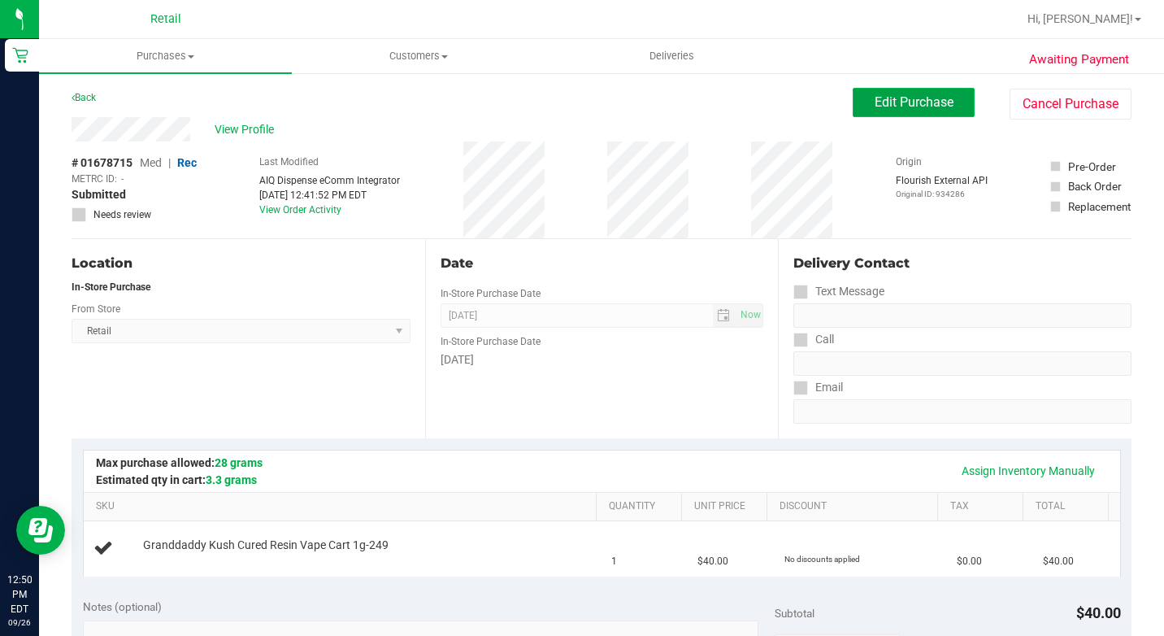
click at [875, 102] on span "Edit Purchase" at bounding box center [914, 101] width 79 height 15
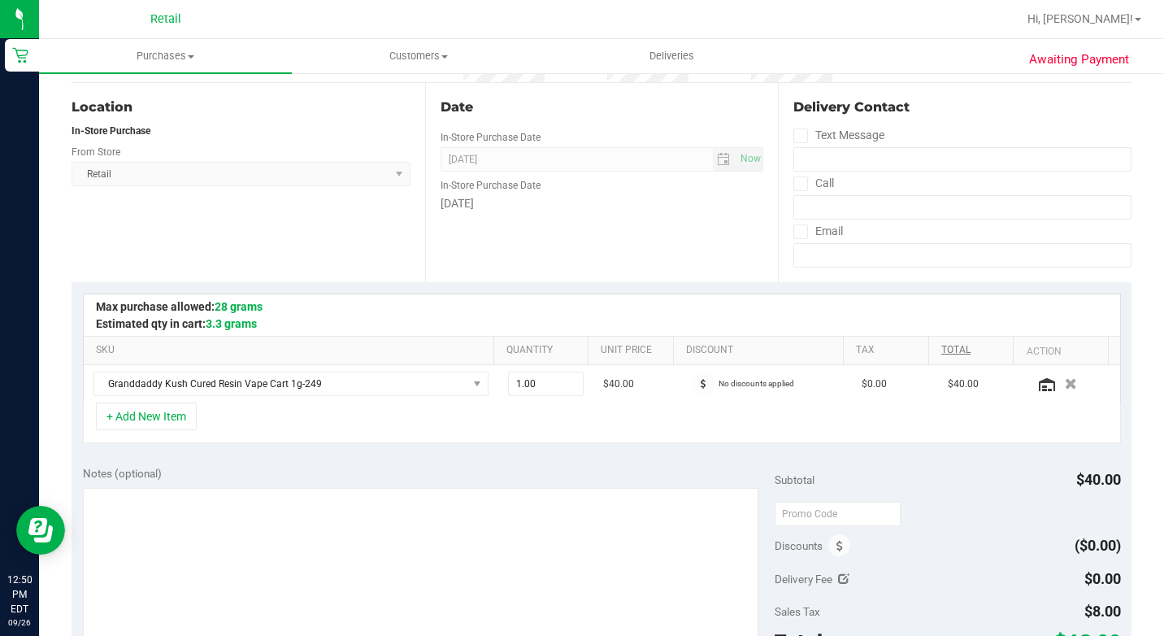
scroll to position [163, 0]
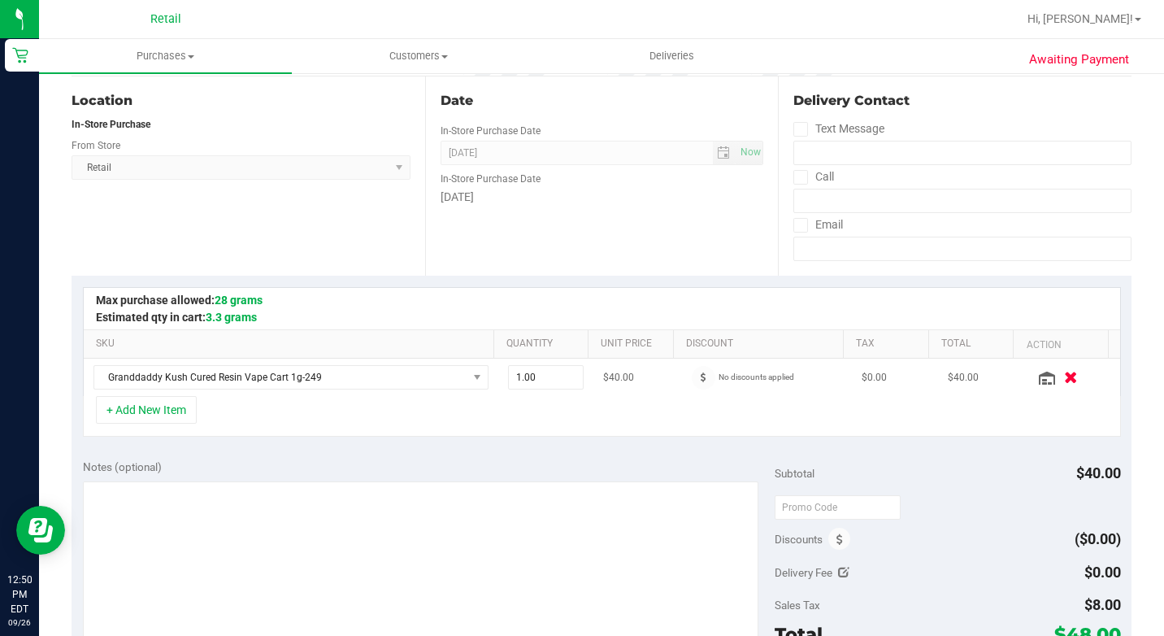
click at [1064, 380] on icon "button" at bounding box center [1071, 378] width 14 height 12
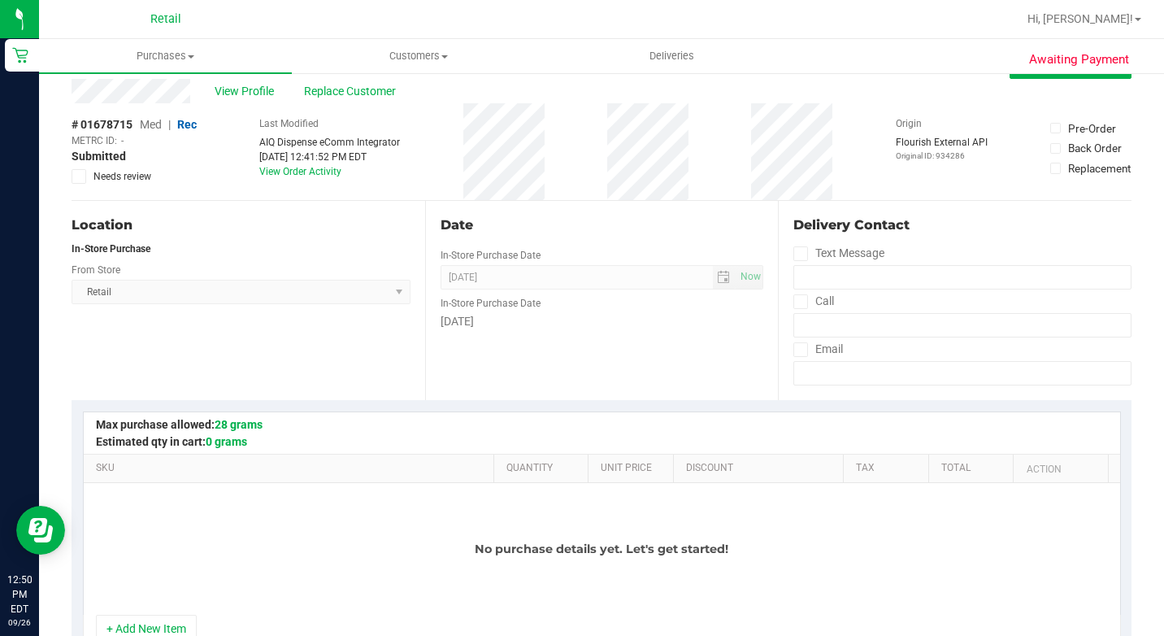
scroll to position [0, 0]
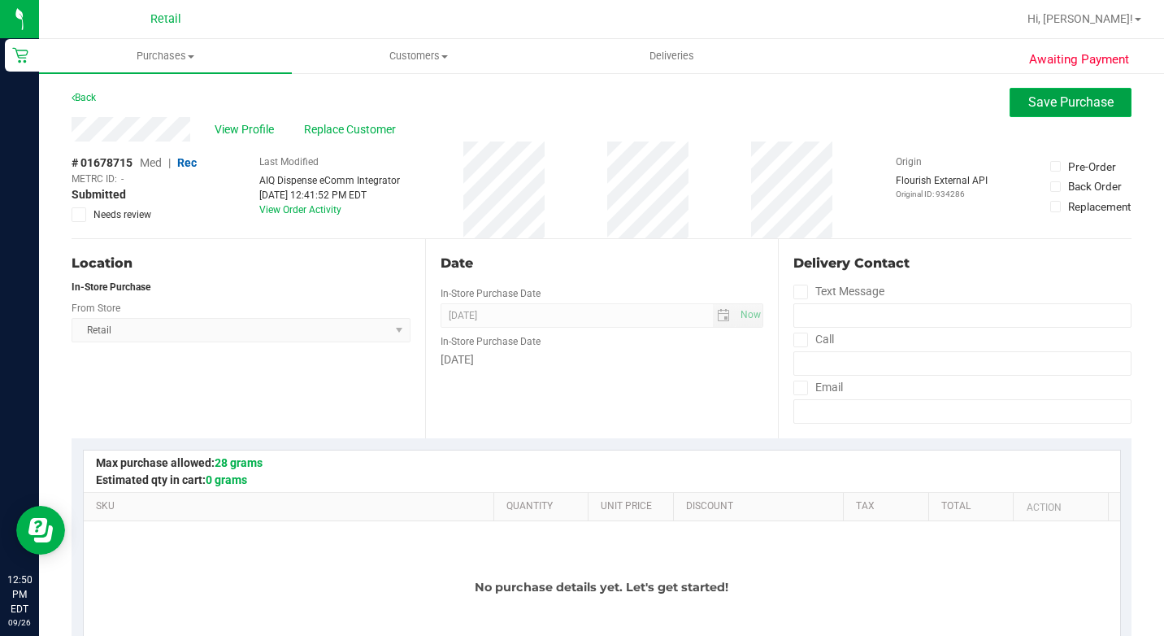
click at [1032, 111] on button "Save Purchase" at bounding box center [1071, 102] width 122 height 29
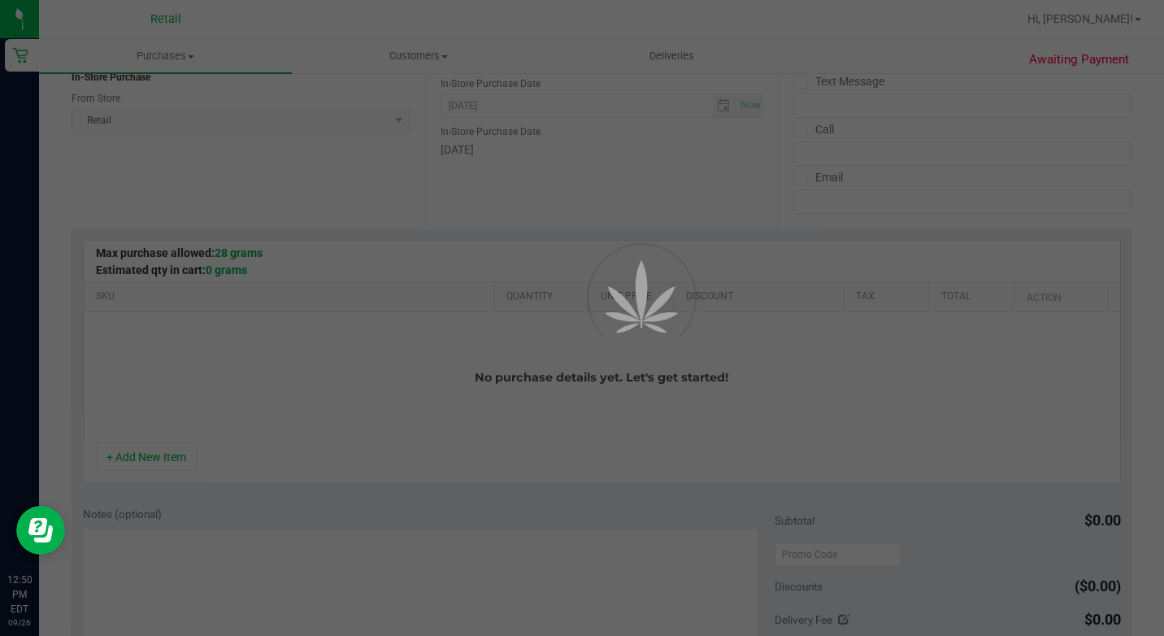
scroll to position [244, 0]
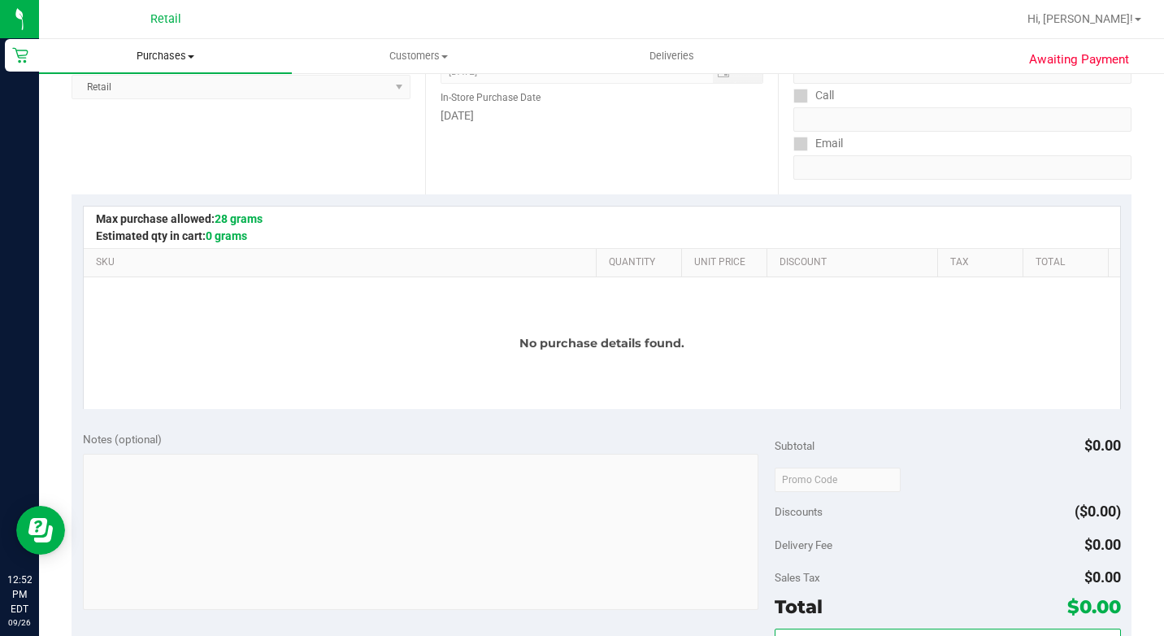
click at [184, 48] on uib-tab-heading "Purchases Summary of purchases Fulfillment All purchases" at bounding box center [165, 56] width 253 height 34
click at [182, 49] on span "Purchases" at bounding box center [165, 56] width 253 height 15
click at [184, 59] on span "Purchases" at bounding box center [165, 56] width 253 height 15
click at [172, 89] on li "Summary of purchases" at bounding box center [165, 99] width 253 height 20
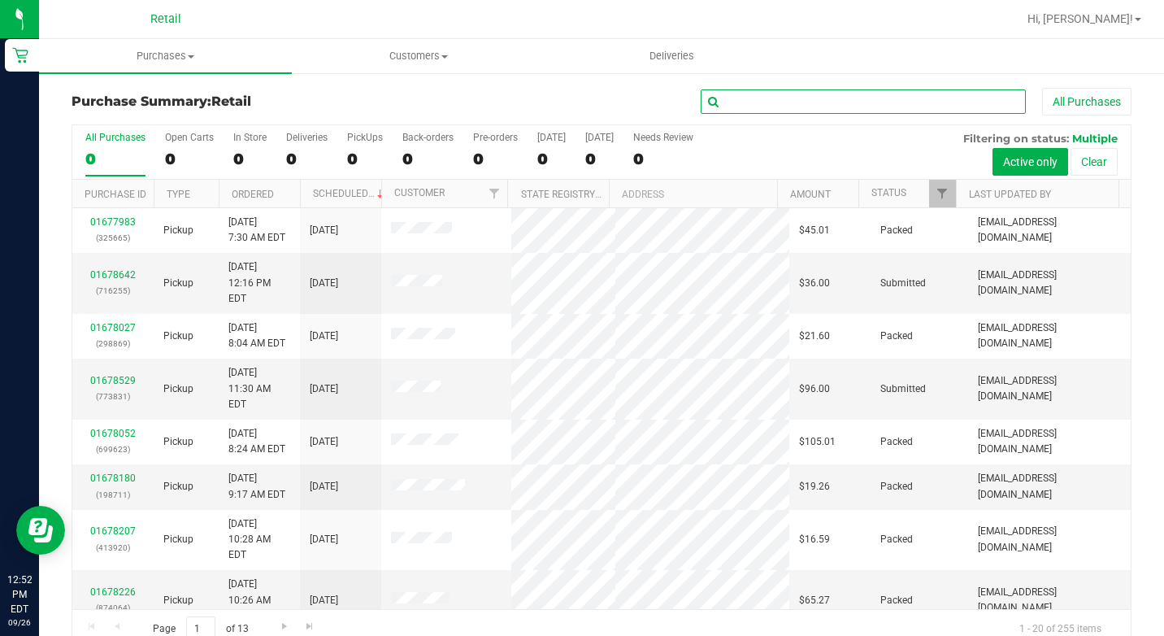
click at [868, 105] on input "text" at bounding box center [863, 101] width 325 height 24
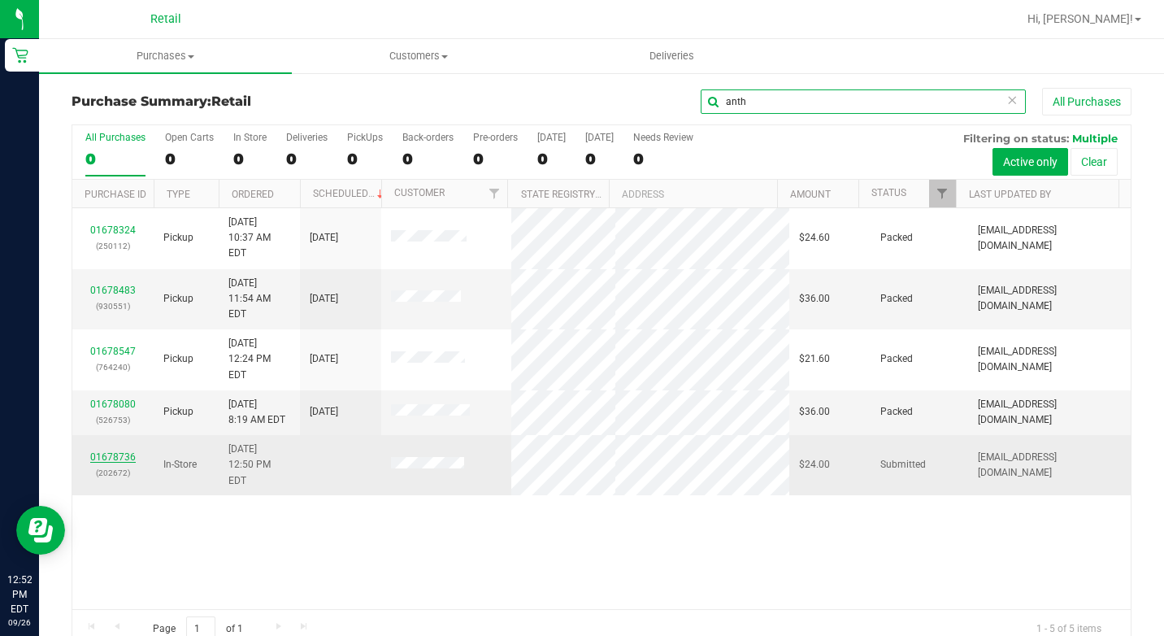
type input "anth"
click at [122, 451] on link "01678736" at bounding box center [113, 456] width 46 height 11
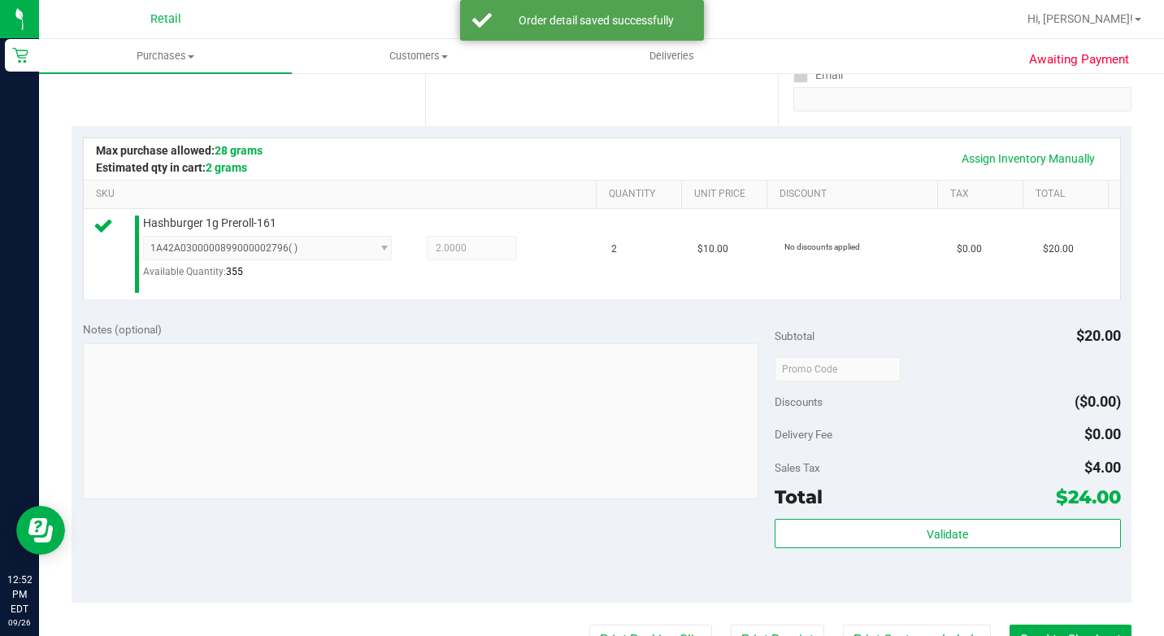
scroll to position [488, 0]
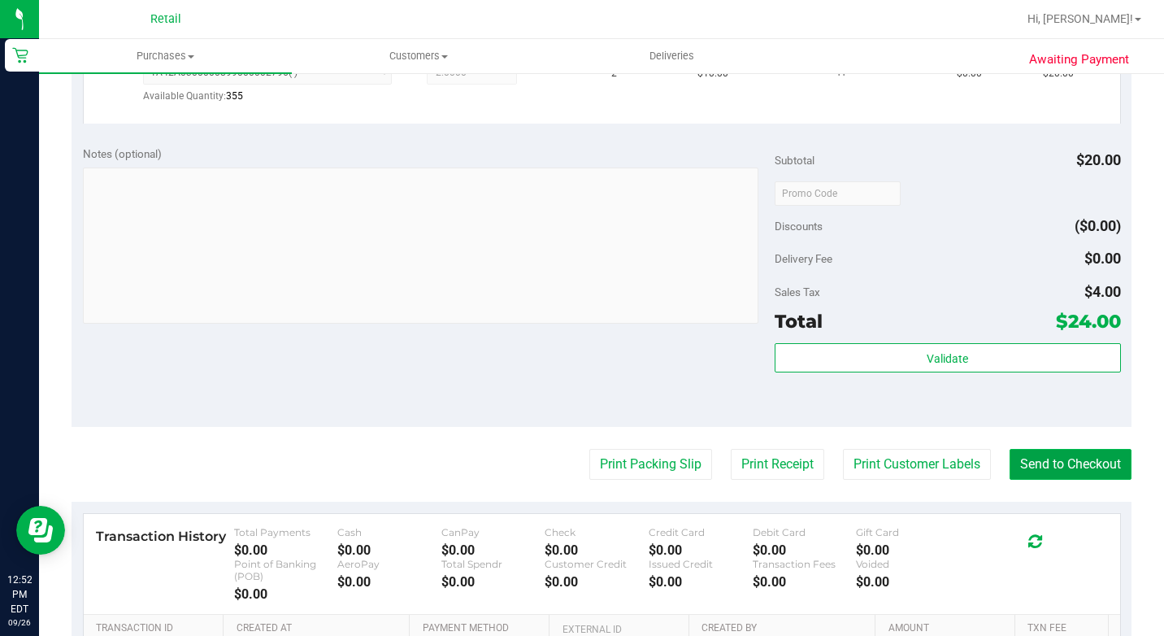
click at [1016, 480] on button "Send to Checkout" at bounding box center [1071, 464] width 122 height 31
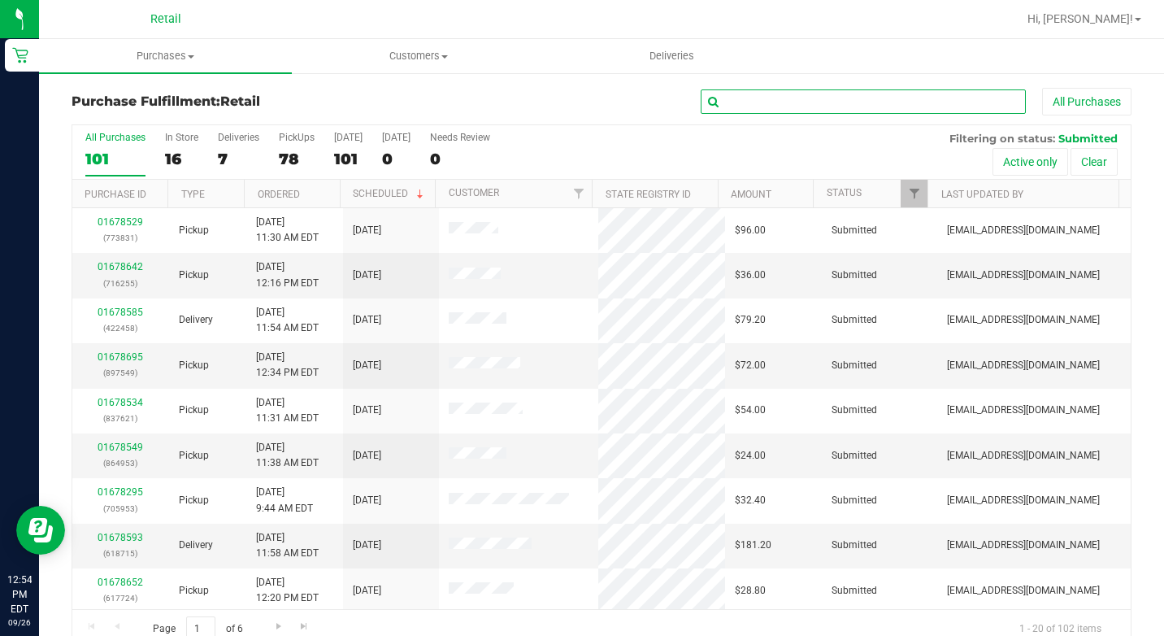
click at [768, 102] on input "text" at bounding box center [863, 101] width 325 height 24
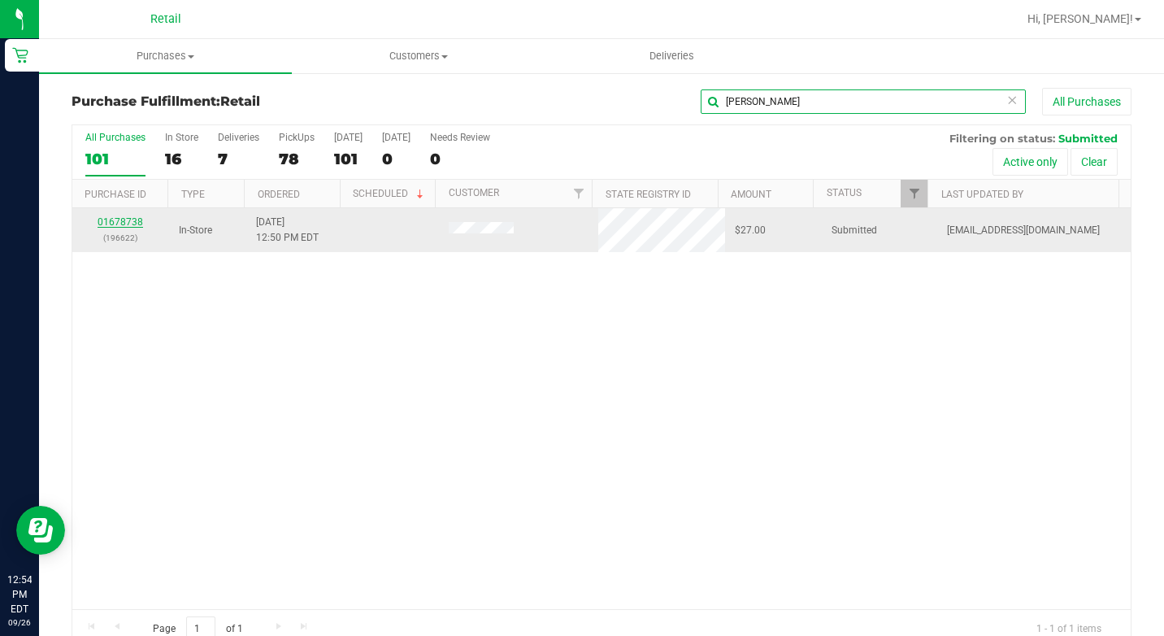
type input "[PERSON_NAME]"
click at [123, 223] on link "01678738" at bounding box center [121, 221] width 46 height 11
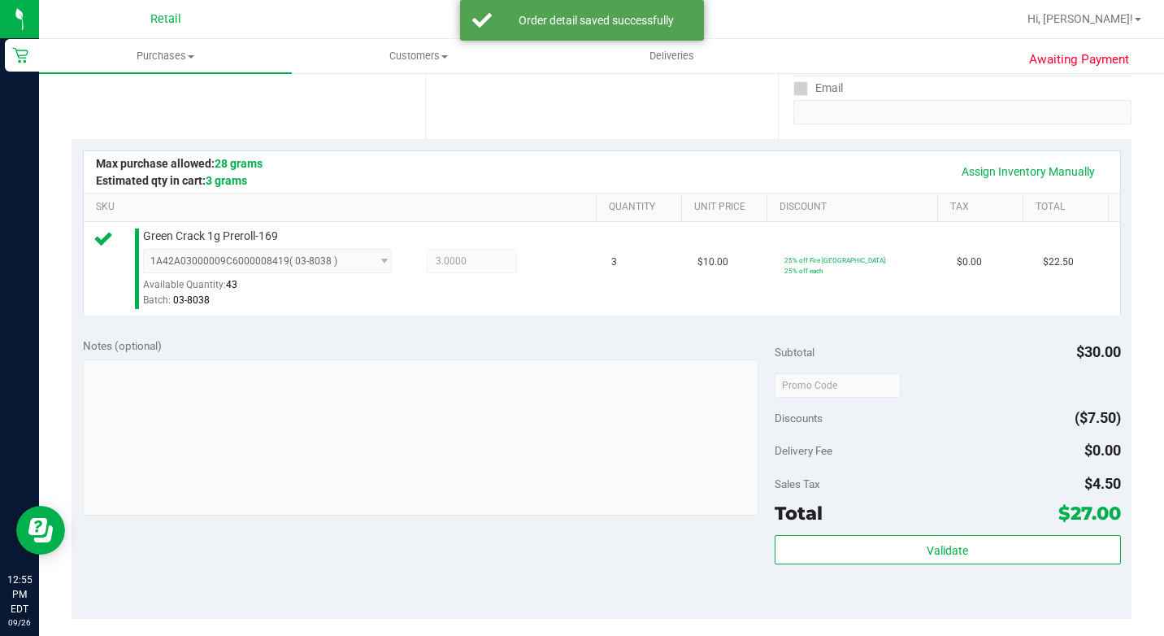
scroll to position [729, 0]
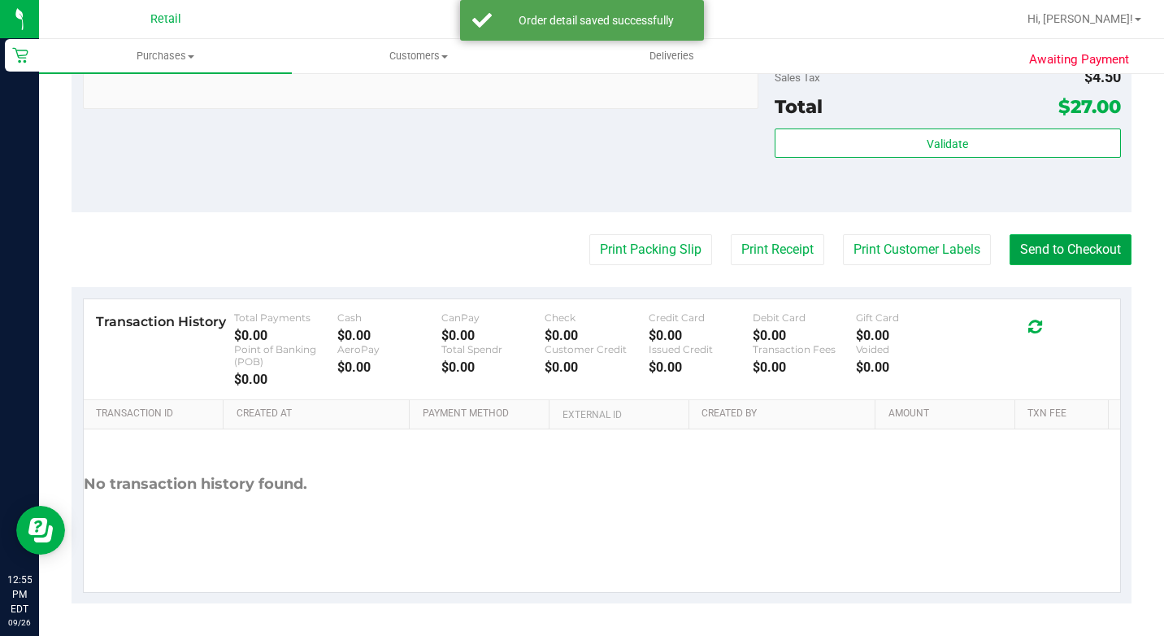
click at [1057, 249] on button "Send to Checkout" at bounding box center [1071, 249] width 122 height 31
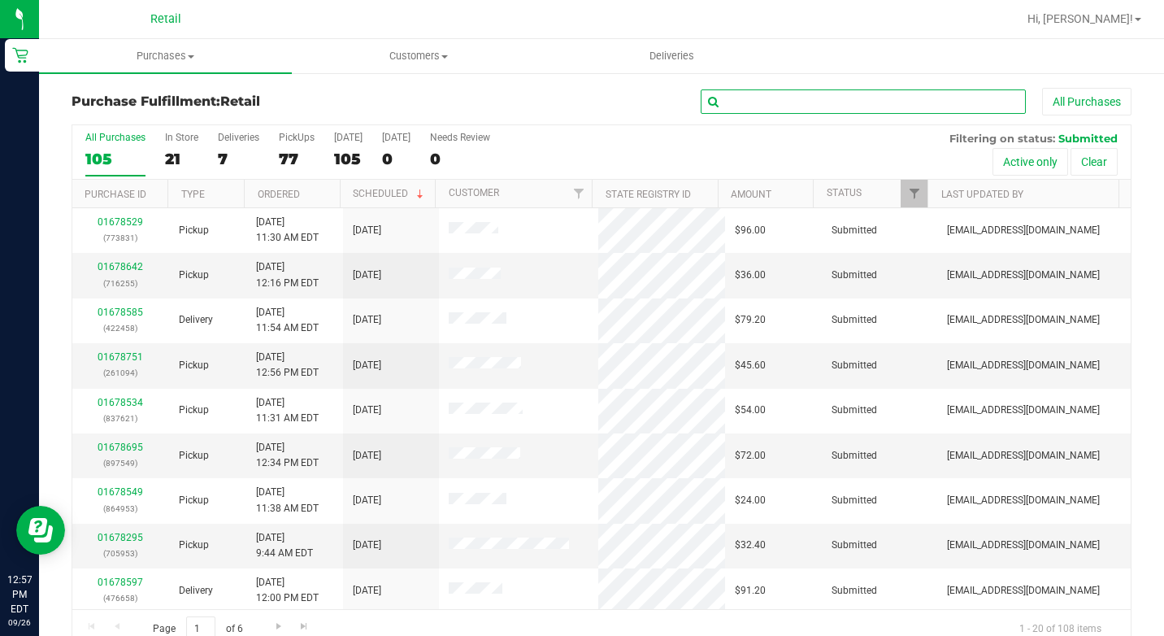
click at [733, 101] on input "text" at bounding box center [863, 101] width 325 height 24
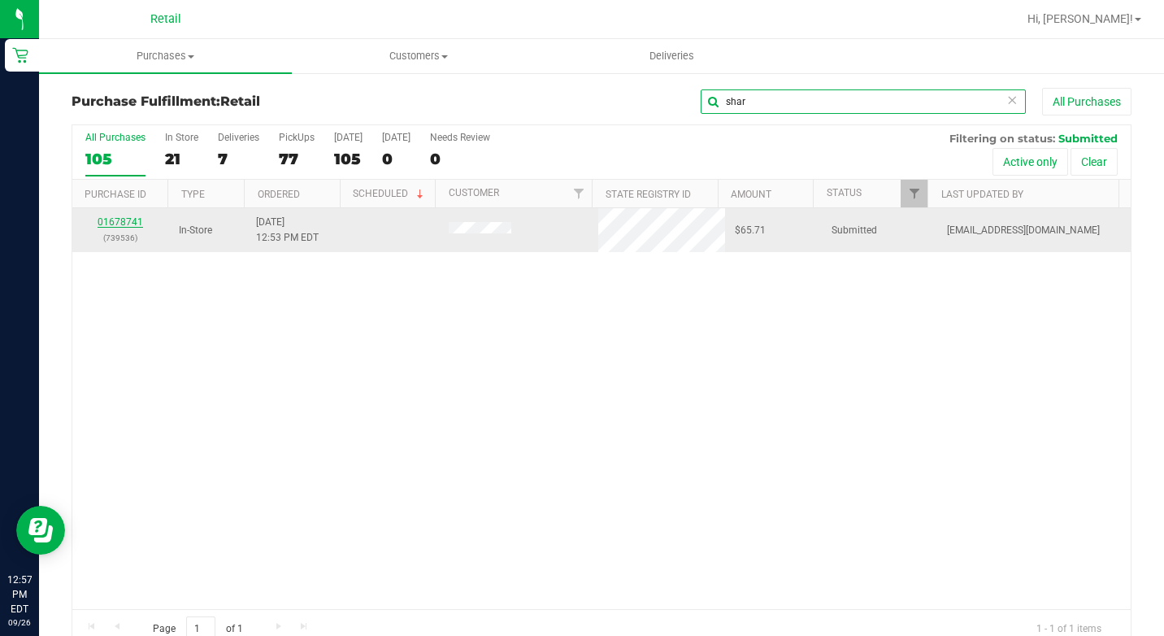
type input "shar"
click at [130, 223] on link "01678741" at bounding box center [121, 221] width 46 height 11
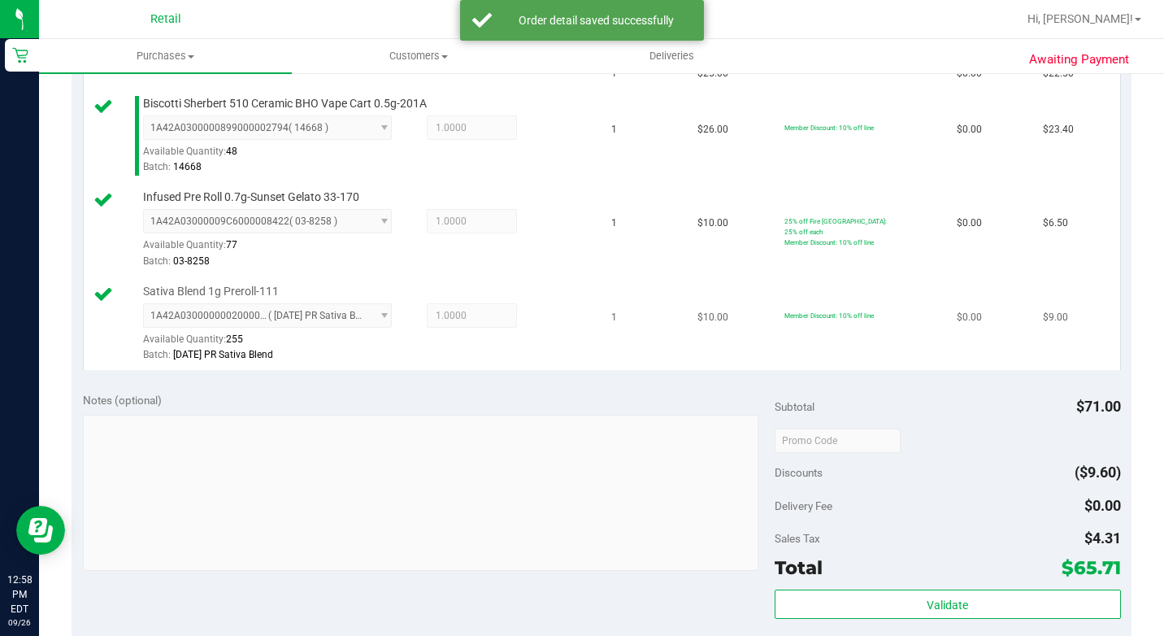
scroll to position [732, 0]
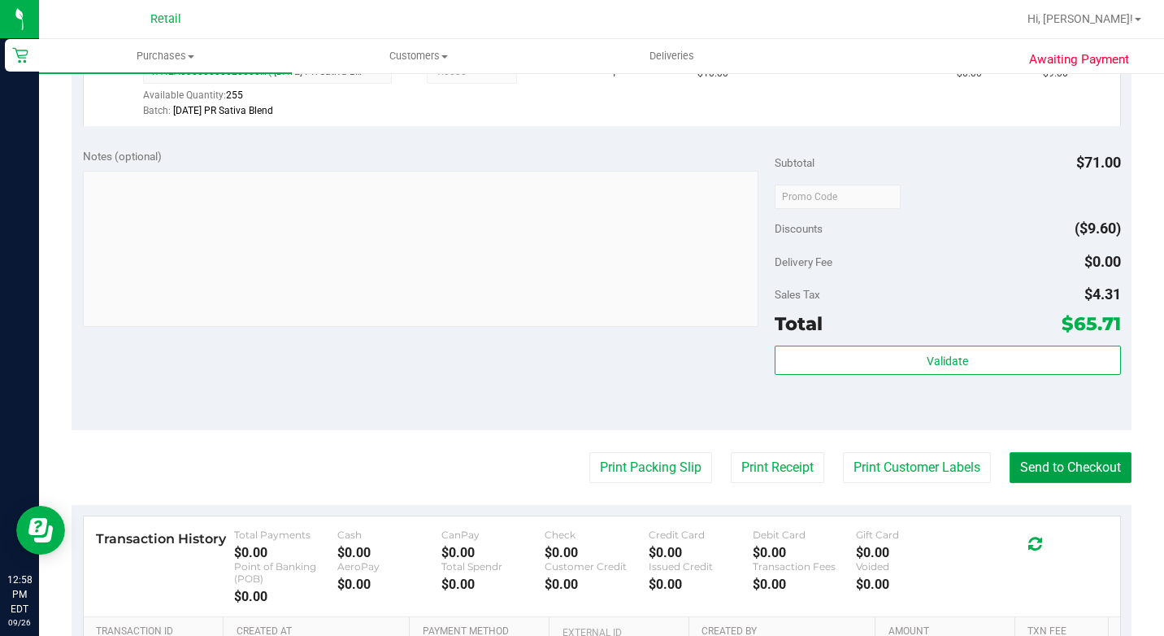
click at [1040, 483] on button "Send to Checkout" at bounding box center [1071, 467] width 122 height 31
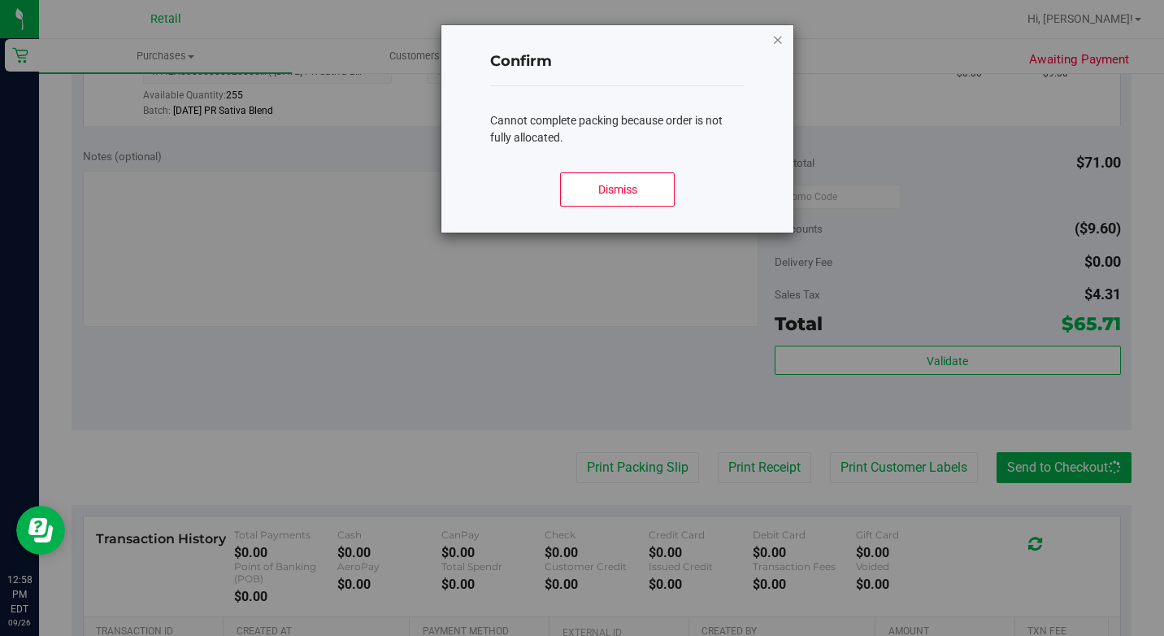
click at [780, 39] on icon "Close modal" at bounding box center [777, 39] width 11 height 20
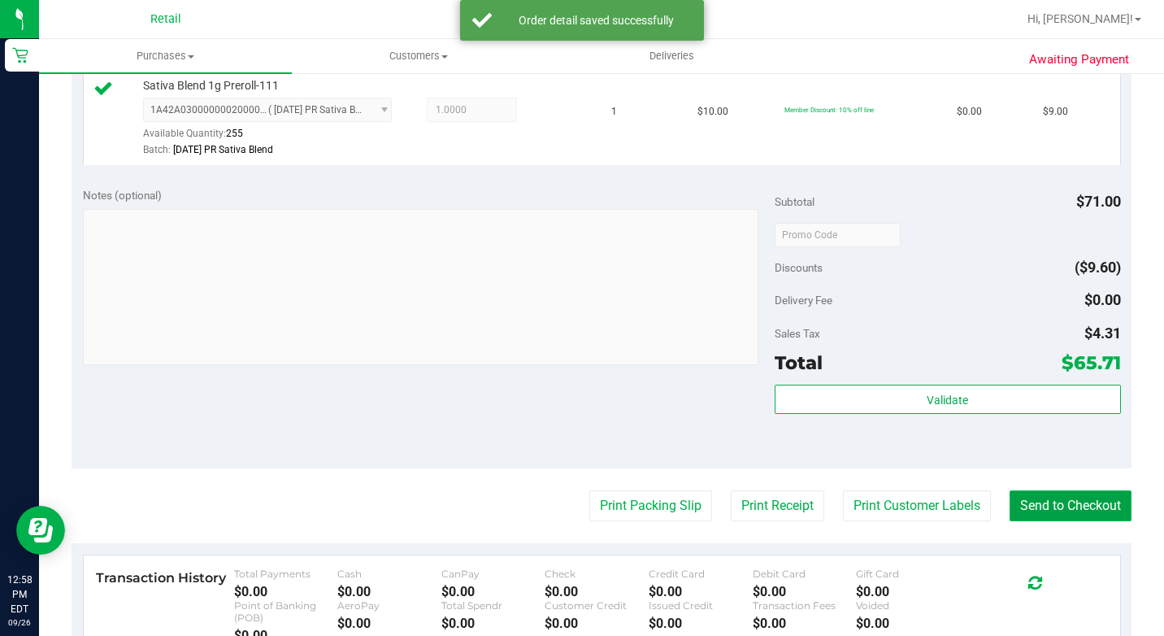
click at [1046, 521] on button "Send to Checkout" at bounding box center [1071, 505] width 122 height 31
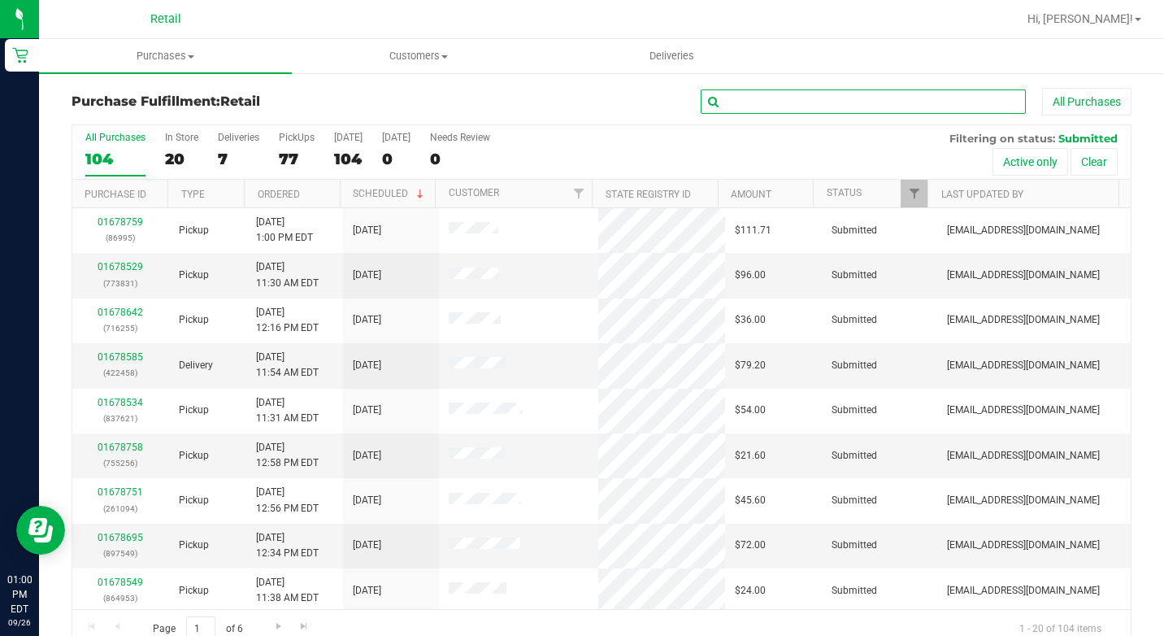
click at [804, 104] on input "text" at bounding box center [863, 101] width 325 height 24
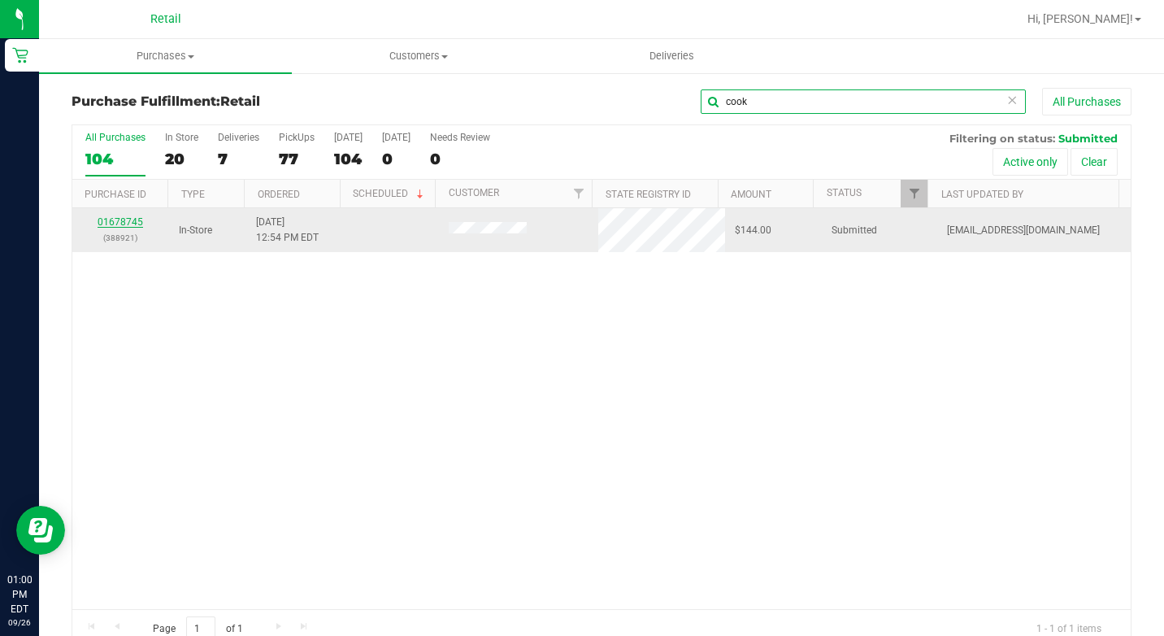
type input "cook"
click at [119, 221] on link "01678745" at bounding box center [121, 221] width 46 height 11
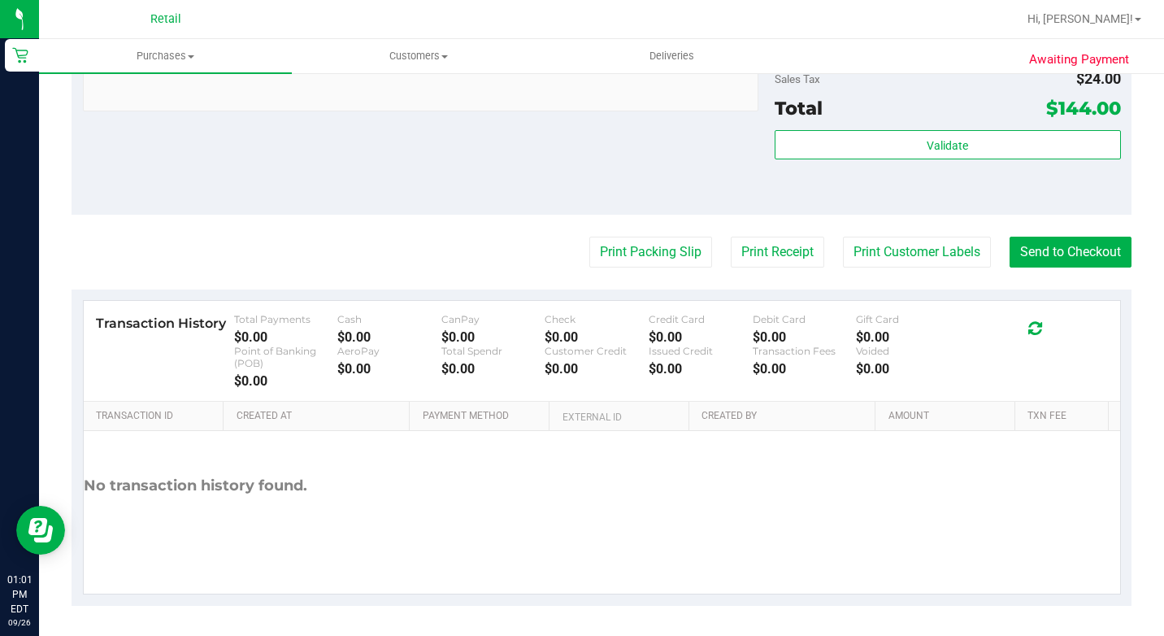
scroll to position [894, 0]
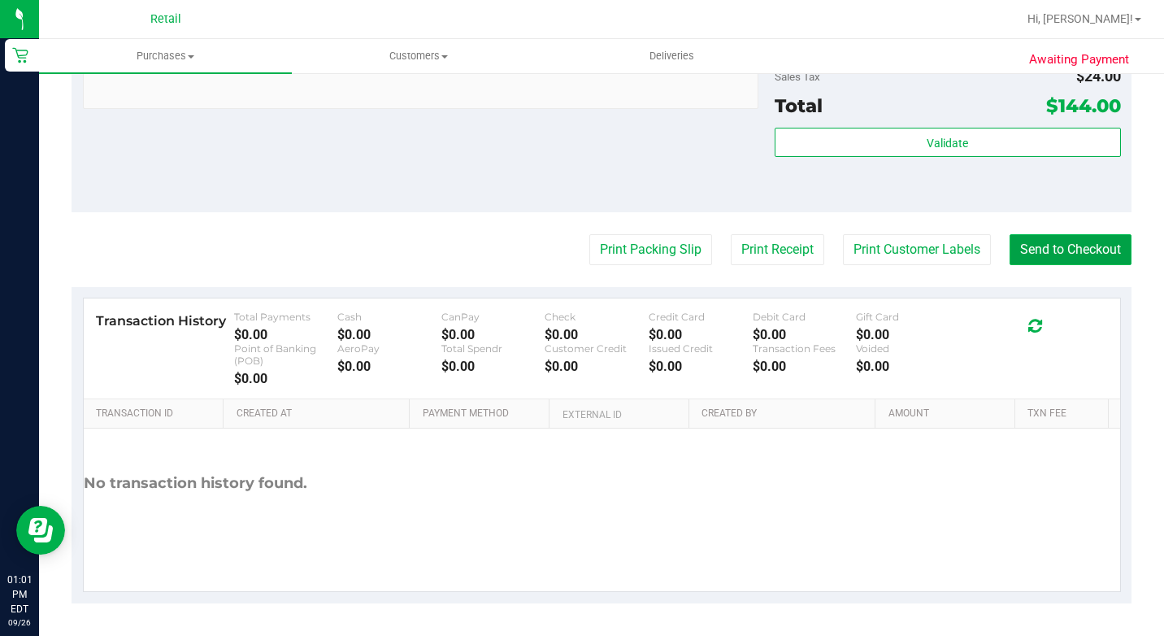
click at [1066, 265] on button "Send to Checkout" at bounding box center [1071, 249] width 122 height 31
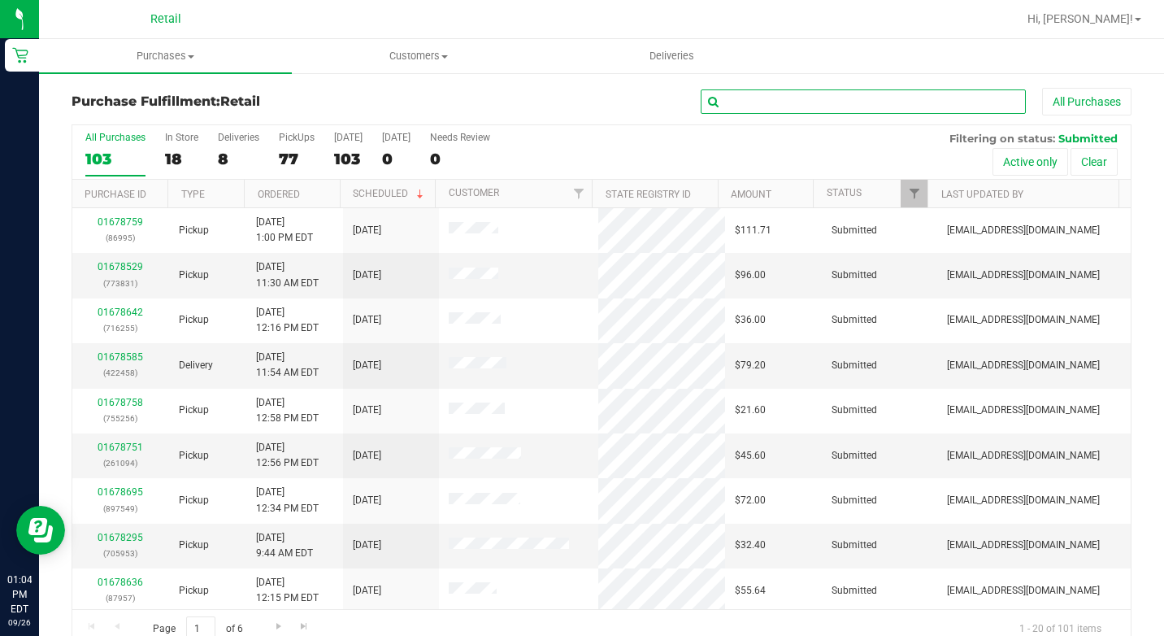
click at [782, 105] on input "text" at bounding box center [863, 101] width 325 height 24
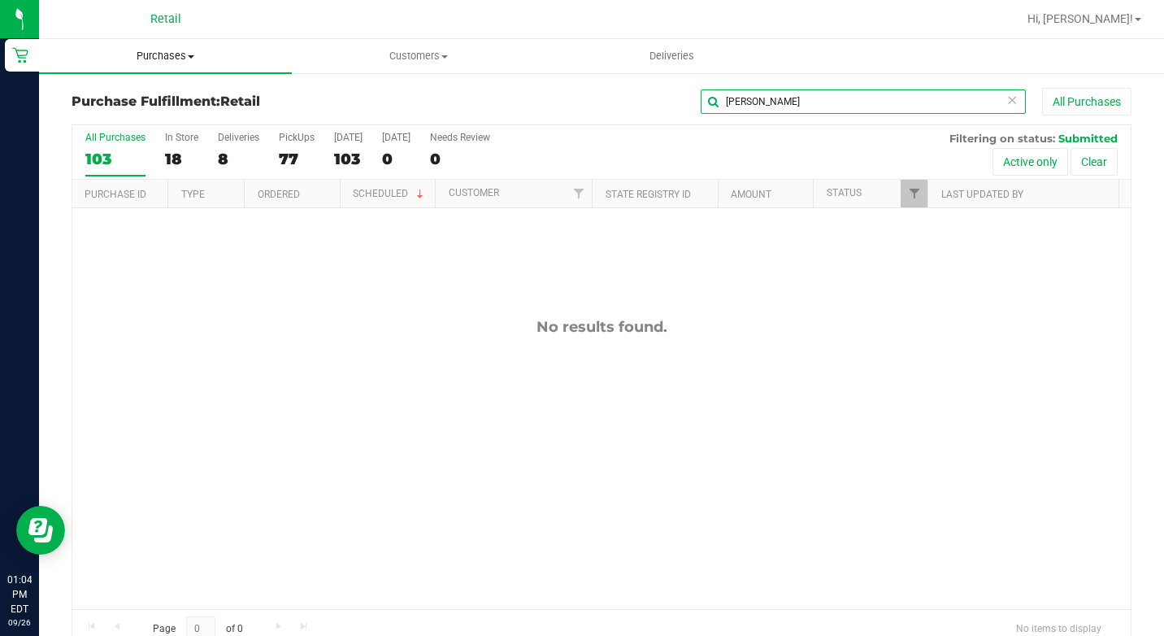
type input "[PERSON_NAME]"
click at [188, 52] on span "Purchases" at bounding box center [165, 56] width 253 height 15
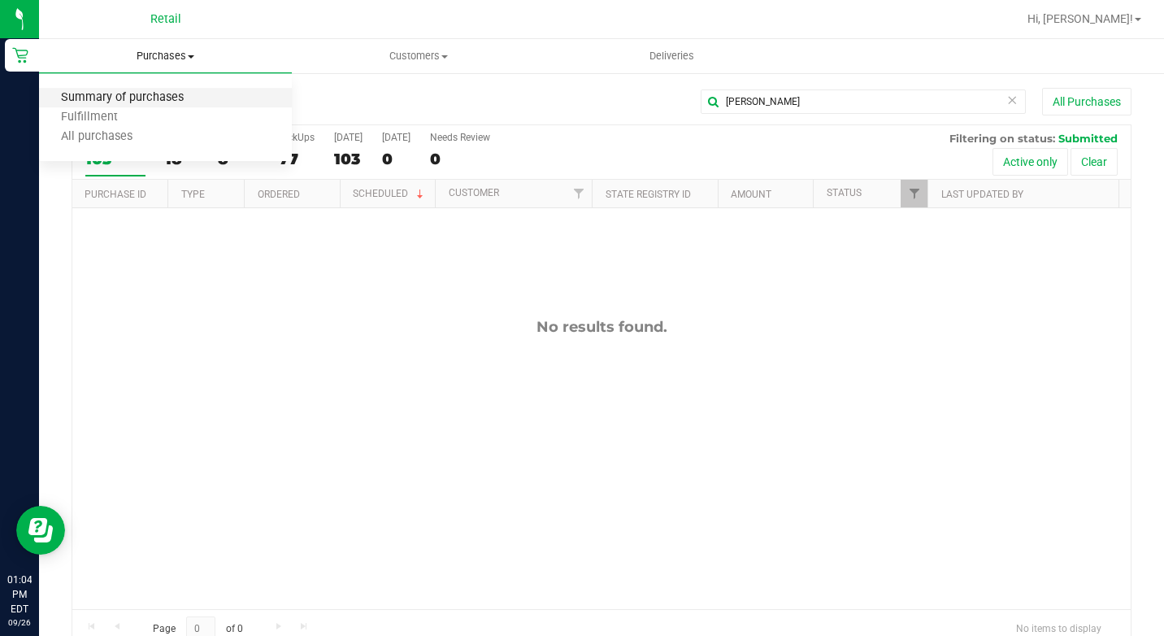
click at [181, 94] on span "Summary of purchases" at bounding box center [122, 98] width 167 height 14
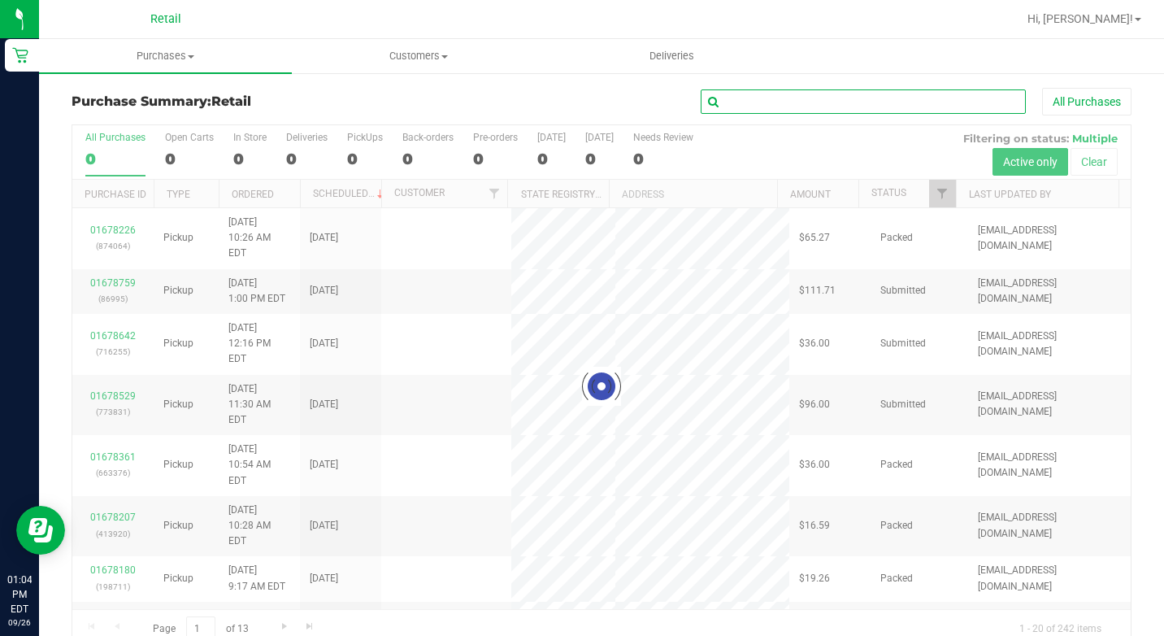
click at [800, 102] on input "text" at bounding box center [863, 101] width 325 height 24
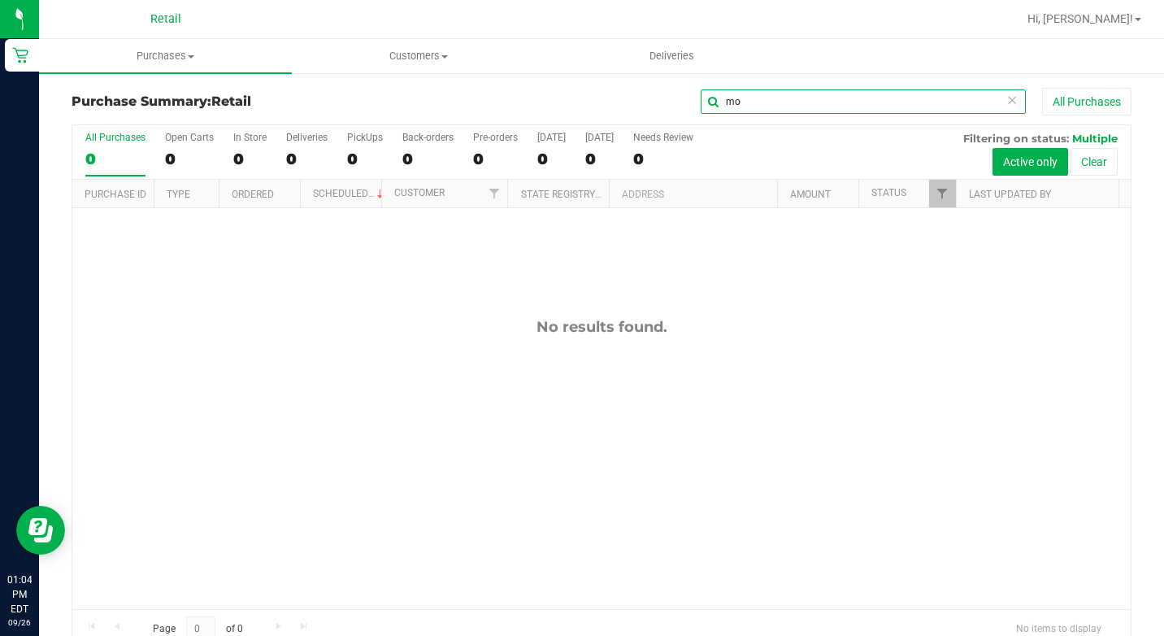
type input "m"
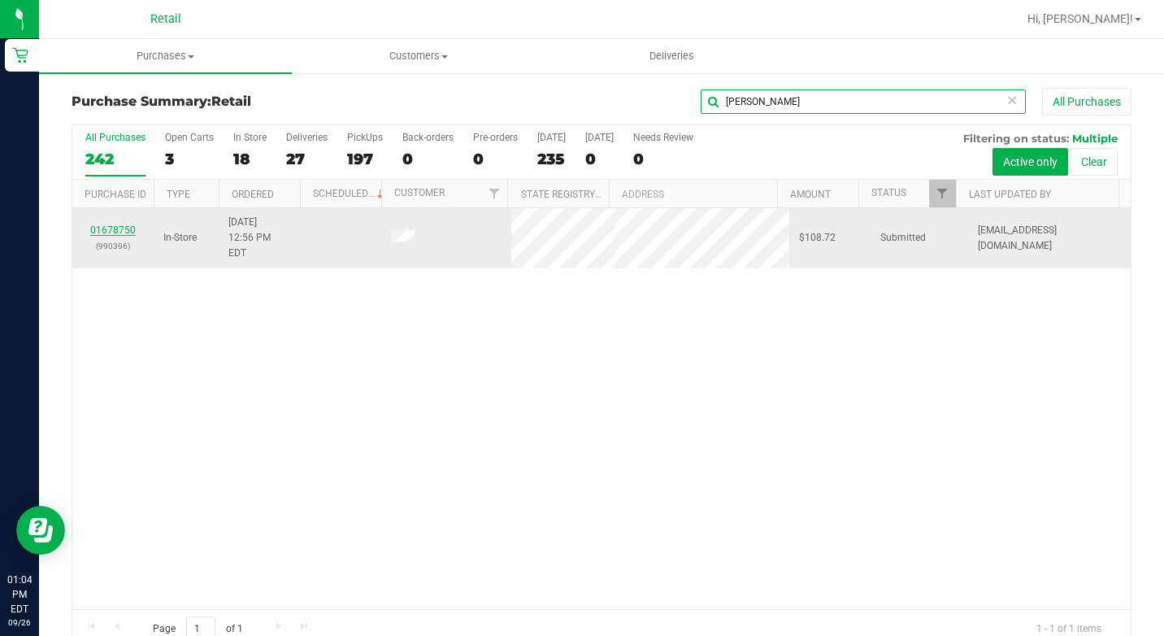
type input "[PERSON_NAME]"
click at [116, 224] on link "01678750" at bounding box center [113, 229] width 46 height 11
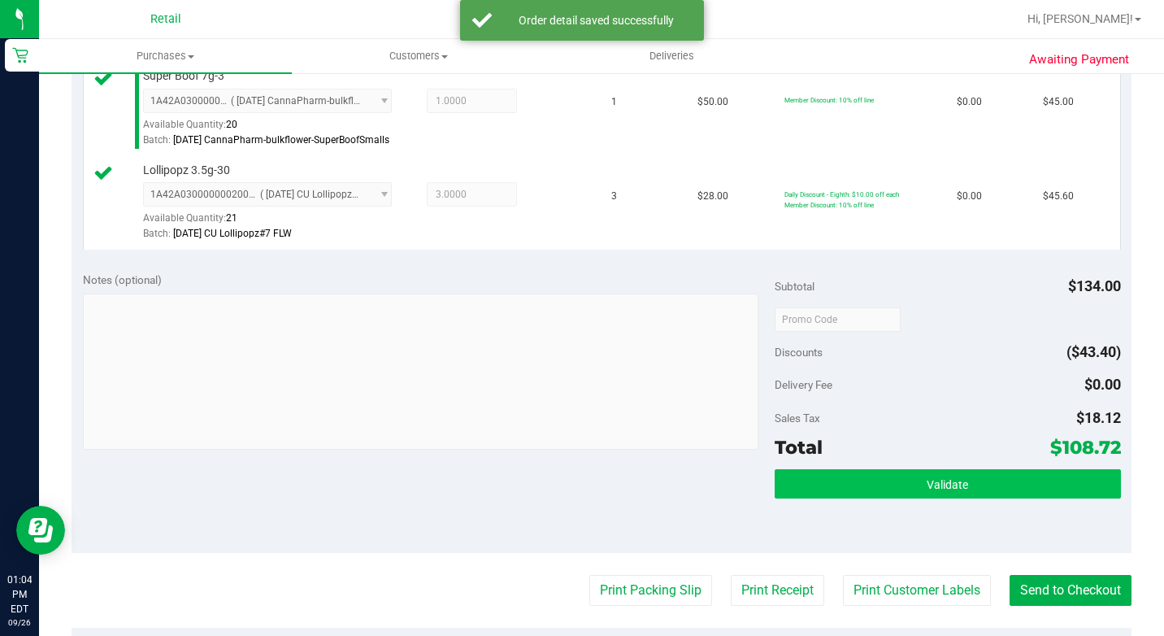
scroll to position [488, 0]
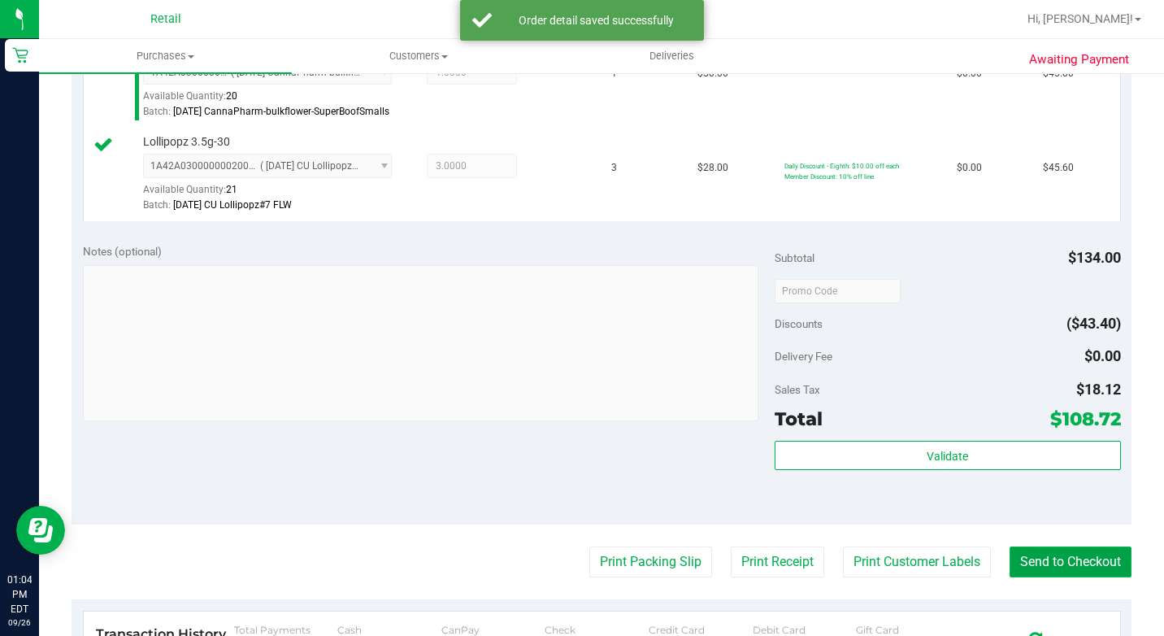
click at [1063, 577] on button "Send to Checkout" at bounding box center [1071, 561] width 122 height 31
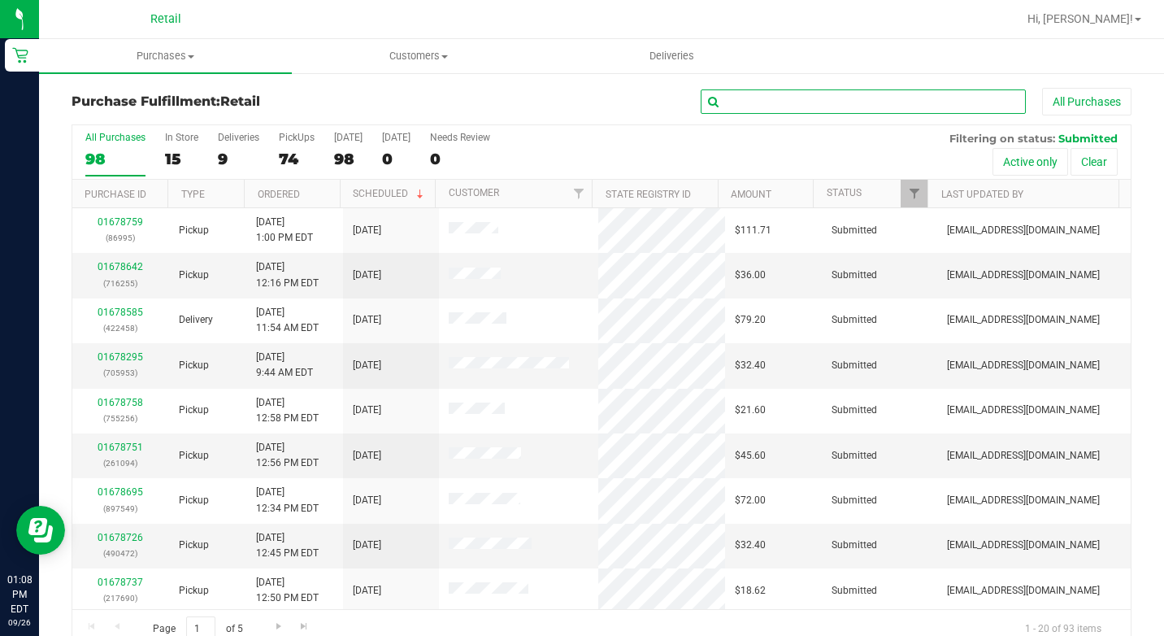
click at [759, 98] on input "text" at bounding box center [863, 101] width 325 height 24
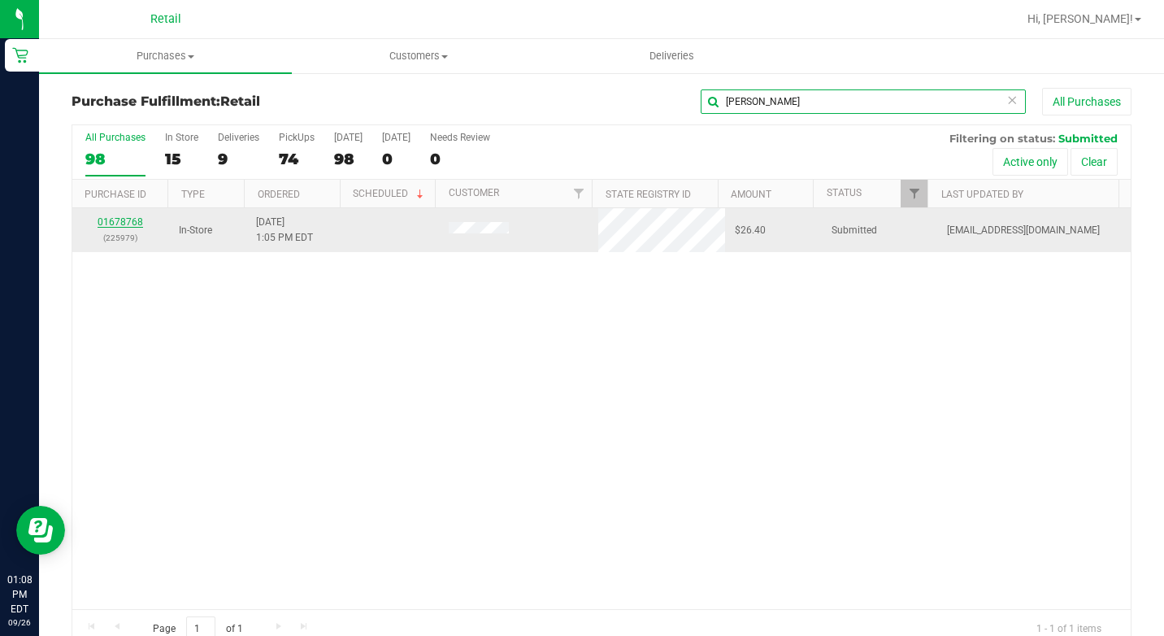
type input "[PERSON_NAME]"
click at [128, 218] on link "01678768" at bounding box center [121, 221] width 46 height 11
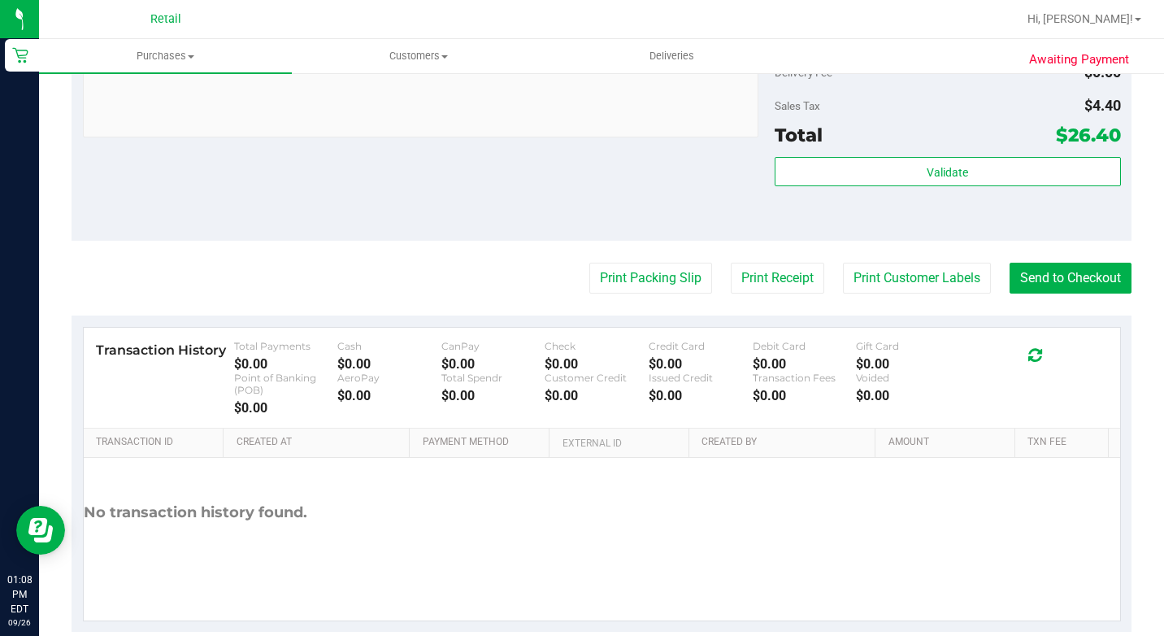
scroll to position [724, 0]
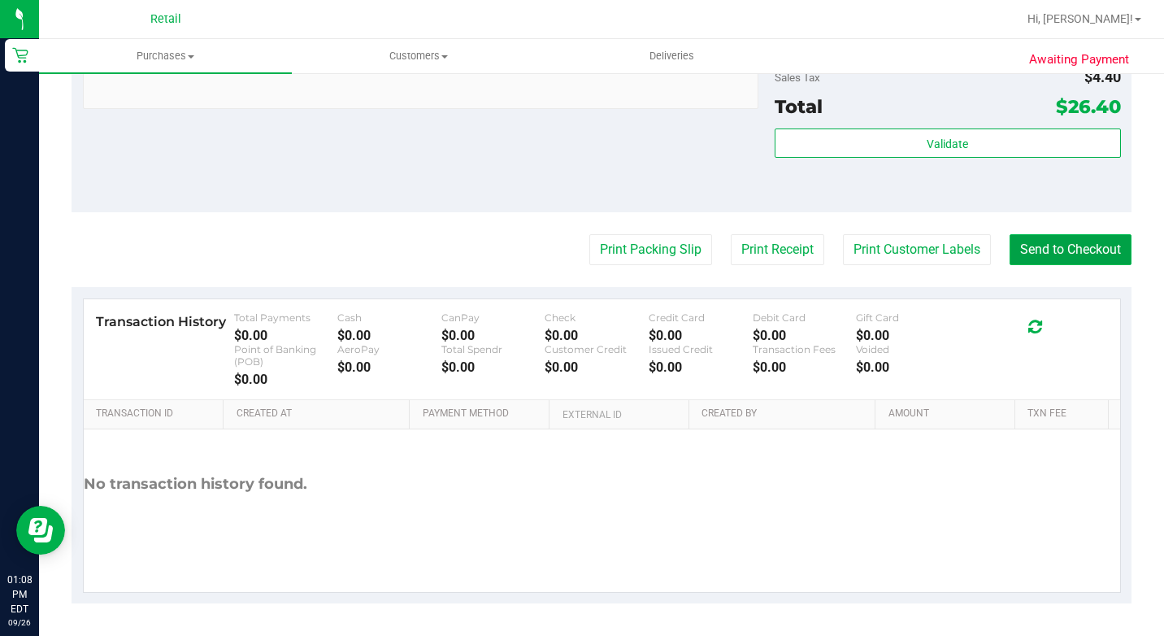
click at [1051, 260] on button "Send to Checkout" at bounding box center [1071, 249] width 122 height 31
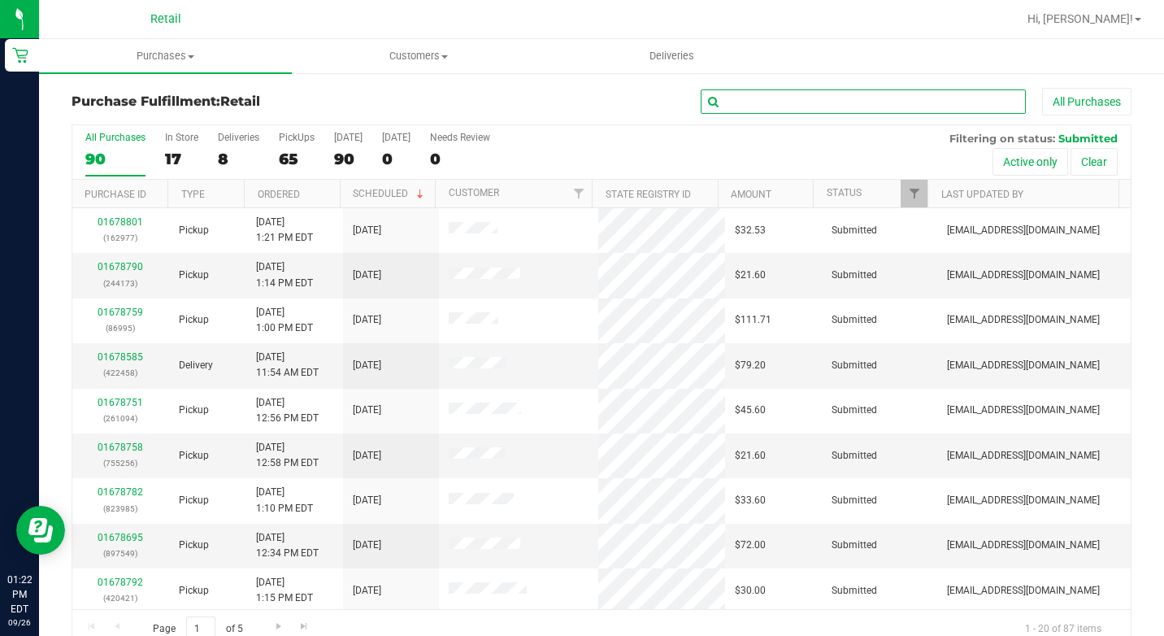
click at [783, 104] on input "text" at bounding box center [863, 101] width 325 height 24
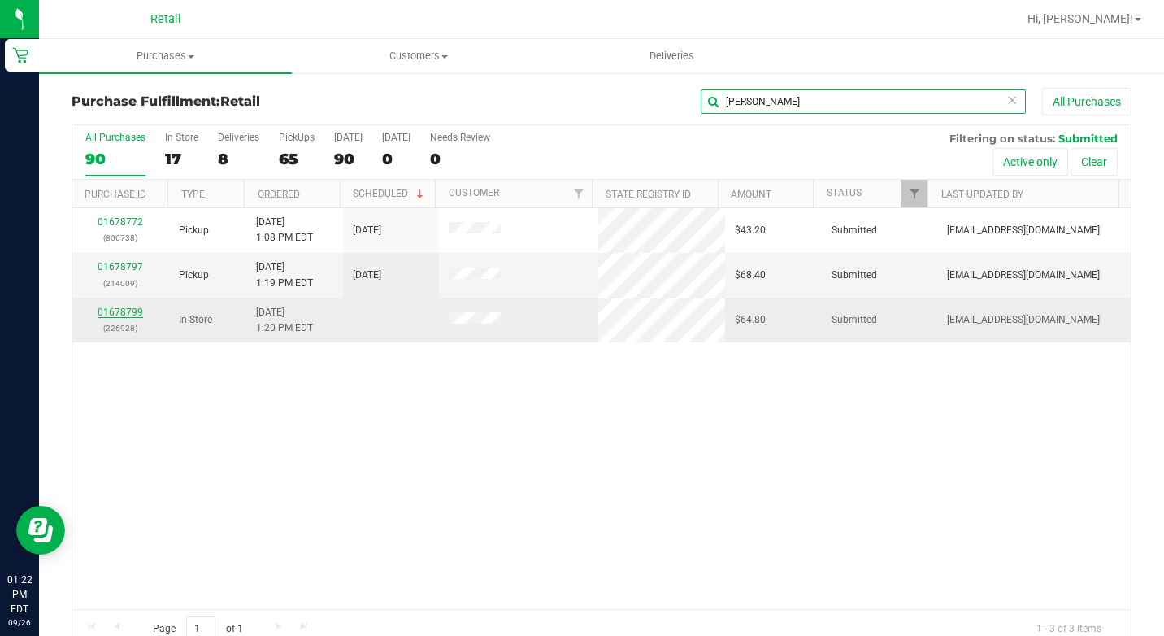
type input "[PERSON_NAME]"
click at [126, 312] on link "01678799" at bounding box center [121, 312] width 46 height 11
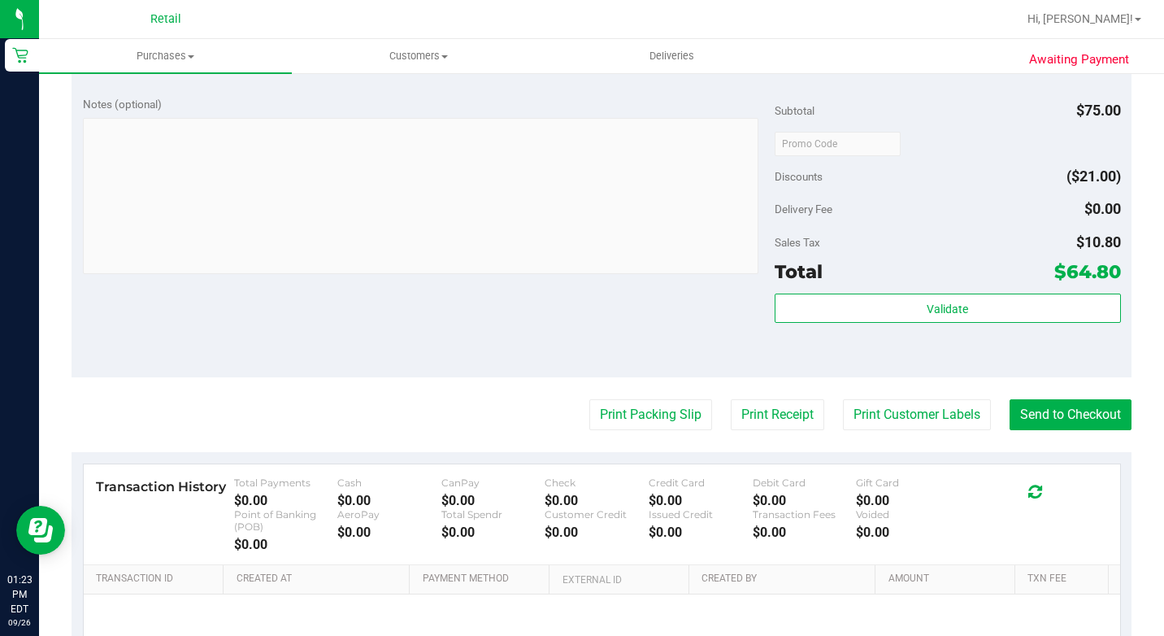
scroll to position [569, 0]
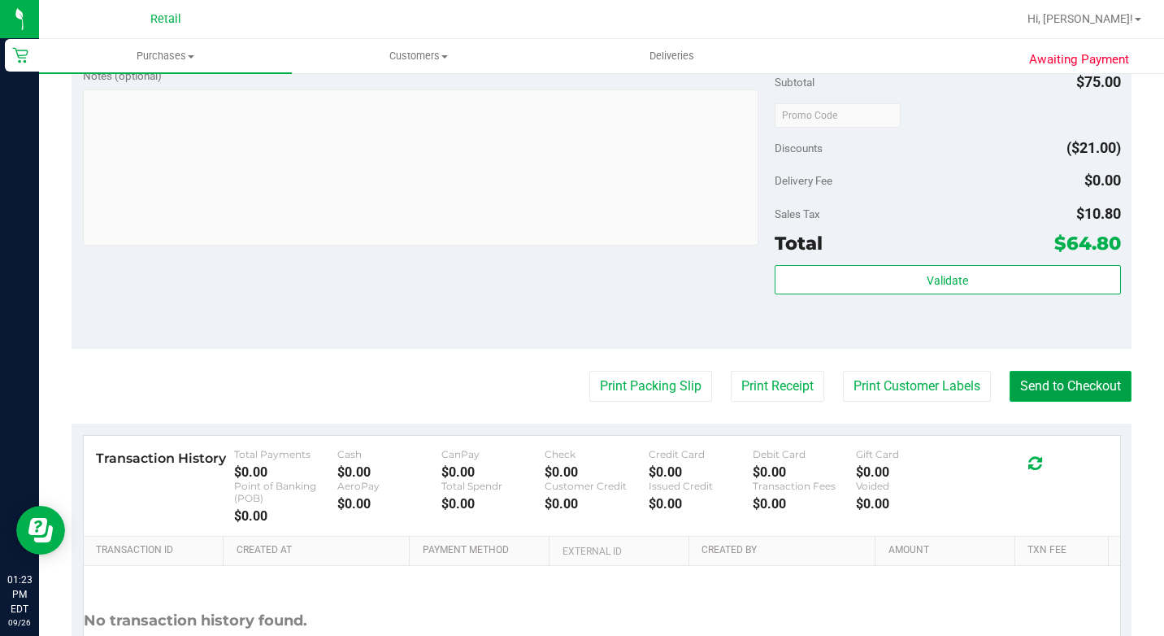
click at [1068, 402] on button "Send to Checkout" at bounding box center [1071, 386] width 122 height 31
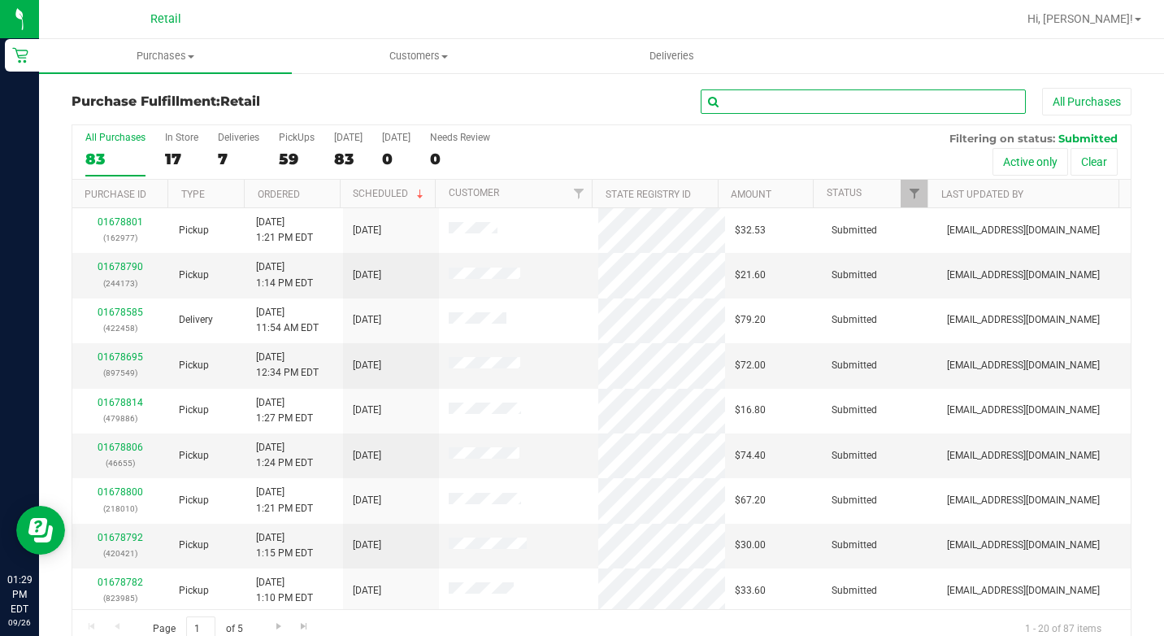
click at [781, 96] on input "text" at bounding box center [863, 101] width 325 height 24
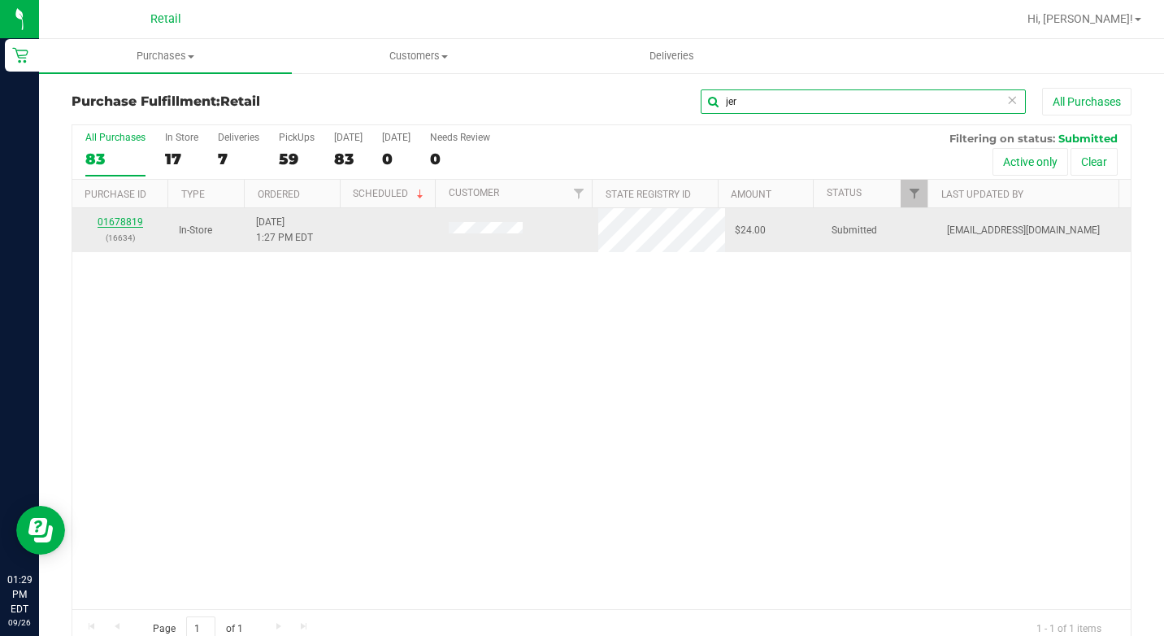
type input "jer"
click at [122, 219] on link "01678819" at bounding box center [121, 221] width 46 height 11
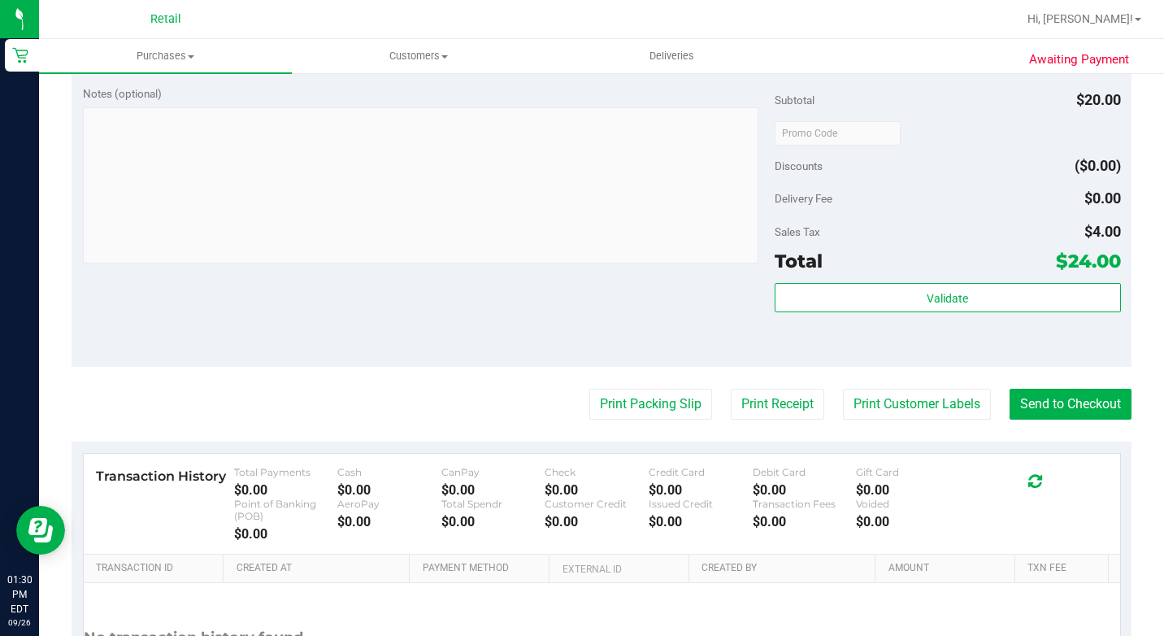
scroll to position [650, 0]
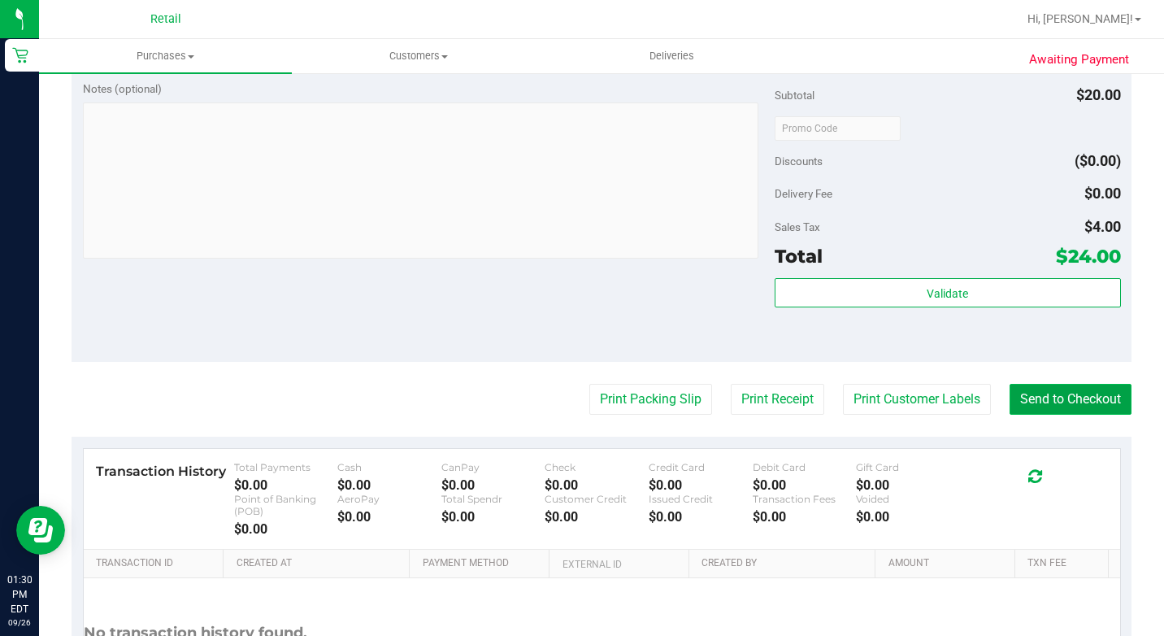
click at [1045, 415] on button "Send to Checkout" at bounding box center [1071, 399] width 122 height 31
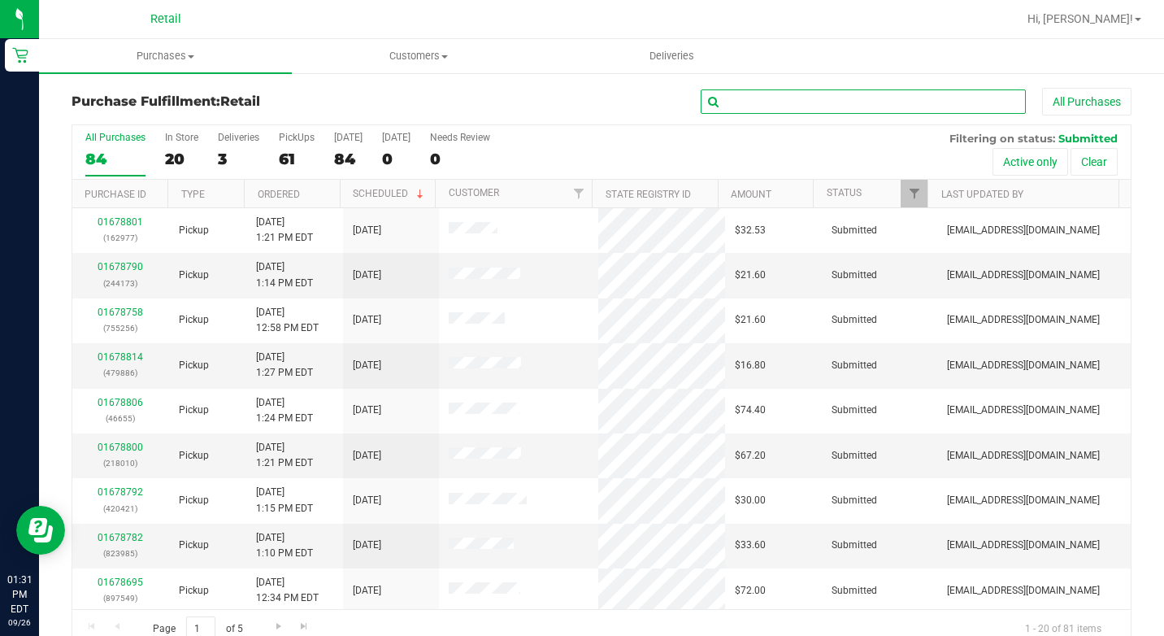
click at [803, 105] on input "text" at bounding box center [863, 101] width 325 height 24
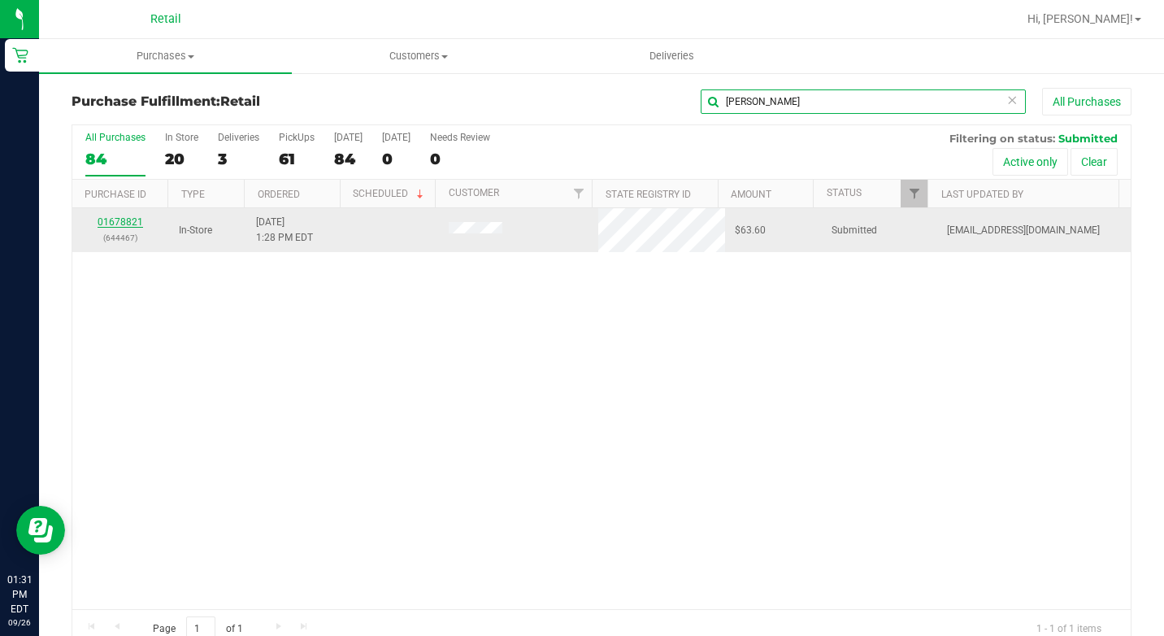
type input "[PERSON_NAME]"
click at [109, 218] on link "01678821" at bounding box center [121, 221] width 46 height 11
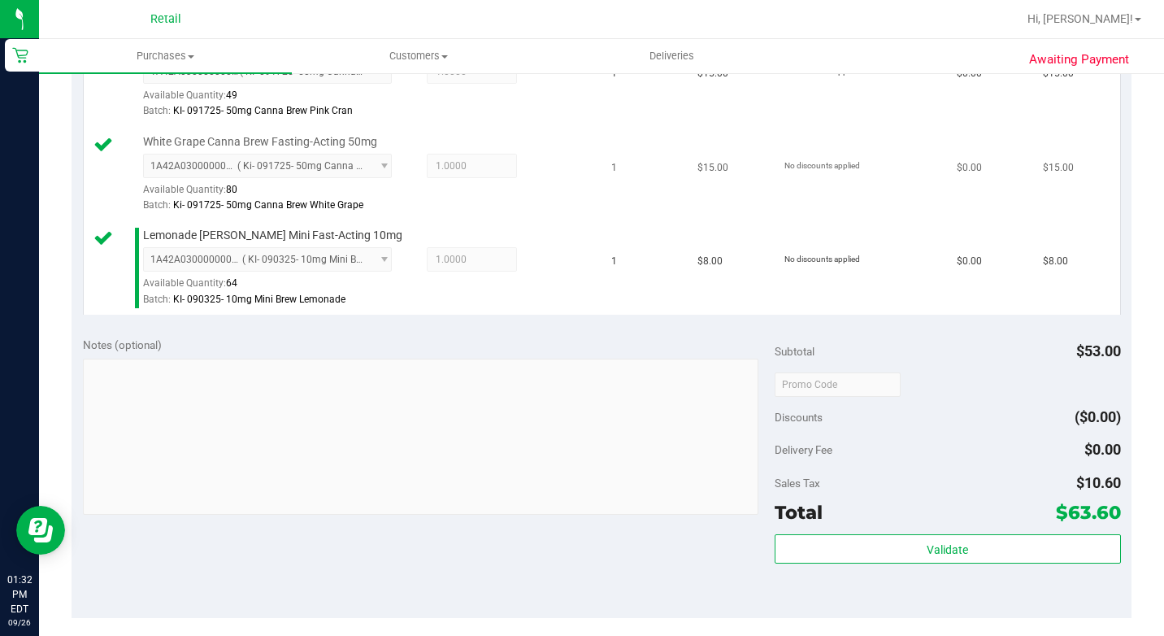
scroll to position [813, 0]
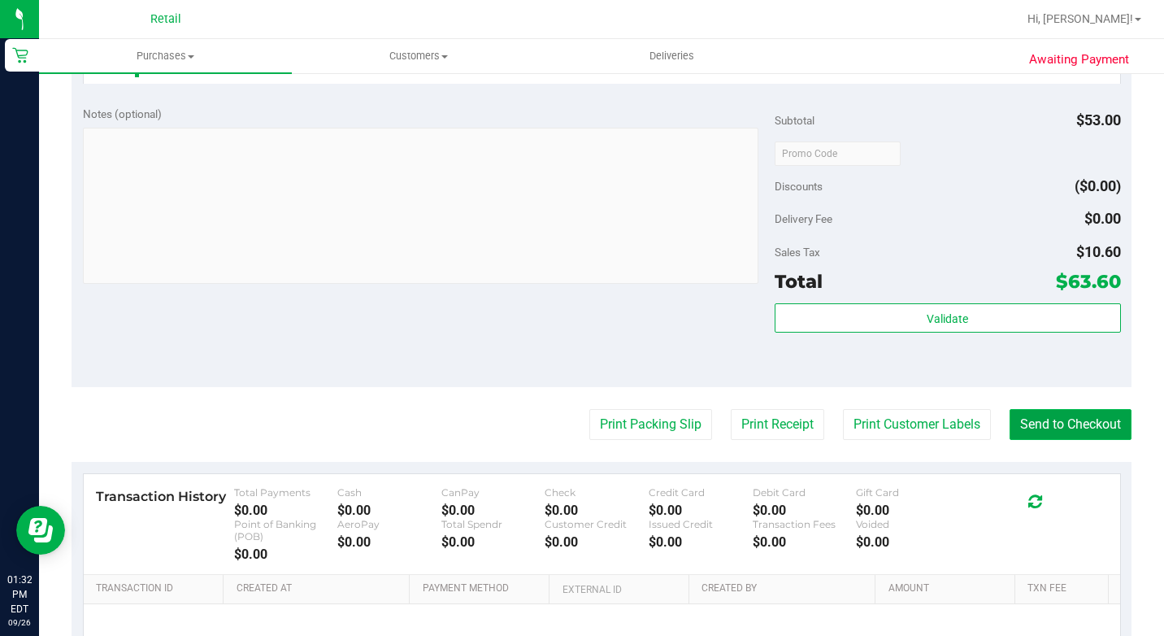
click at [1063, 440] on button "Send to Checkout" at bounding box center [1071, 424] width 122 height 31
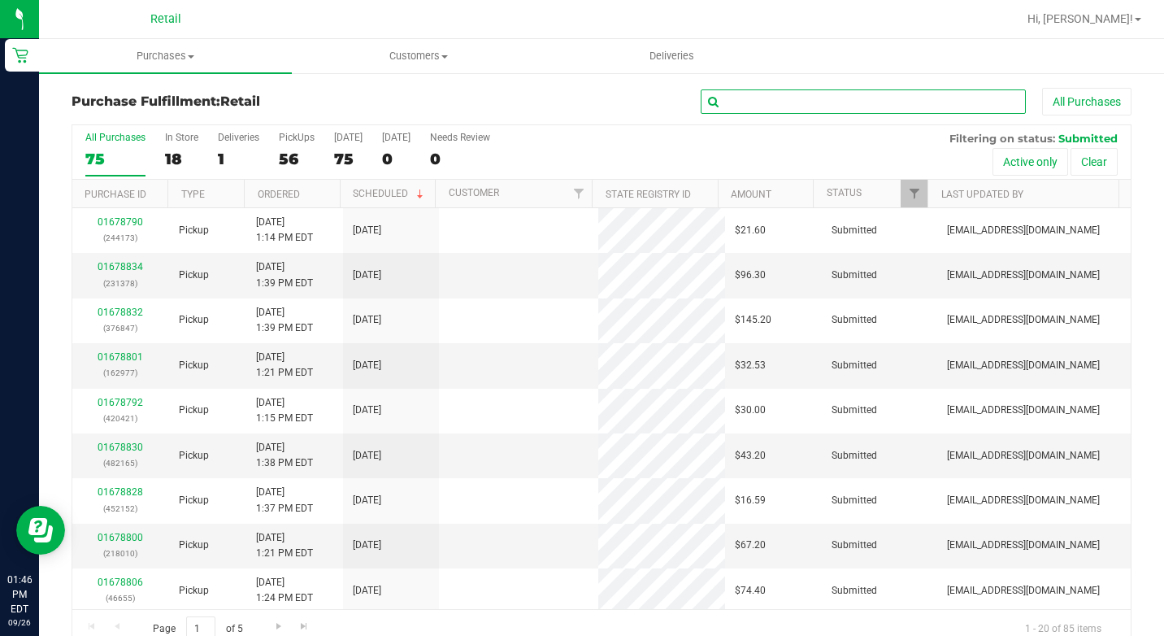
click at [725, 94] on input "text" at bounding box center [863, 101] width 325 height 24
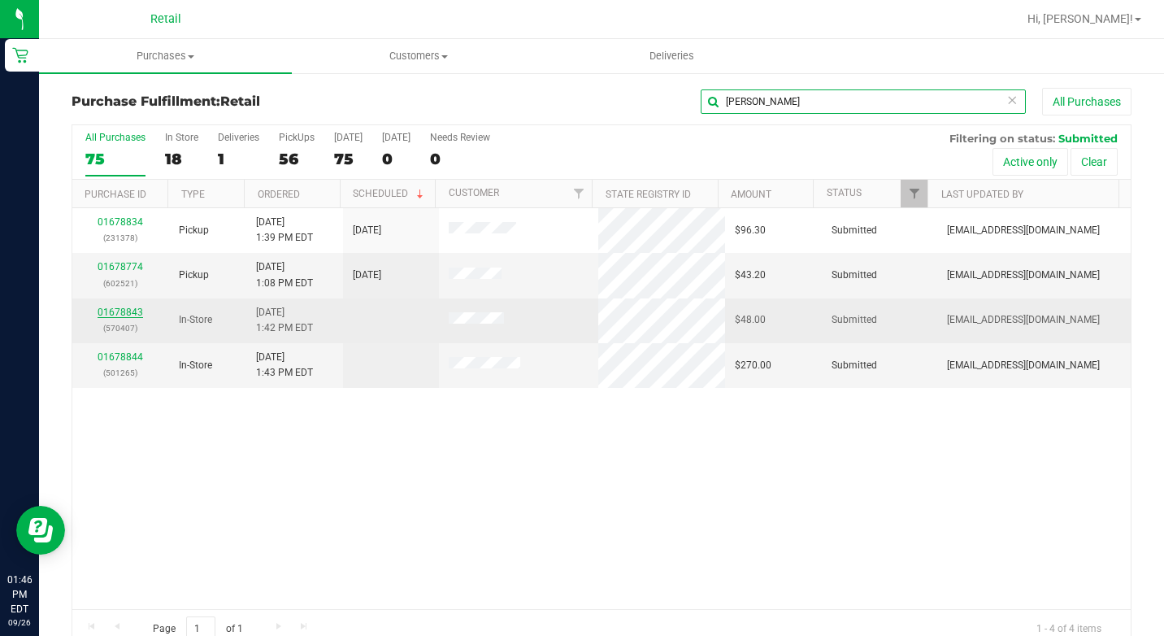
type input "[PERSON_NAME]"
click at [117, 311] on link "01678843" at bounding box center [121, 312] width 46 height 11
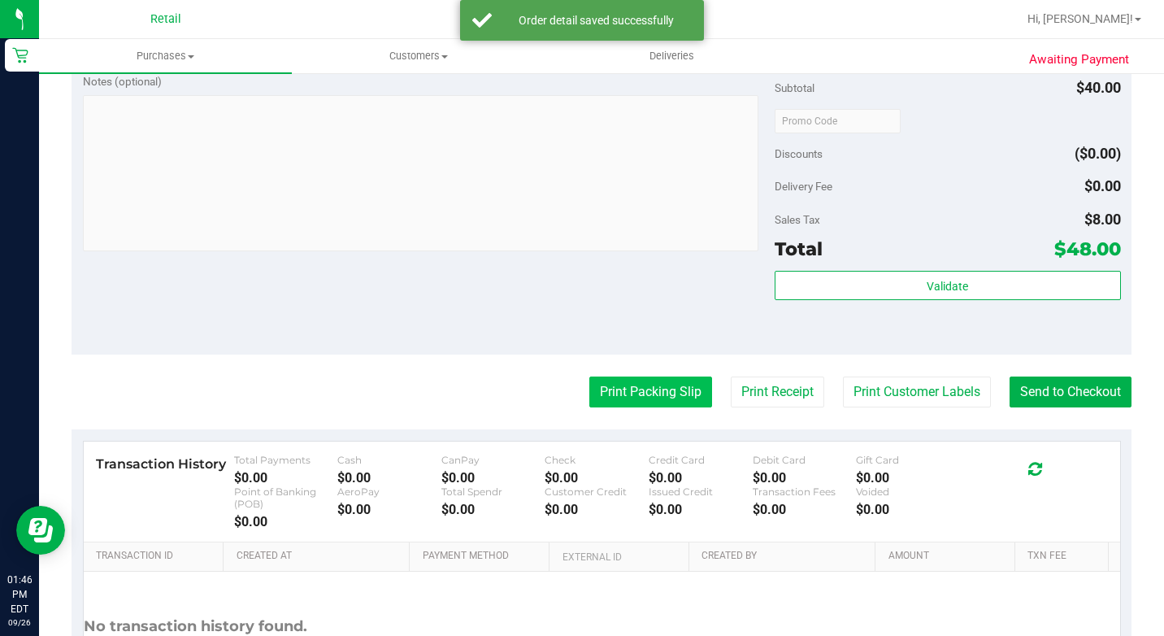
scroll to position [650, 0]
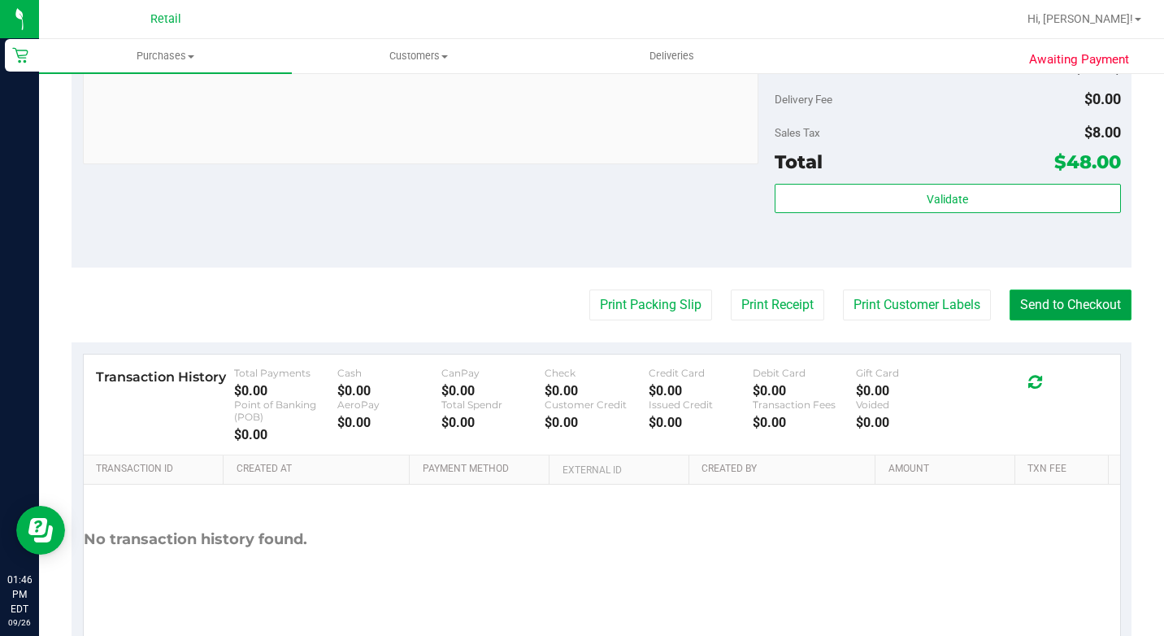
click at [1033, 320] on button "Send to Checkout" at bounding box center [1071, 304] width 122 height 31
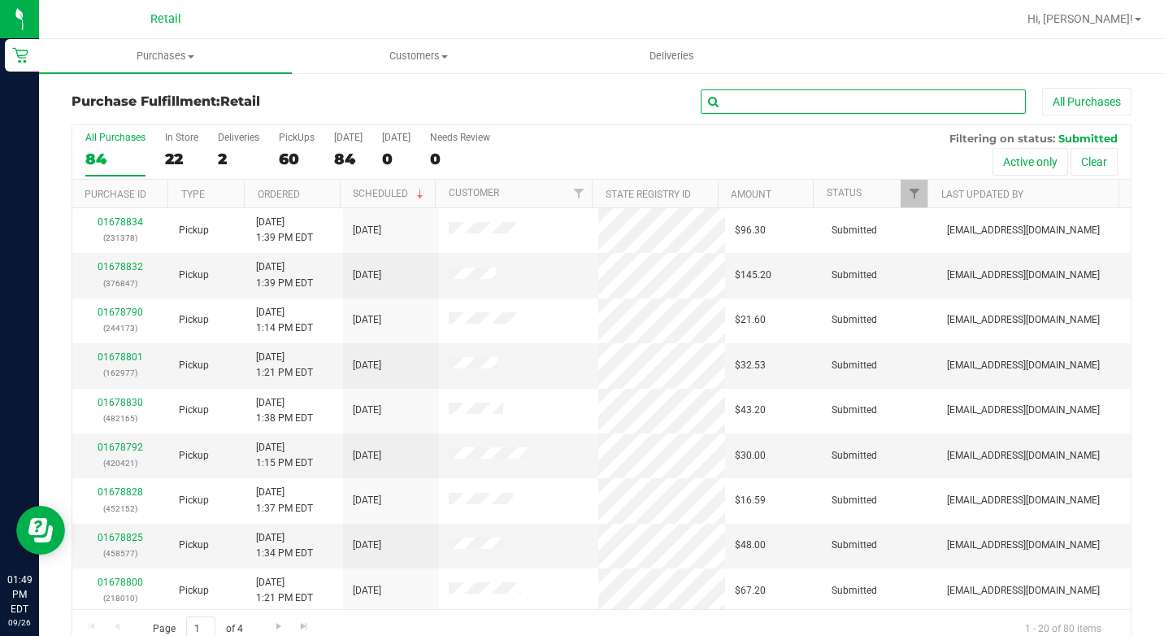
click at [758, 98] on input "text" at bounding box center [863, 101] width 325 height 24
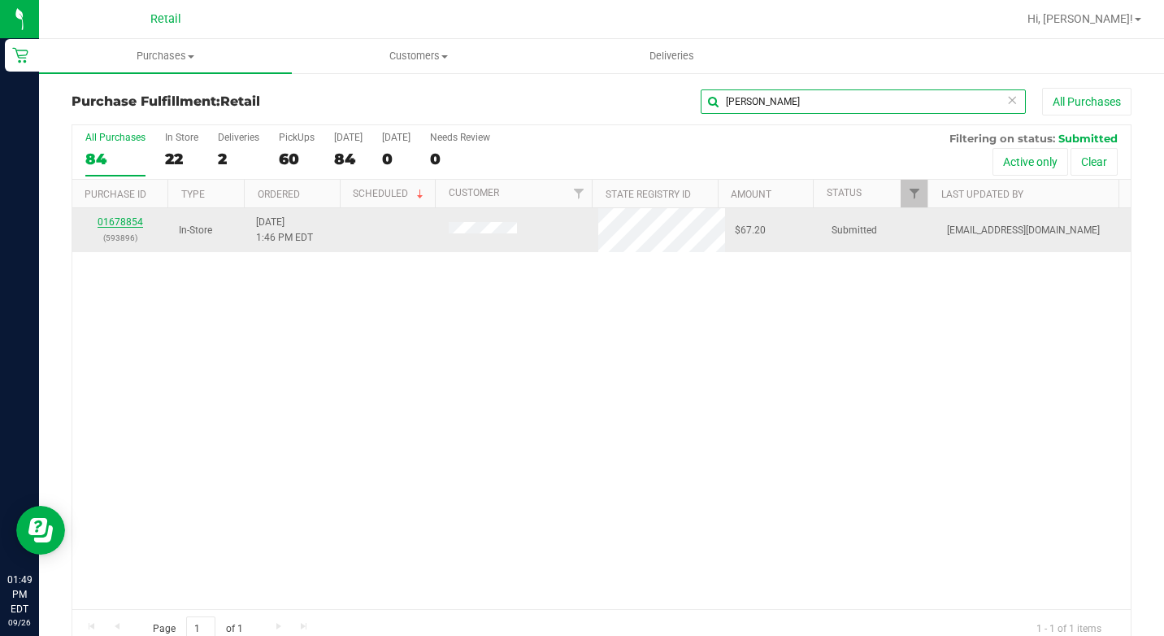
type input "[PERSON_NAME]"
click at [102, 221] on link "01678854" at bounding box center [121, 221] width 46 height 11
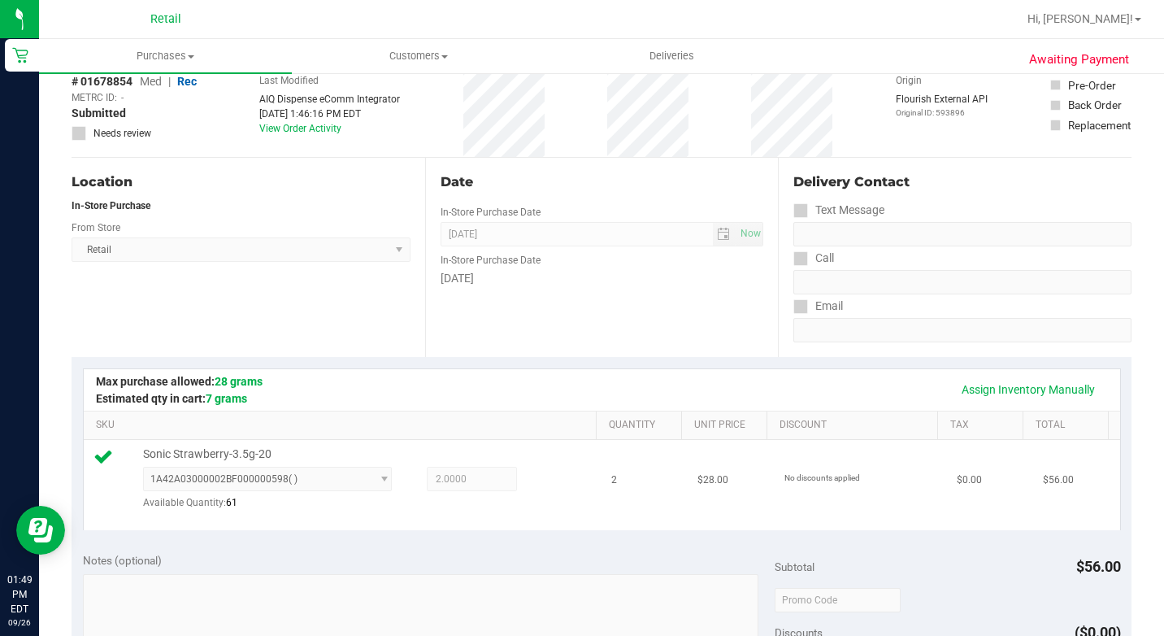
scroll to position [407, 0]
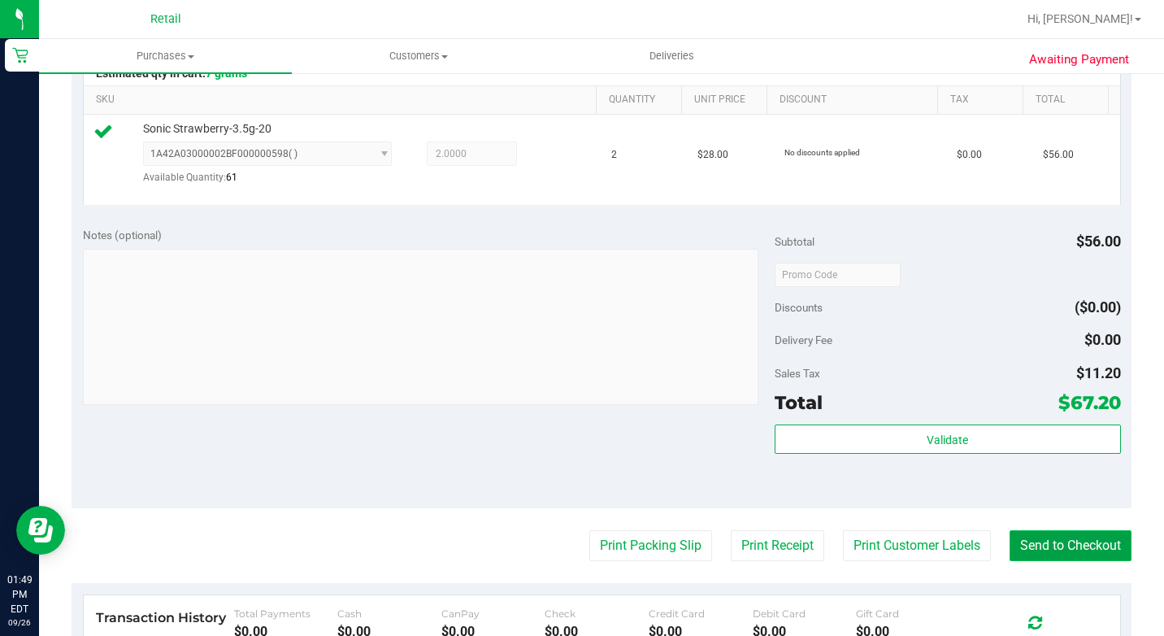
click at [1065, 558] on button "Send to Checkout" at bounding box center [1071, 545] width 122 height 31
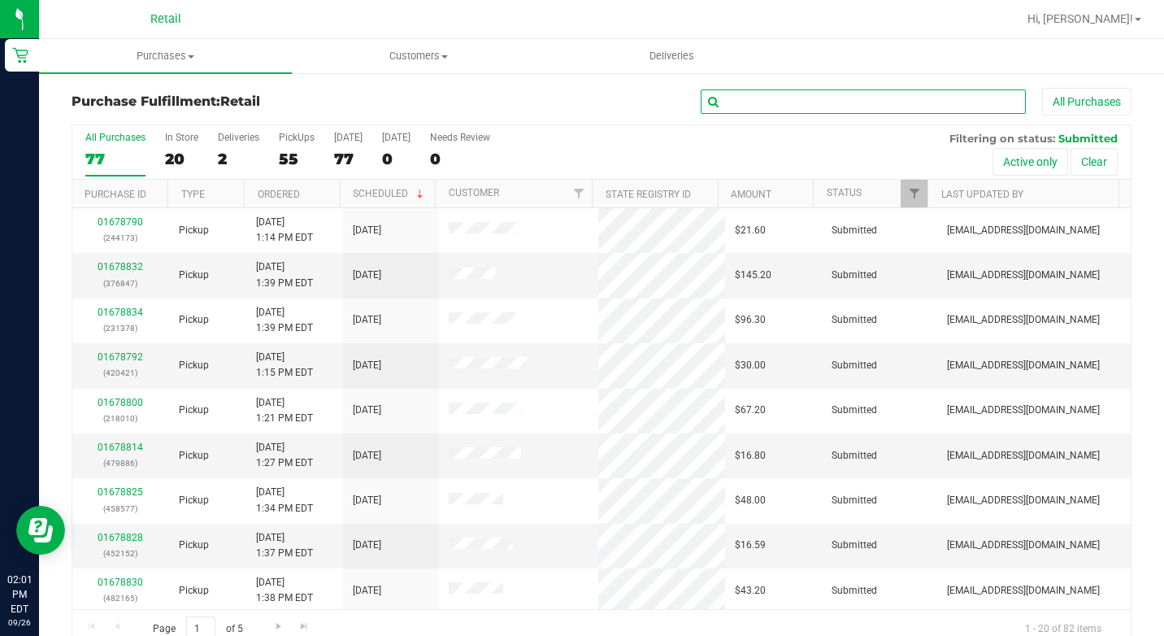
click at [757, 111] on input "text" at bounding box center [863, 101] width 325 height 24
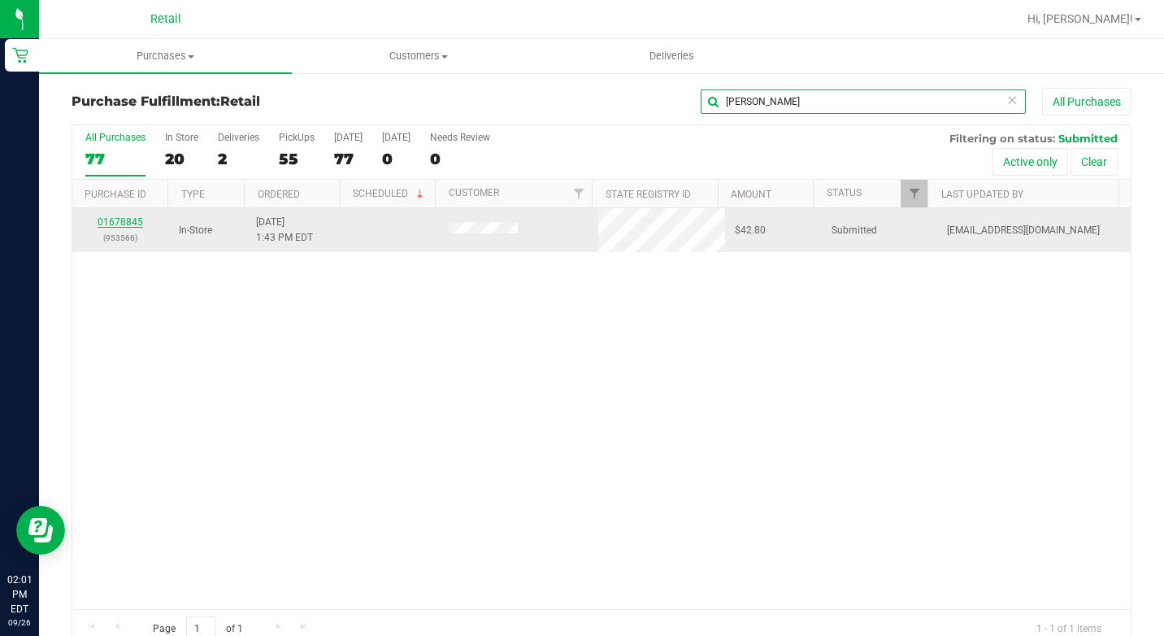
type input "[PERSON_NAME]"
click at [122, 224] on link "01678845" at bounding box center [121, 221] width 46 height 11
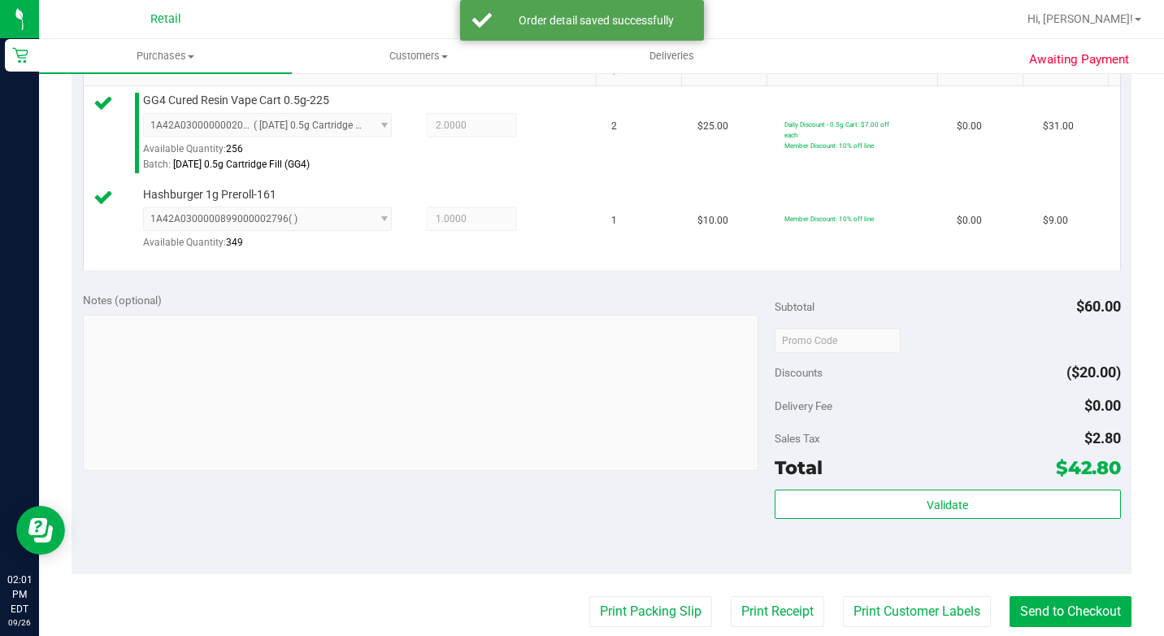
scroll to position [650, 0]
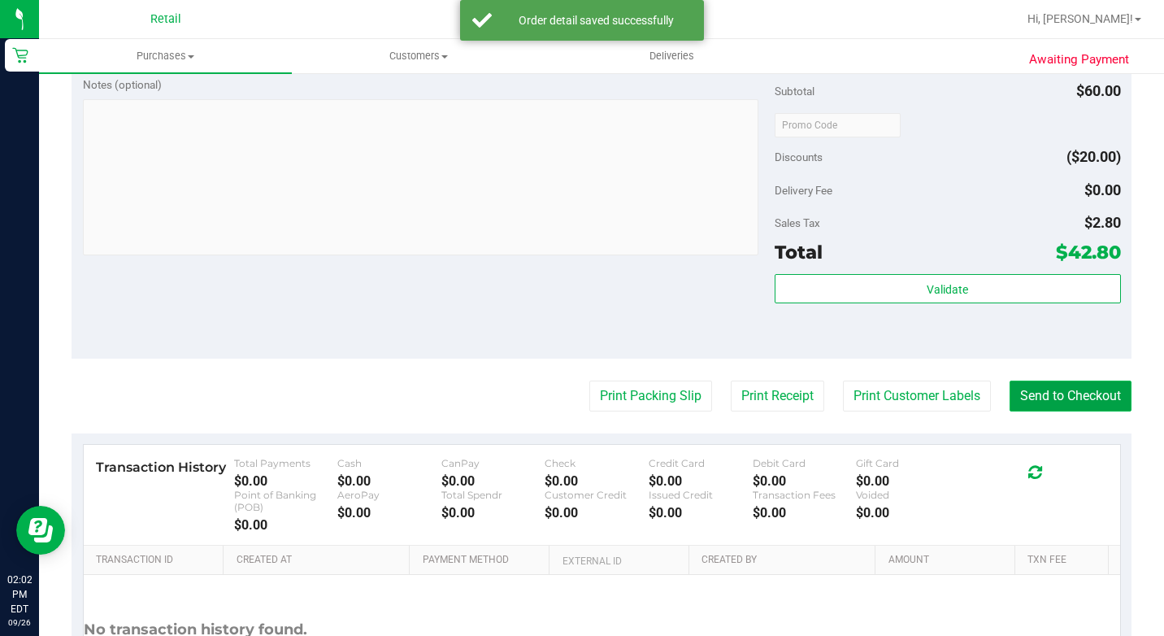
click at [1033, 411] on button "Send to Checkout" at bounding box center [1071, 396] width 122 height 31
